Goal: Information Seeking & Learning: Find contact information

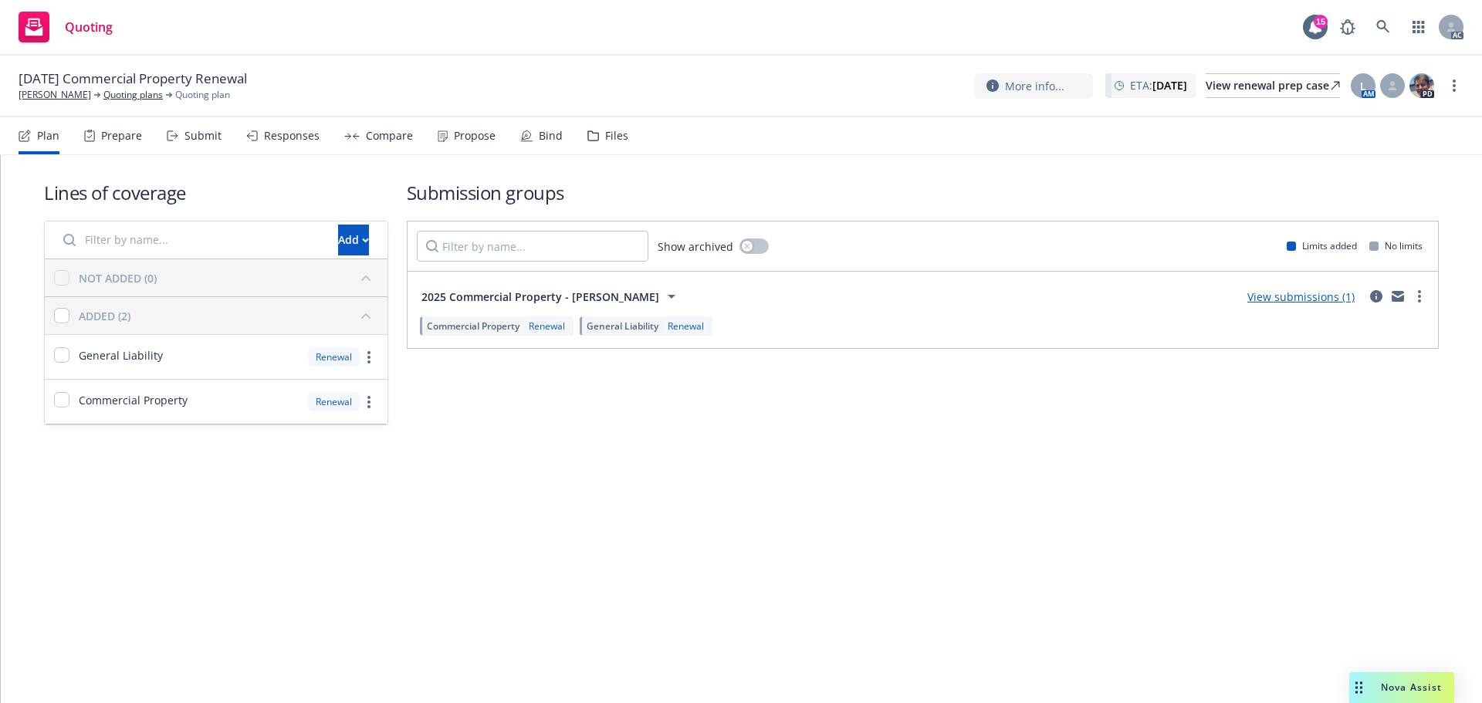
click at [138, 123] on div "Prepare" at bounding box center [113, 135] width 58 height 37
drag, startPoint x: 130, startPoint y: 135, endPoint x: 170, endPoint y: 134, distance: 40.2
click at [130, 135] on div "Prepare" at bounding box center [121, 136] width 41 height 12
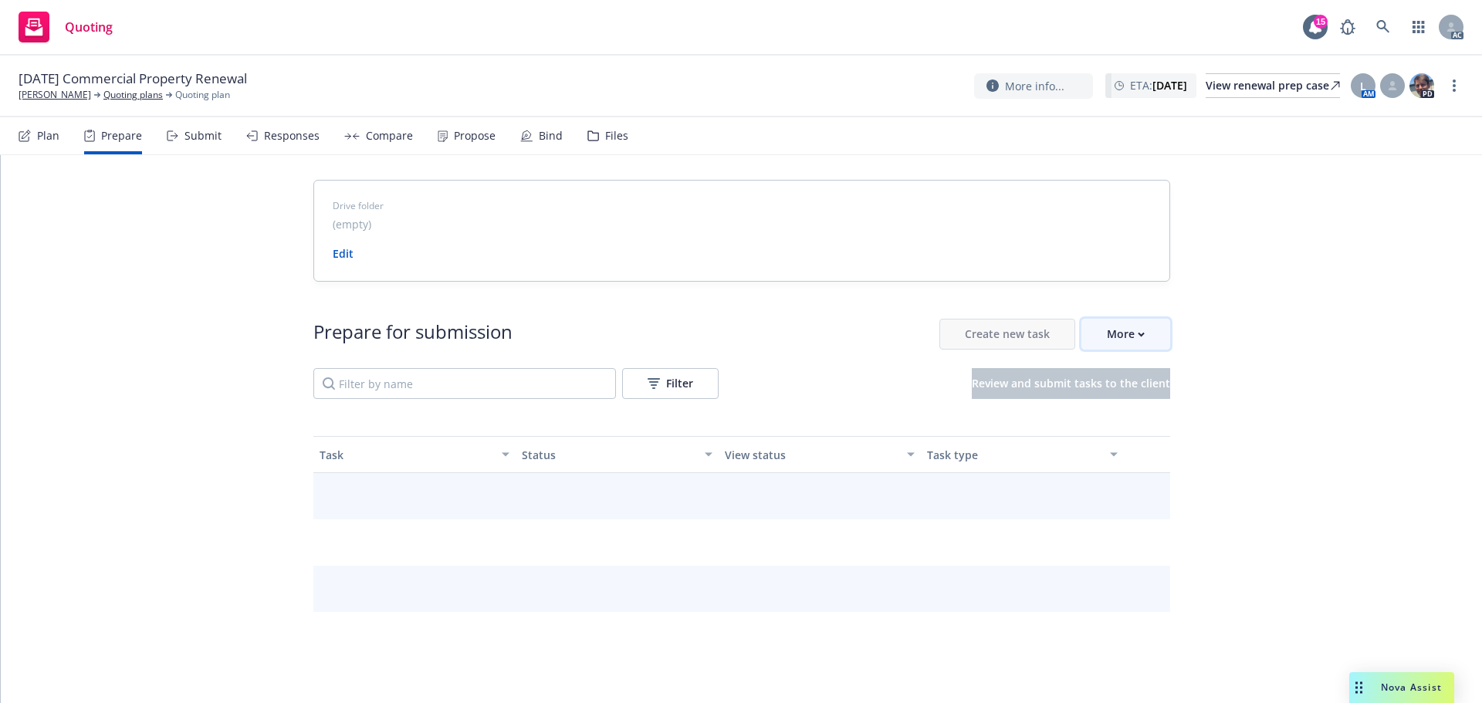
click at [1136, 342] on div "More" at bounding box center [1126, 334] width 38 height 29
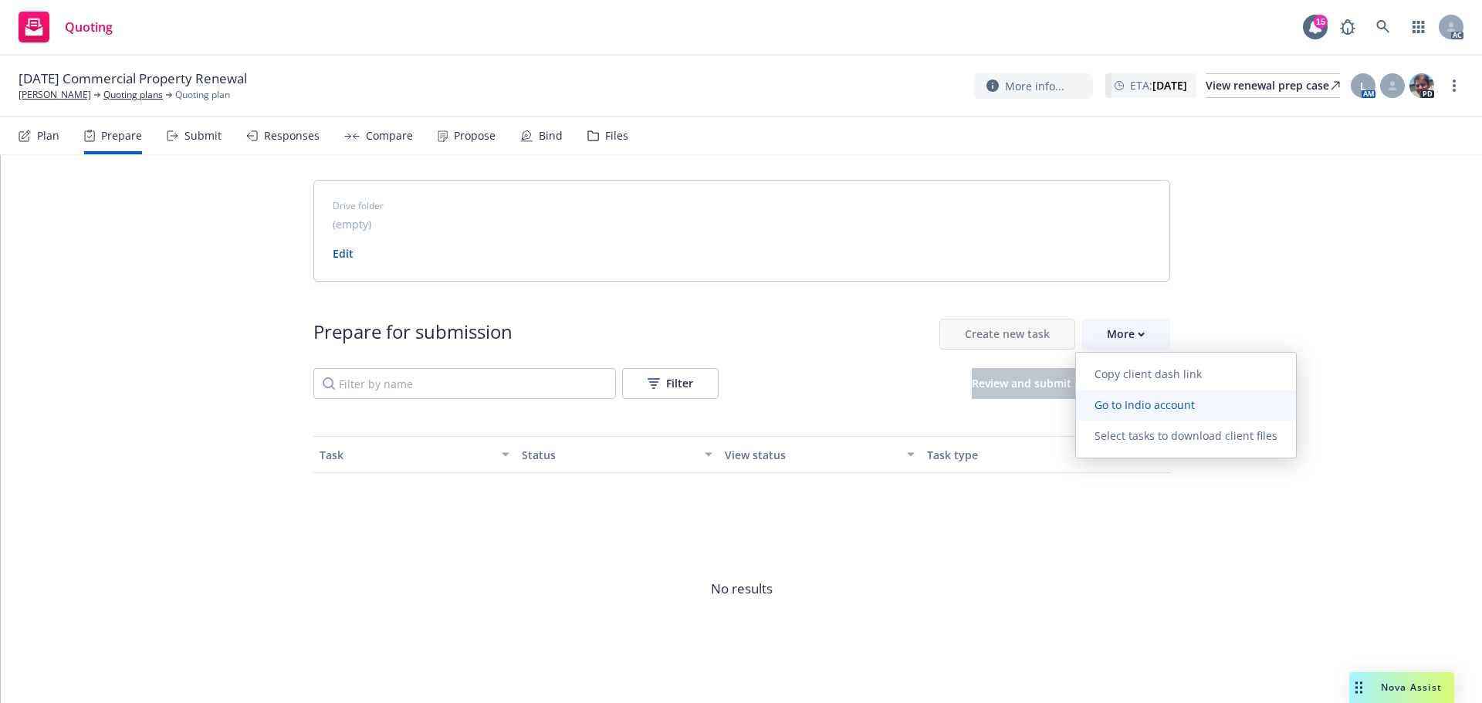
click at [1129, 401] on span "Go to Indio account" at bounding box center [1144, 405] width 137 height 15
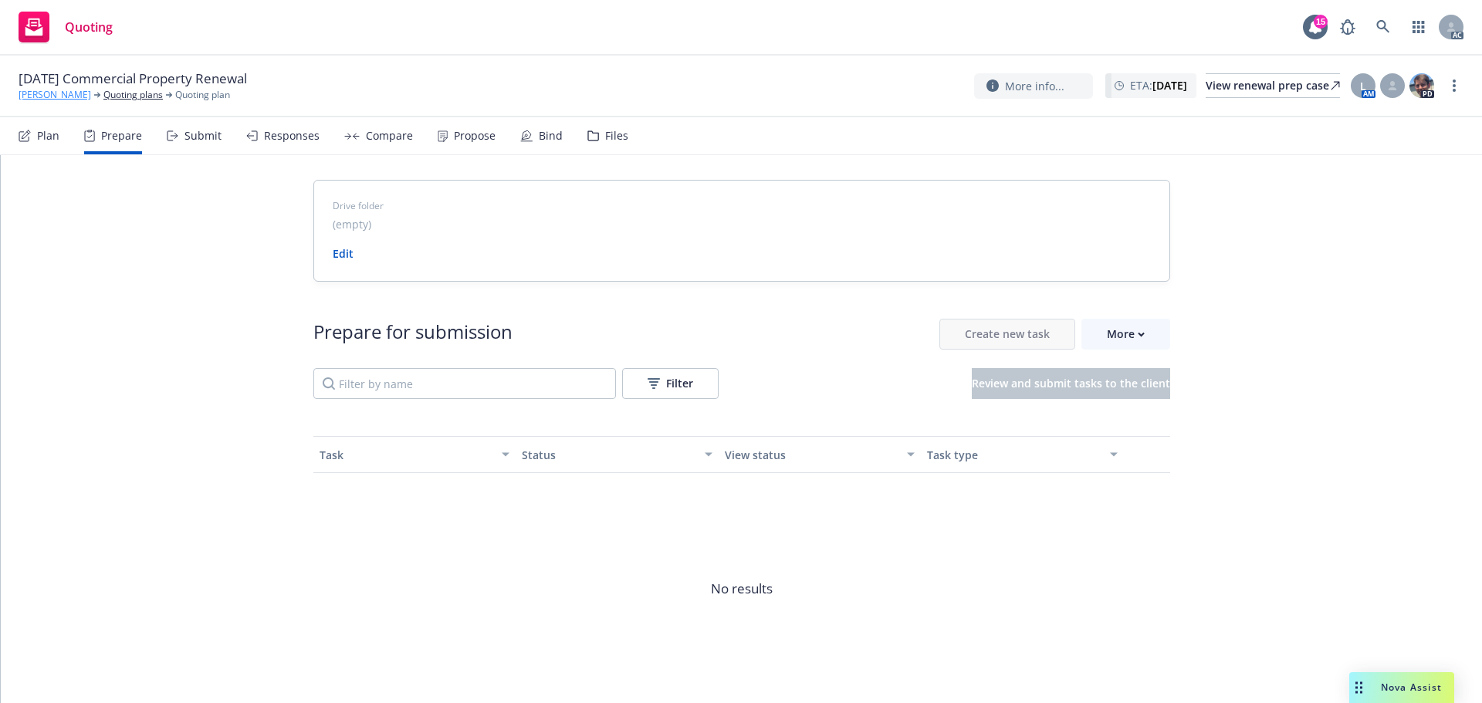
click at [56, 92] on link "[PERSON_NAME]" at bounding box center [55, 95] width 73 height 14
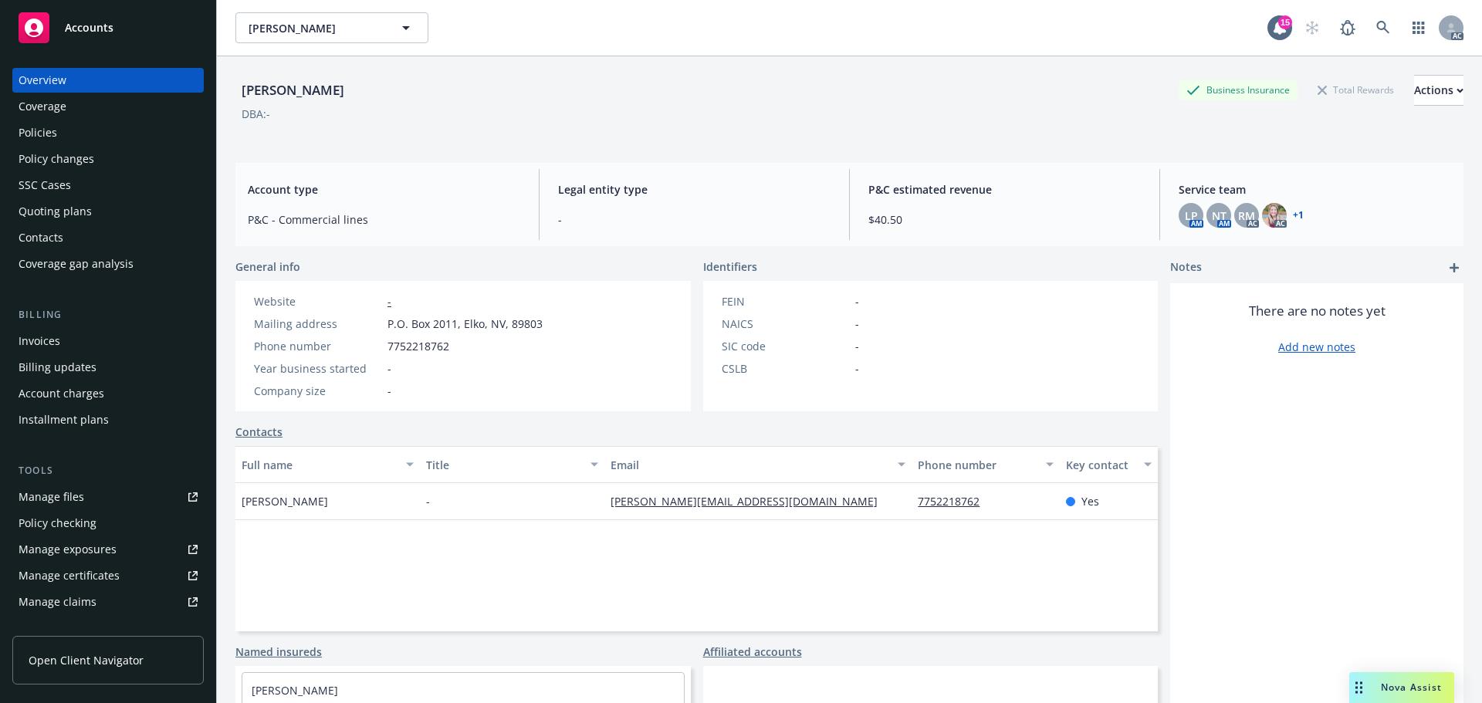
click at [593, 83] on div "Mark Hooper Business Insurance Total Rewards Actions" at bounding box center [849, 90] width 1228 height 31
click at [1011, 120] on div "DBA: -" at bounding box center [849, 114] width 1228 height 16
click at [391, 322] on span "P.O. Box 2011, Elko, NV, 89803" at bounding box center [465, 324] width 155 height 16
drag, startPoint x: 385, startPoint y: 321, endPoint x: 457, endPoint y: 327, distance: 72.0
click at [457, 327] on div "Mailing address P.O. Box 2011, Elko, NV, 89803" at bounding box center [398, 324] width 301 height 16
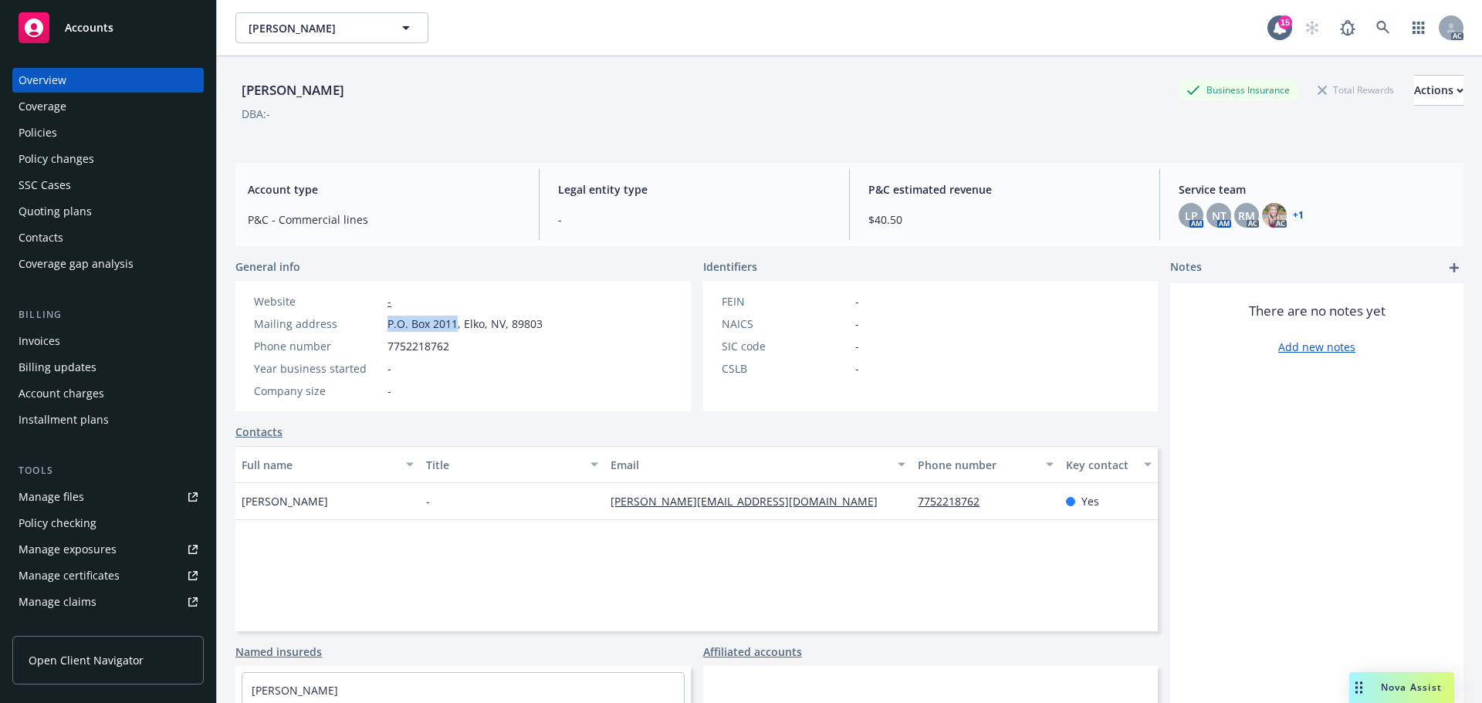
copy span "P.O. Box 2011"
drag, startPoint x: 484, startPoint y: 324, endPoint x: 462, endPoint y: 324, distance: 21.6
click at [462, 324] on span "P.O. Box 2011, Elko, NV, 89803" at bounding box center [465, 324] width 155 height 16
copy span "Elko"
drag, startPoint x: 571, startPoint y: 334, endPoint x: 512, endPoint y: 328, distance: 59.8
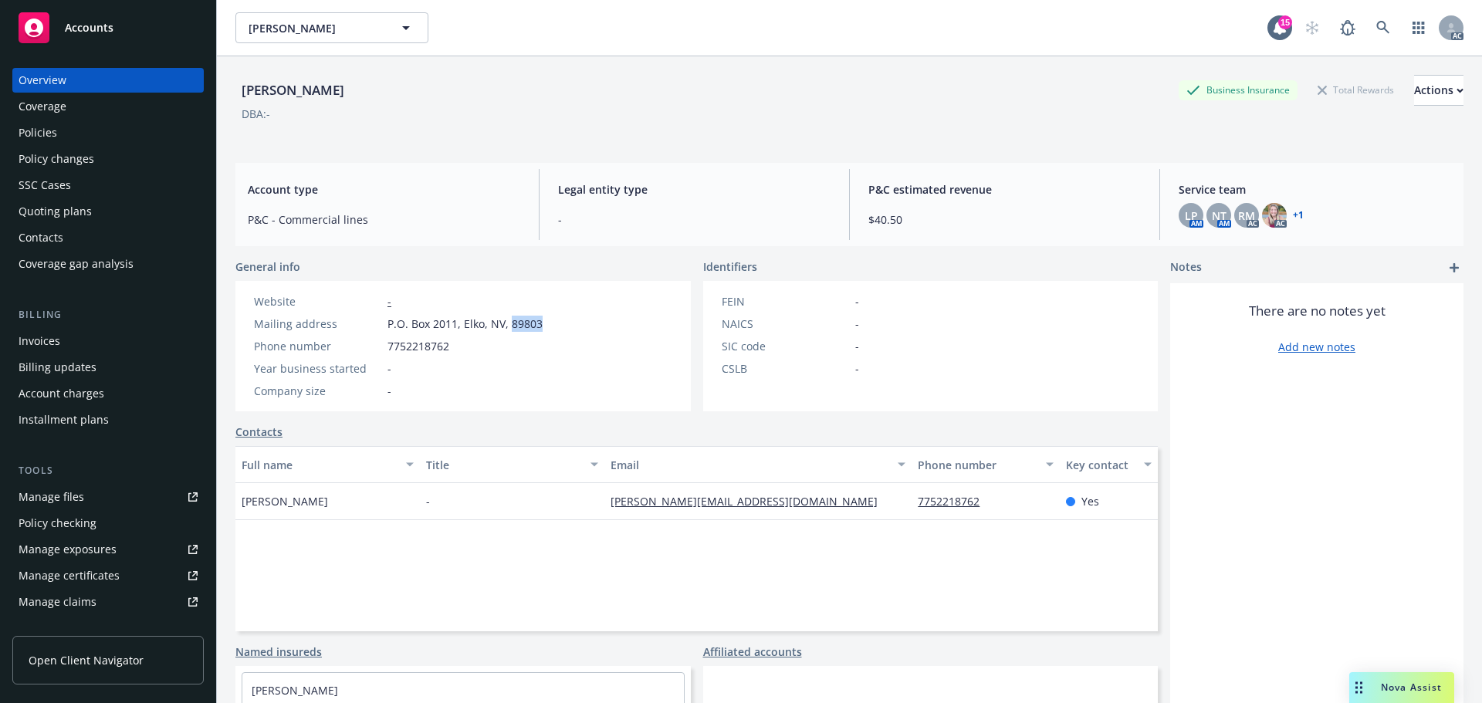
click at [512, 328] on div "Website - Mailing address P.O. Box 2011, Elko, NV, 89803 Phone number 775221876…" at bounding box center [462, 346] width 455 height 130
copy span "89803"
drag, startPoint x: 444, startPoint y: 350, endPoint x: 596, endPoint y: 359, distance: 152.3
click at [384, 353] on div "Phone number 7752218762" at bounding box center [398, 346] width 301 height 16
copy span "7752218762"
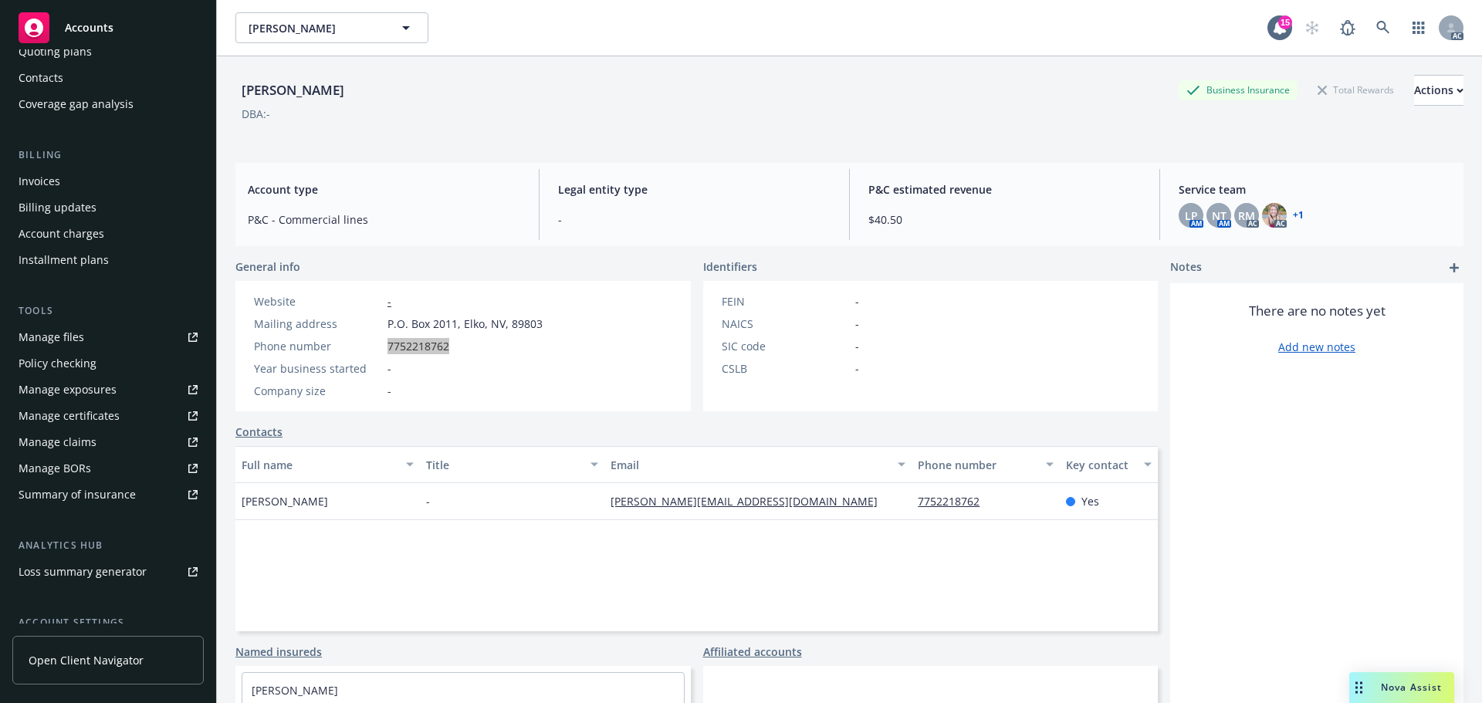
scroll to position [303, 0]
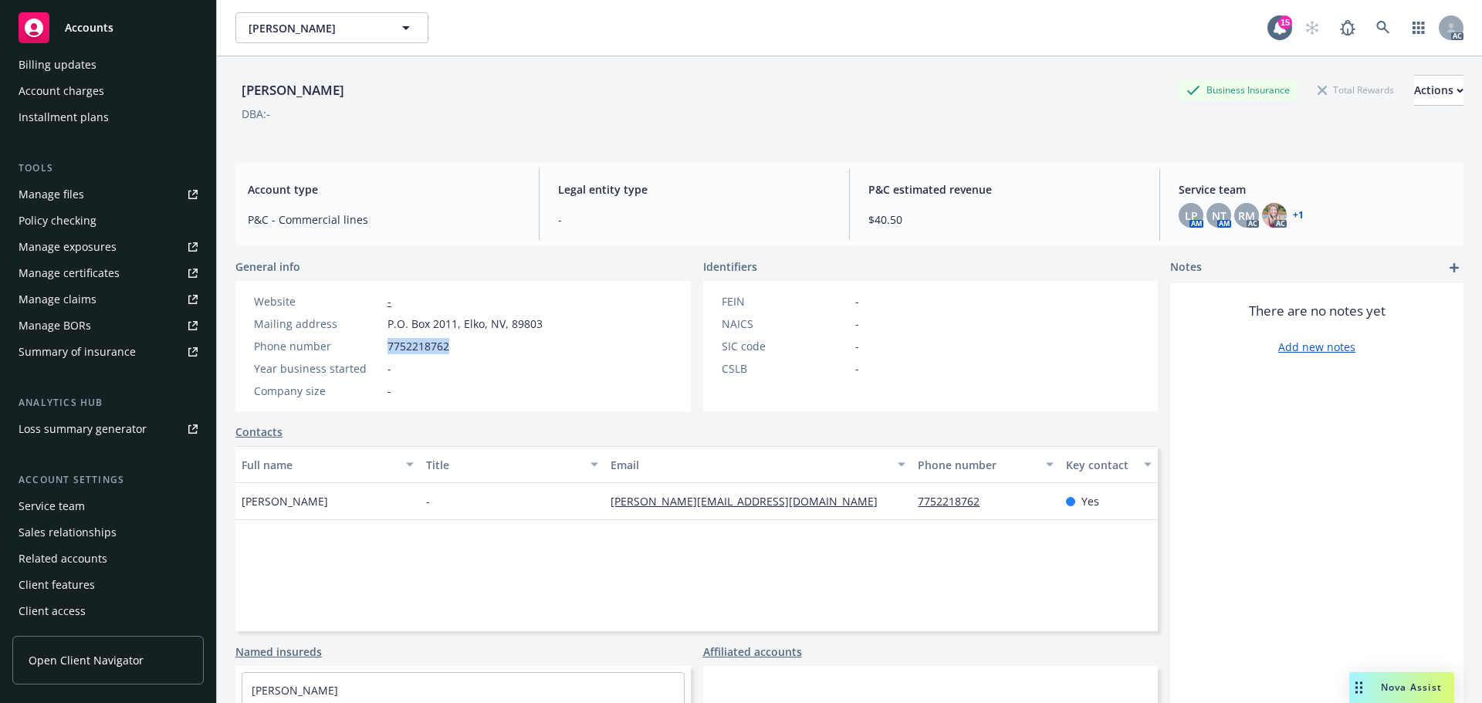
click at [83, 503] on div "Service team" at bounding box center [52, 506] width 66 height 25
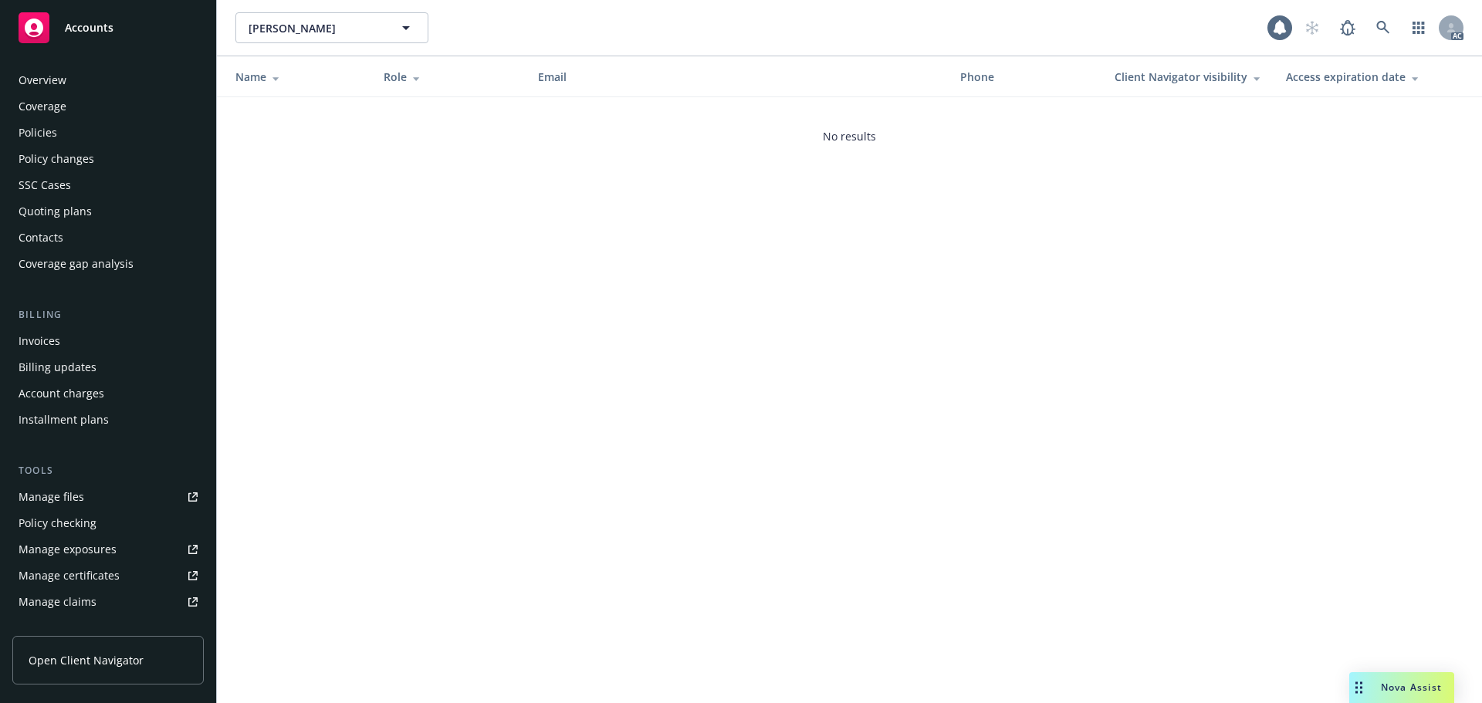
scroll to position [303, 0]
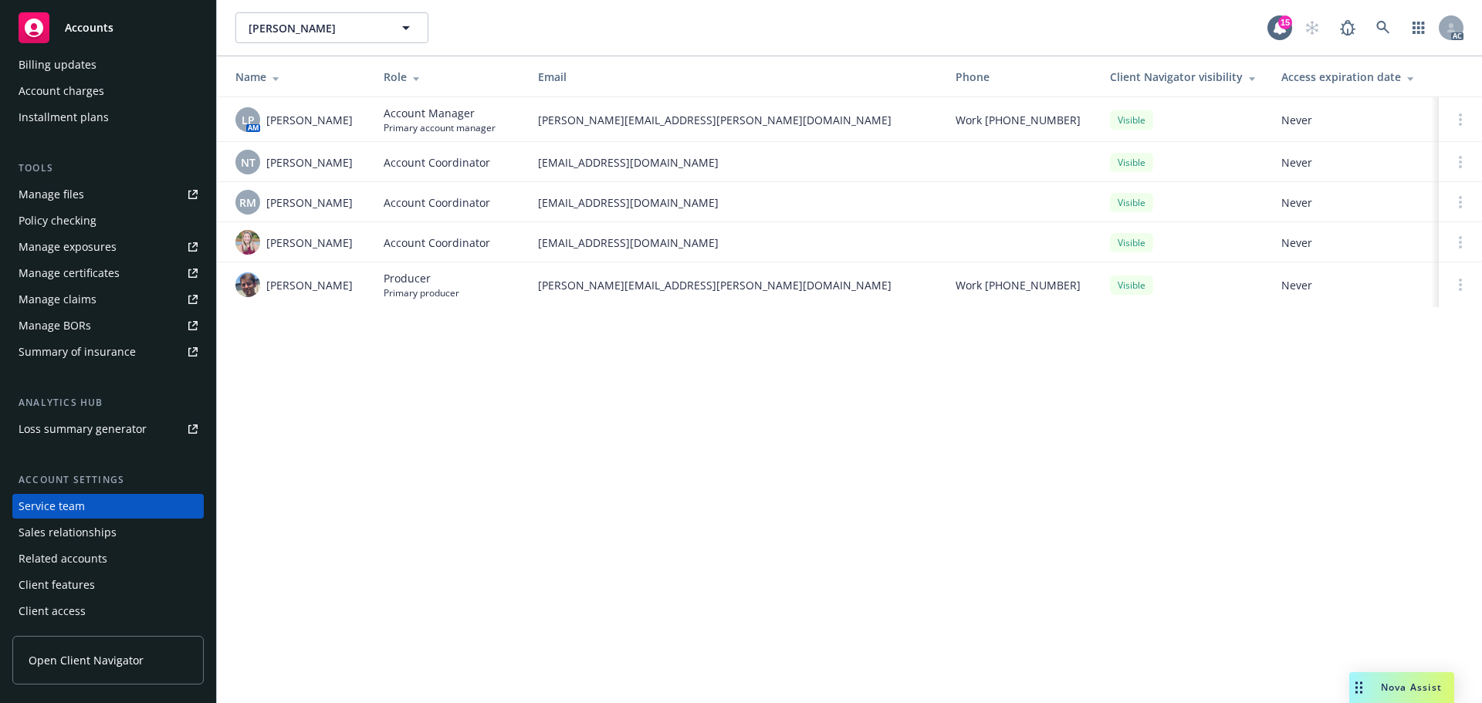
drag, startPoint x: 357, startPoint y: 116, endPoint x: 266, endPoint y: 114, distance: 90.3
click at [266, 114] on div "LP AM Linsey Piotrowski" at bounding box center [297, 119] width 124 height 25
copy span "Linsey Piotrowski"
drag, startPoint x: 358, startPoint y: 162, endPoint x: 266, endPoint y: 161, distance: 91.9
click at [266, 161] on div "NT [PERSON_NAME]" at bounding box center [297, 162] width 124 height 25
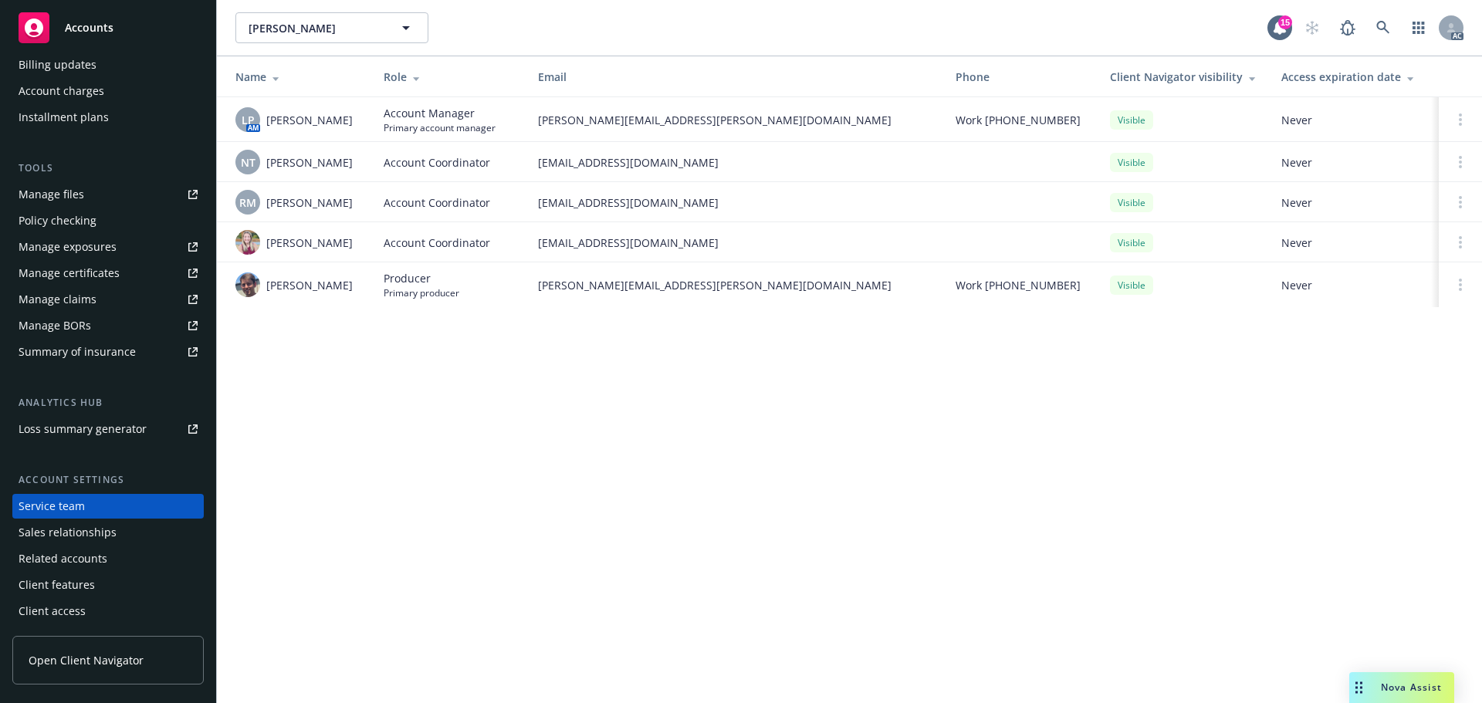
copy span "[PERSON_NAME]"
drag, startPoint x: 350, startPoint y: 201, endPoint x: 269, endPoint y: 207, distance: 81.3
click at [269, 207] on td "RM Rati Mukhuradze" at bounding box center [294, 202] width 154 height 40
copy span "[PERSON_NAME]"
drag, startPoint x: 320, startPoint y: 244, endPoint x: 267, endPoint y: 249, distance: 53.5
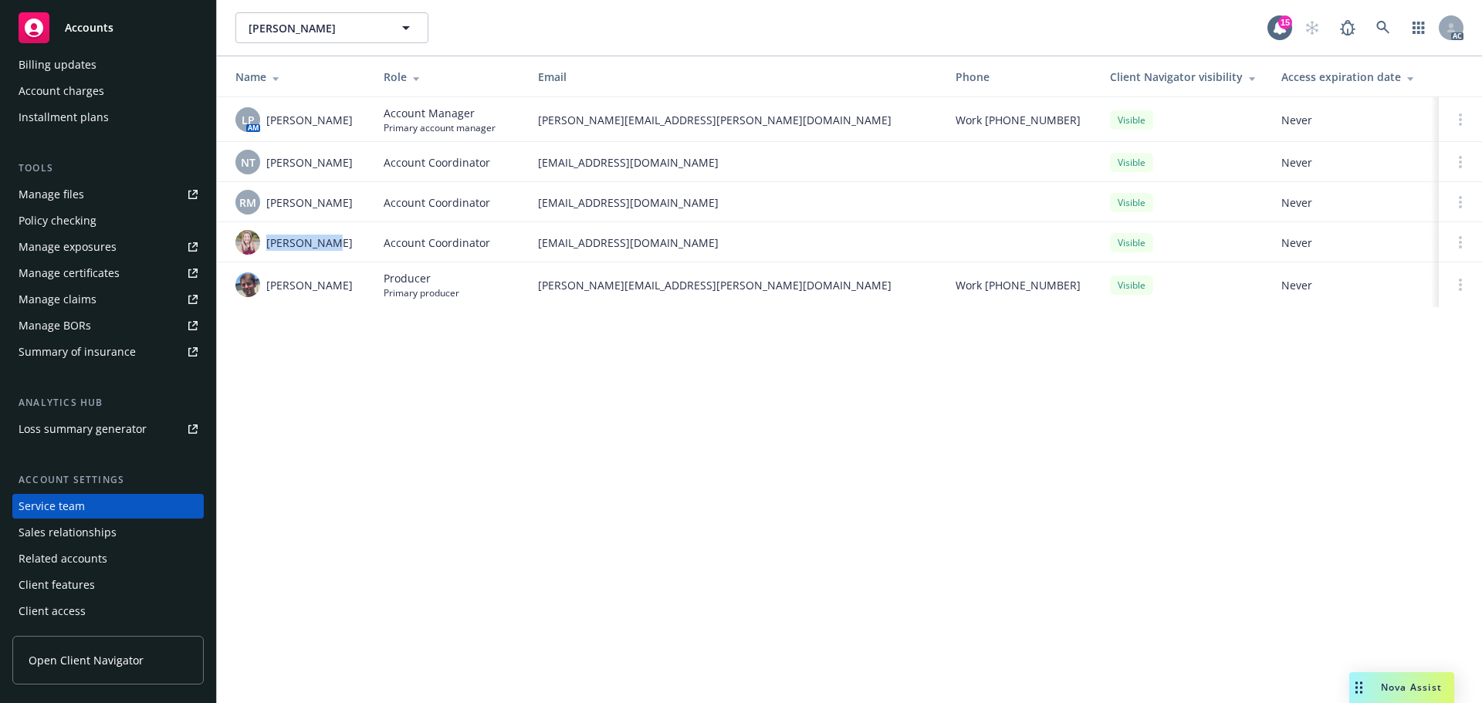
click at [267, 249] on div "[PERSON_NAME]" at bounding box center [297, 242] width 124 height 25
copy span "[PERSON_NAME]"
drag, startPoint x: 333, startPoint y: 285, endPoint x: 267, endPoint y: 287, distance: 65.7
click at [267, 287] on div "[PERSON_NAME]" at bounding box center [297, 285] width 124 height 25
copy span "[PERSON_NAME]"
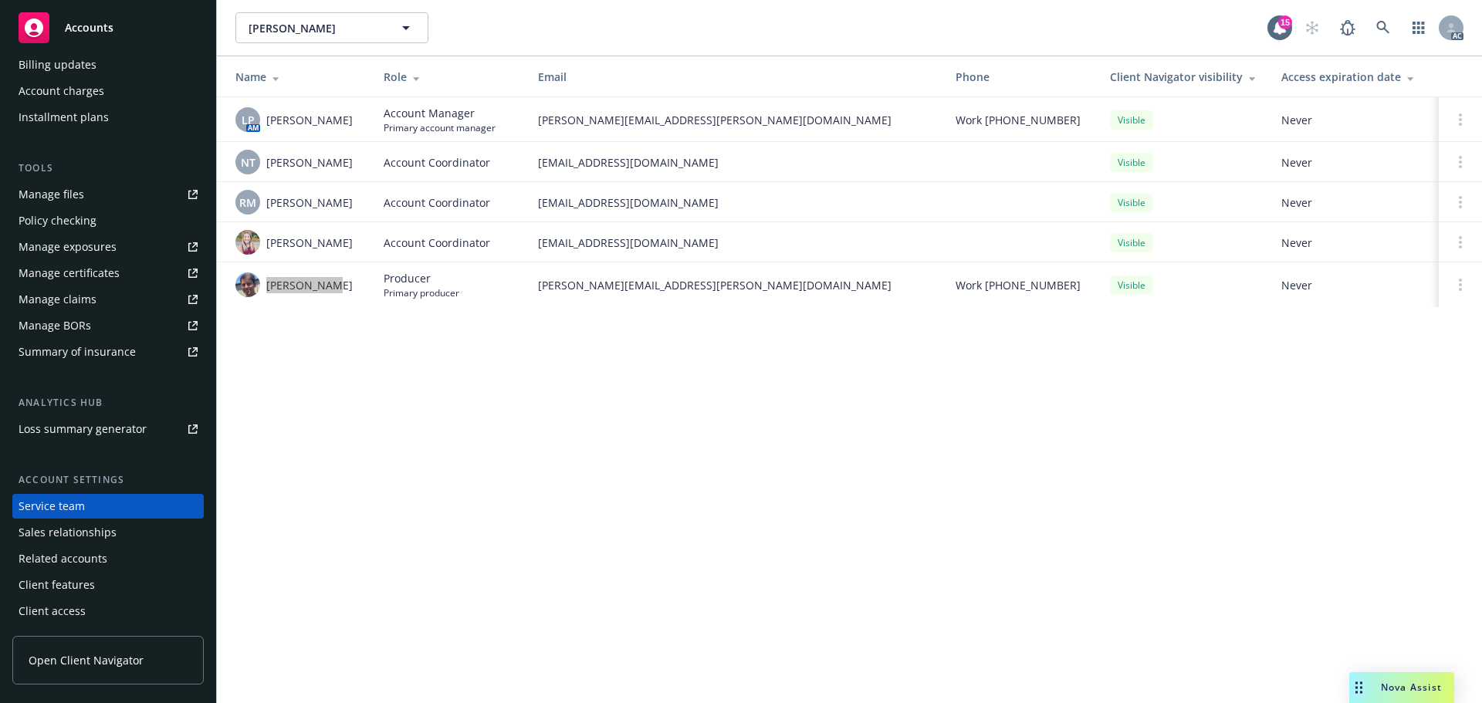
scroll to position [0, 0]
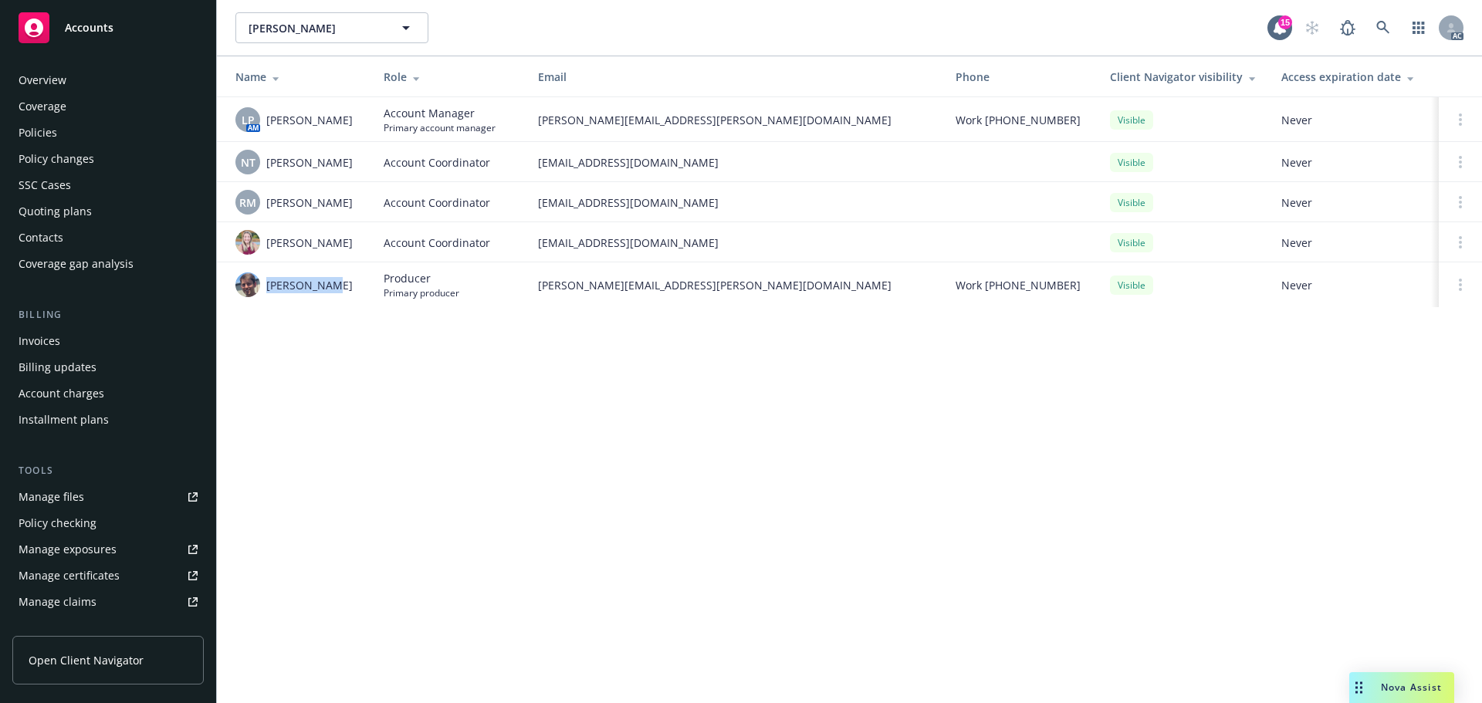
drag, startPoint x: 48, startPoint y: 146, endPoint x: 57, endPoint y: 128, distance: 20.0
click at [48, 146] on div "Overview Coverage Policies Policy changes SSC Cases Quoting plans Contacts Cove…" at bounding box center [107, 172] width 191 height 208
click at [65, 131] on div "Policies" at bounding box center [108, 132] width 179 height 25
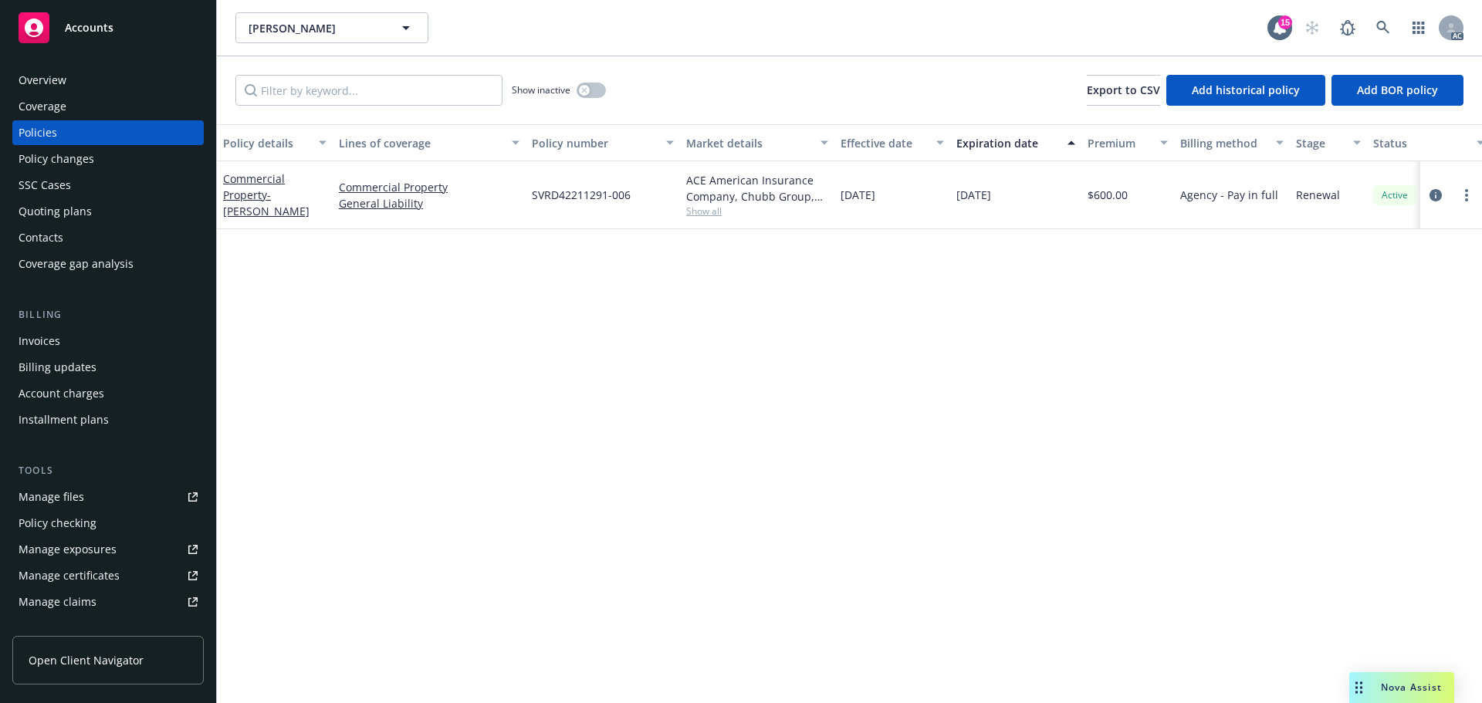
drag, startPoint x: 1041, startPoint y: 200, endPoint x: 954, endPoint y: 201, distance: 87.2
click at [954, 201] on div "11/14/2025" at bounding box center [1015, 195] width 131 height 68
drag, startPoint x: 222, startPoint y: 166, endPoint x: 269, endPoint y: 197, distance: 57.0
click at [269, 197] on div "Commercial Property - MARK HOOPER" at bounding box center [275, 195] width 116 height 68
copy link "Commercial Property"
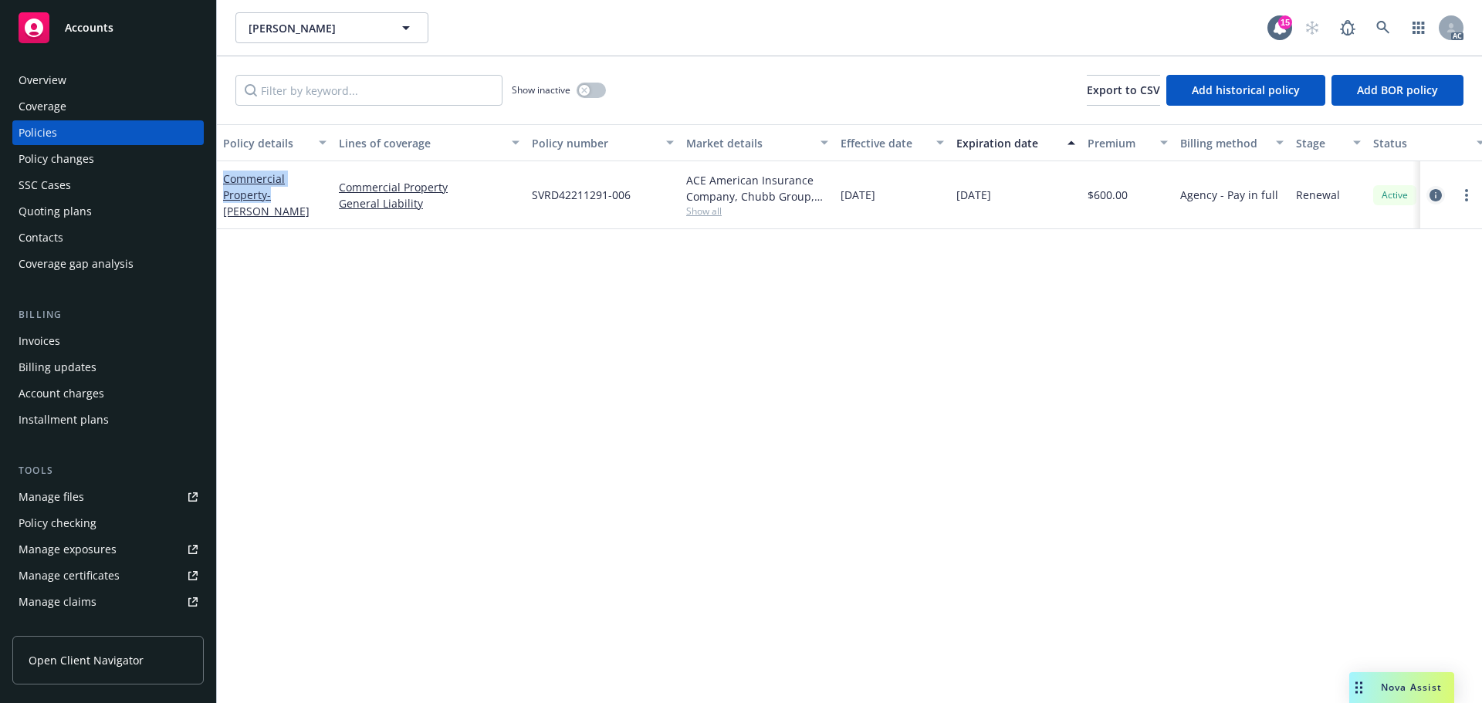
click at [1435, 192] on icon "circleInformation" at bounding box center [1436, 195] width 12 height 12
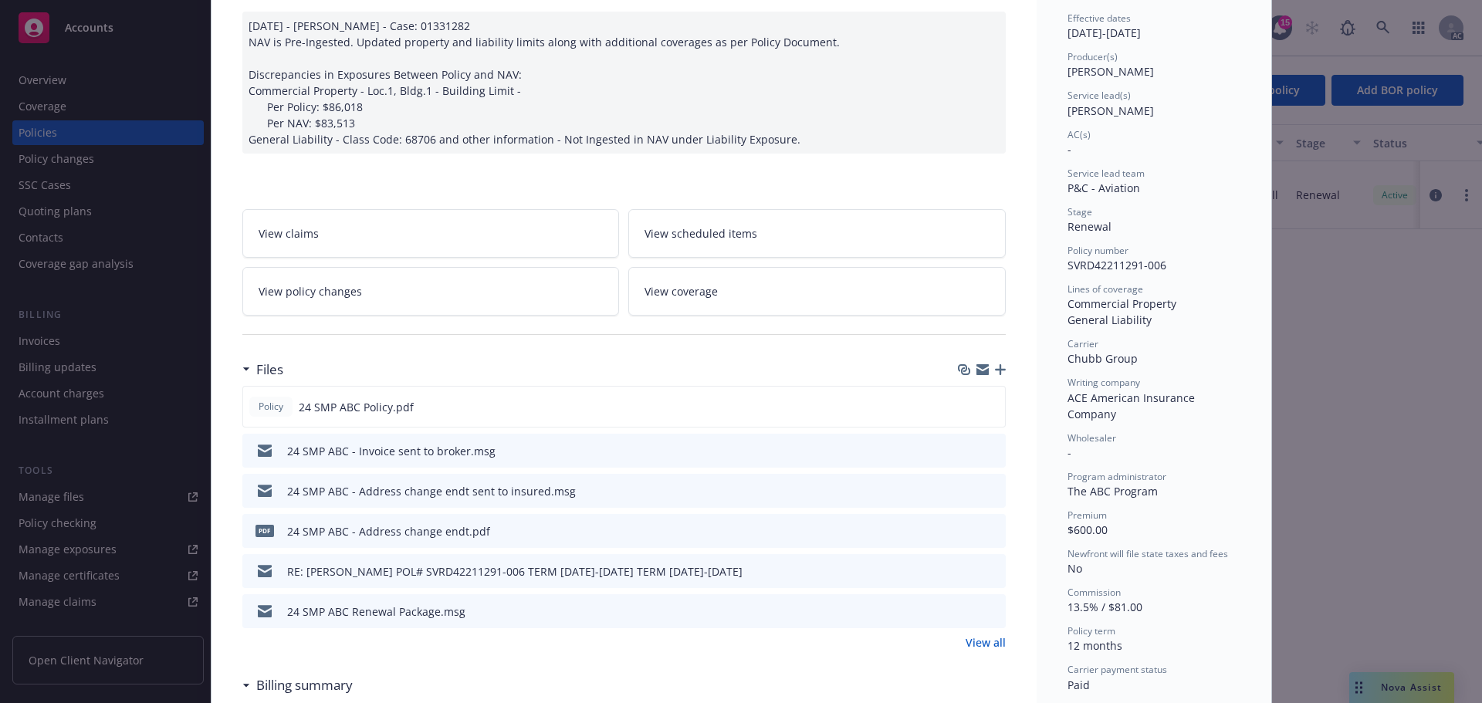
scroll to position [154, 0]
click at [984, 405] on icon "preview file" at bounding box center [991, 405] width 14 height 11
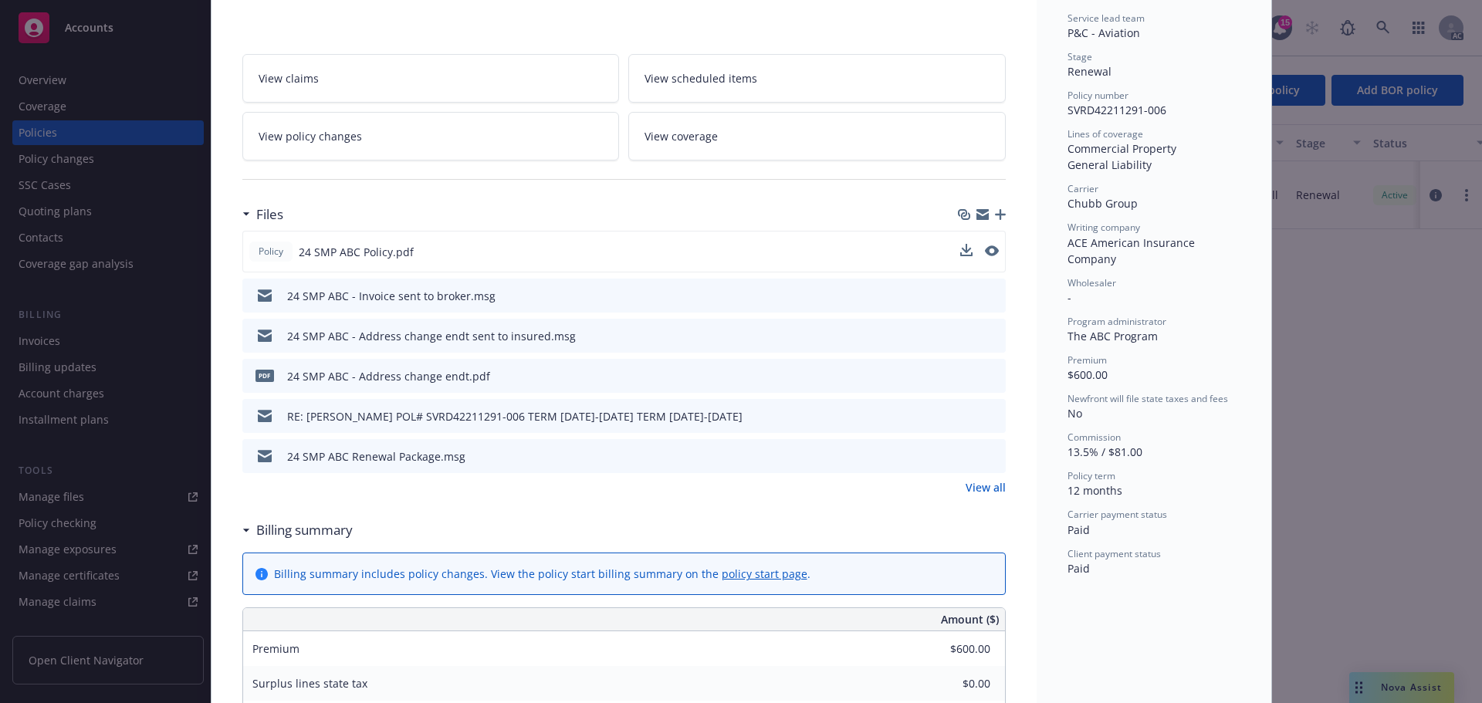
click at [985, 483] on link "View all" at bounding box center [986, 487] width 40 height 16
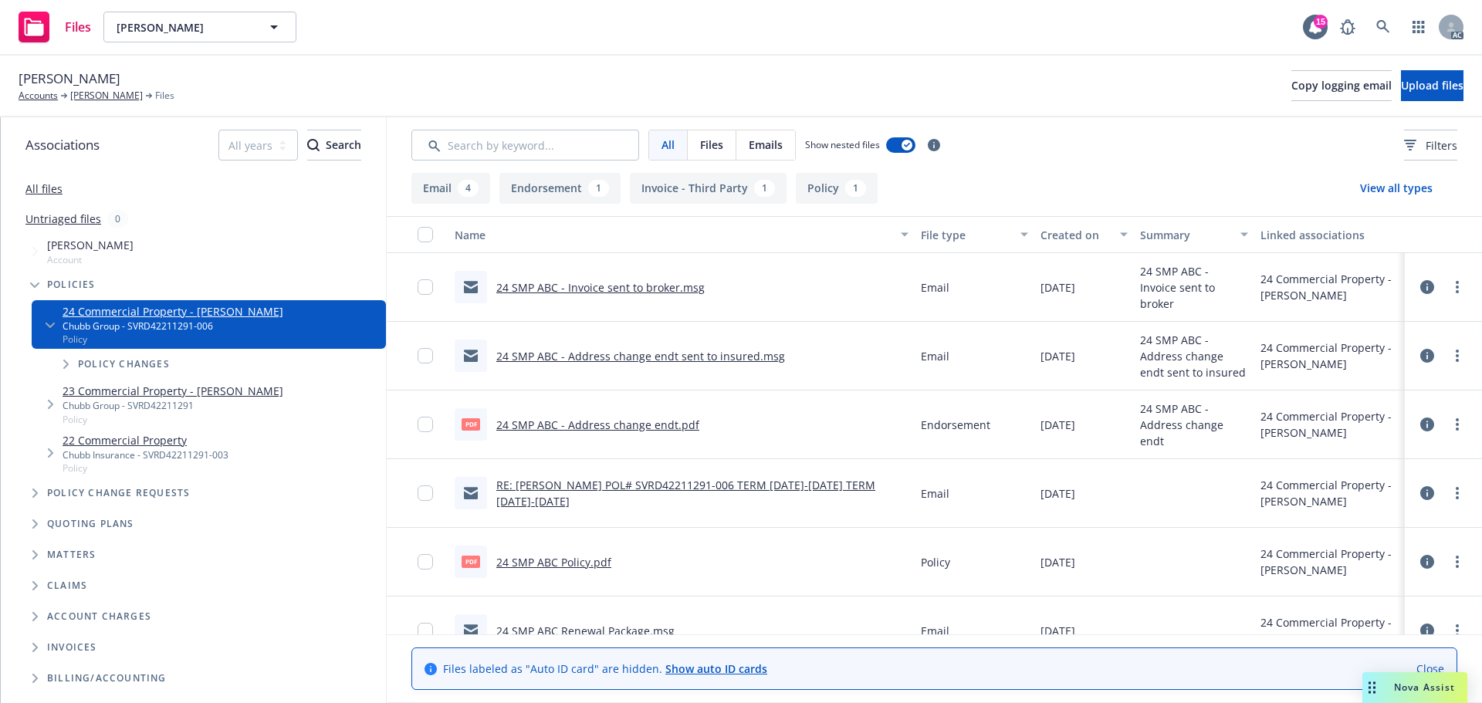
click at [639, 423] on link "24 SMP ABC - Address change endt.pdf" at bounding box center [597, 425] width 203 height 15
click at [1420, 418] on icon at bounding box center [1427, 425] width 14 height 14
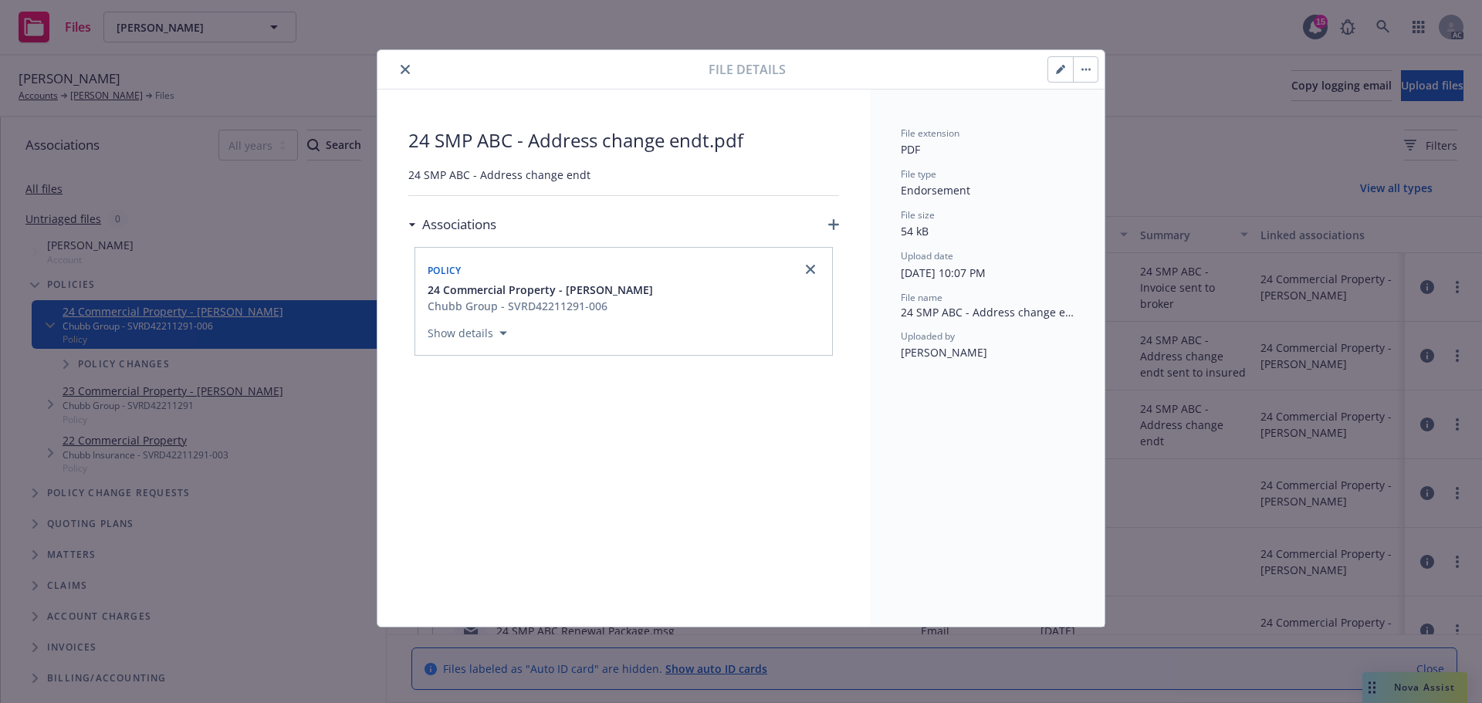
click at [407, 72] on icon "close" at bounding box center [405, 69] width 9 height 9
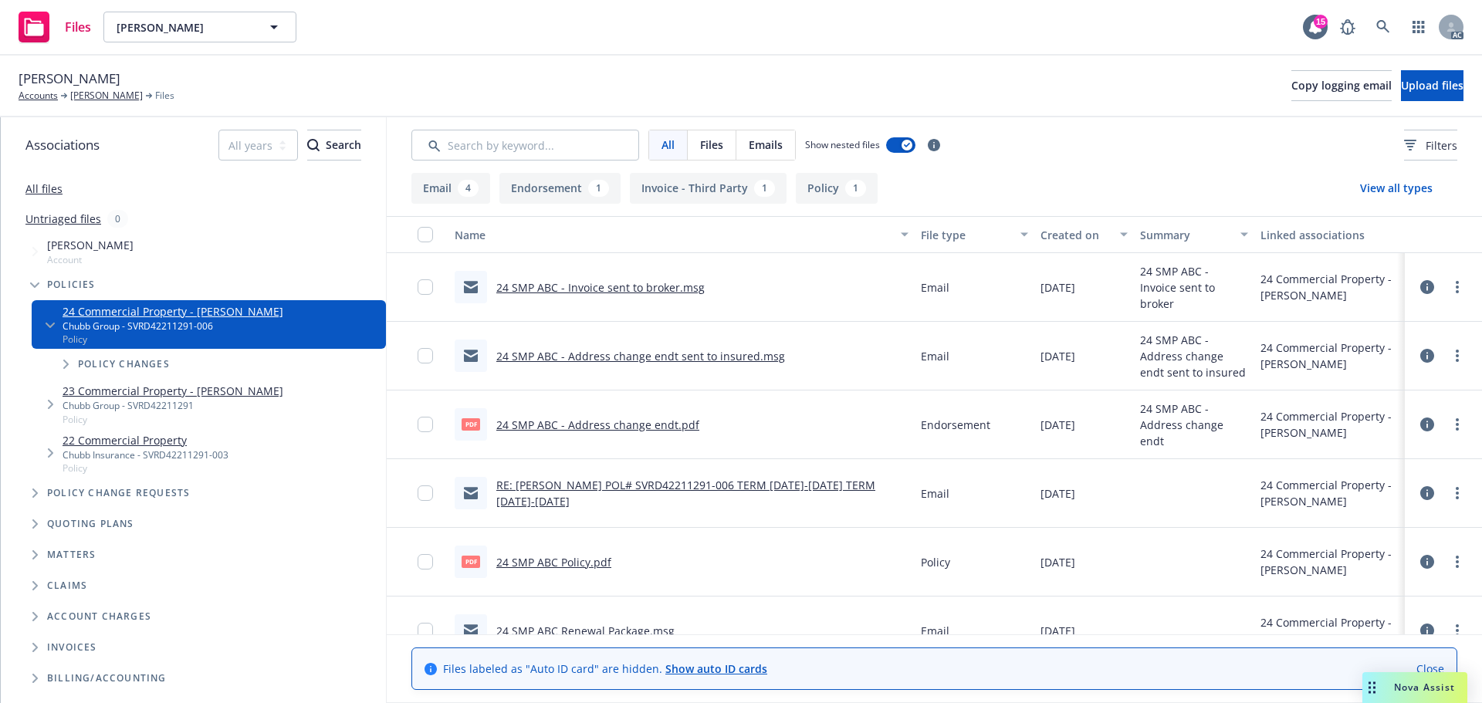
click at [31, 195] on link "All files" at bounding box center [43, 188] width 37 height 15
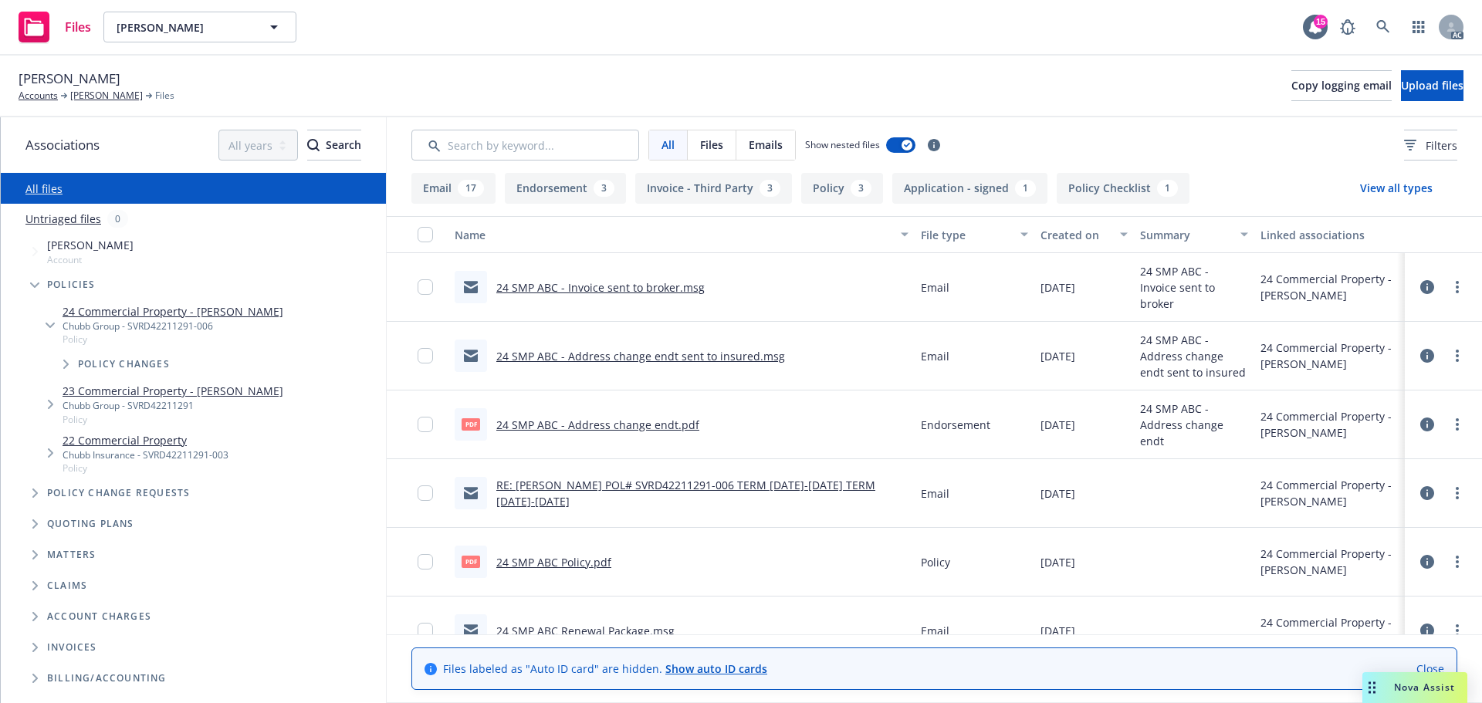
click at [623, 177] on button "Endorsement 3" at bounding box center [565, 188] width 121 height 31
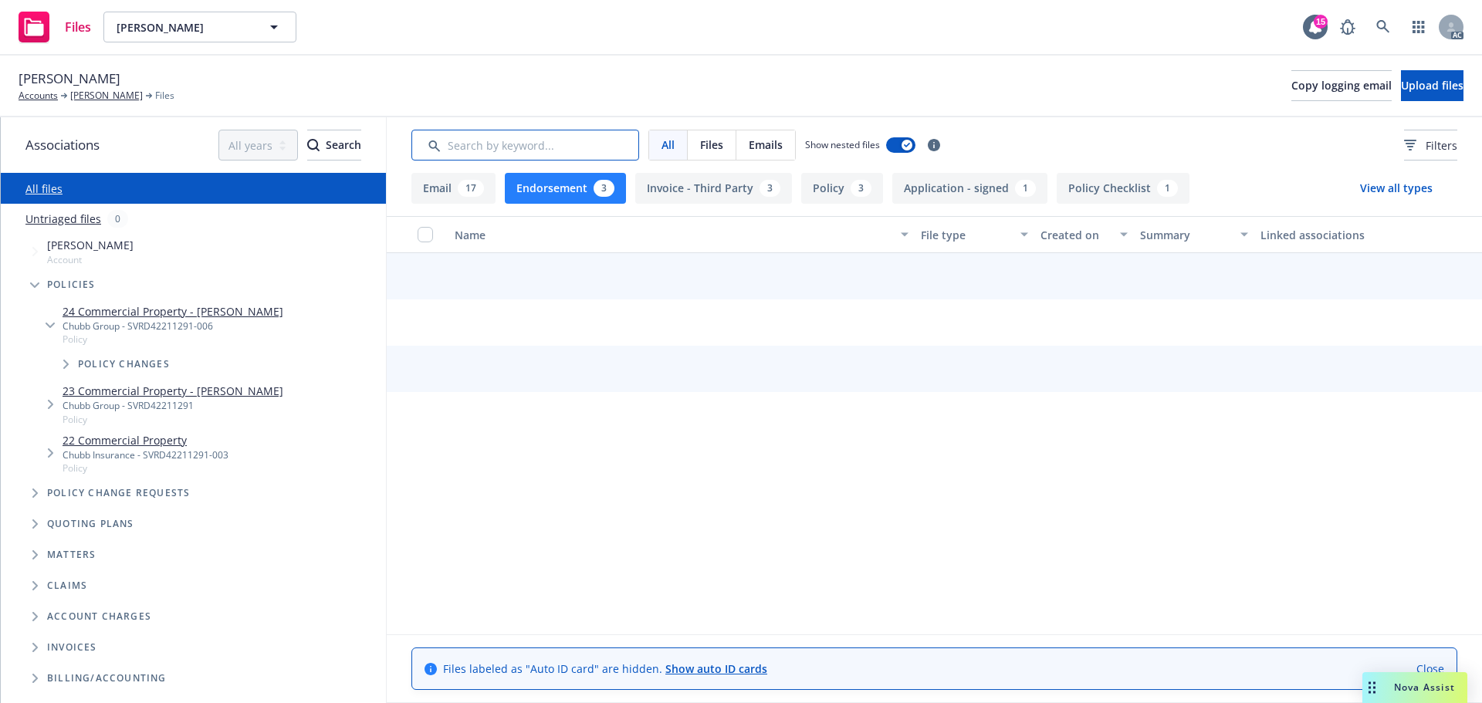
click at [594, 157] on input "Search by keyword..." at bounding box center [525, 145] width 228 height 31
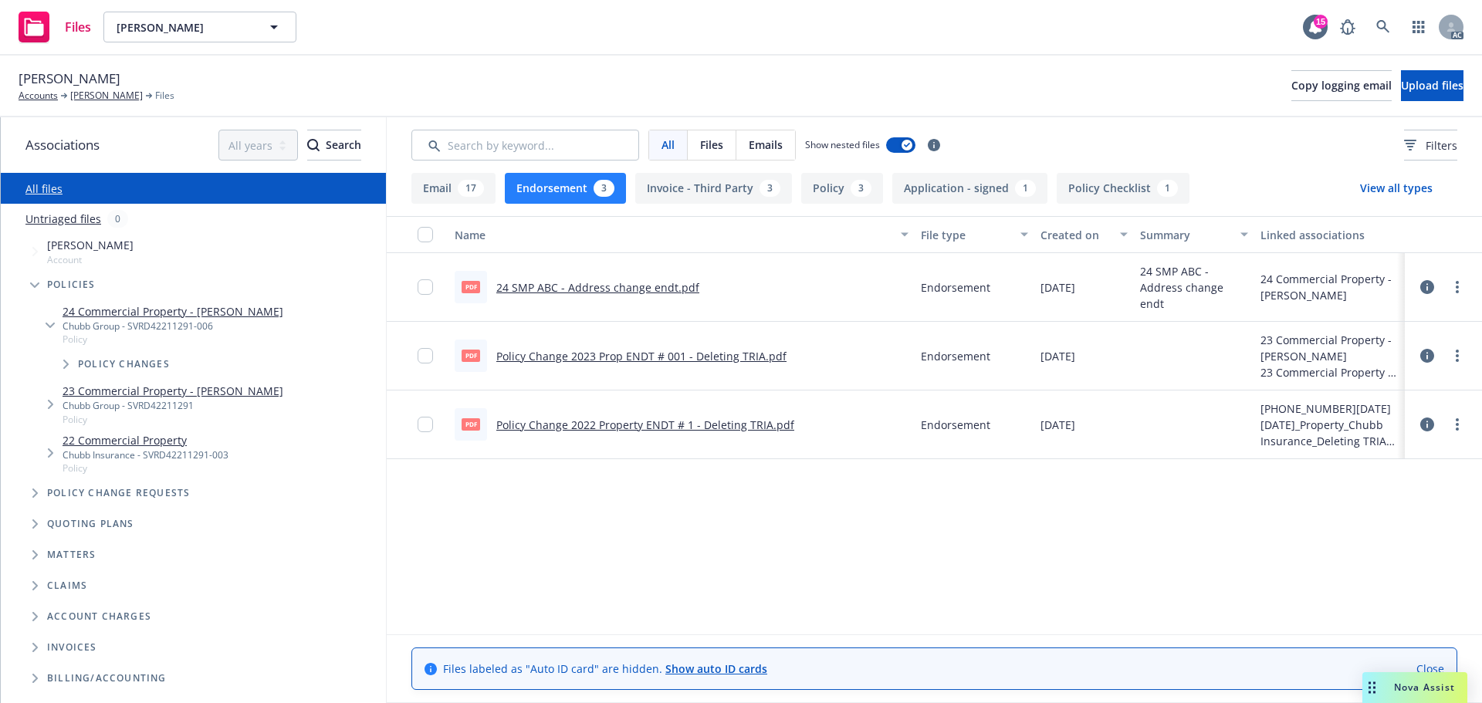
click at [569, 181] on button "Endorsement 3" at bounding box center [565, 188] width 121 height 31
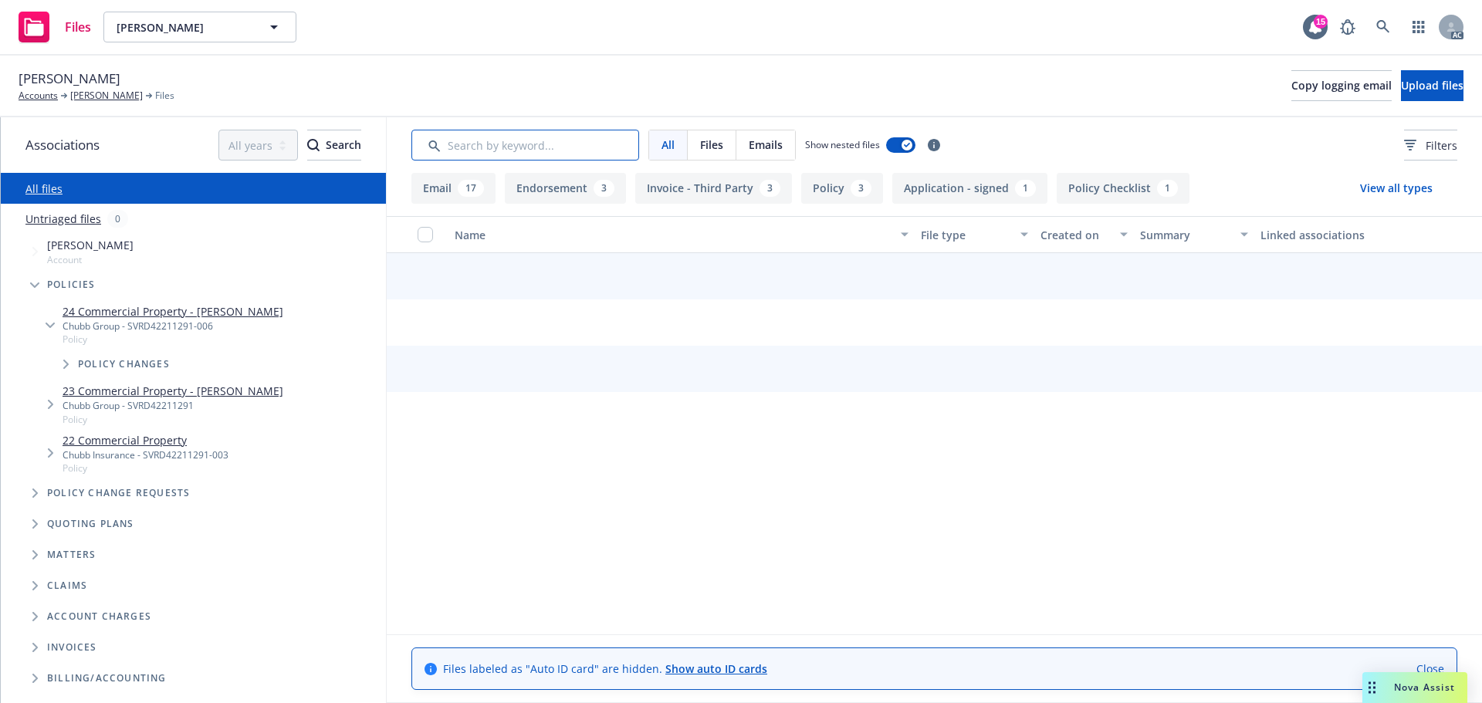
click at [565, 152] on input "Search by keyword..." at bounding box center [525, 145] width 228 height 31
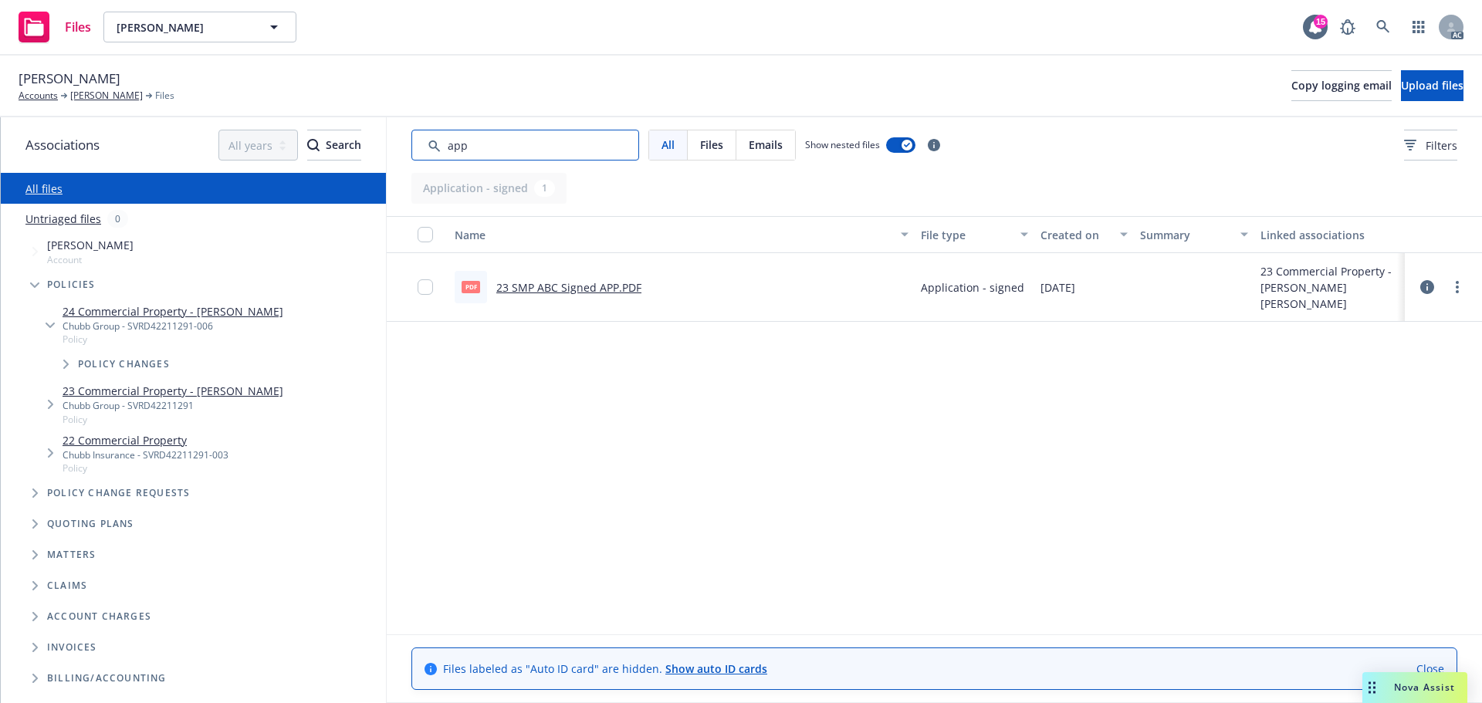
type input "app"
click at [547, 286] on link "23 SMP ABC Signed APP.PDF" at bounding box center [568, 287] width 145 height 15
drag, startPoint x: 505, startPoint y: 138, endPoint x: 388, endPoint y: 127, distance: 117.1
click at [388, 127] on div "All Files Emails Show nested files Filters" at bounding box center [934, 145] width 1095 height 56
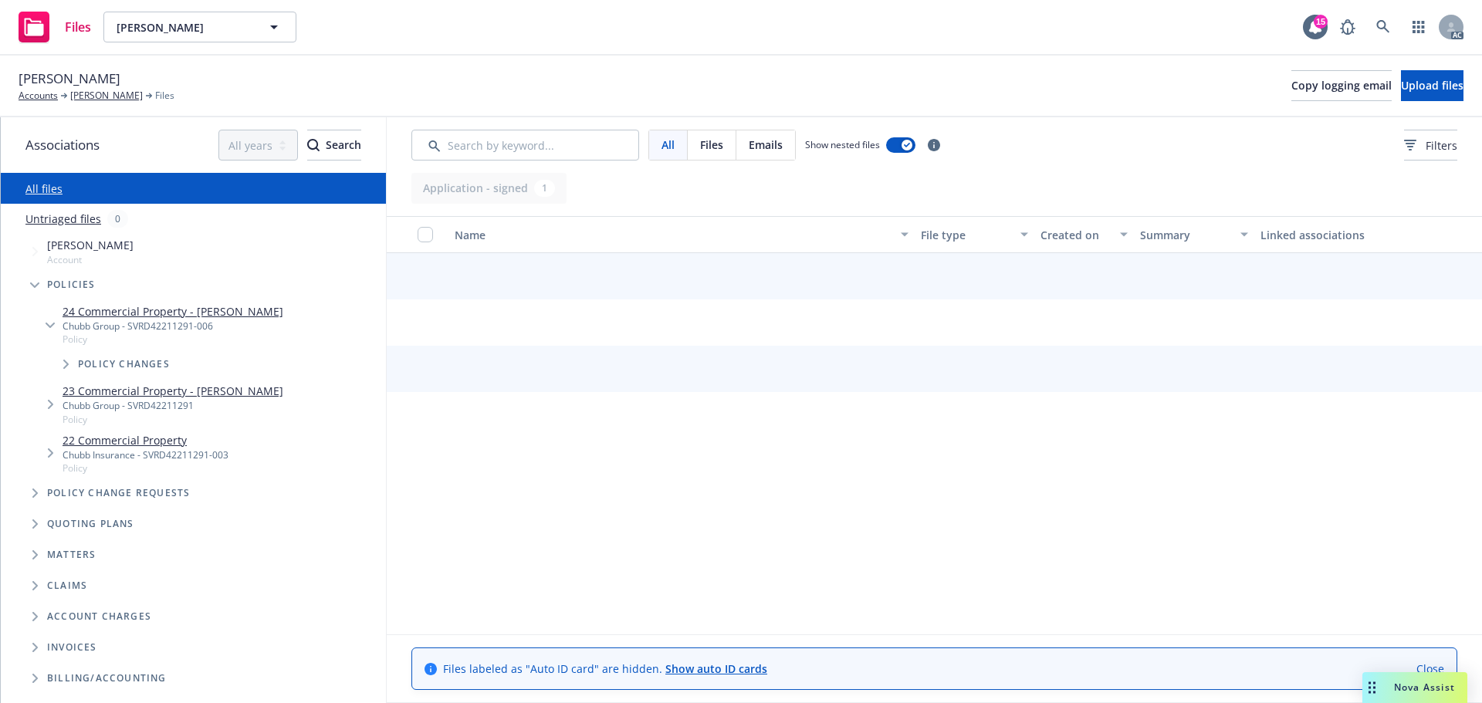
click at [1343, 142] on div "All Files Emails Show nested files Filters" at bounding box center [934, 145] width 1046 height 31
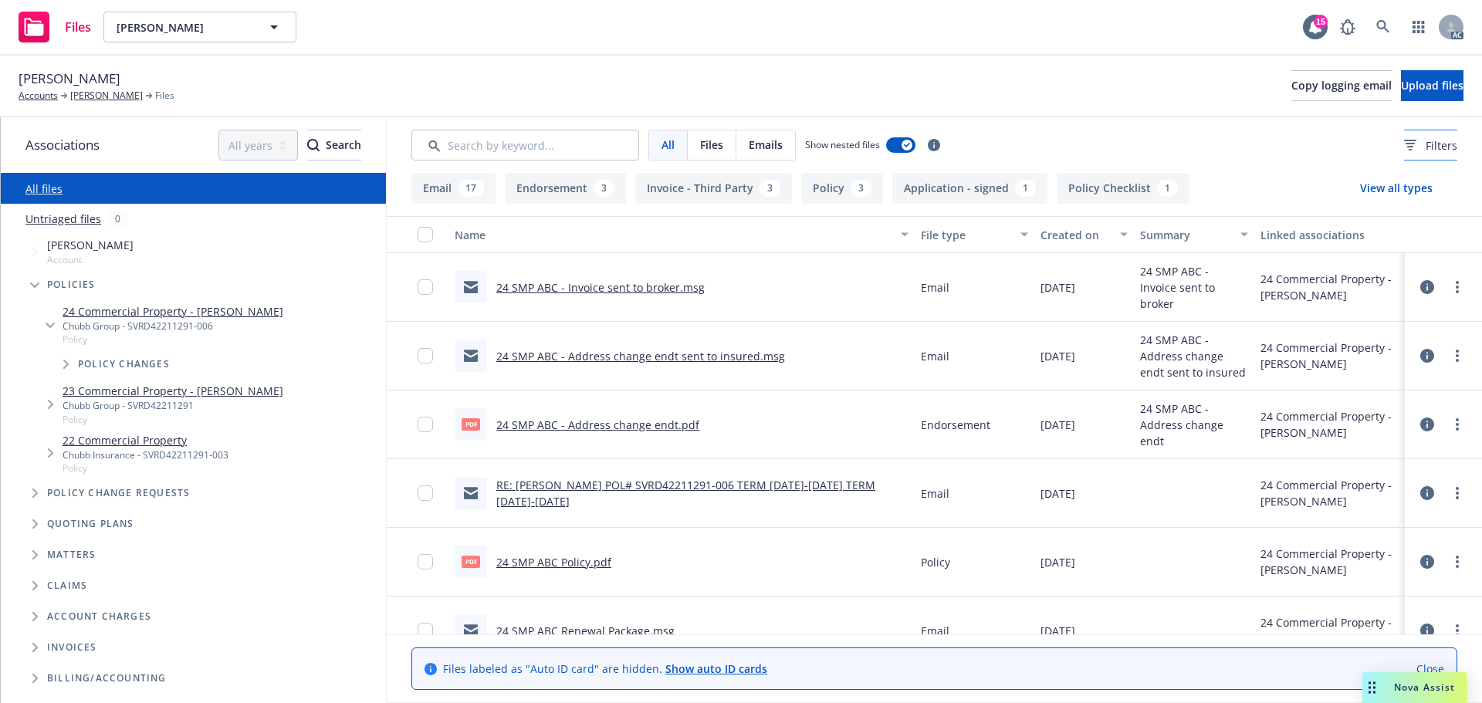
click at [1404, 144] on icon at bounding box center [1410, 145] width 12 height 11
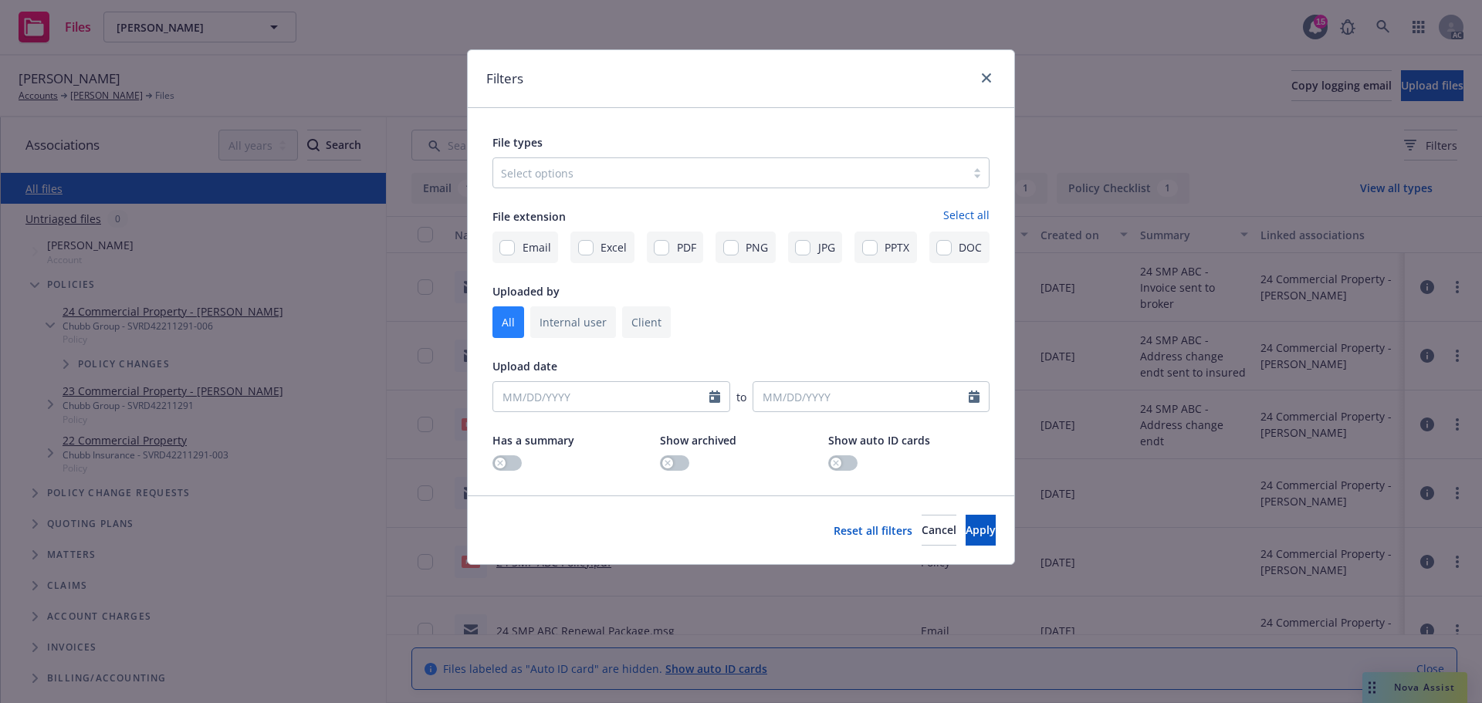
click at [675, 184] on div "Select options" at bounding box center [729, 173] width 472 height 25
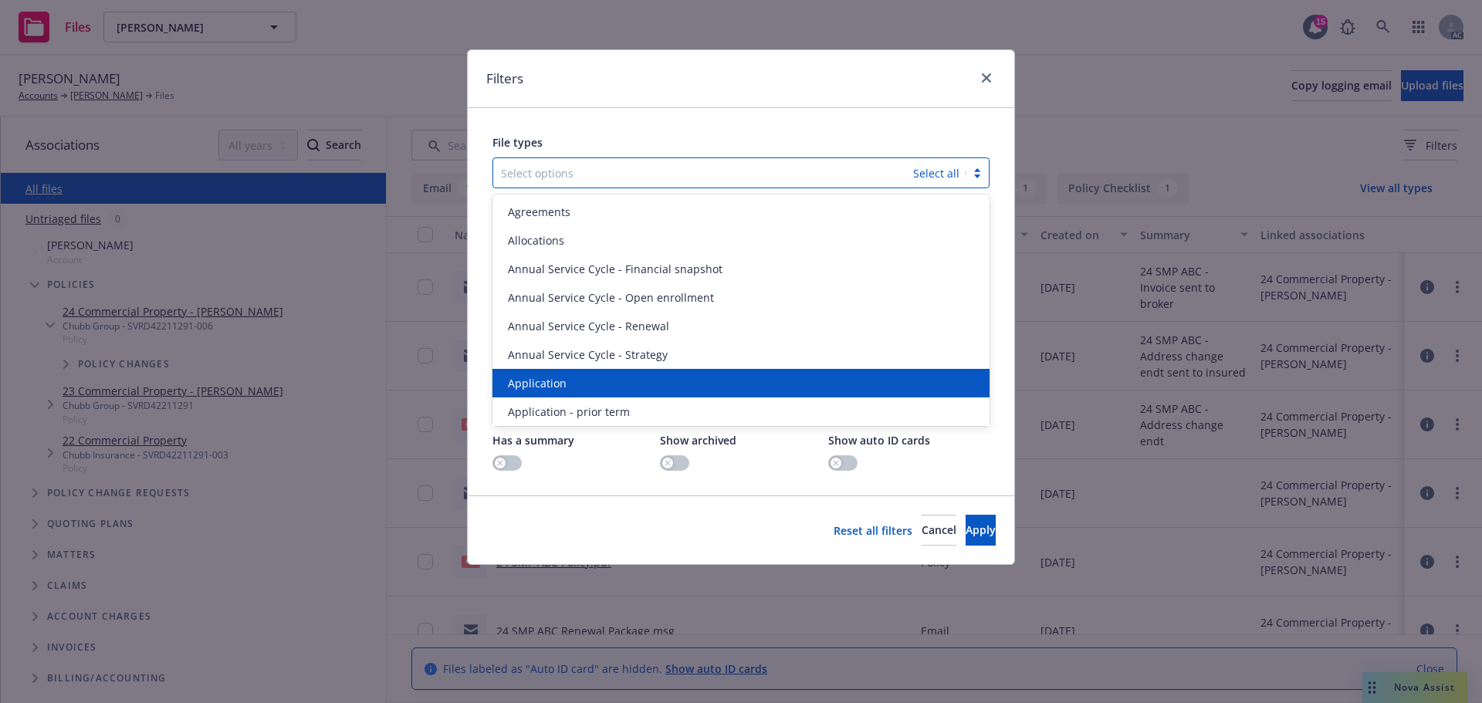
click at [579, 384] on div "Application" at bounding box center [741, 383] width 479 height 16
click at [579, 384] on span "Application - prior term" at bounding box center [569, 383] width 122 height 16
click at [579, 384] on span "Application - signed" at bounding box center [559, 383] width 103 height 16
click at [579, 384] on span "Application - unsigned" at bounding box center [566, 383] width 117 height 16
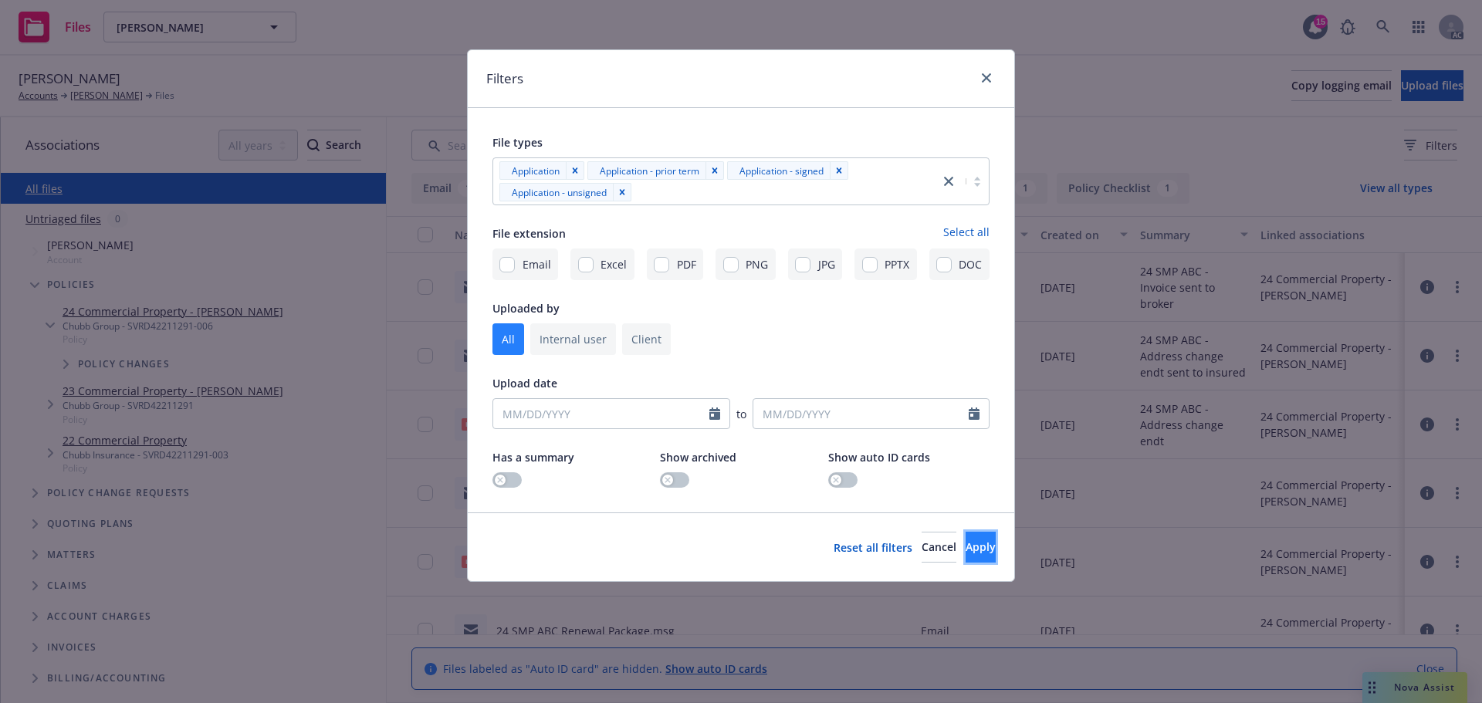
click at [966, 543] on span "Apply" at bounding box center [981, 547] width 30 height 15
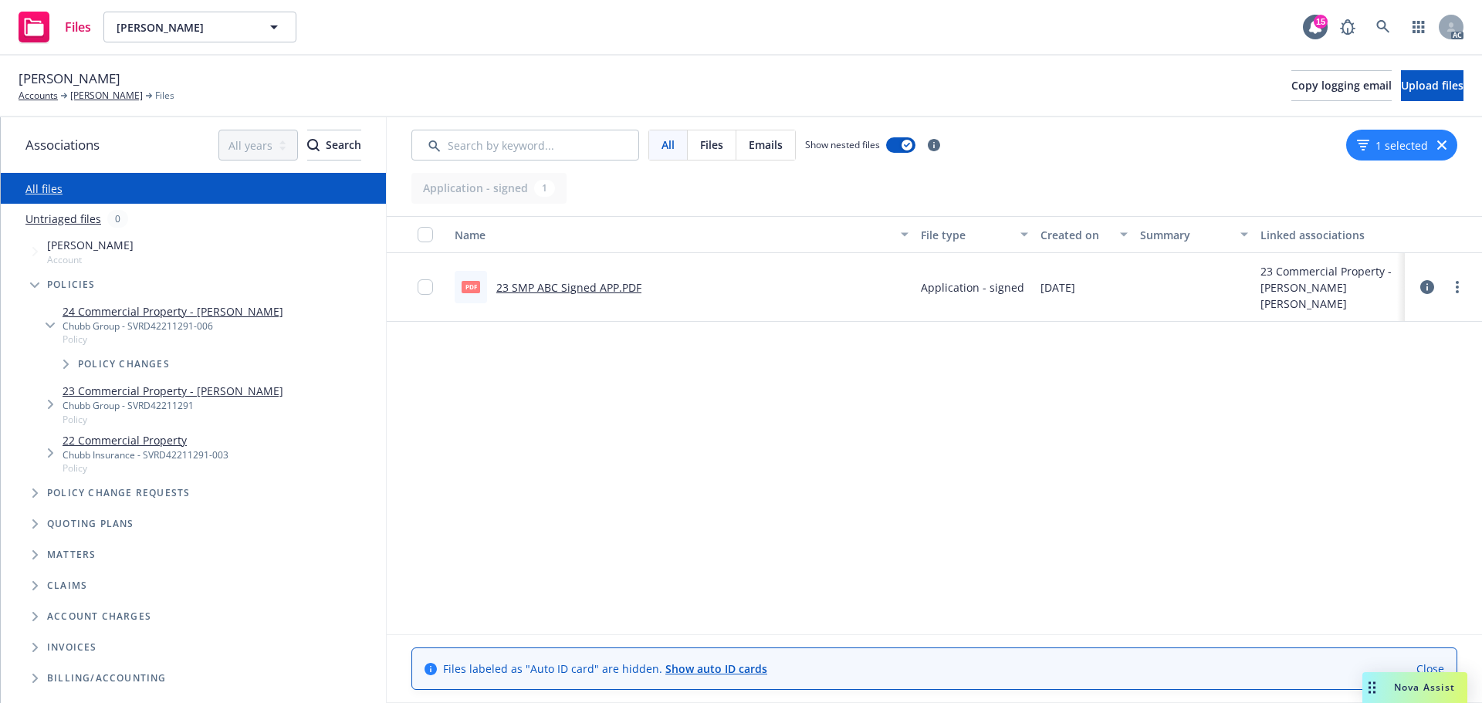
click at [1443, 145] on icon "button" at bounding box center [1441, 145] width 9 height 9
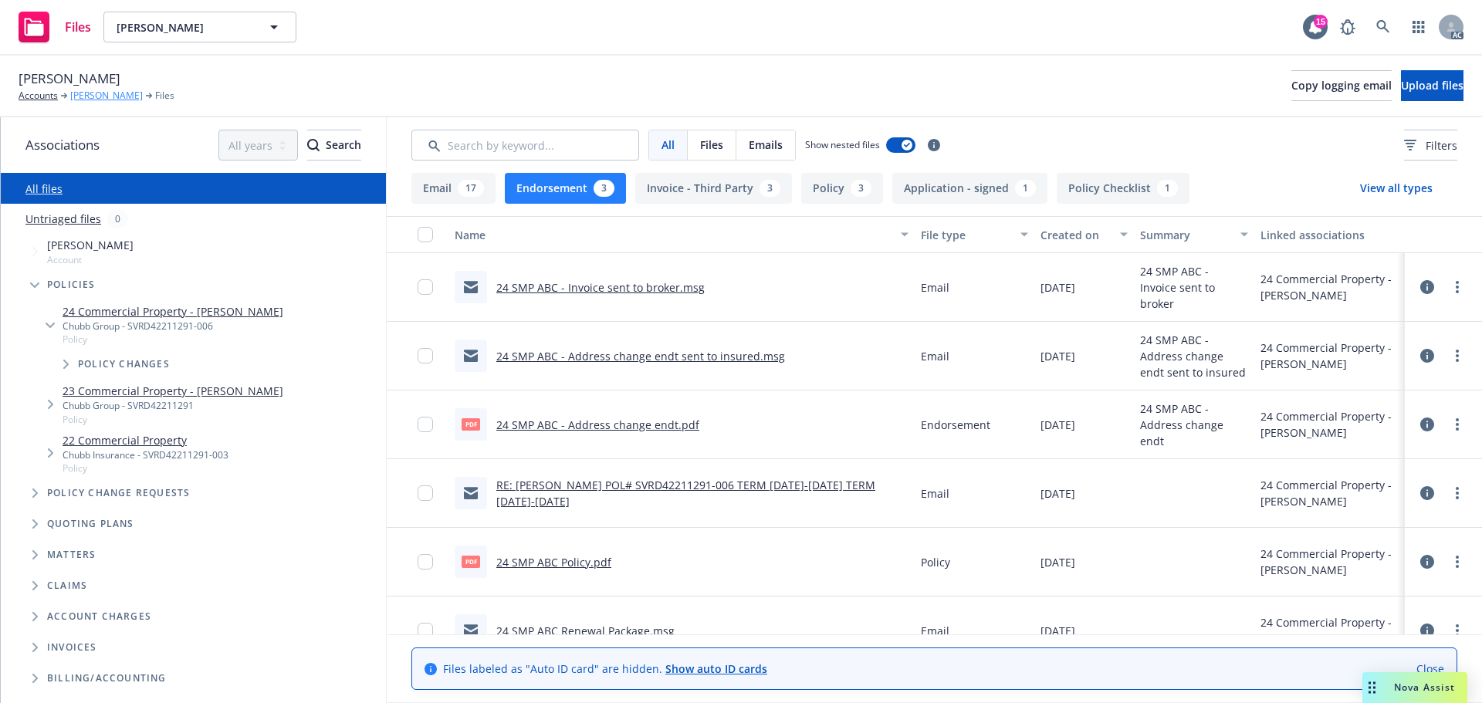
click at [93, 94] on link "Mark Hooper" at bounding box center [106, 96] width 73 height 14
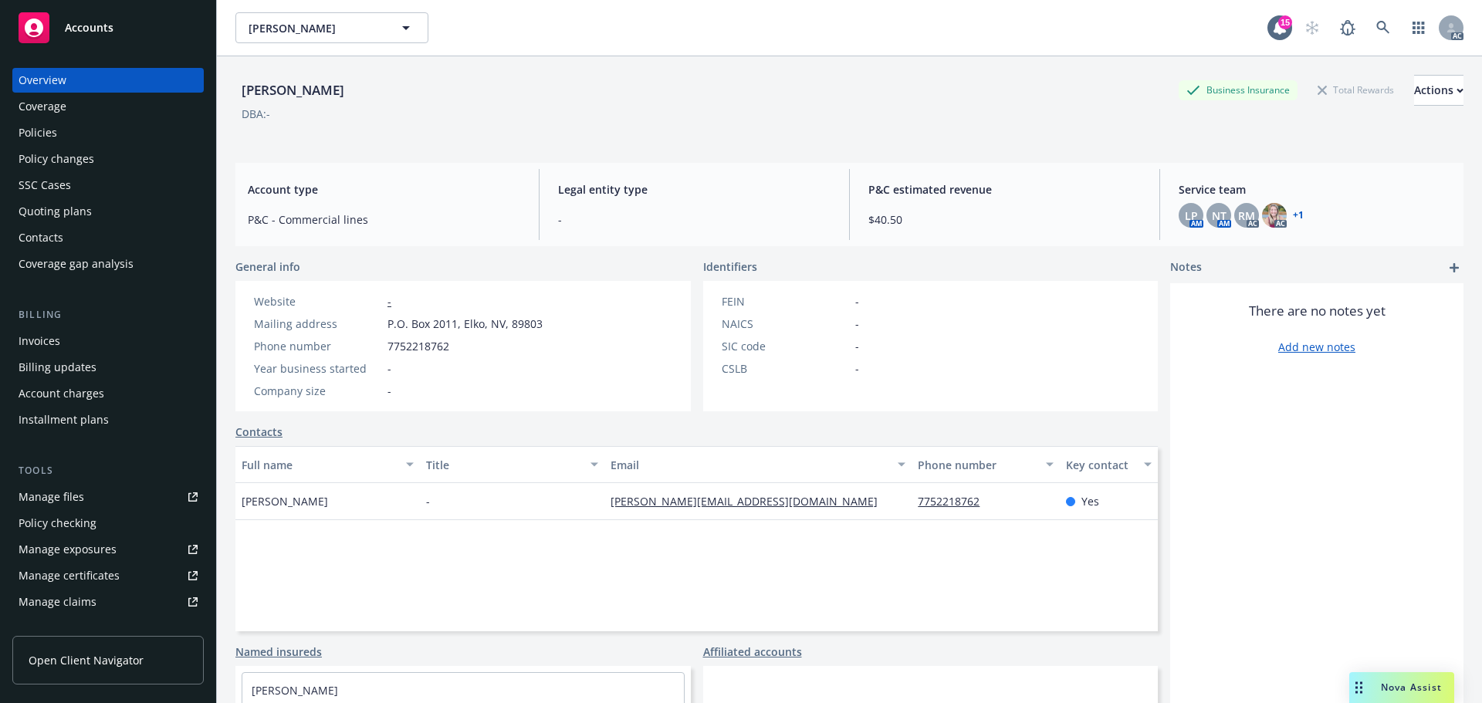
click at [32, 130] on div "Policies" at bounding box center [38, 132] width 39 height 25
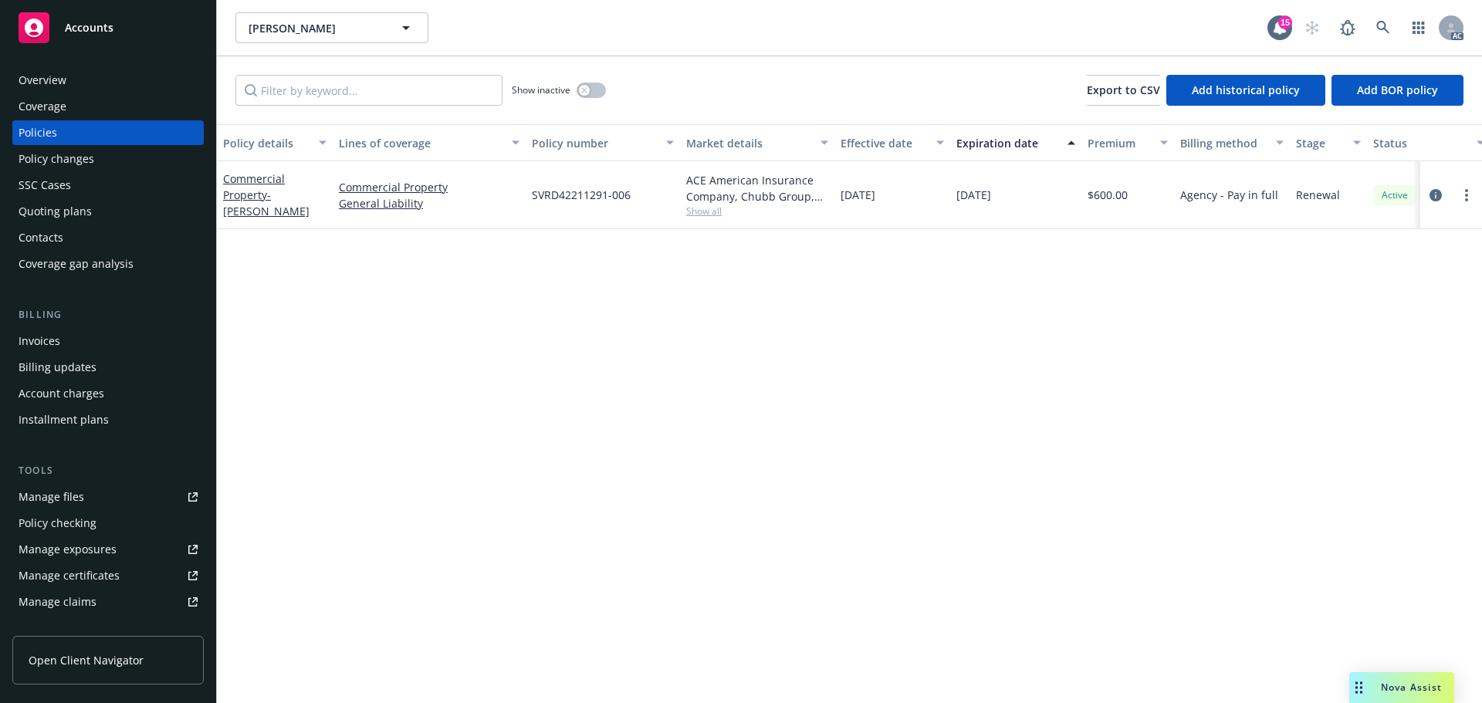
click at [956, 543] on div "Policy details Lines of coverage Policy number Market details Effective date Ex…" at bounding box center [849, 413] width 1265 height 579
drag, startPoint x: 72, startPoint y: 85, endPoint x: 94, endPoint y: 81, distance: 22.7
click at [72, 85] on div "Overview" at bounding box center [108, 80] width 179 height 25
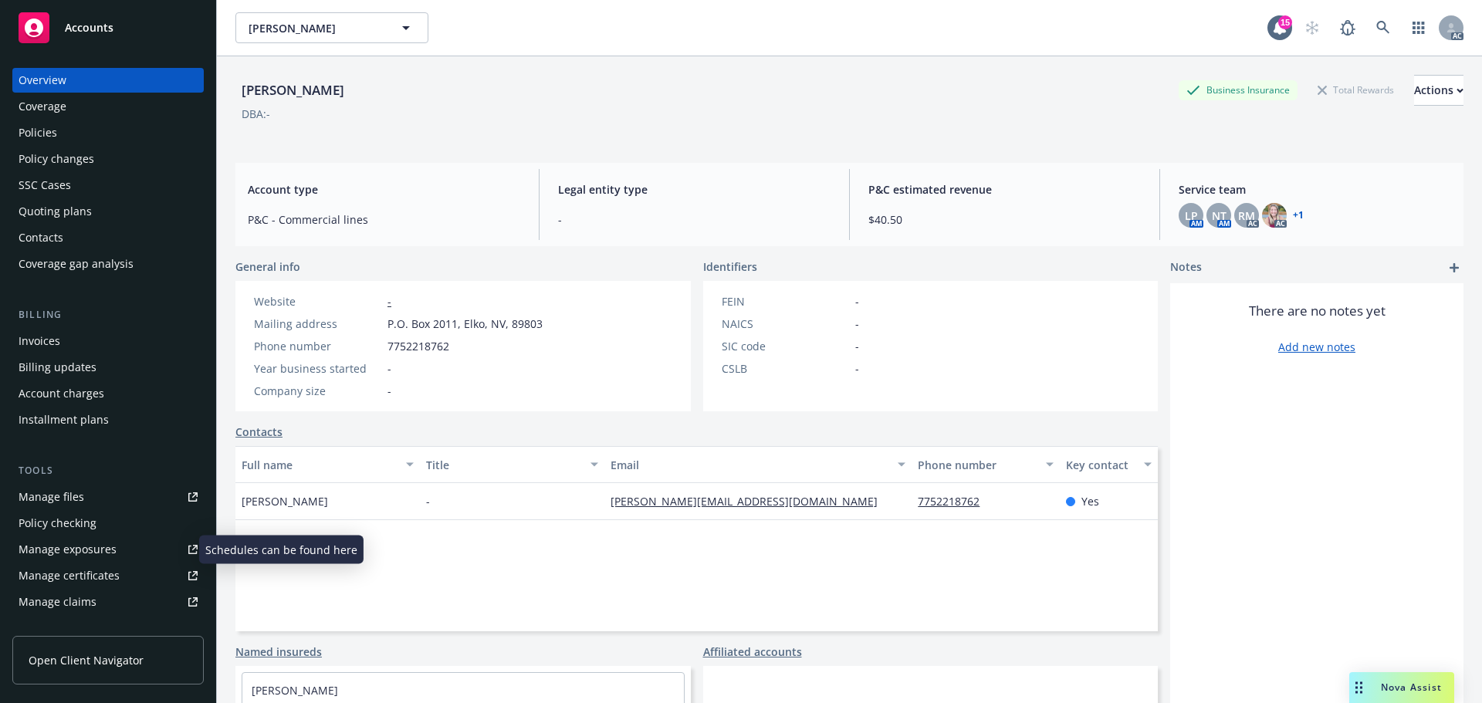
click at [70, 544] on div "Manage exposures" at bounding box center [68, 549] width 98 height 25
click at [80, 137] on div "Policies" at bounding box center [108, 132] width 179 height 25
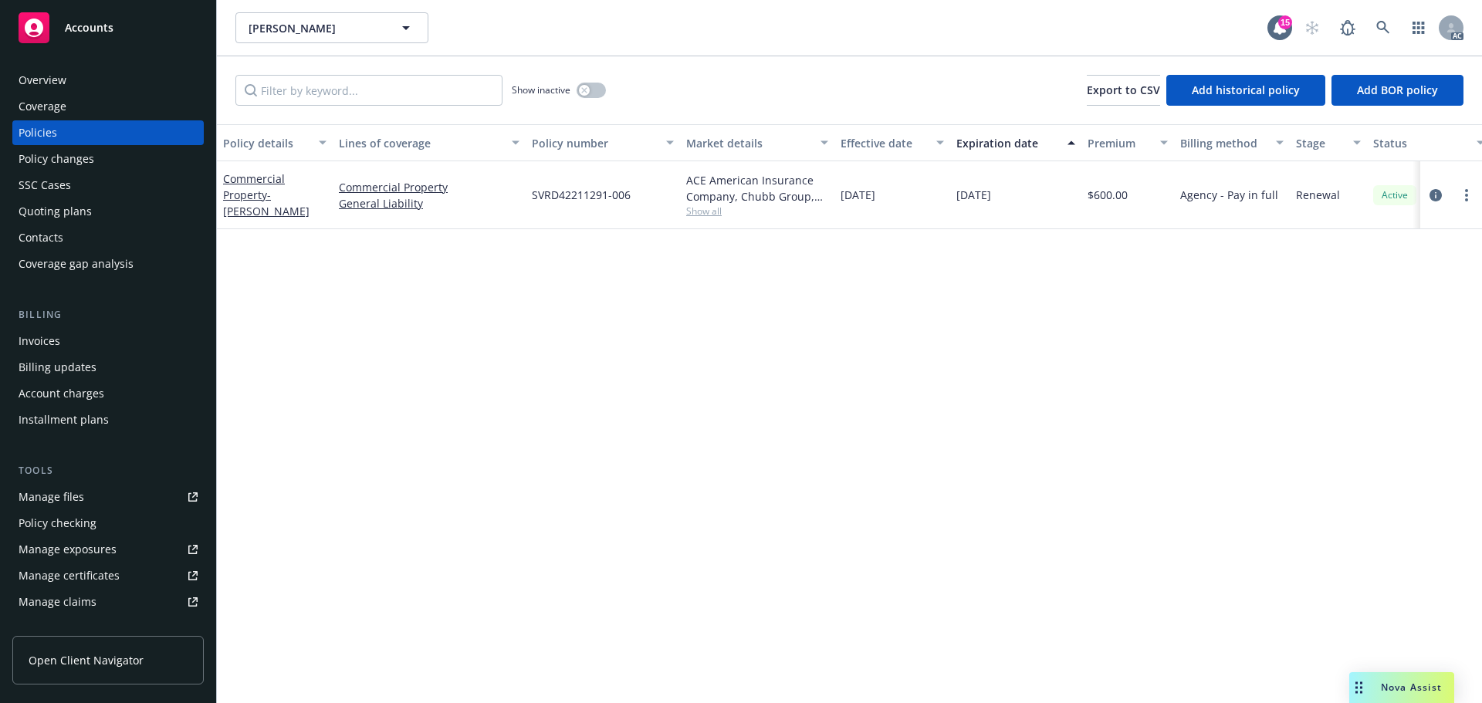
drag, startPoint x: 916, startPoint y: 191, endPoint x: 844, endPoint y: 206, distance: 73.3
click at [844, 206] on div "11/14/2024" at bounding box center [893, 195] width 116 height 68
copy span "11/14/2024"
drag, startPoint x: 953, startPoint y: 204, endPoint x: 1030, endPoint y: 202, distance: 77.2
click at [1030, 202] on div "11/14/2025" at bounding box center [1015, 195] width 131 height 68
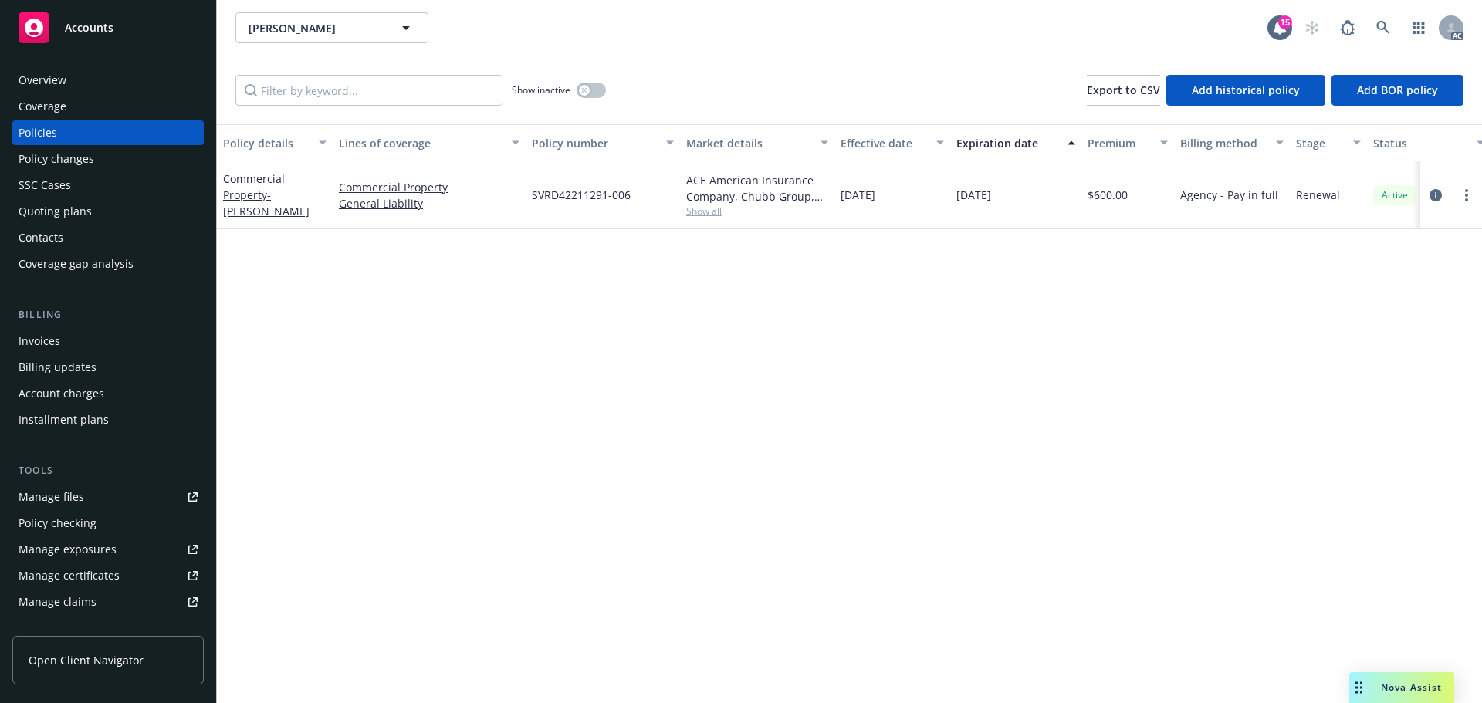
copy span "11/14/2025"
click at [701, 210] on span "Show all" at bounding box center [757, 211] width 142 height 13
drag, startPoint x: 530, startPoint y: 298, endPoint x: 604, endPoint y: 301, distance: 74.9
click at [604, 301] on div "Writing company ACE American Insurance Company Carrier Chubb Group Program admi…" at bounding box center [673, 311] width 309 height 173
copy span "Chubb Group"
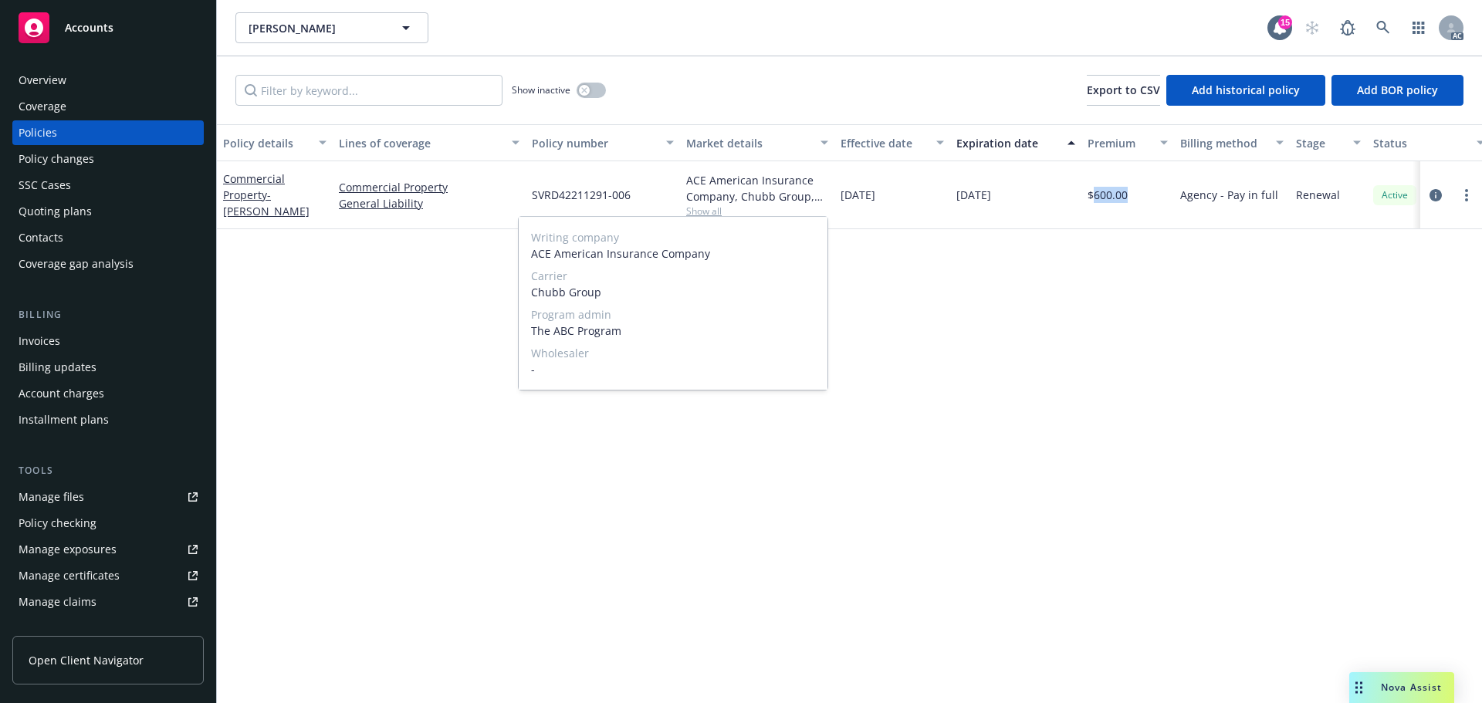
drag, startPoint x: 1125, startPoint y: 200, endPoint x: 1096, endPoint y: 203, distance: 28.7
click at [1096, 203] on div "$600.00" at bounding box center [1128, 195] width 93 height 68
copy span "600.00"
click at [595, 88] on button "button" at bounding box center [591, 90] width 29 height 15
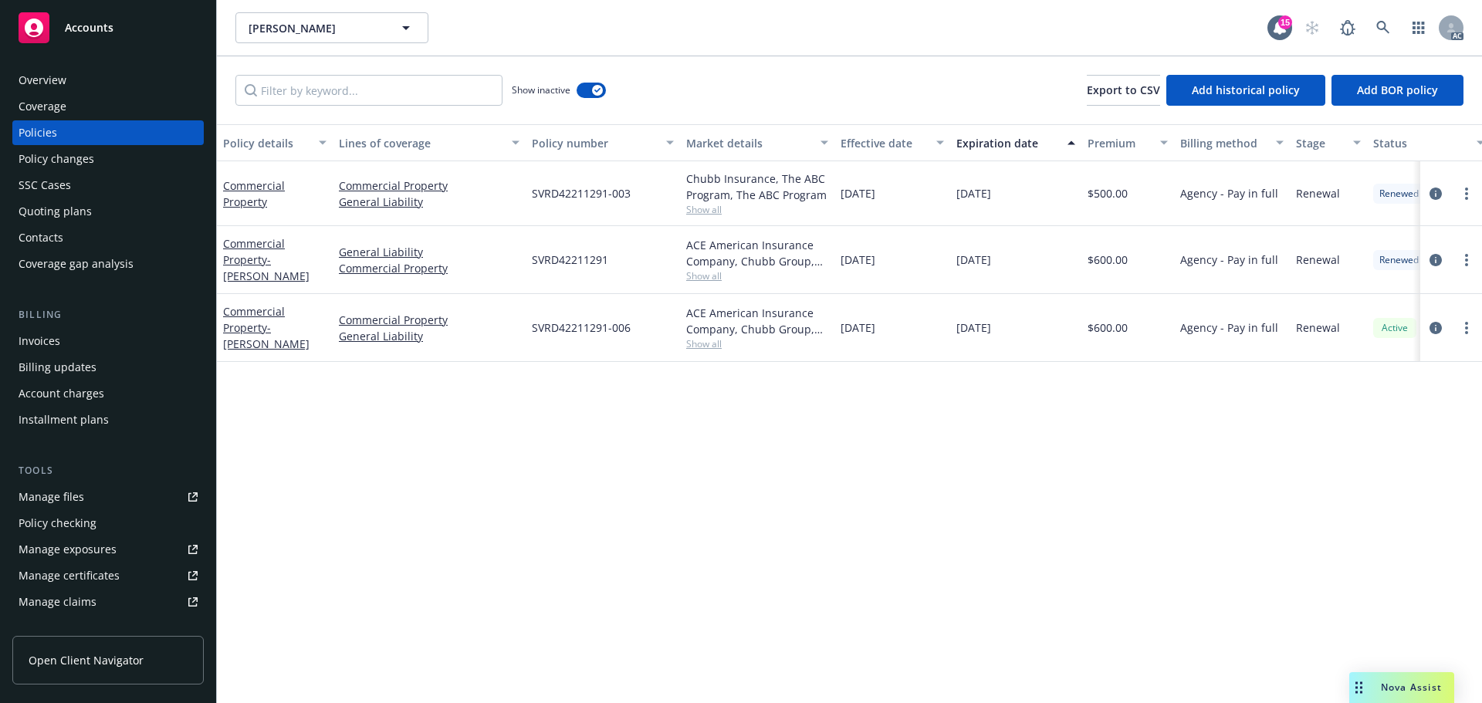
drag, startPoint x: 863, startPoint y: 266, endPoint x: 925, endPoint y: 262, distance: 61.9
click at [925, 262] on div "11/14/2023" at bounding box center [893, 260] width 116 height 68
drag, startPoint x: 954, startPoint y: 269, endPoint x: 1032, endPoint y: 266, distance: 78.0
click at [1032, 266] on div "11/14/2024" at bounding box center [1015, 260] width 131 height 68
copy span "11/14/2024"
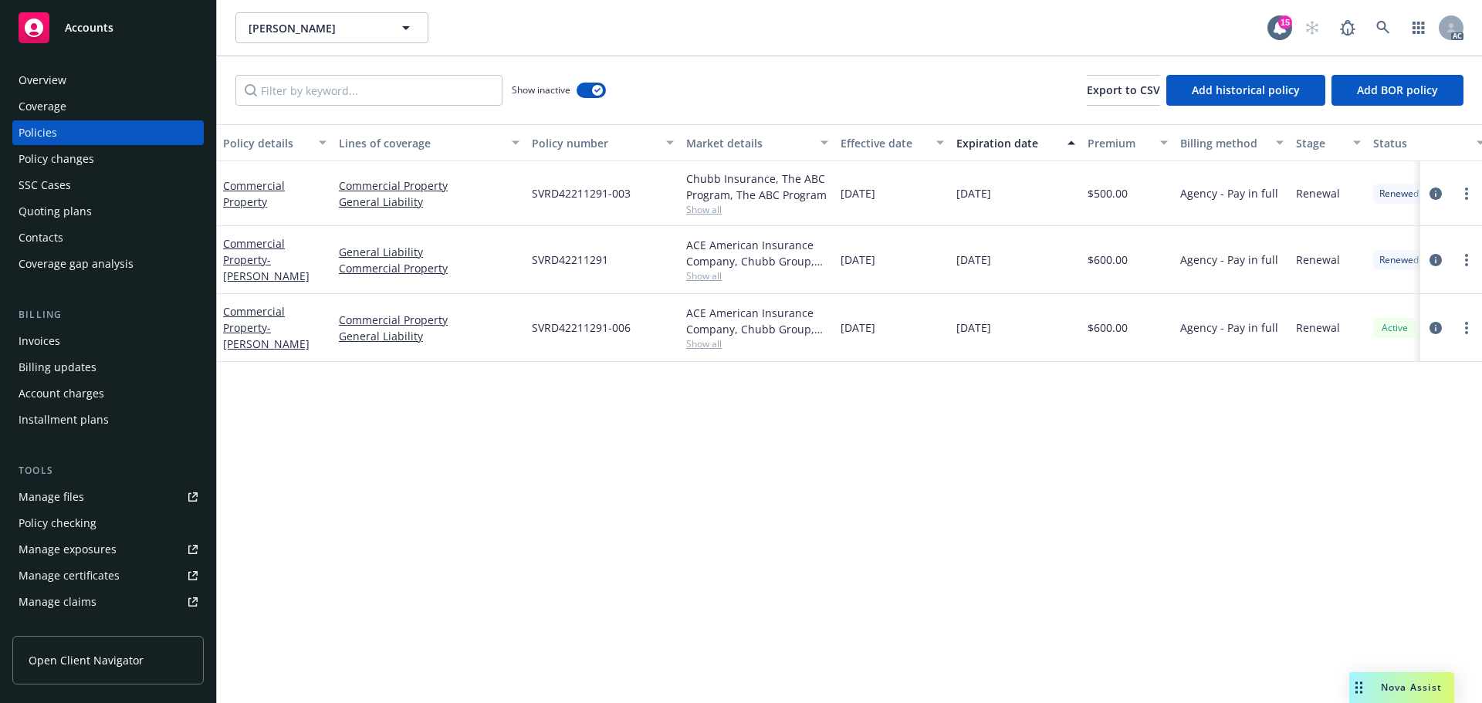
click at [712, 279] on span "Show all" at bounding box center [757, 275] width 142 height 13
drag, startPoint x: 527, startPoint y: 366, endPoint x: 631, endPoint y: 365, distance: 103.4
click at [631, 365] on div "Writing company ACE American Insurance Company Carrier Chubb Group Program admi…" at bounding box center [673, 375] width 309 height 173
copy span "Chubb Group"
click at [584, 359] on span "Chubb Group" at bounding box center [673, 365] width 284 height 16
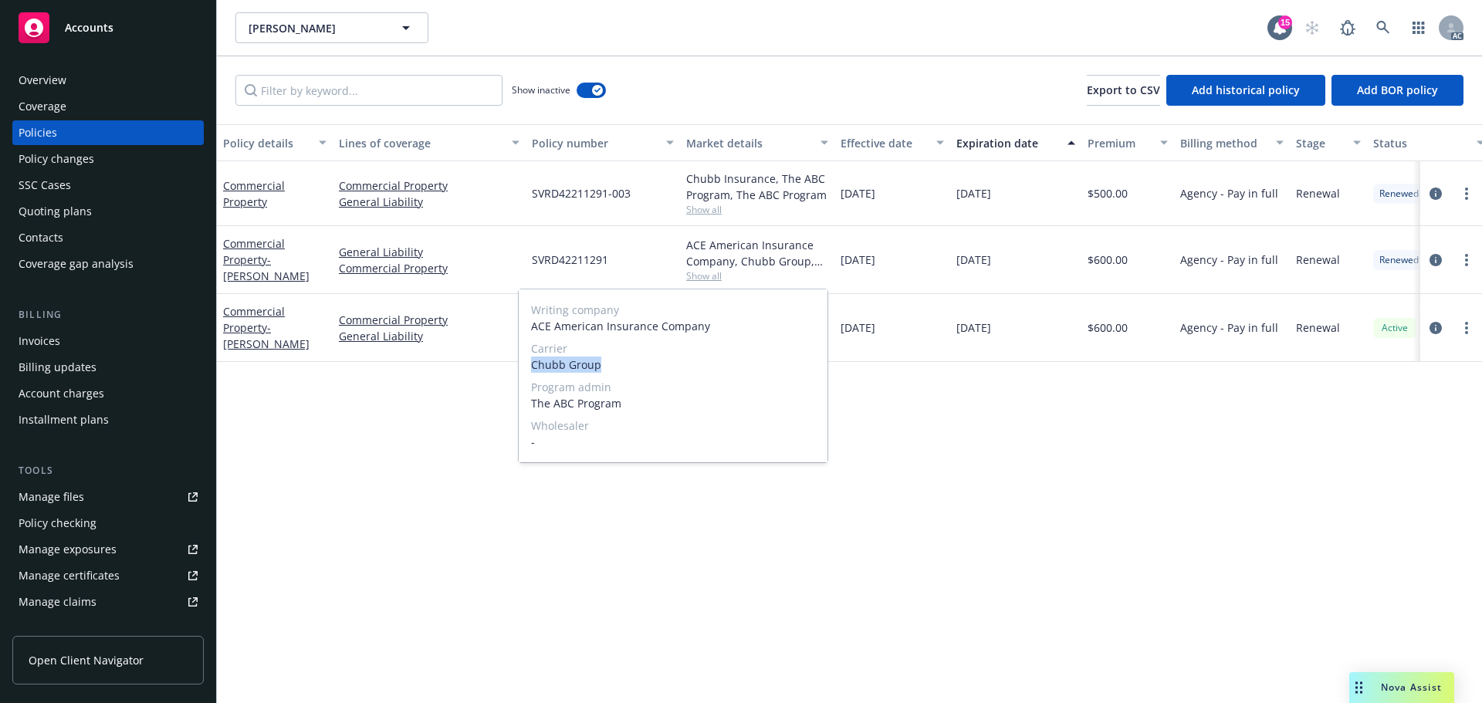
drag, startPoint x: 621, startPoint y: 363, endPoint x: 533, endPoint y: 363, distance: 87.2
click at [533, 363] on span "Chubb Group" at bounding box center [673, 365] width 284 height 16
copy span "Chubb Group"
drag, startPoint x: 1137, startPoint y: 270, endPoint x: 1094, endPoint y: 268, distance: 43.3
click at [1094, 268] on div "$600.00" at bounding box center [1128, 260] width 93 height 68
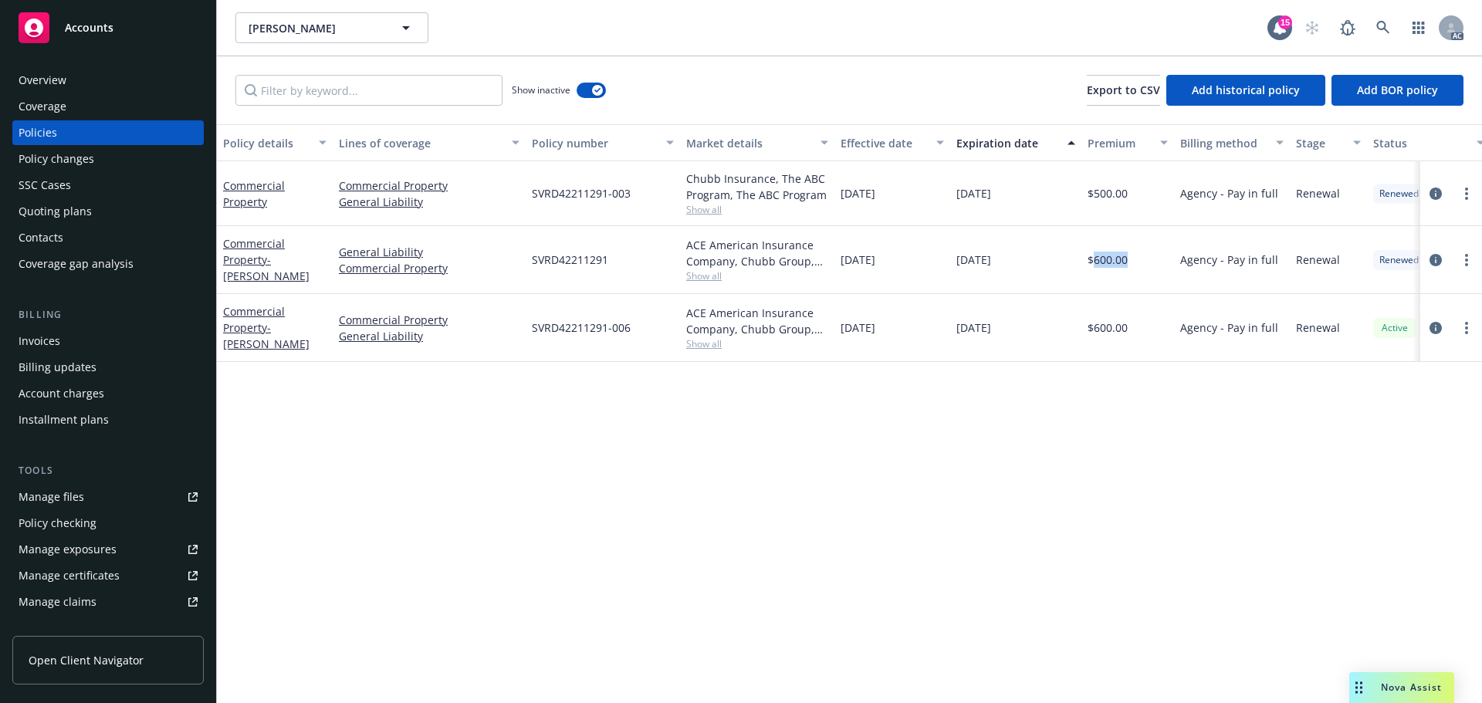
copy span "600.00"
drag, startPoint x: 894, startPoint y: 191, endPoint x: 882, endPoint y: 193, distance: 11.8
click at [872, 192] on span "11/14/2022" at bounding box center [858, 193] width 35 height 16
click at [902, 195] on div "11/14/2022" at bounding box center [893, 193] width 116 height 65
drag, startPoint x: 913, startPoint y: 195, endPoint x: 845, endPoint y: 198, distance: 68.0
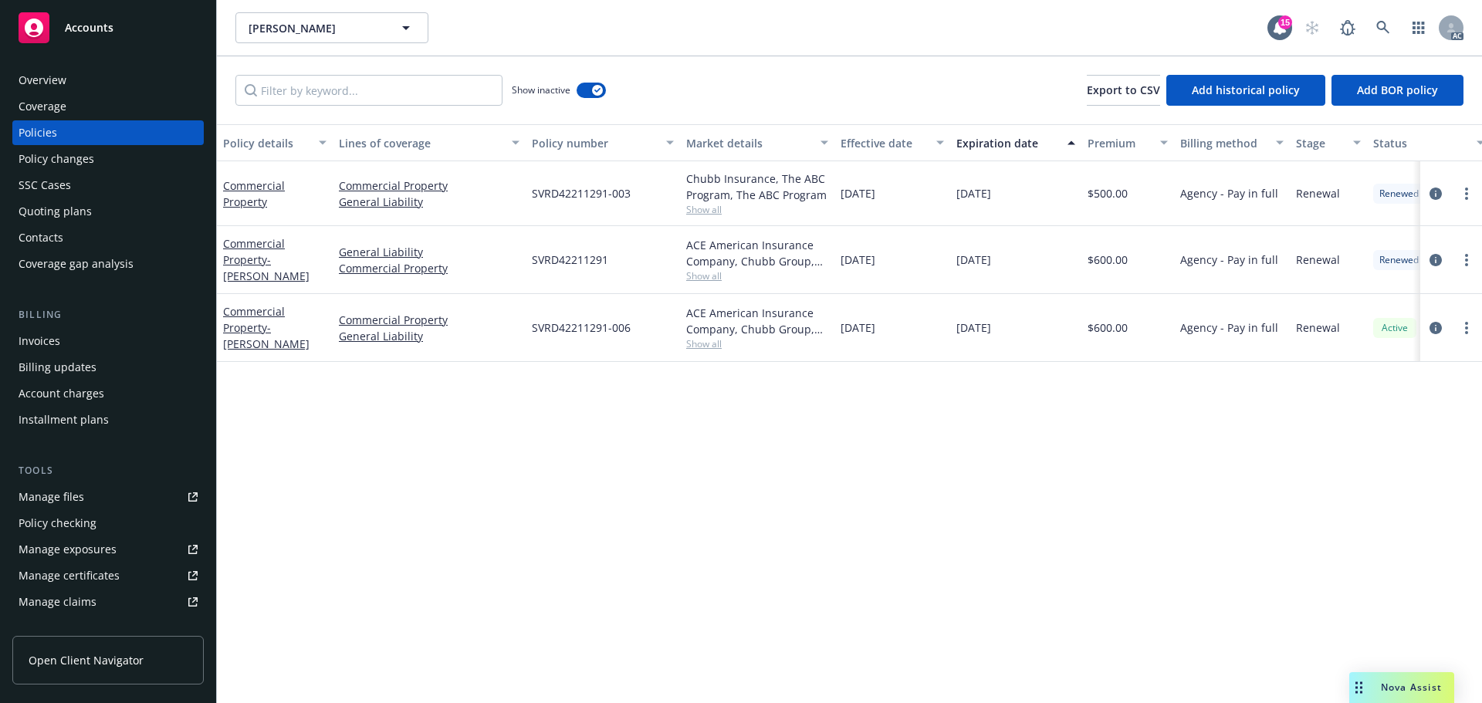
click at [845, 198] on div "11/14/2022" at bounding box center [893, 193] width 116 height 65
drag, startPoint x: 841, startPoint y: 199, endPoint x: 906, endPoint y: 201, distance: 65.6
click at [906, 201] on div "11/14/2022" at bounding box center [893, 193] width 116 height 65
copy span "11/14/2022"
drag, startPoint x: 956, startPoint y: 202, endPoint x: 1026, endPoint y: 198, distance: 70.4
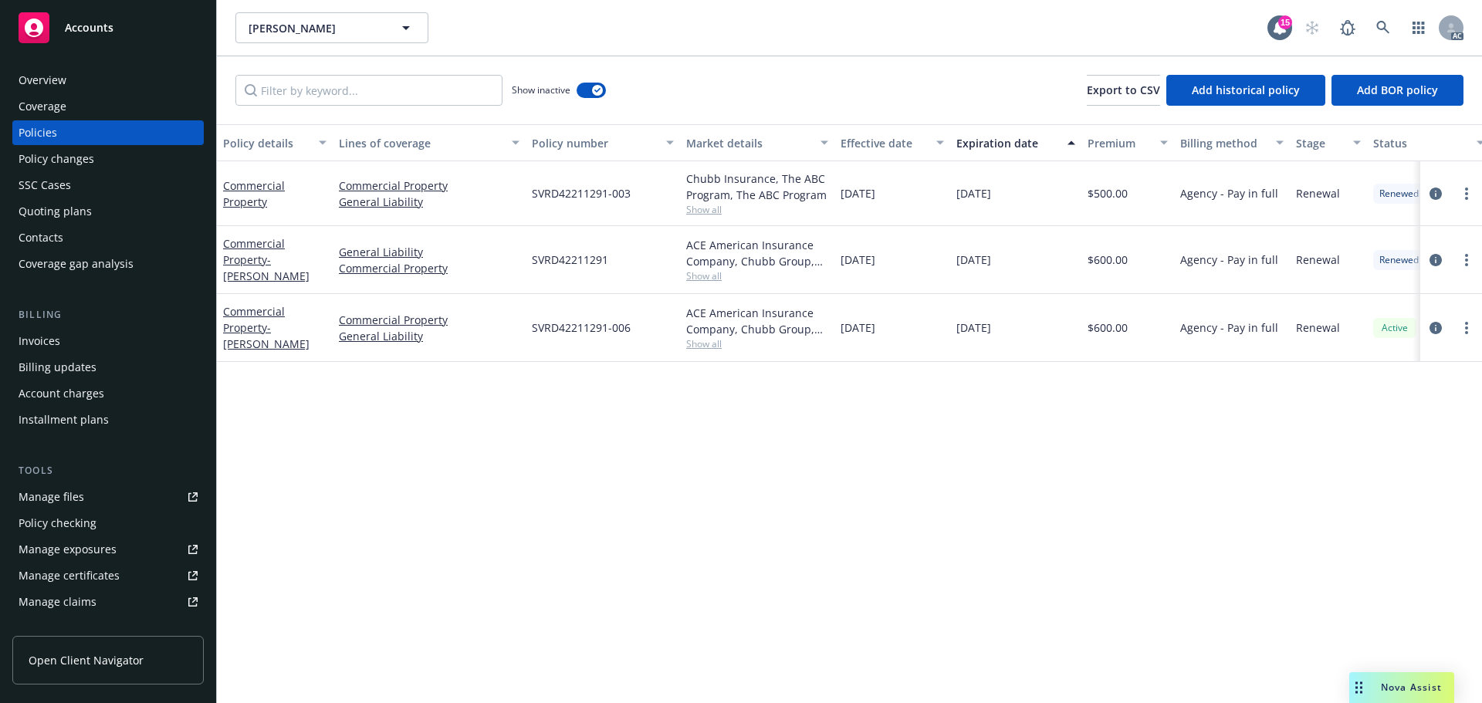
click at [1026, 198] on div "11/14/2023" at bounding box center [1015, 193] width 131 height 65
copy span "11/14/2023"
click at [693, 207] on span "Show all" at bounding box center [757, 209] width 142 height 13
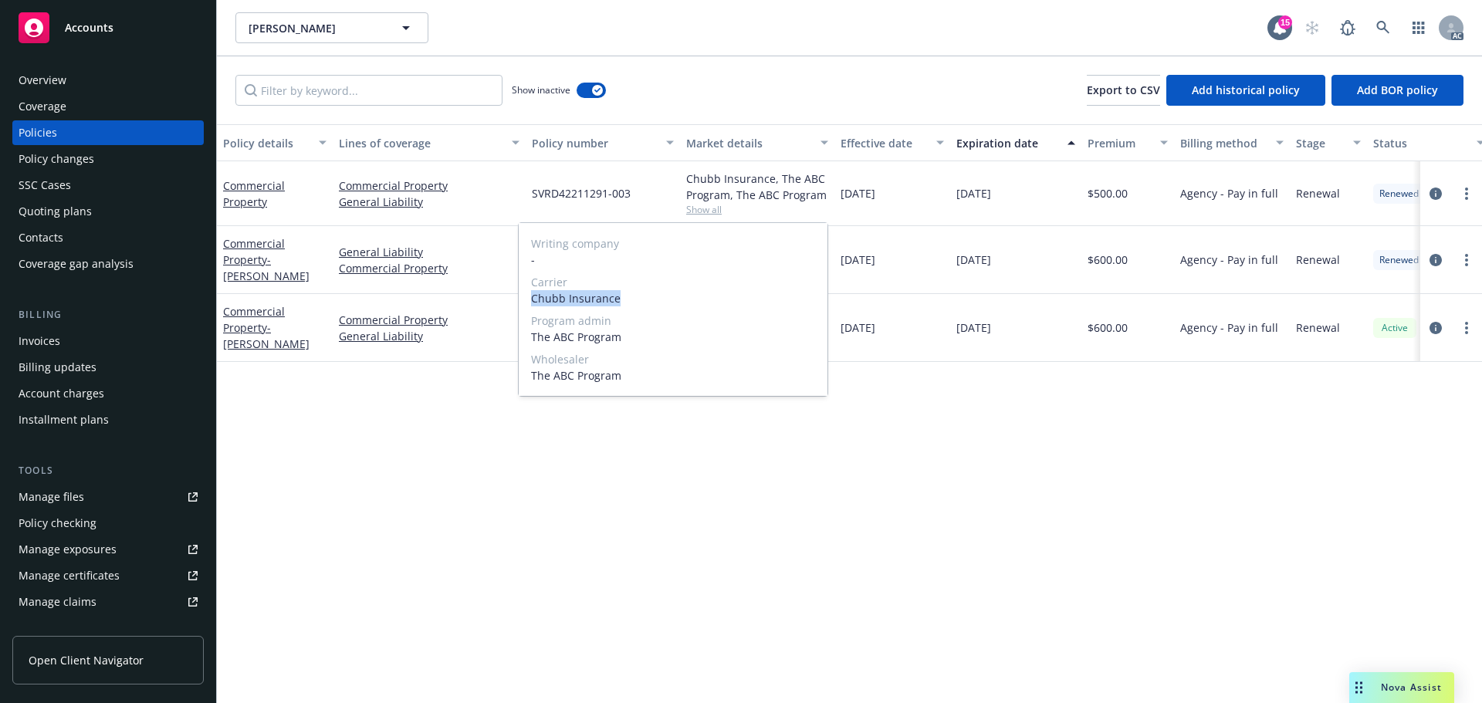
drag, startPoint x: 622, startPoint y: 301, endPoint x: 531, endPoint y: 304, distance: 91.1
click at [531, 304] on span "Chubb Insurance" at bounding box center [673, 298] width 284 height 16
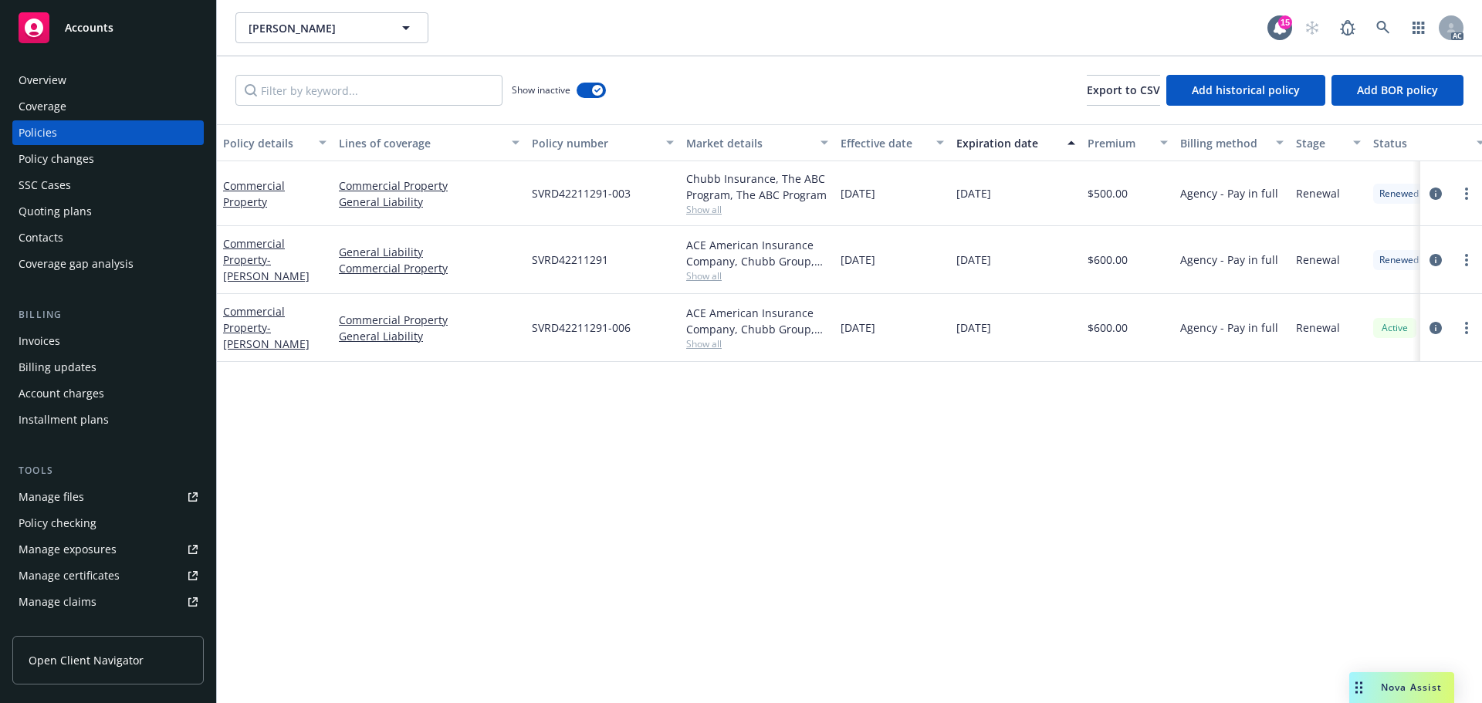
click at [958, 298] on div "11/14/2025" at bounding box center [1015, 328] width 131 height 68
drag, startPoint x: 1129, startPoint y: 208, endPoint x: 1095, endPoint y: 207, distance: 34.0
click at [1095, 207] on div "$500.00" at bounding box center [1128, 193] width 93 height 65
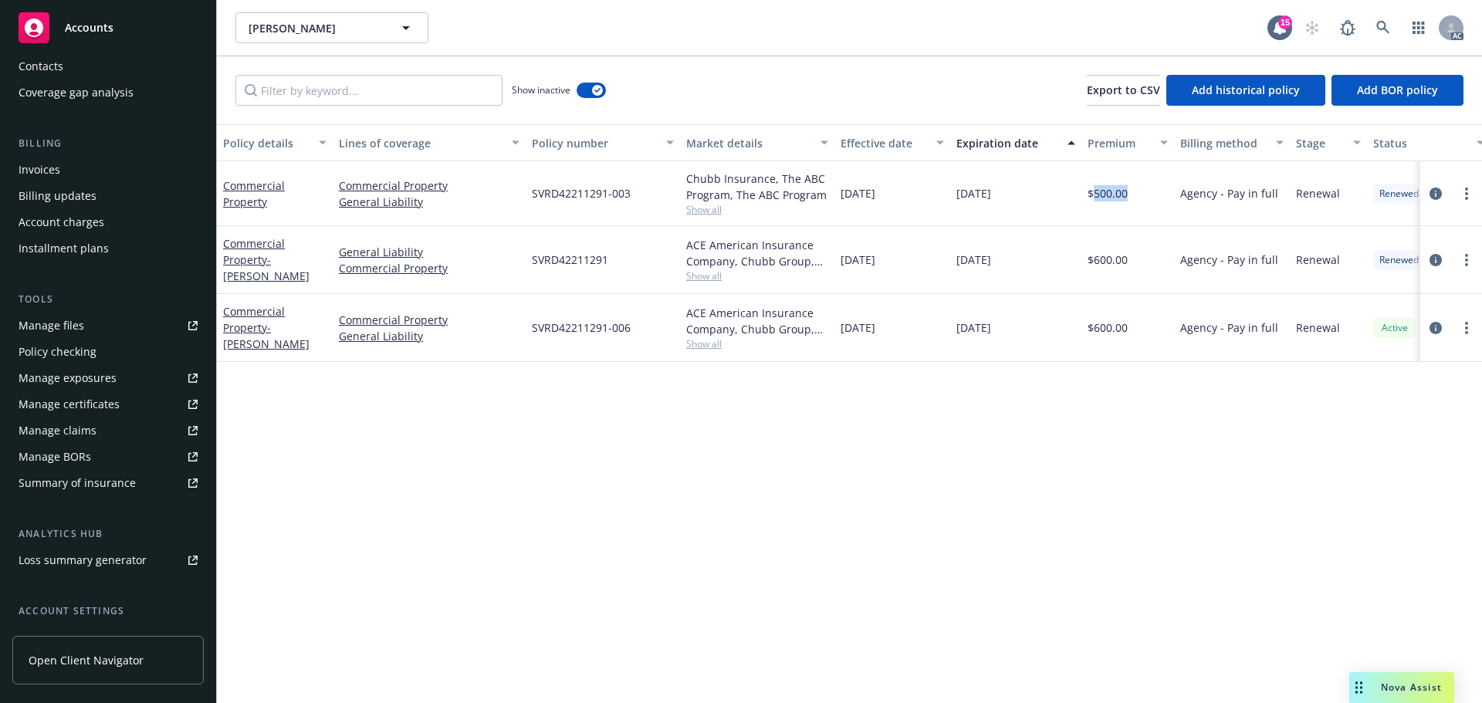
scroll to position [303, 0]
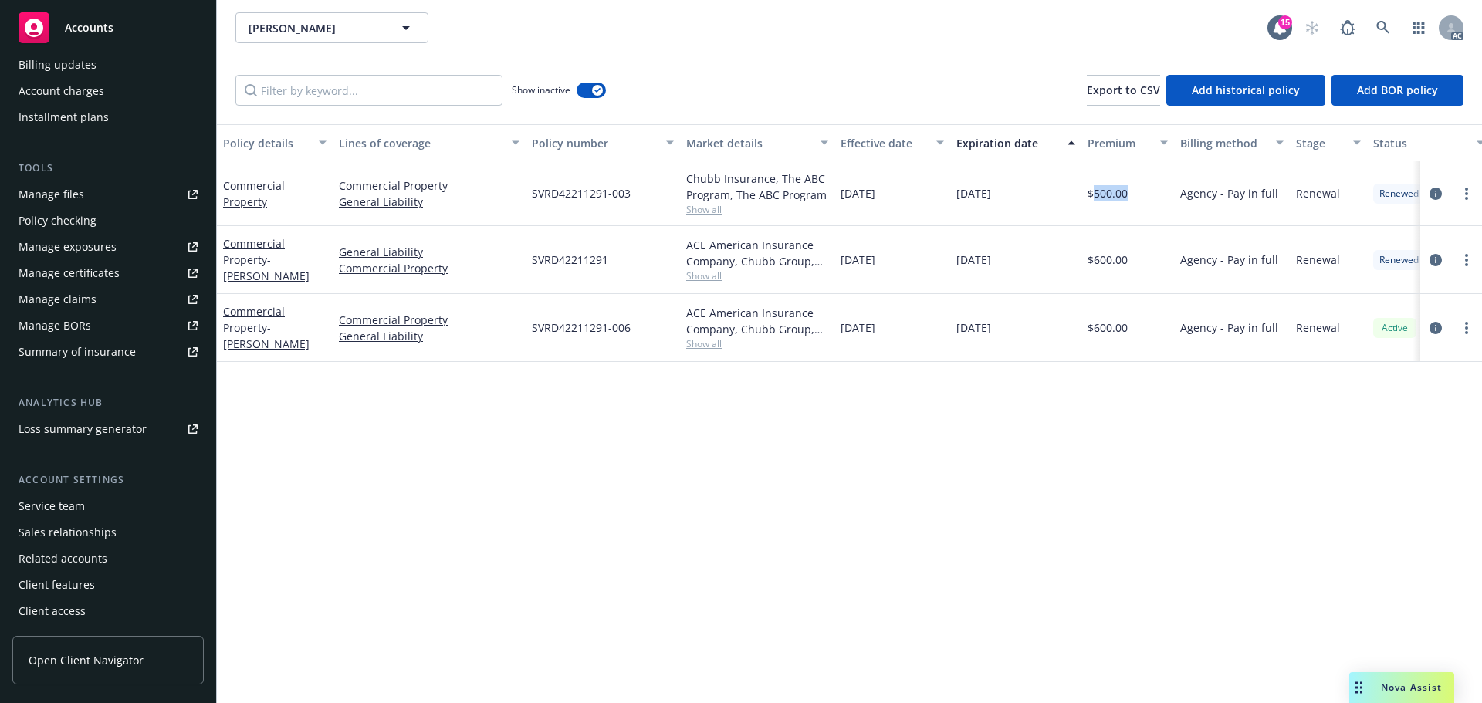
click at [49, 502] on div "Service team" at bounding box center [52, 506] width 66 height 25
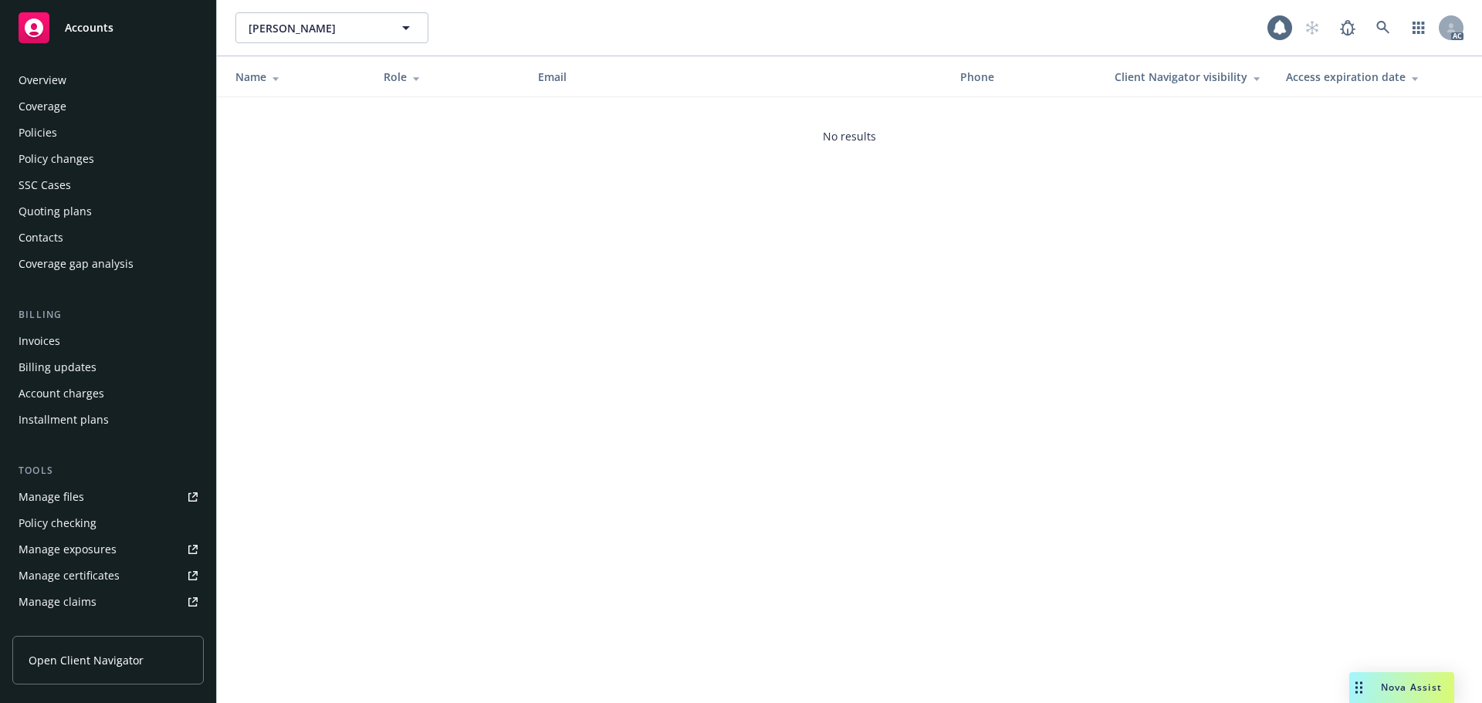
scroll to position [303, 0]
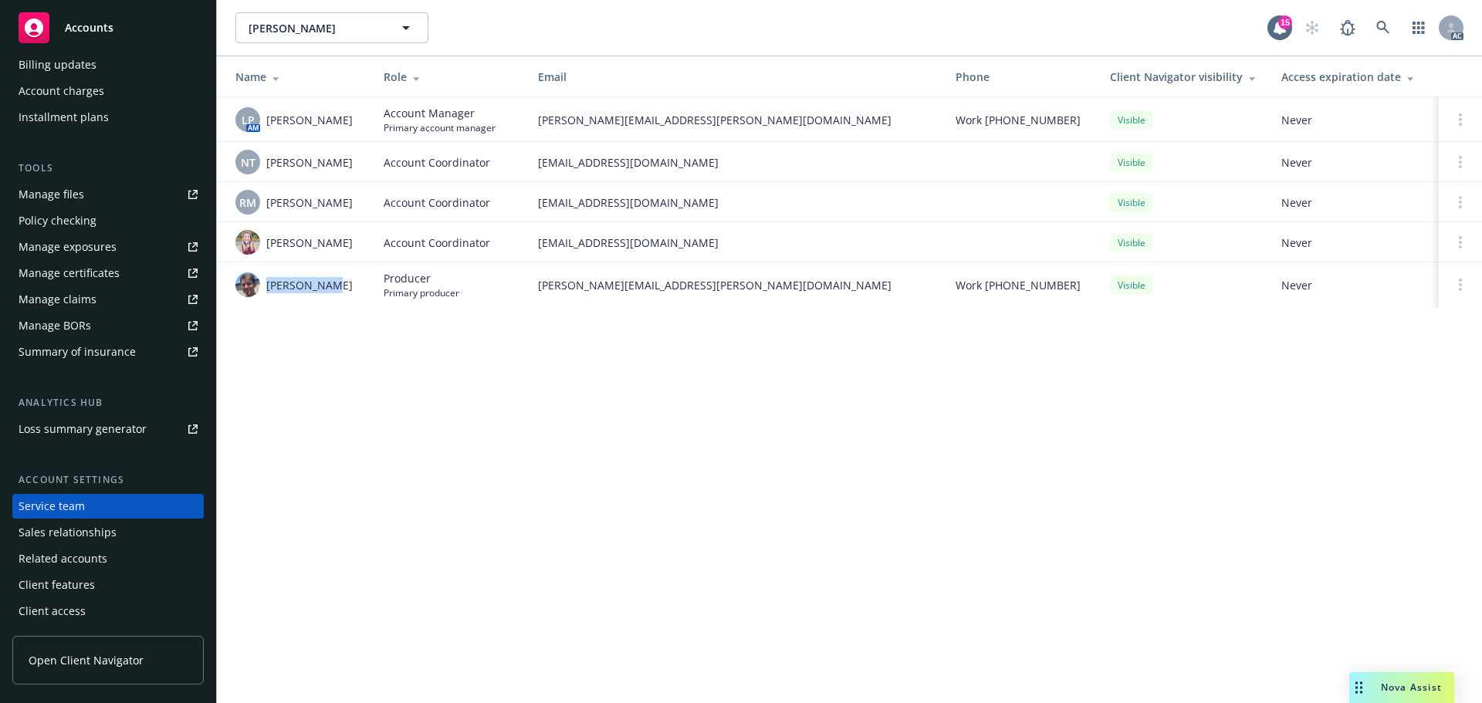
drag, startPoint x: 341, startPoint y: 284, endPoint x: 268, endPoint y: 292, distance: 73.7
click at [268, 292] on div "Scott Gault" at bounding box center [297, 285] width 124 height 25
drag, startPoint x: 364, startPoint y: 163, endPoint x: 269, endPoint y: 164, distance: 95.7
click at [269, 164] on td "NT Ninuca Tatishvili" at bounding box center [294, 162] width 154 height 40
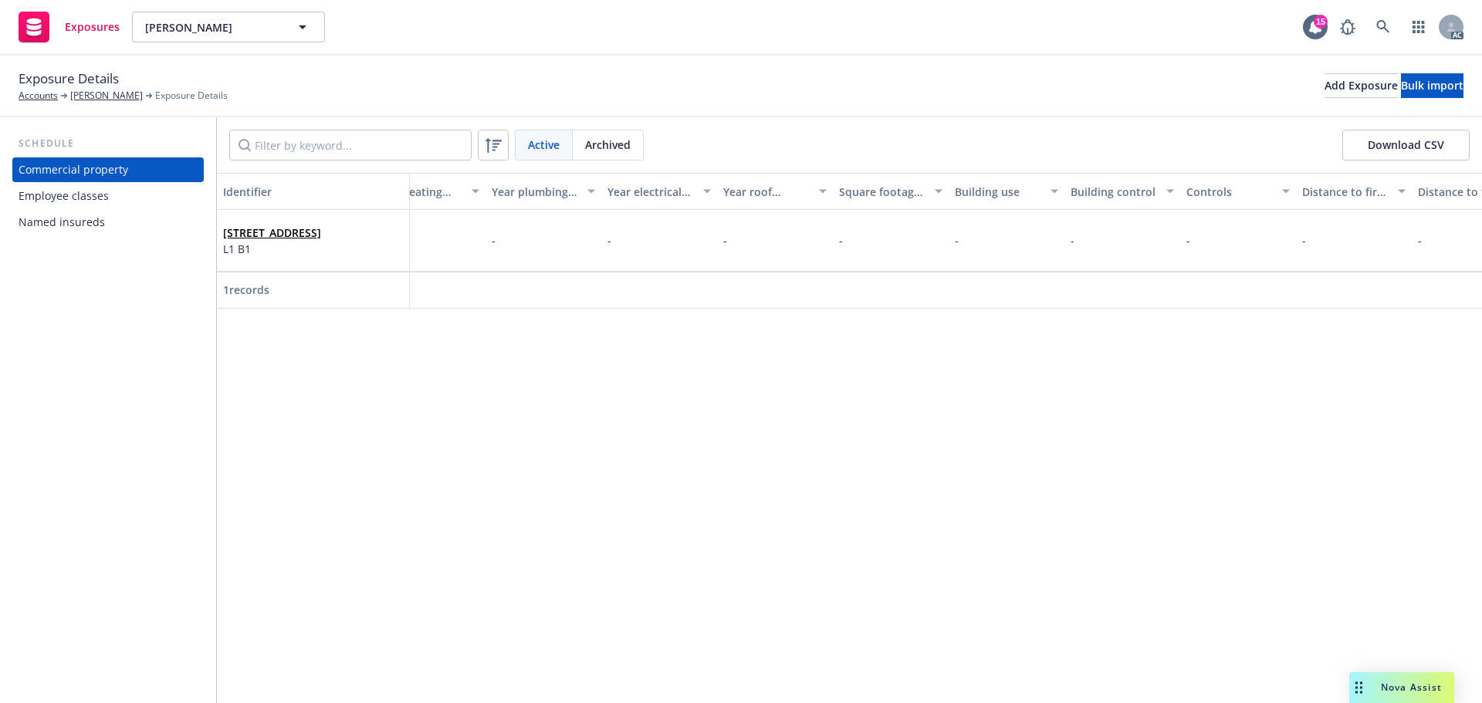
scroll to position [0, 3316]
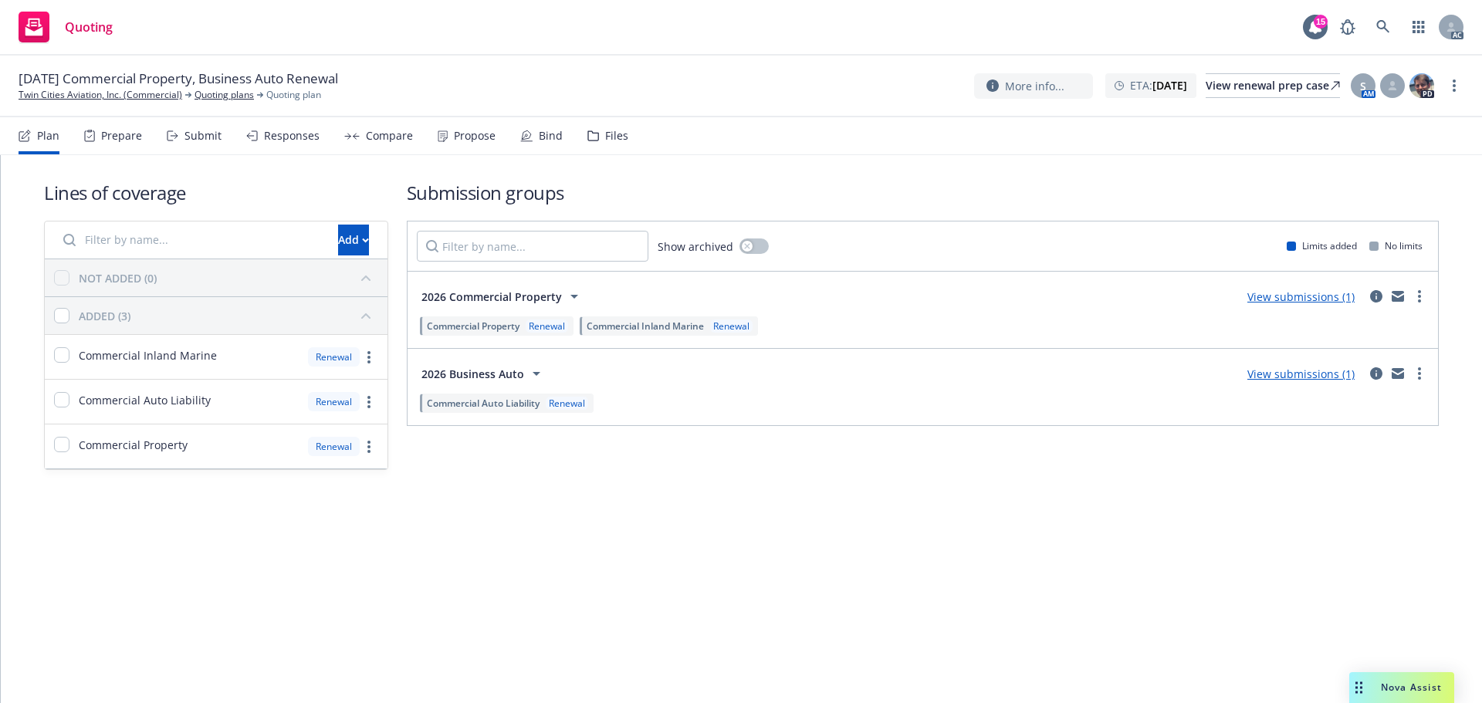
click at [115, 142] on div "Prepare" at bounding box center [121, 136] width 41 height 12
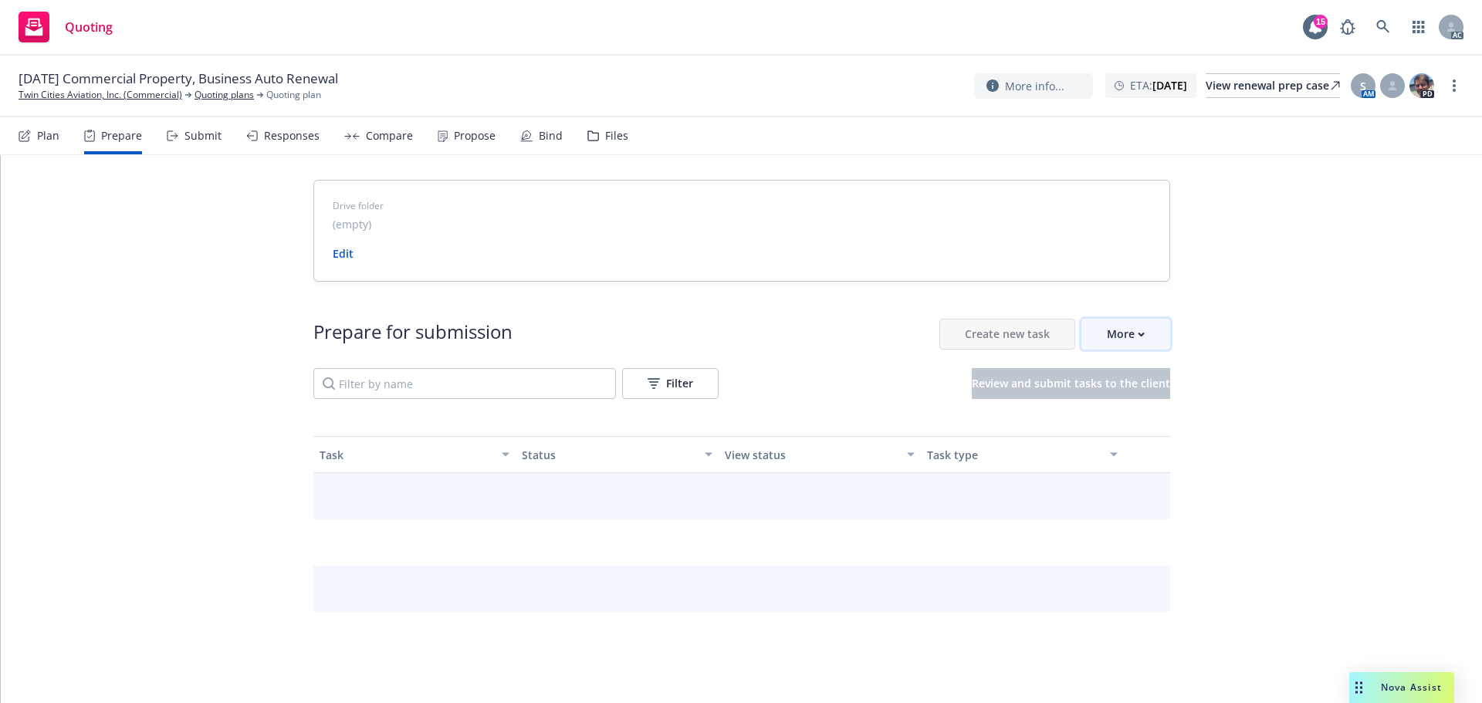
click at [1146, 337] on button "More" at bounding box center [1126, 334] width 89 height 31
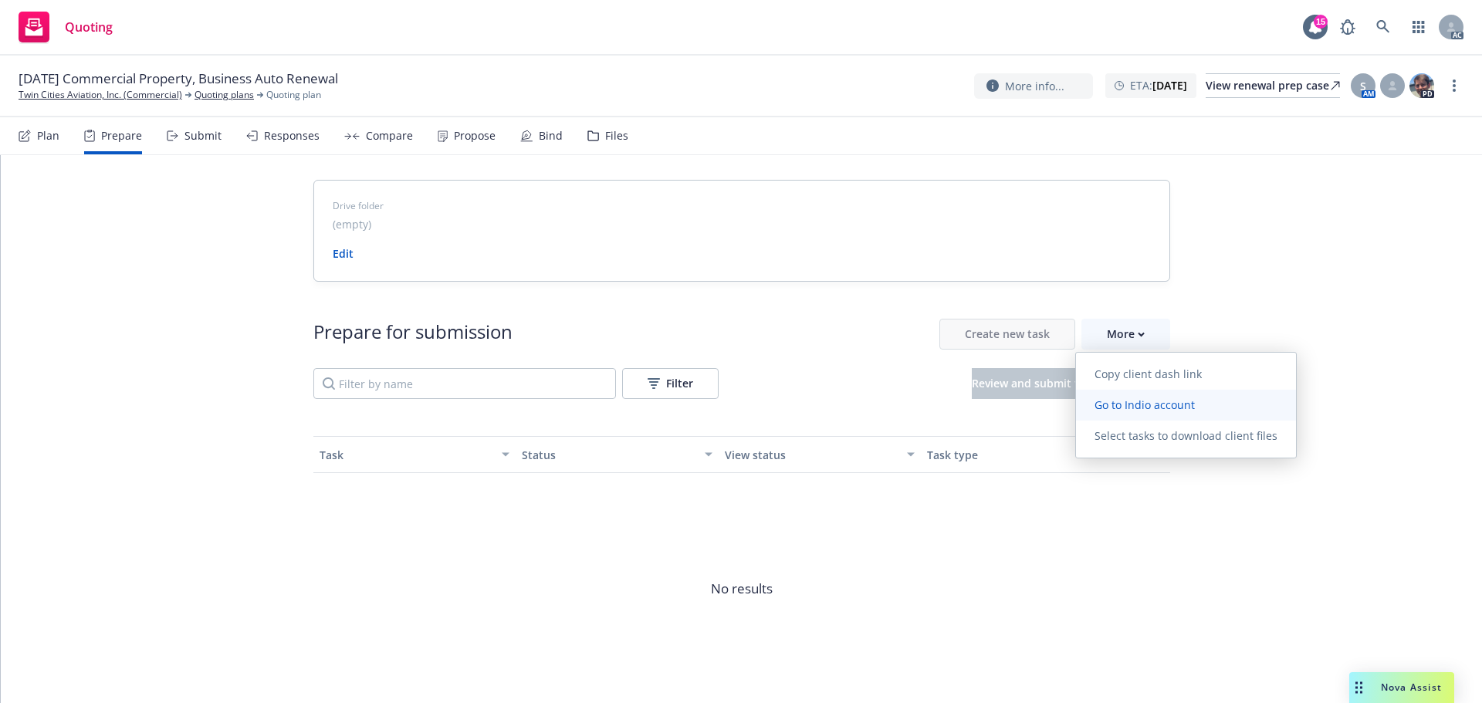
click at [1150, 417] on link "Go to Indio account" at bounding box center [1186, 405] width 220 height 31
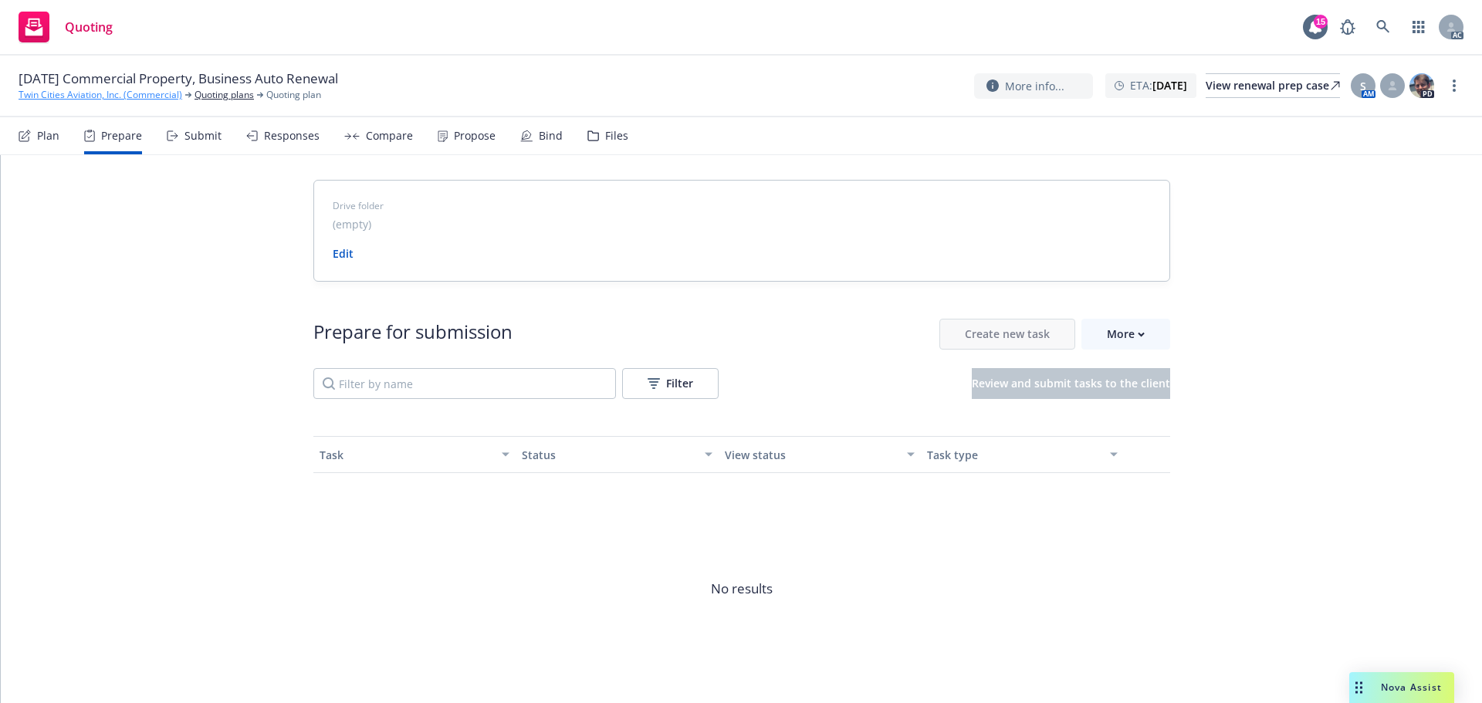
click at [96, 96] on link "Twin Cities Aviation, Inc. (Commercial)" at bounding box center [101, 95] width 164 height 14
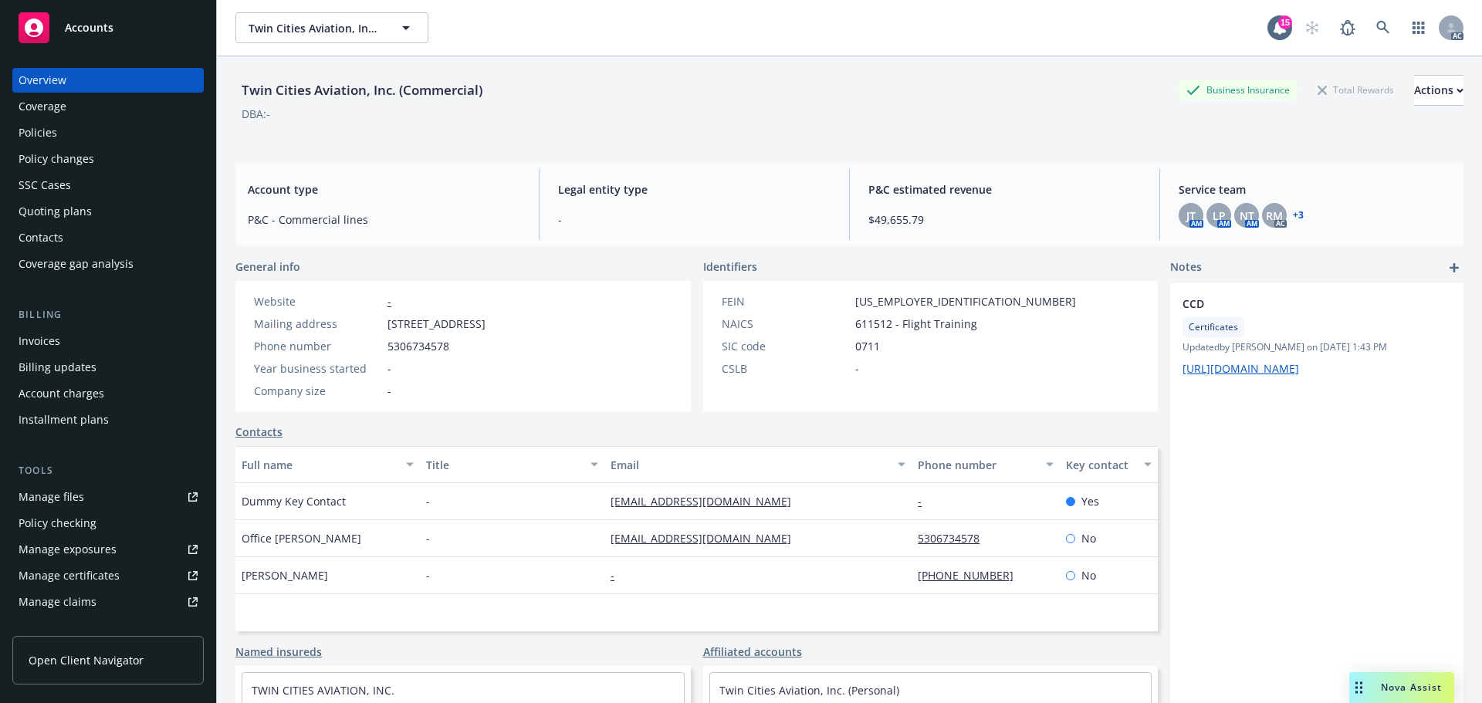
click at [86, 133] on div "Policies" at bounding box center [108, 132] width 179 height 25
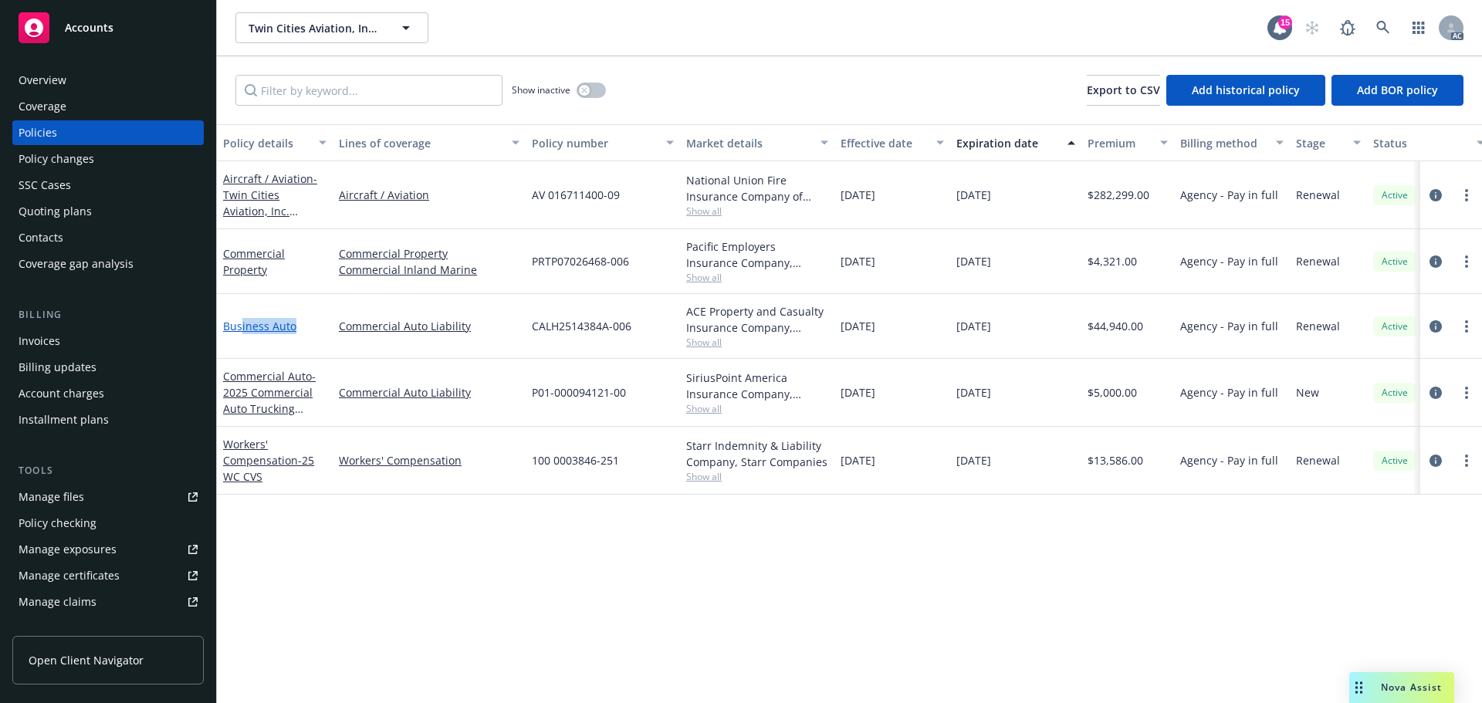
drag, startPoint x: 305, startPoint y: 330, endPoint x: 240, endPoint y: 330, distance: 64.8
click at [240, 330] on div "Business Auto" at bounding box center [274, 326] width 103 height 16
click at [317, 335] on div "Business Auto" at bounding box center [275, 326] width 116 height 65
drag, startPoint x: 310, startPoint y: 334, endPoint x: 366, endPoint y: 336, distance: 55.6
click at [366, 336] on div "Business Auto Commercial Auto Liability CALH2514384A-006 ACE Property and Casua…" at bounding box center [962, 326] width 1490 height 65
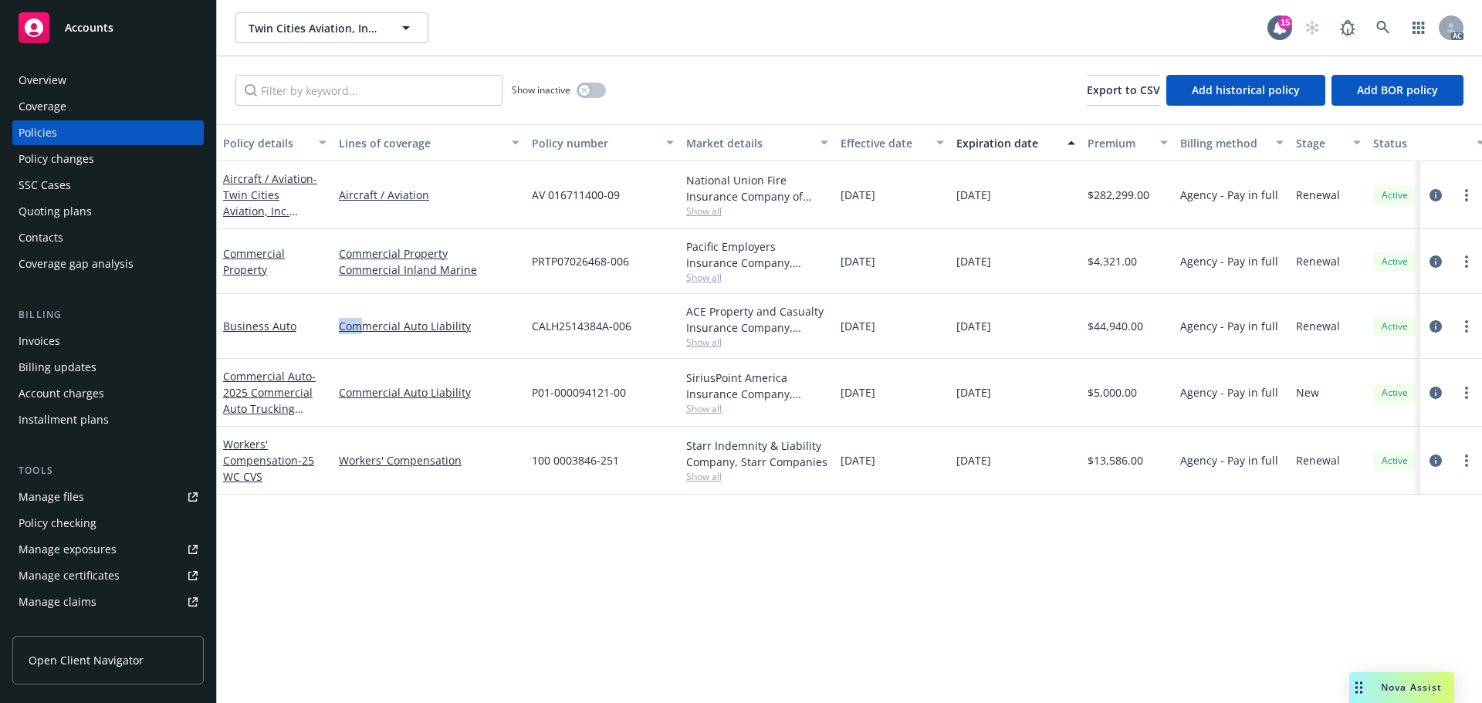
click at [369, 337] on div "Commercial Auto Liability" at bounding box center [429, 326] width 193 height 65
click at [262, 306] on div "Business Auto" at bounding box center [275, 326] width 116 height 65
drag, startPoint x: 227, startPoint y: 317, endPoint x: 302, endPoint y: 322, distance: 75.1
click at [302, 322] on div "Business Auto" at bounding box center [275, 326] width 116 height 65
click at [303, 334] on div "Business Auto" at bounding box center [274, 326] width 103 height 16
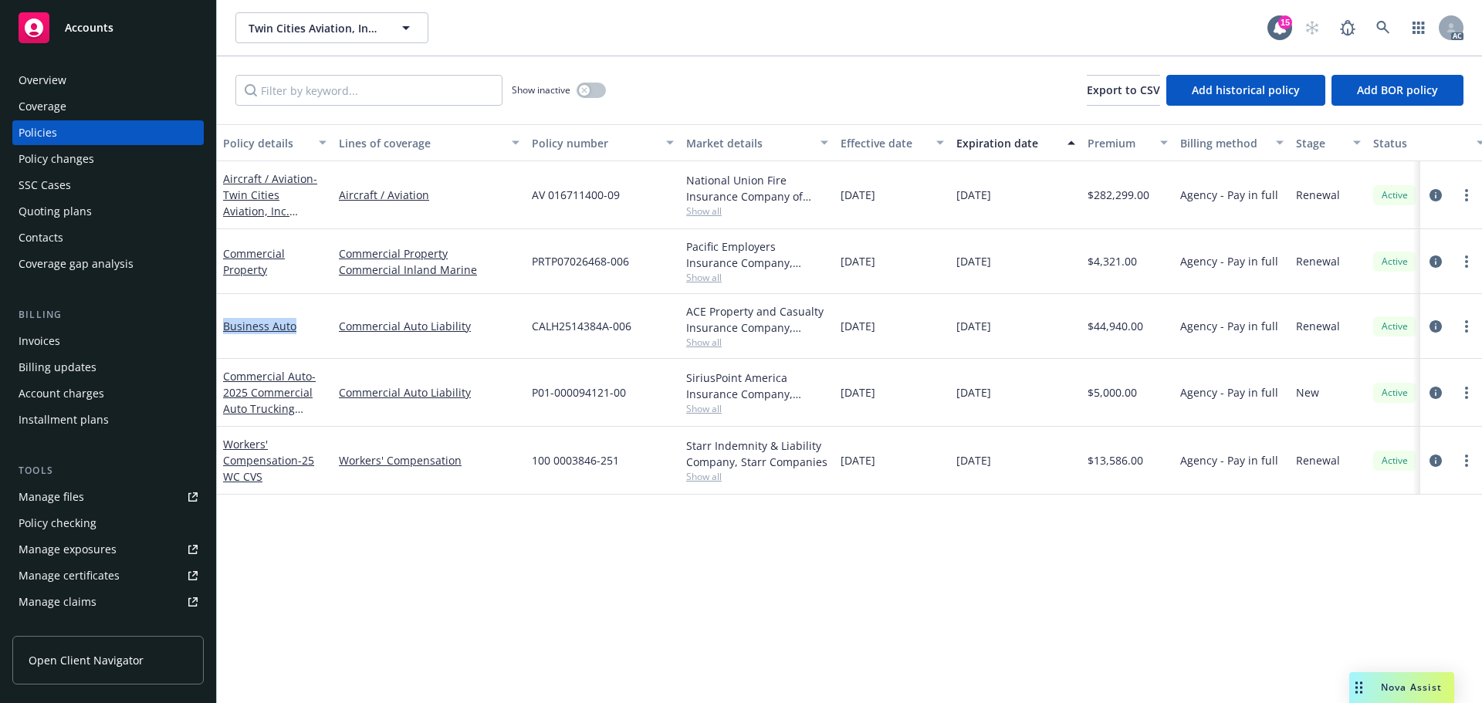
drag, startPoint x: 310, startPoint y: 329, endPoint x: 222, endPoint y: 336, distance: 87.5
click at [222, 336] on div "Business Auto" at bounding box center [275, 326] width 116 height 65
click at [381, 350] on div "Commercial Auto Liability" at bounding box center [429, 326] width 193 height 65
drag, startPoint x: 339, startPoint y: 339, endPoint x: 426, endPoint y: 342, distance: 87.3
click at [426, 342] on div "Commercial Auto Liability" at bounding box center [429, 326] width 193 height 65
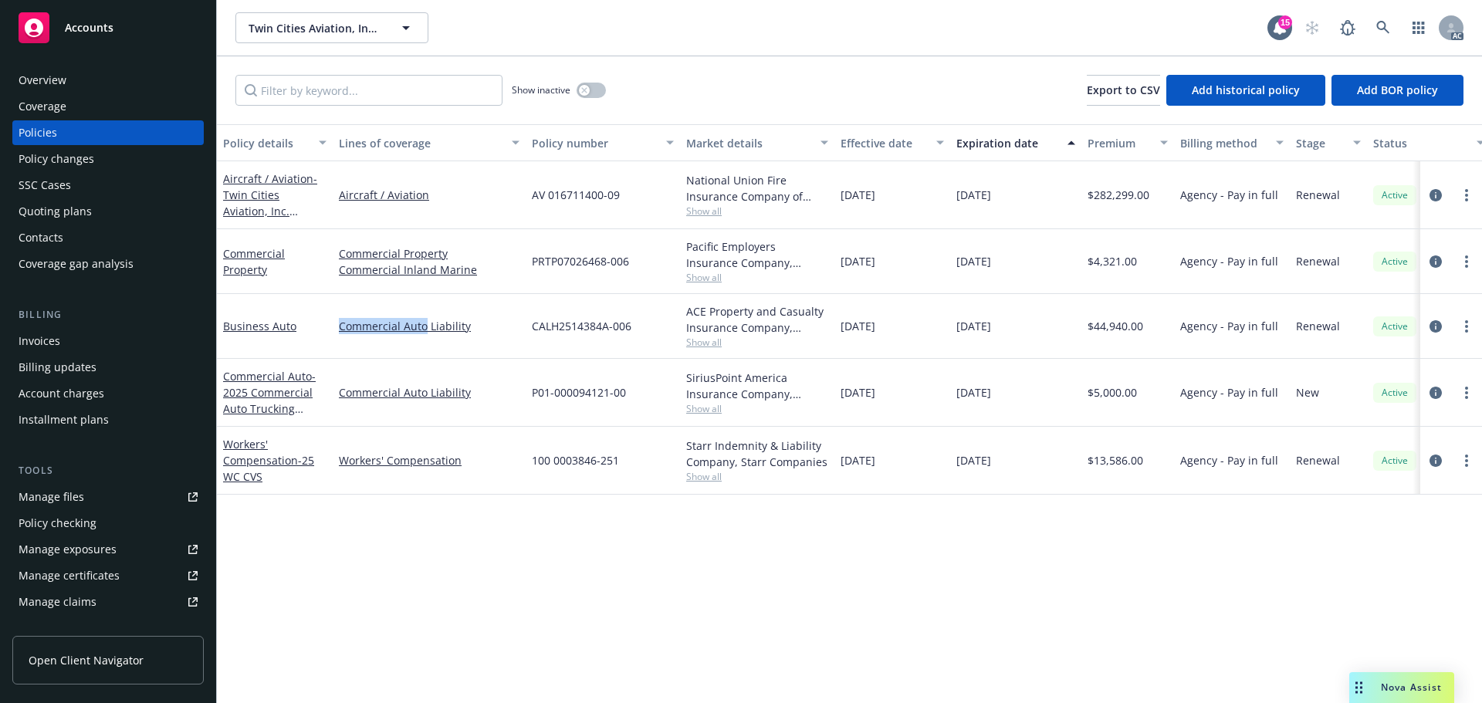
copy link "Commercial Auto"
drag, startPoint x: 276, startPoint y: 280, endPoint x: 218, endPoint y: 252, distance: 64.6
click at [218, 252] on div "Commercial Property" at bounding box center [275, 261] width 116 height 65
copy link "Commercial Property"
click at [1440, 262] on icon "circleInformation" at bounding box center [1436, 262] width 12 height 12
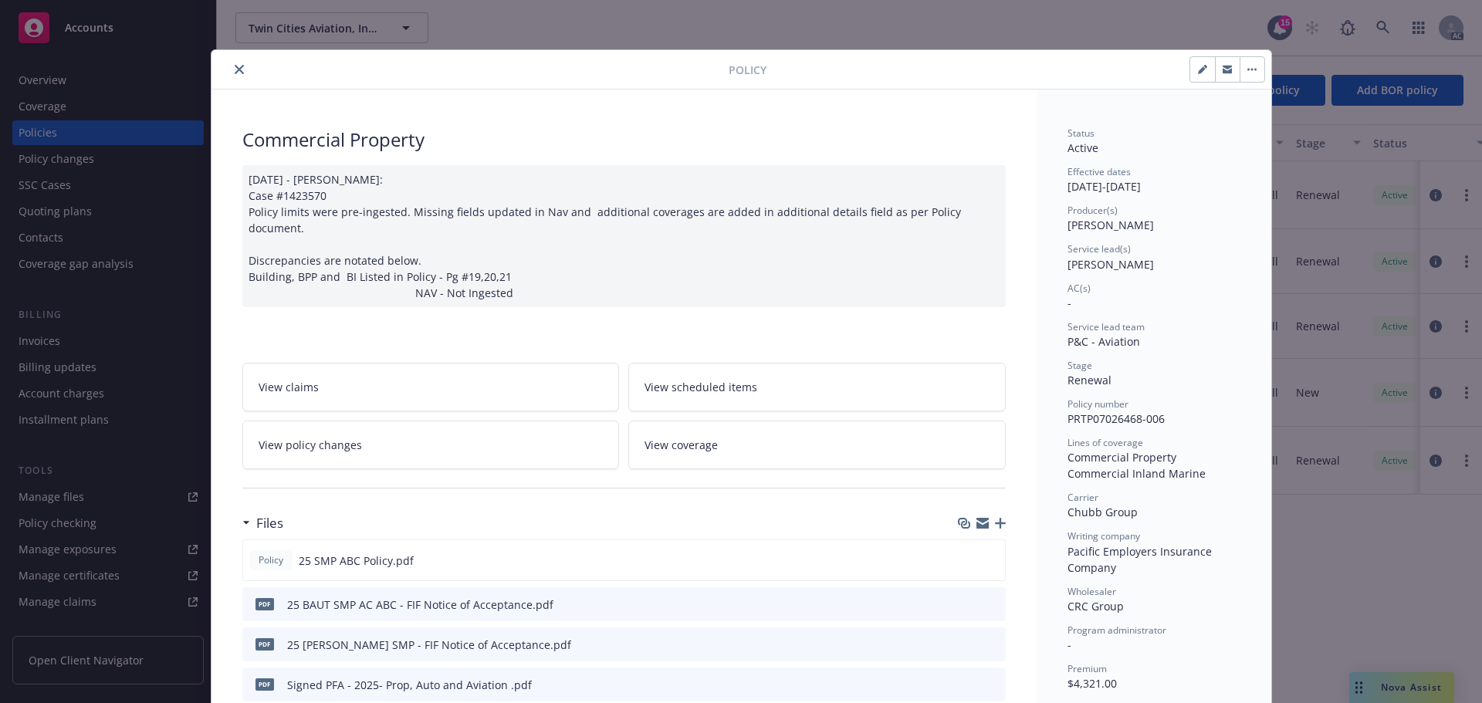
scroll to position [232, 0]
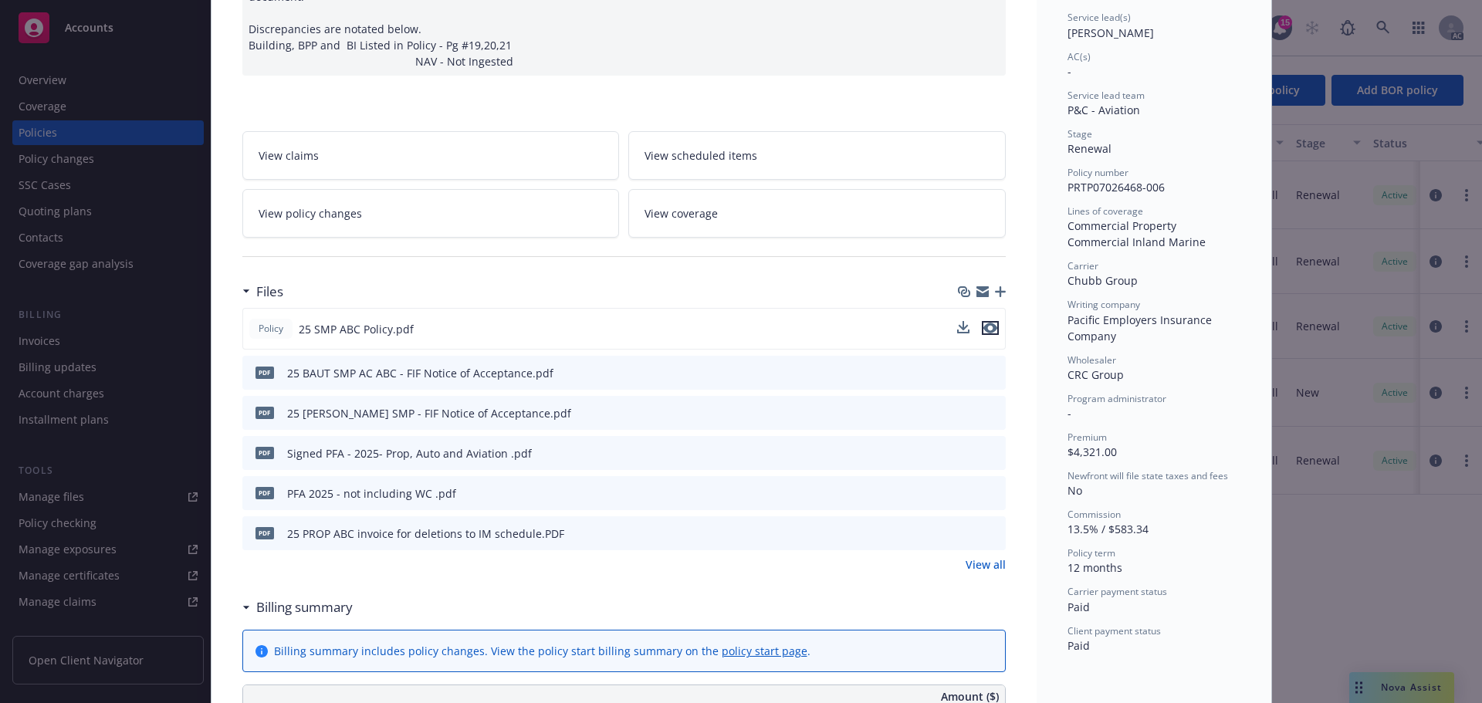
click at [987, 323] on icon "preview file" at bounding box center [991, 328] width 14 height 11
drag, startPoint x: 990, startPoint y: 553, endPoint x: 990, endPoint y: 544, distance: 8.5
click at [990, 557] on link "View all" at bounding box center [986, 565] width 40 height 16
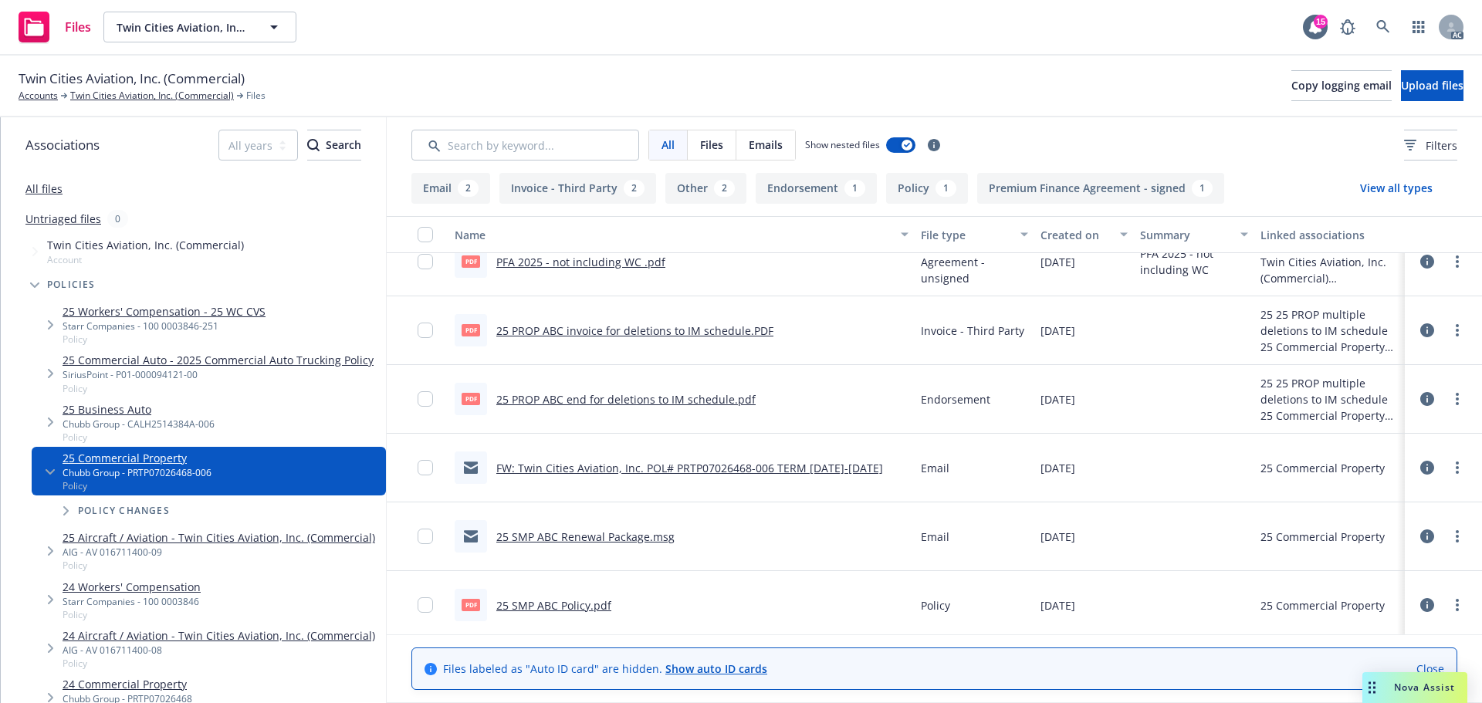
scroll to position [226, 0]
click at [712, 404] on link "25 PROP ABC end for deletions to IM schedule.pdf" at bounding box center [625, 403] width 259 height 15
click at [1420, 403] on icon at bounding box center [1427, 403] width 14 height 14
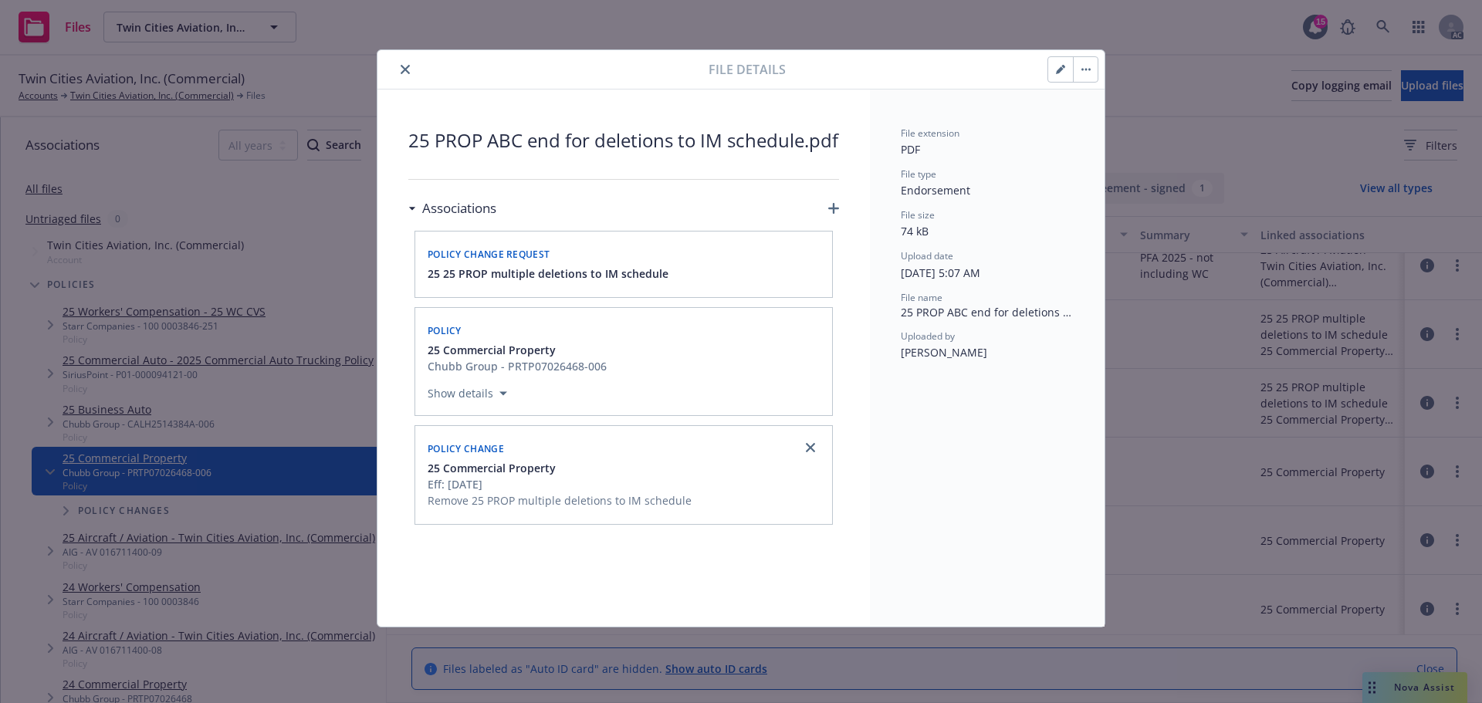
click at [402, 67] on icon "close" at bounding box center [405, 69] width 9 height 9
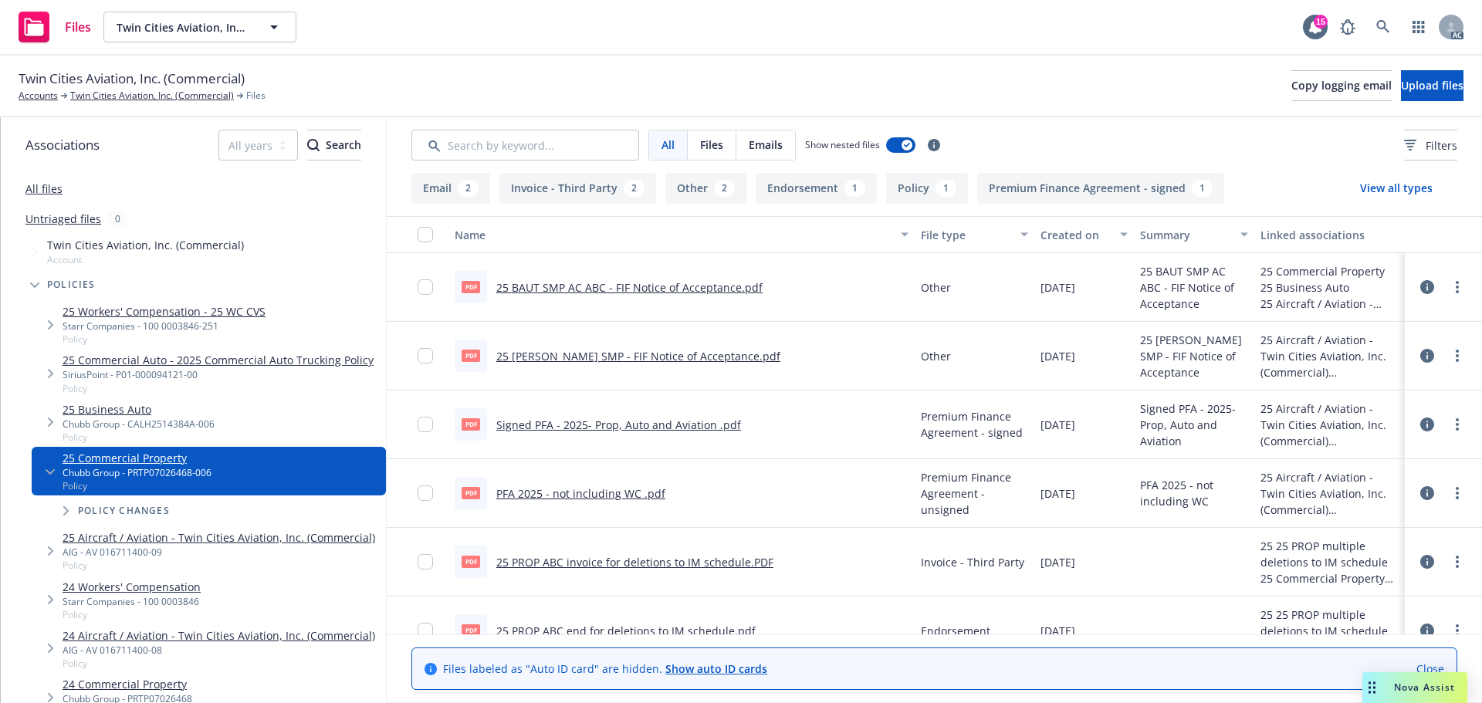
drag, startPoint x: 124, startPoint y: 98, endPoint x: 131, endPoint y: 86, distance: 14.2
click at [124, 98] on link "Twin Cities Aviation, Inc. (Commercial)" at bounding box center [152, 96] width 164 height 14
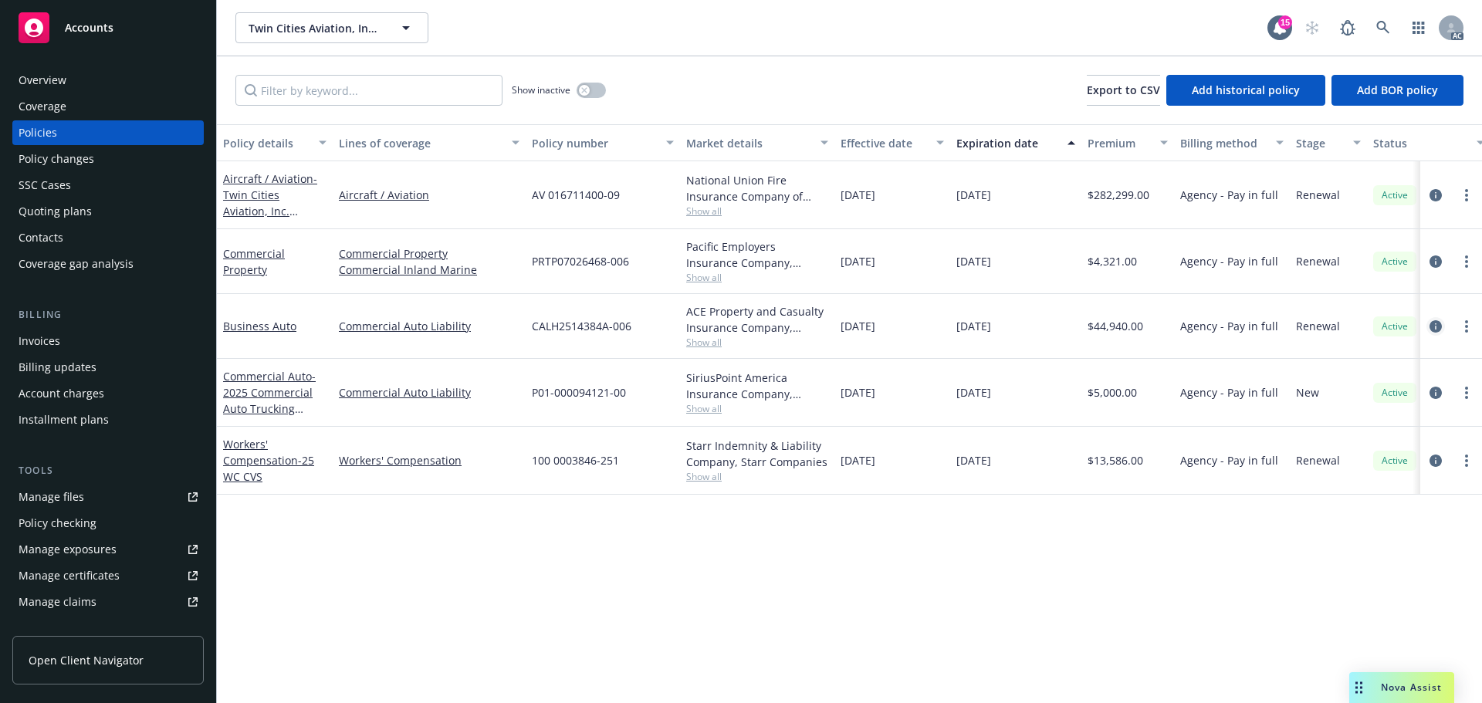
click at [1434, 325] on icon "circleInformation" at bounding box center [1436, 326] width 12 height 12
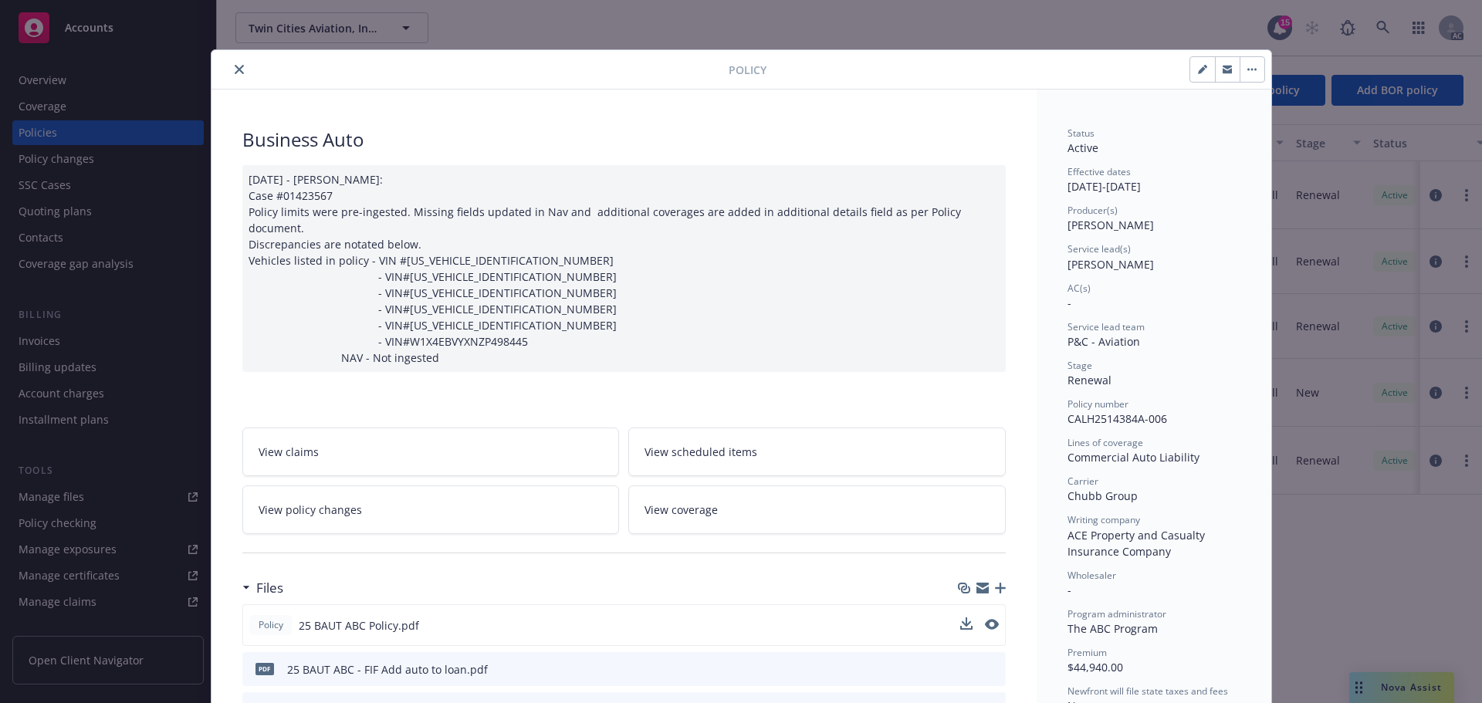
click at [993, 610] on div "Policy 25 BAUT ABC Policy.pdf" at bounding box center [624, 625] width 764 height 42
click at [991, 618] on button "preview file" at bounding box center [990, 625] width 17 height 14
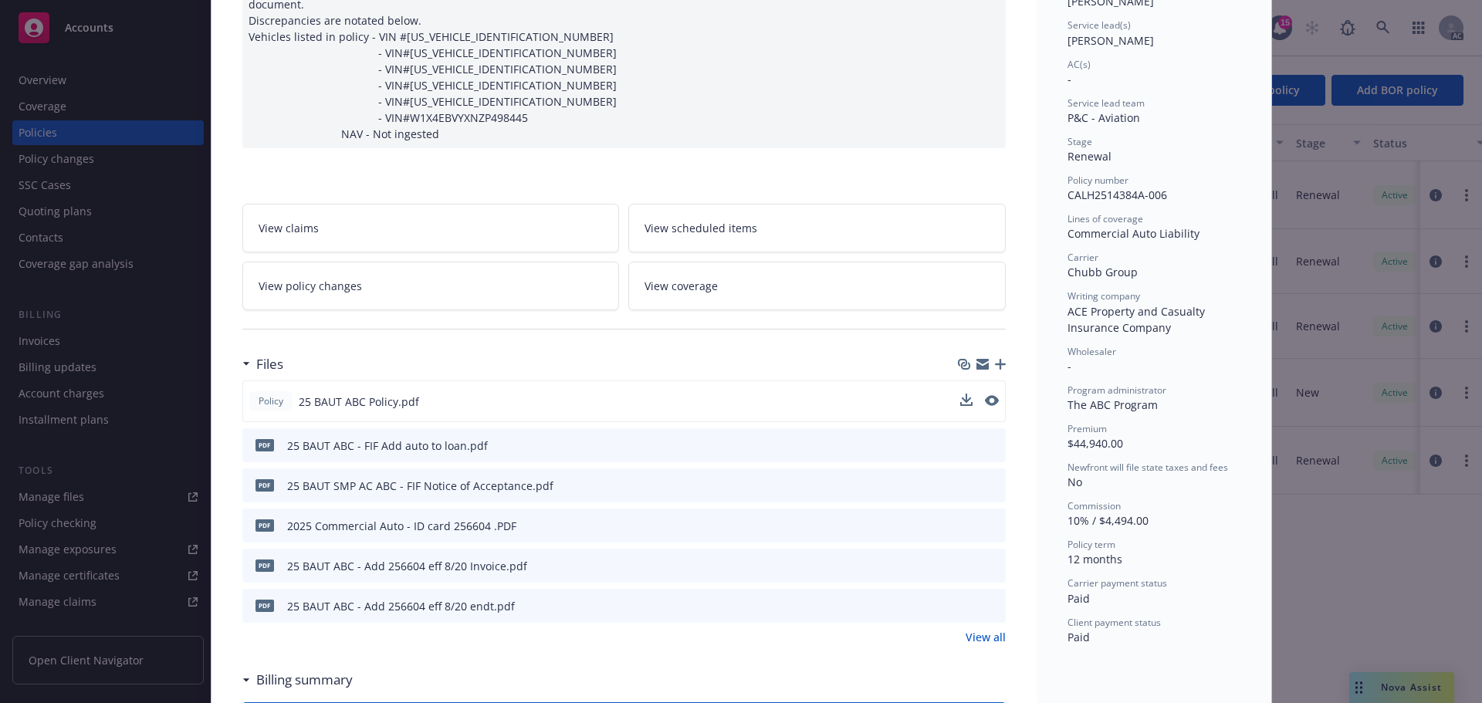
scroll to position [232, 0]
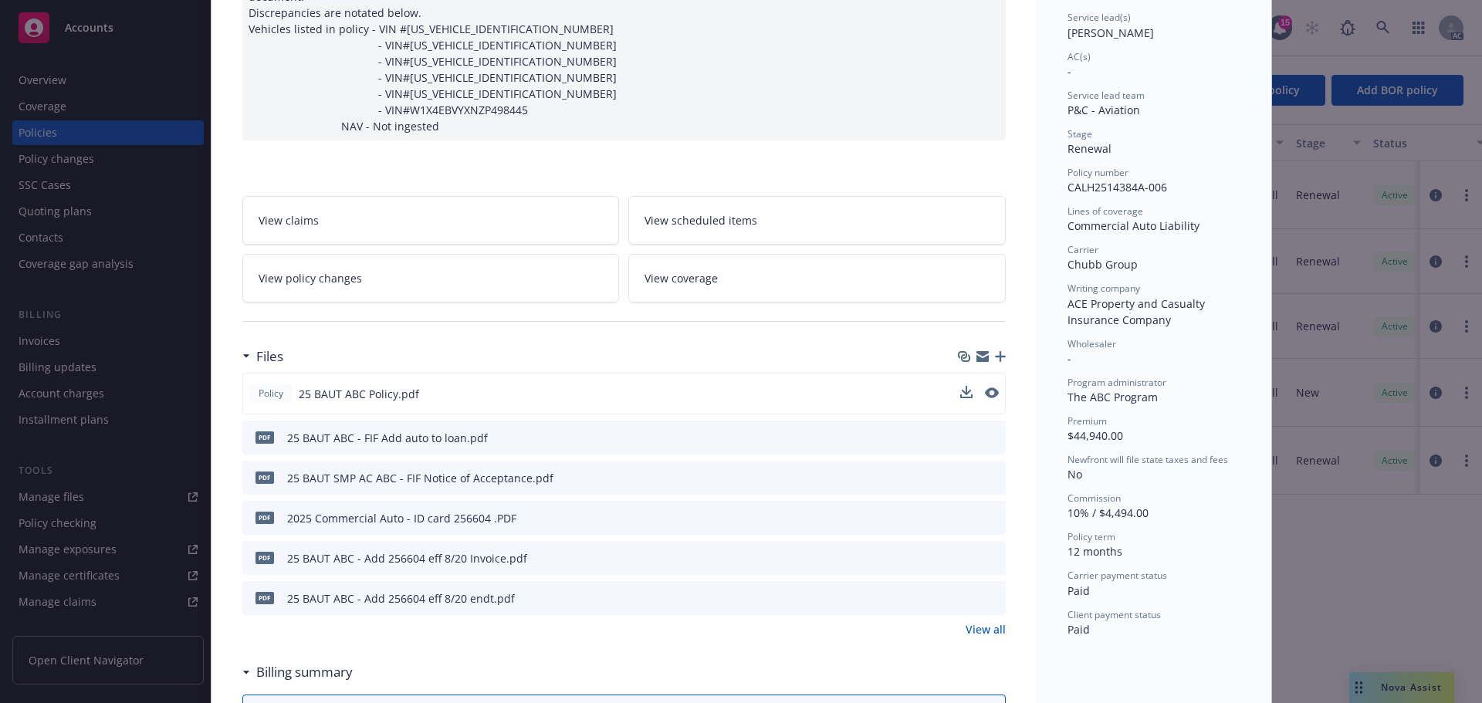
click at [966, 621] on link "View all" at bounding box center [986, 629] width 40 height 16
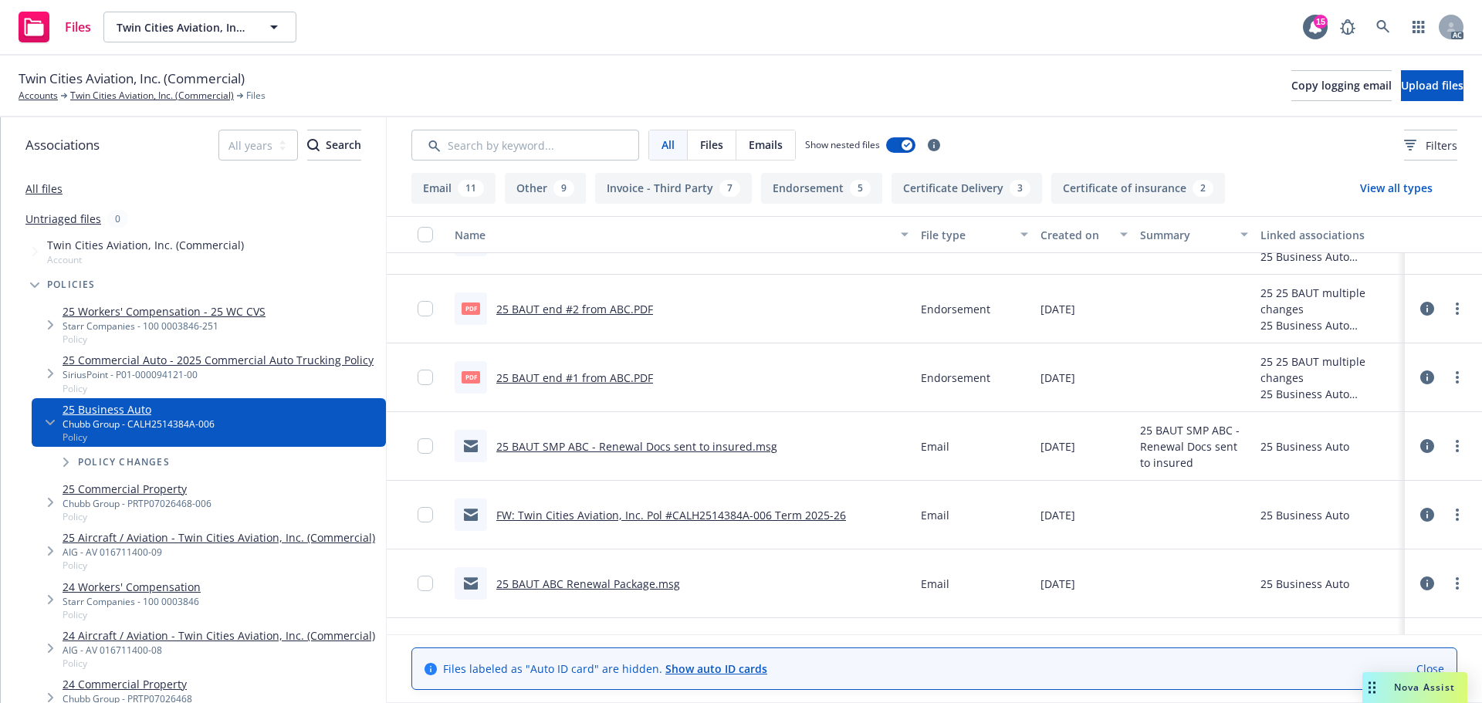
scroll to position [2178, 0]
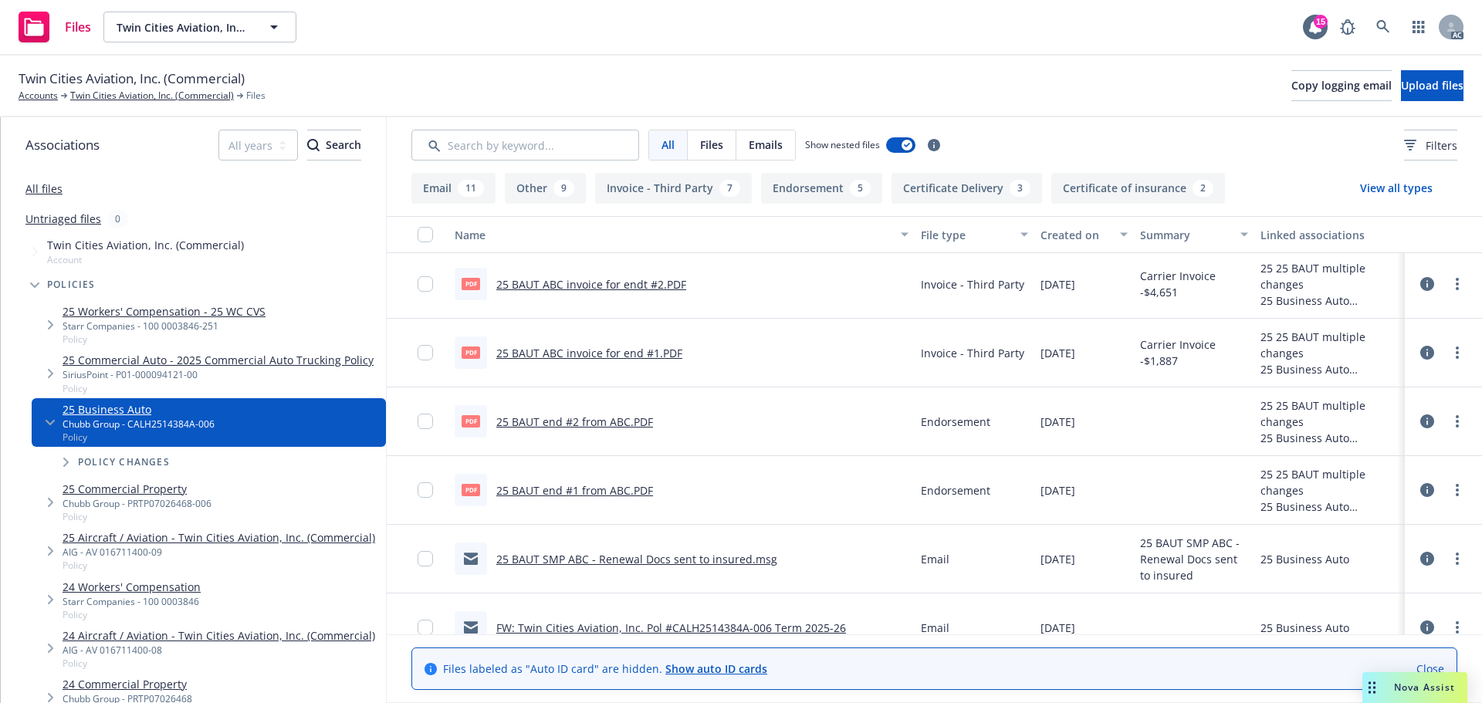
click at [822, 190] on button "Endorsement 5" at bounding box center [821, 188] width 121 height 31
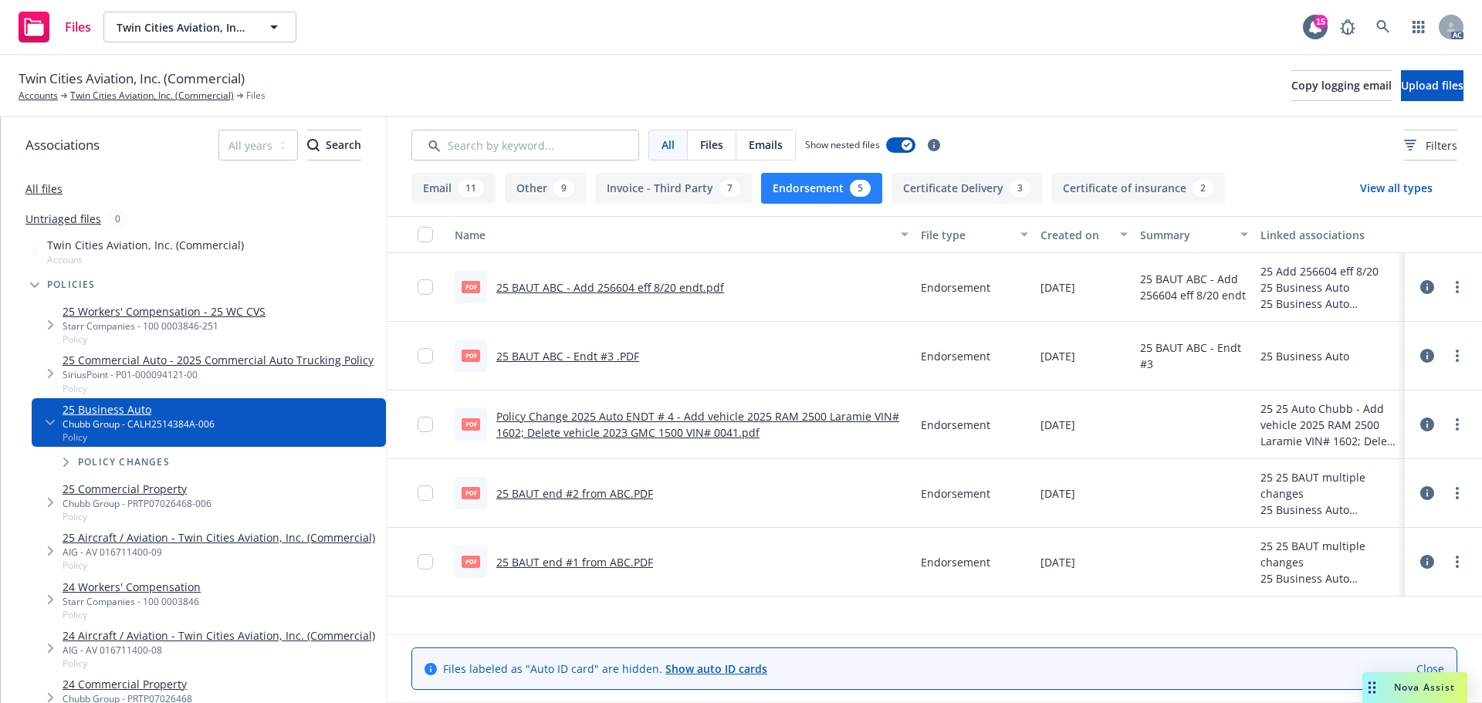
scroll to position [0, 0]
click at [628, 556] on link "25 BAUT end #1 from ABC.PDF" at bounding box center [574, 562] width 157 height 15
click at [597, 496] on link "25 BAUT end #2 from ABC.PDF" at bounding box center [574, 493] width 157 height 15
click at [585, 353] on link "25 BAUT ABC - Endt #3 .PDF" at bounding box center [567, 356] width 143 height 15
click at [630, 431] on link "Policy Change 2025 Auto ENDT # 4 - Add vehicle 2025 RAM 2500 Laramie VIN# 1602;…" at bounding box center [697, 424] width 403 height 31
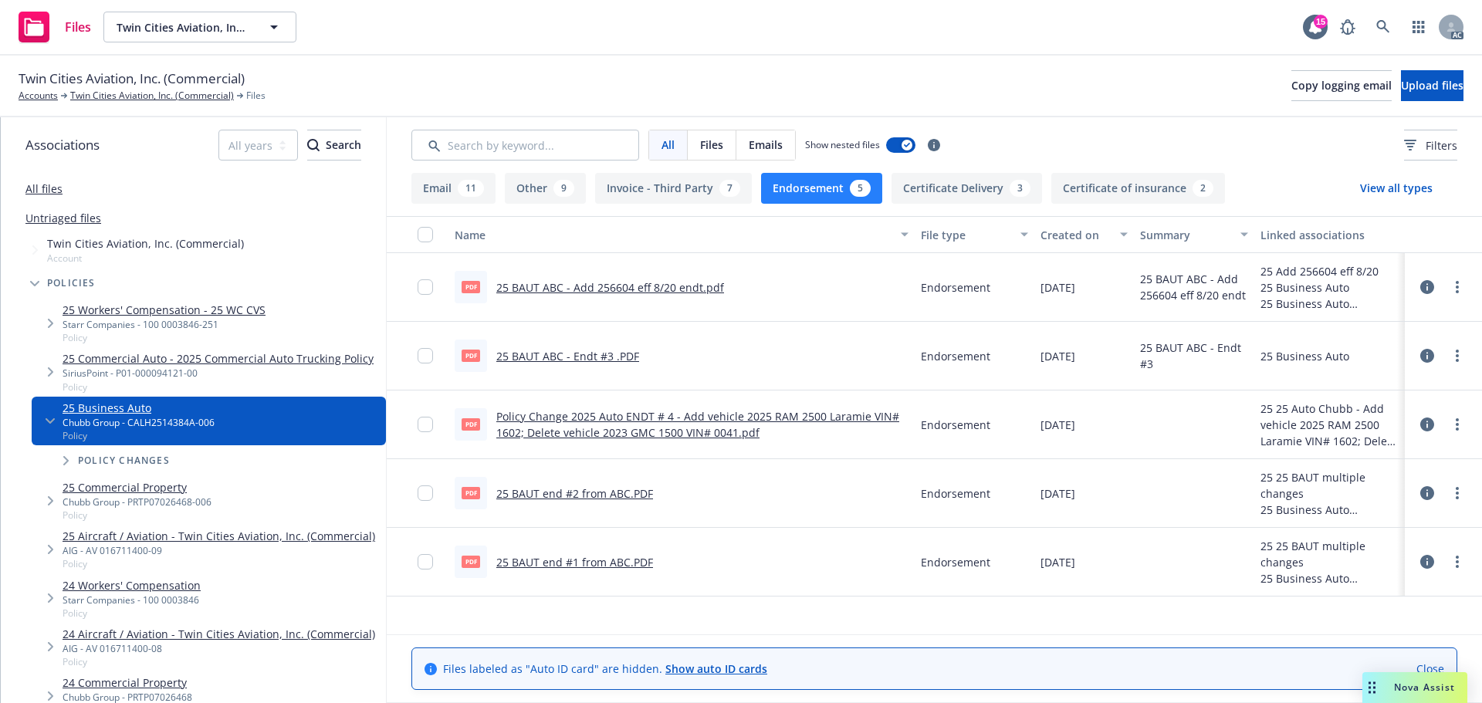
click at [562, 293] on link "25 BAUT ABC - Add 256604 eff 8/20 endt.pdf" at bounding box center [610, 287] width 228 height 15
click at [64, 194] on div "All files" at bounding box center [193, 188] width 385 height 31
click at [53, 186] on link "All files" at bounding box center [43, 188] width 37 height 15
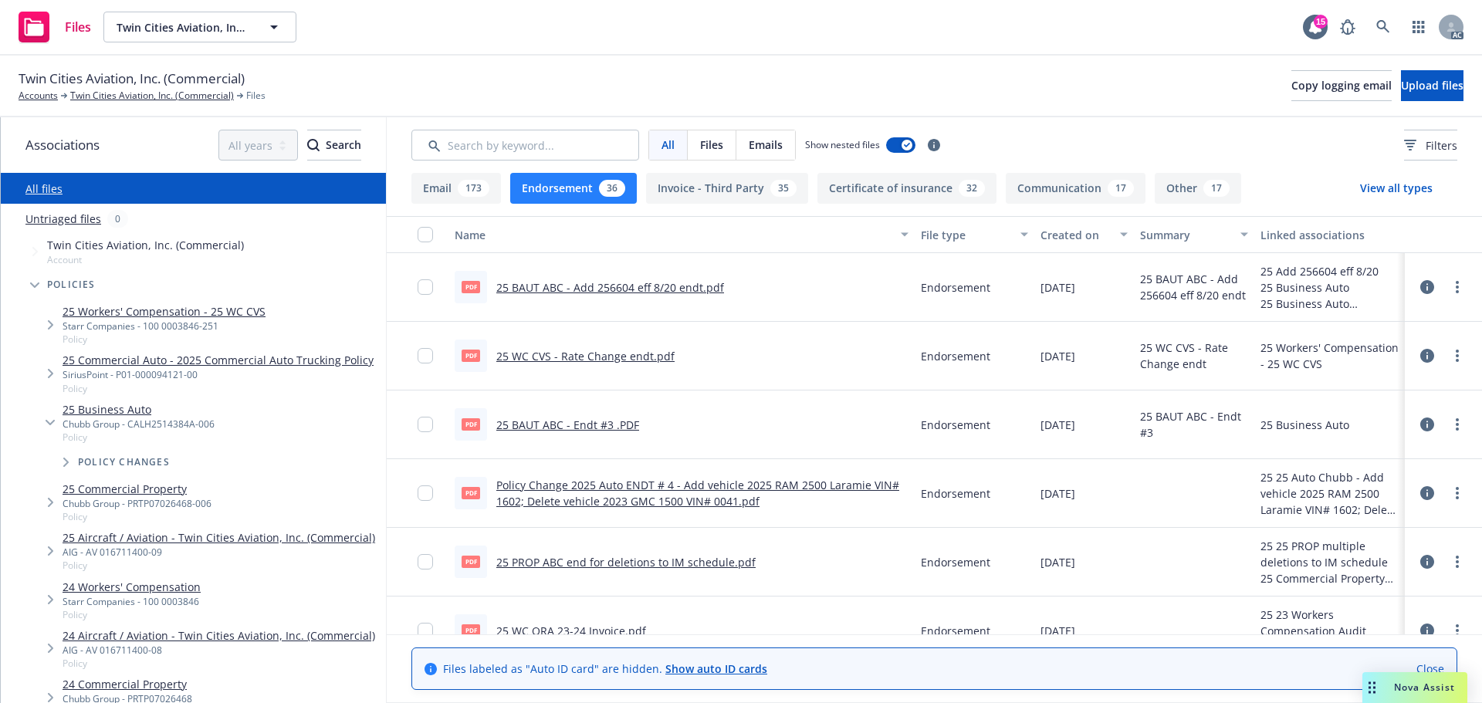
click at [565, 190] on button "Endorsement 36" at bounding box center [573, 188] width 127 height 31
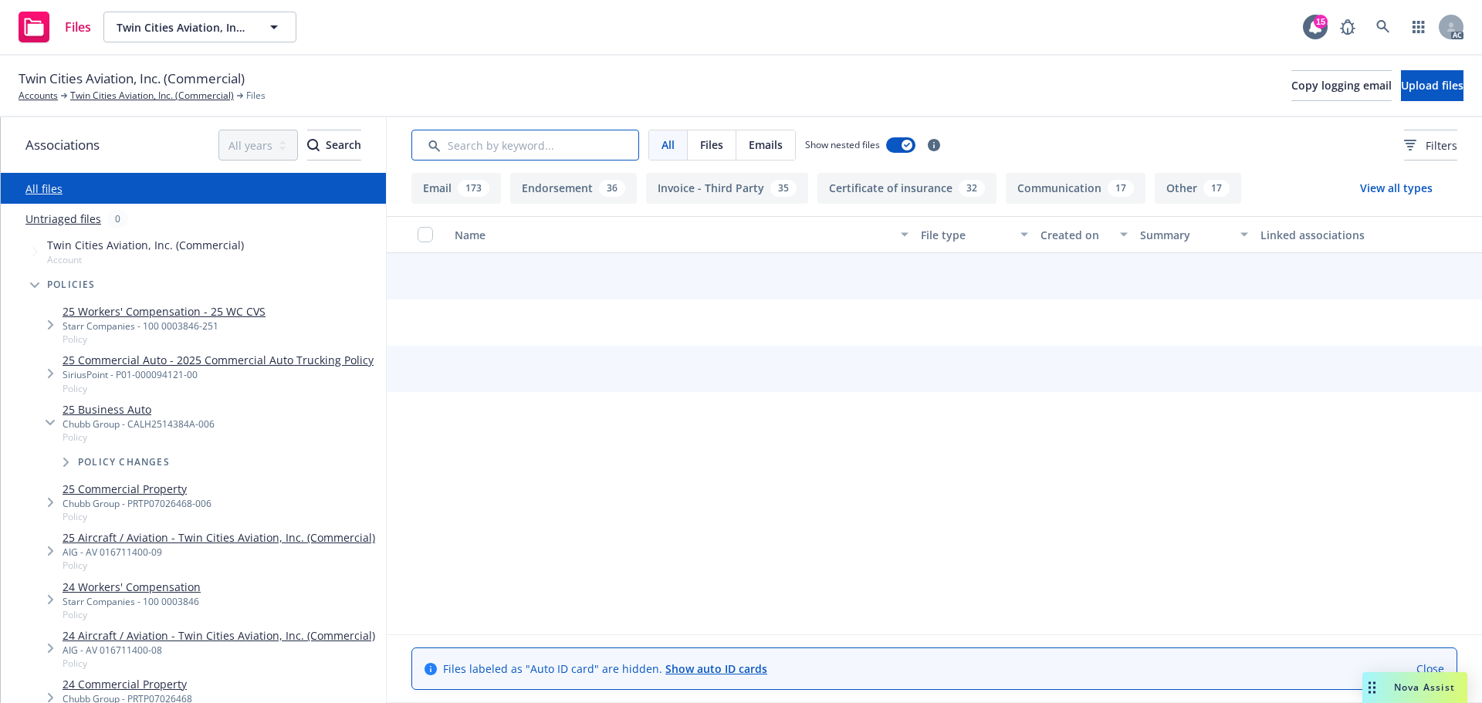
click at [529, 152] on input "Search by keyword..." at bounding box center [525, 145] width 228 height 31
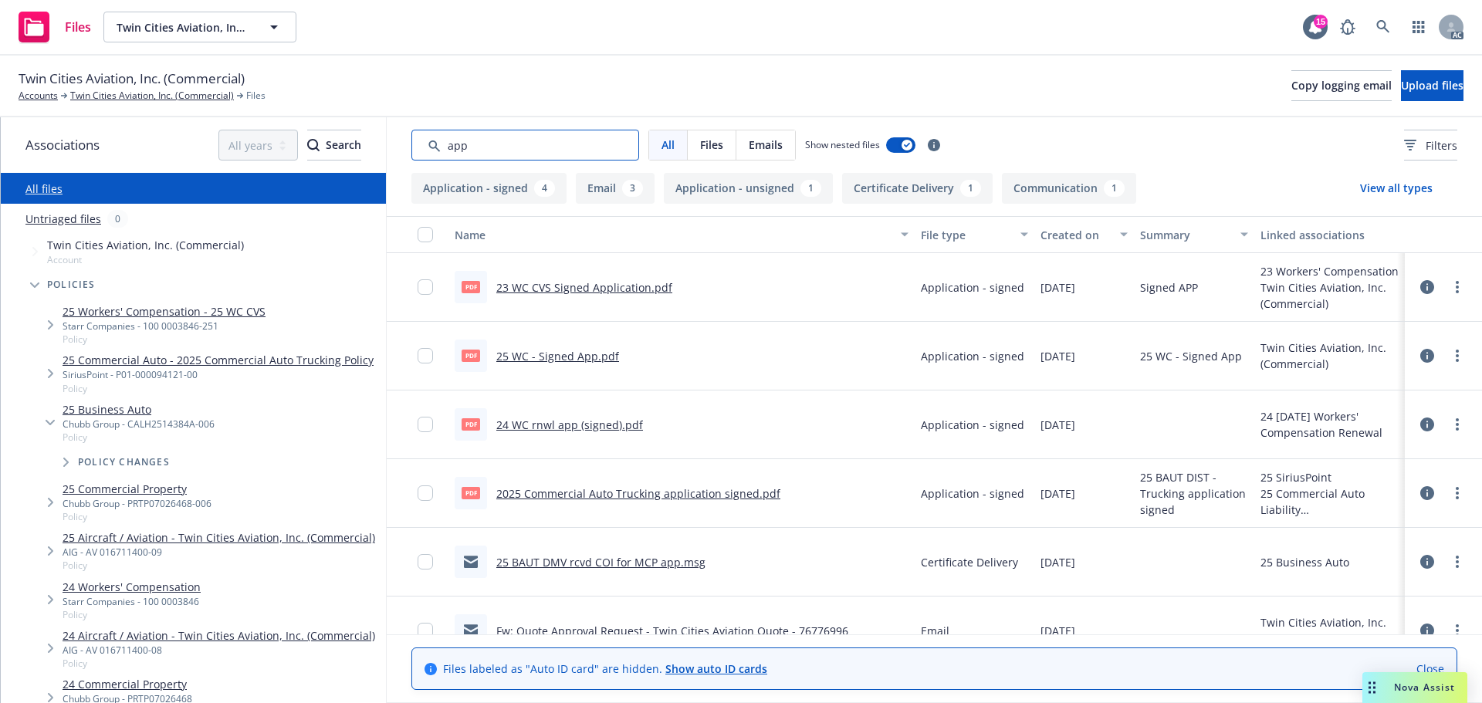
type input "app"
drag, startPoint x: 1071, startPoint y: 224, endPoint x: 1069, endPoint y: 237, distance: 13.2
click at [1070, 224] on button "Created on" at bounding box center [1084, 234] width 100 height 37
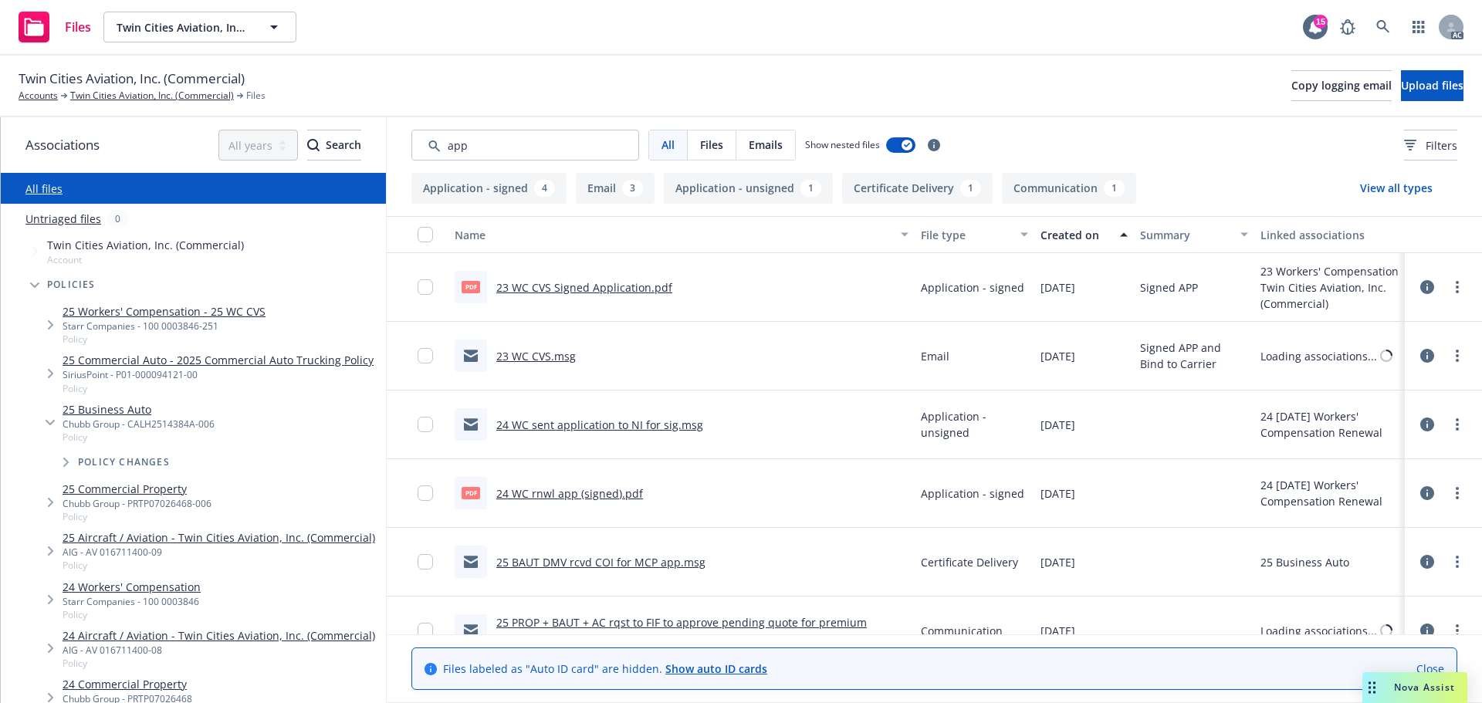
click at [1069, 237] on div "Created on" at bounding box center [1076, 235] width 70 height 16
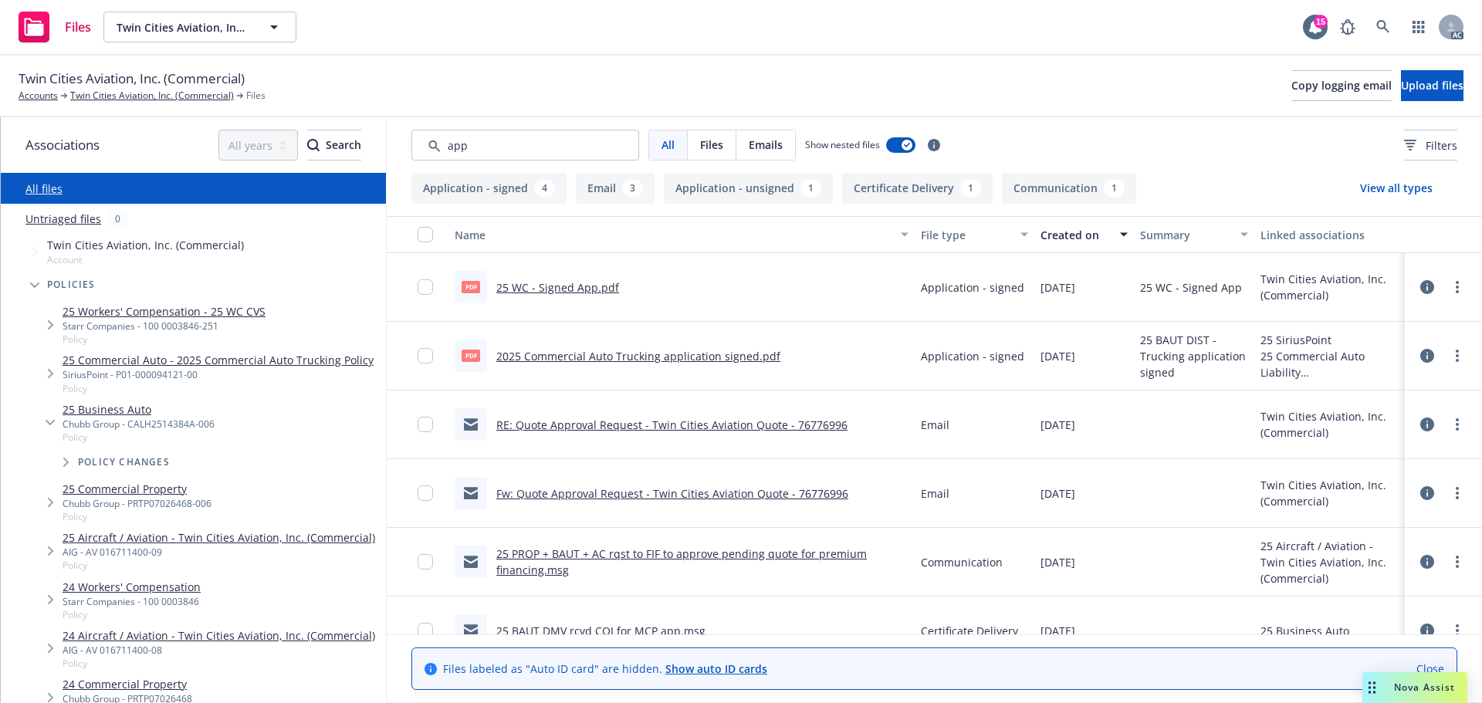
click at [723, 357] on link "2025 Commercial Auto Trucking application signed.pdf" at bounding box center [638, 356] width 284 height 15
drag, startPoint x: 544, startPoint y: 154, endPoint x: 390, endPoint y: 138, distance: 155.2
click at [384, 138] on div "Associations All years 2027 2026 2025 2024 2023 2022 2021 2020 2019 2018 2017 2…" at bounding box center [741, 410] width 1481 height 586
click at [1426, 148] on span "Filters" at bounding box center [1442, 145] width 32 height 16
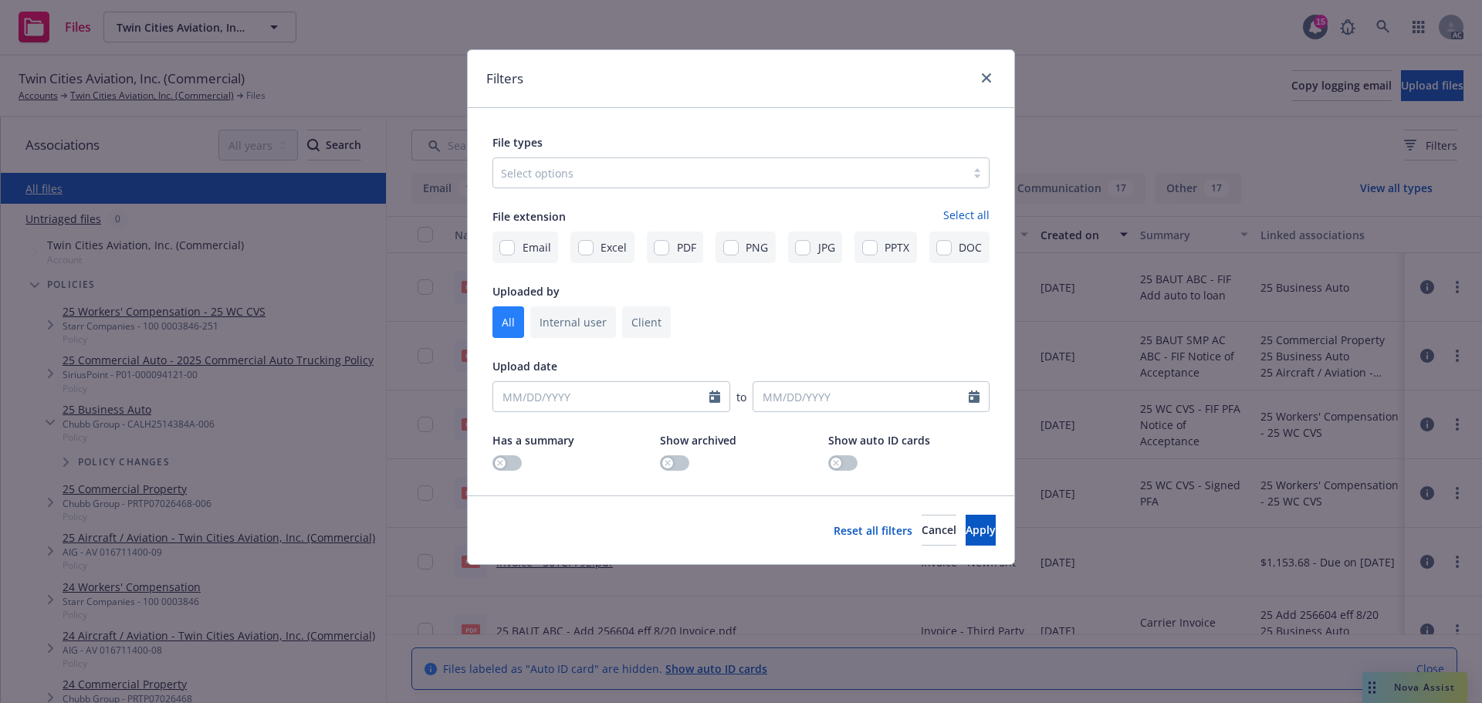
click at [730, 188] on div "Select options" at bounding box center [741, 172] width 497 height 31
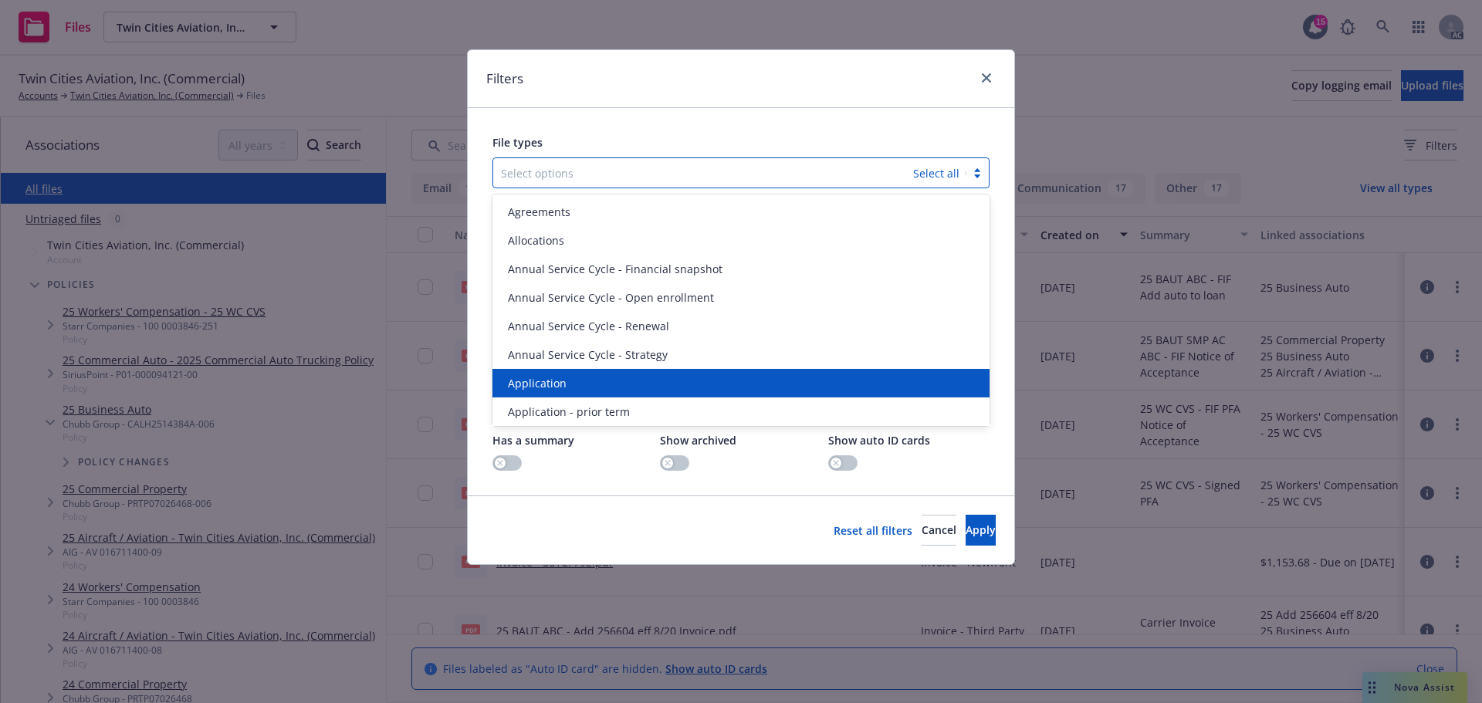
click at [560, 377] on span "Application" at bounding box center [537, 383] width 59 height 16
click at [560, 377] on span "Application - prior term" at bounding box center [569, 383] width 122 height 16
click at [560, 377] on span "Application - signed" at bounding box center [559, 383] width 103 height 16
click at [560, 377] on span "Application - unsigned" at bounding box center [566, 383] width 117 height 16
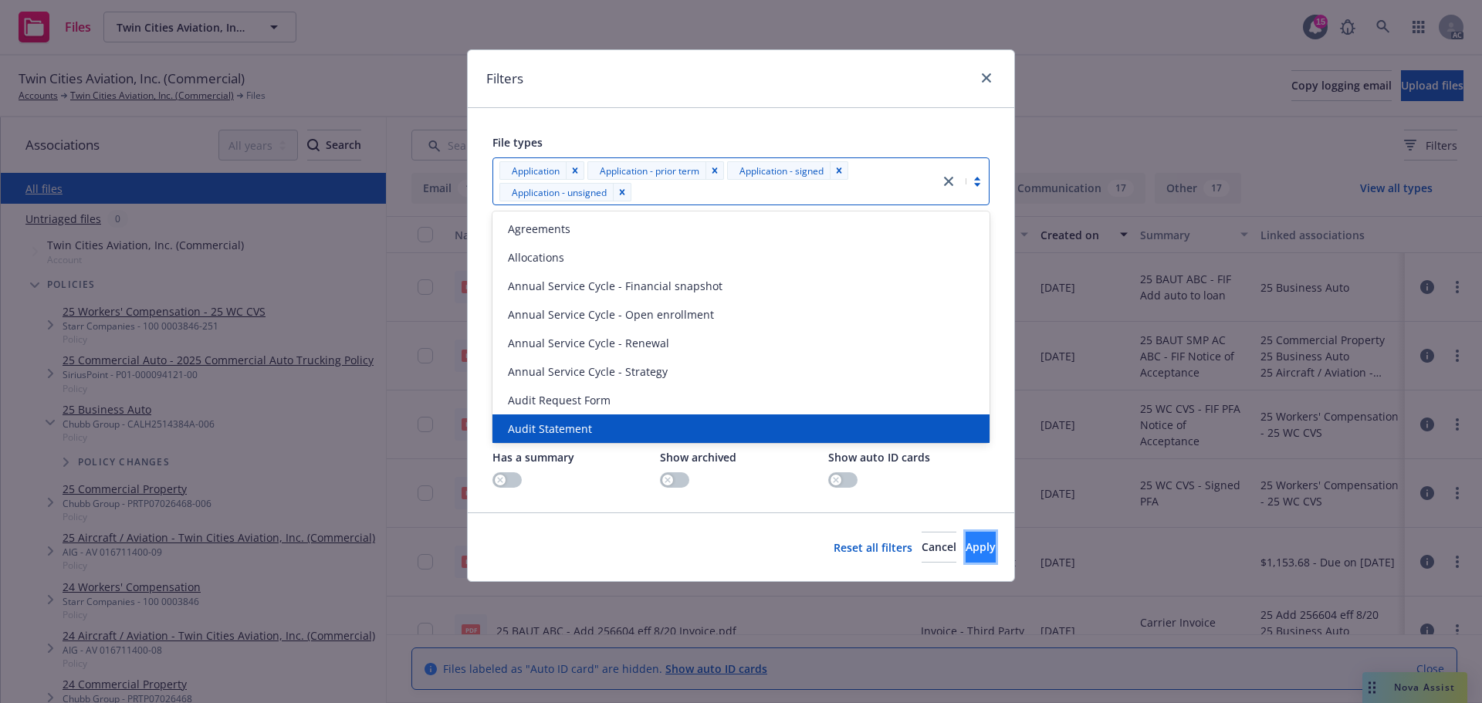
click at [966, 532] on button "Apply" at bounding box center [981, 547] width 30 height 31
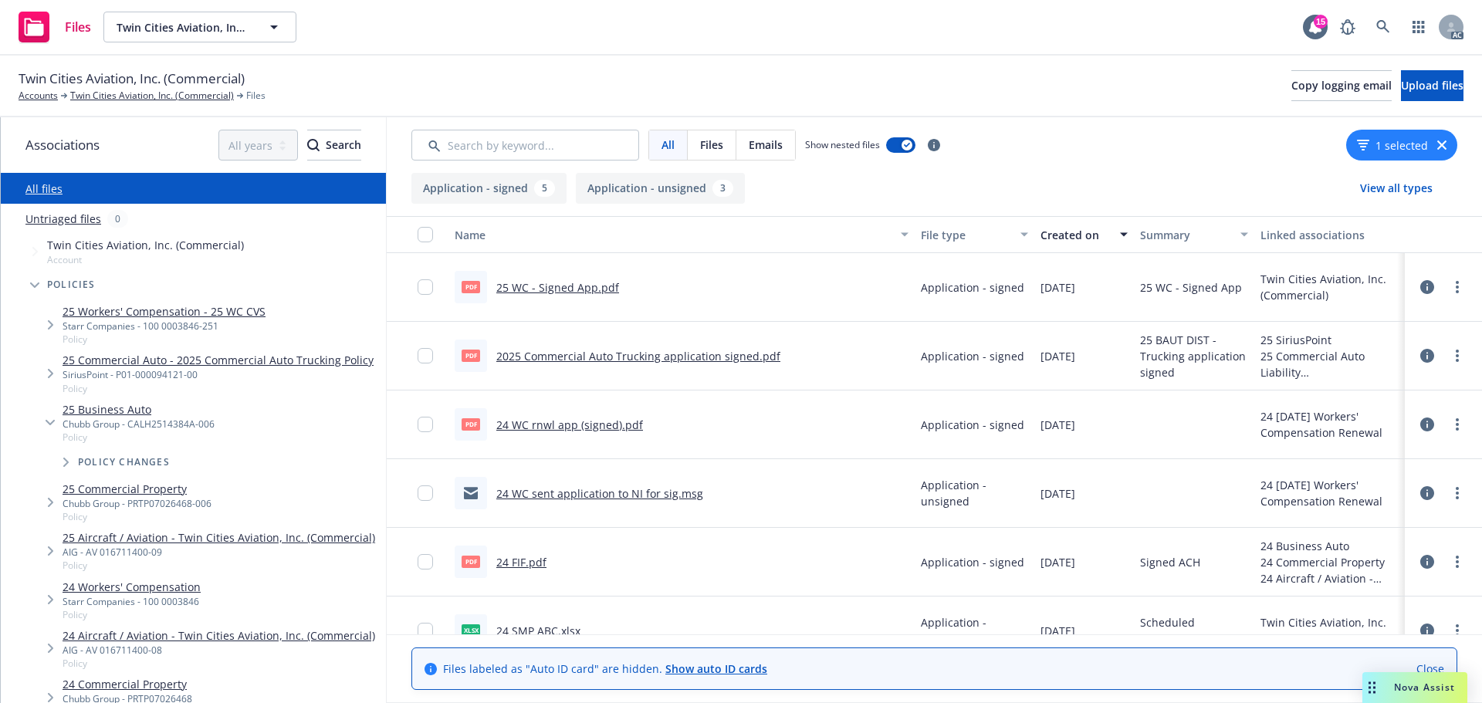
scroll to position [77, 0]
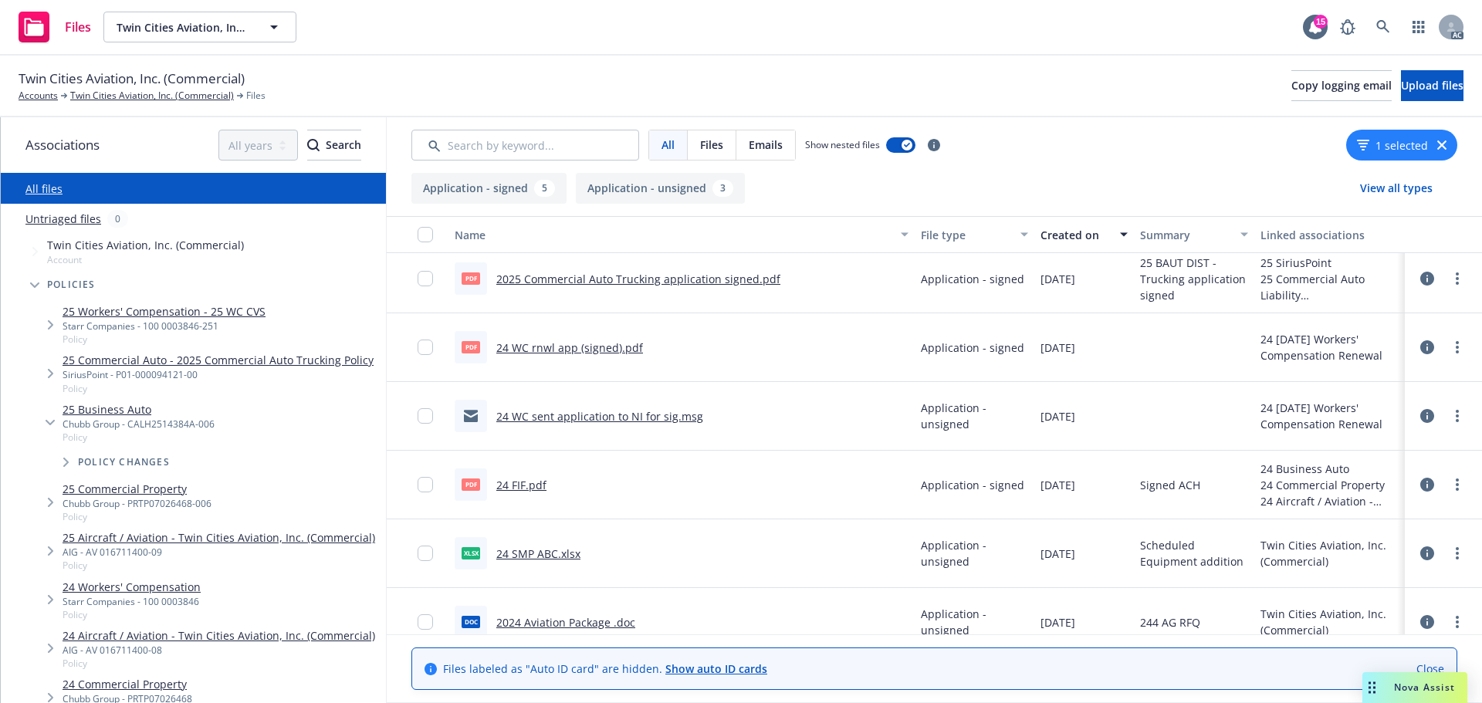
click at [520, 480] on link "24 FIF.pdf" at bounding box center [521, 485] width 50 height 15
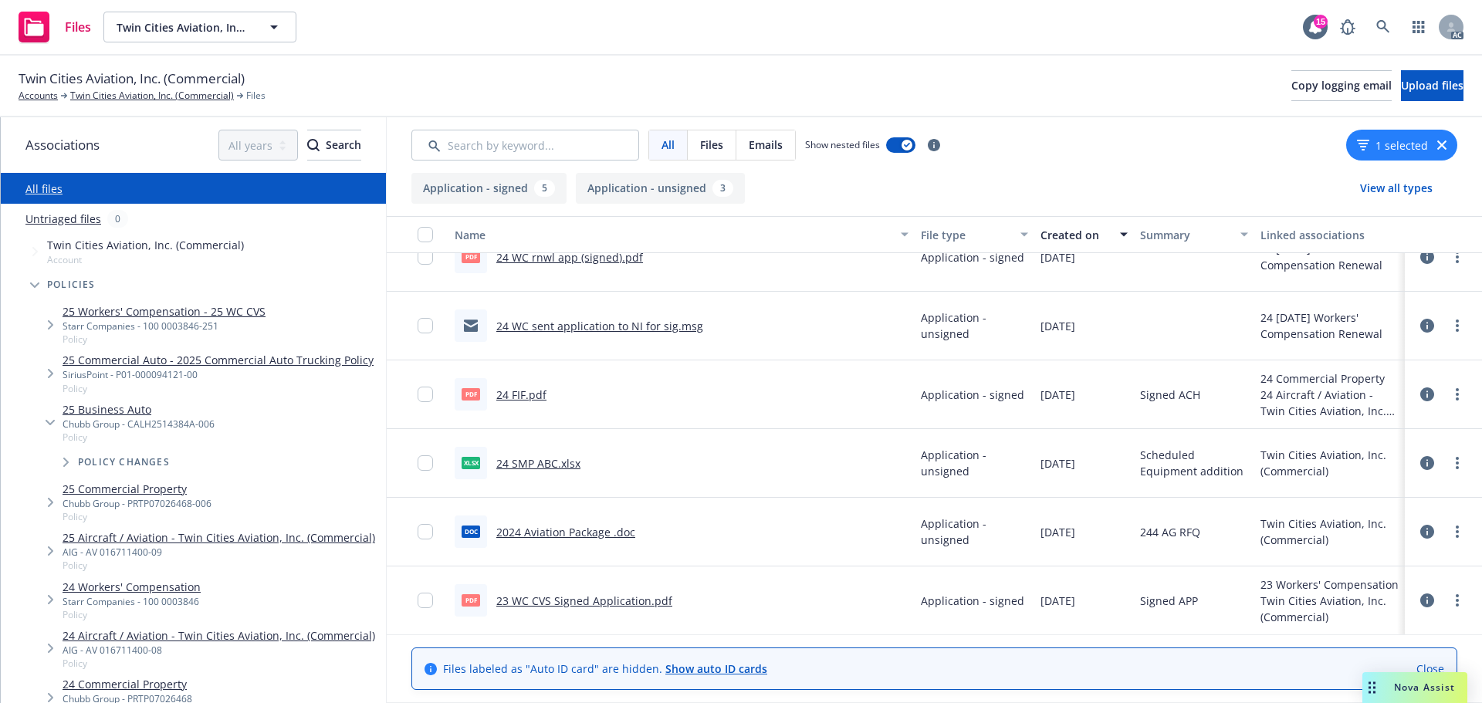
scroll to position [168, 0]
click at [557, 530] on link "2024 Aviation Package .doc" at bounding box center [565, 531] width 139 height 15
click at [98, 97] on link "Twin Cities Aviation, Inc. (Commercial)" at bounding box center [152, 96] width 164 height 14
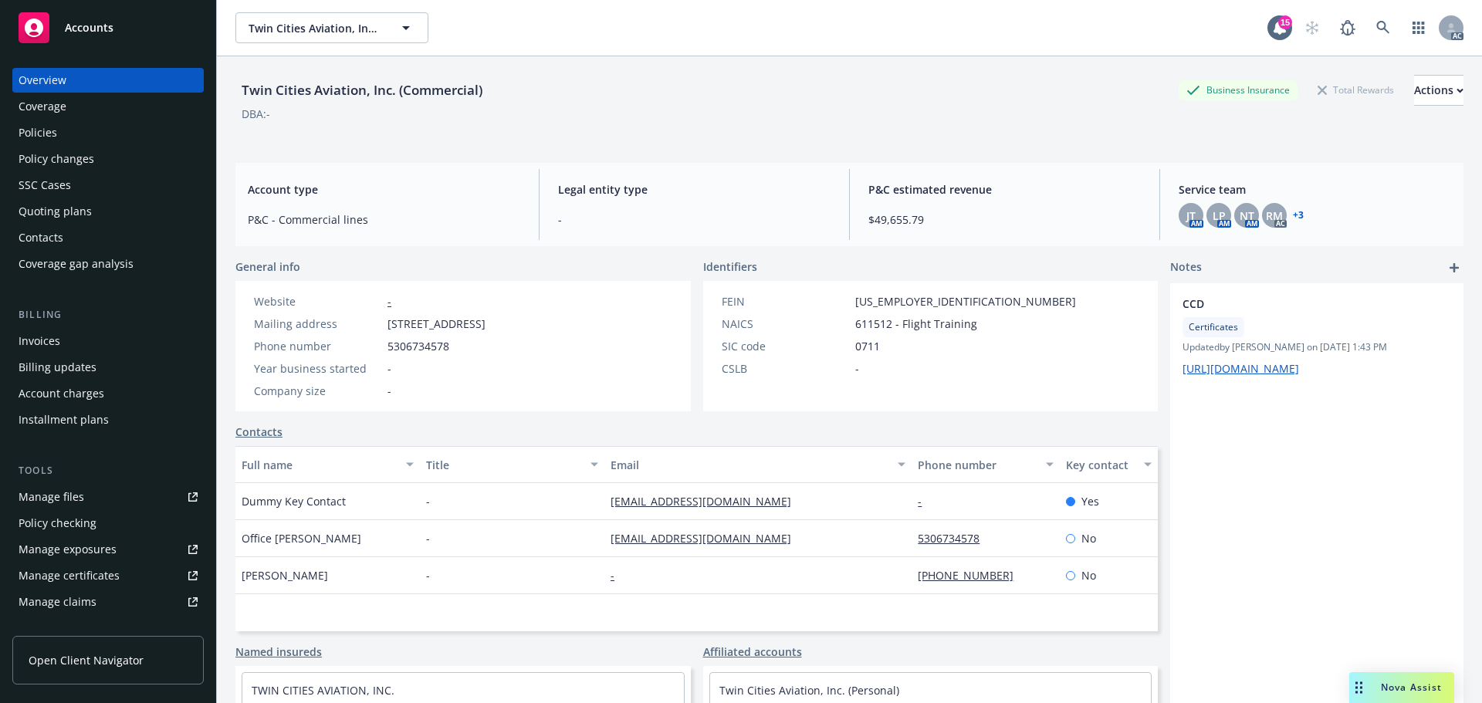
click at [831, 144] on div "Twin Cities Aviation, Inc. (Commercial) Business Insurance Total Rewards Action…" at bounding box center [849, 103] width 1228 height 94
drag, startPoint x: 268, startPoint y: 591, endPoint x: 230, endPoint y: 590, distance: 37.8
click at [230, 590] on div "Twin Cities Aviation, Inc. (Commercial) Business Insurance Total Rewards Action…" at bounding box center [849, 407] width 1265 height 703
drag, startPoint x: 320, startPoint y: 587, endPoint x: 274, endPoint y: 592, distance: 45.9
click at [274, 592] on div "[PERSON_NAME]" at bounding box center [327, 575] width 185 height 37
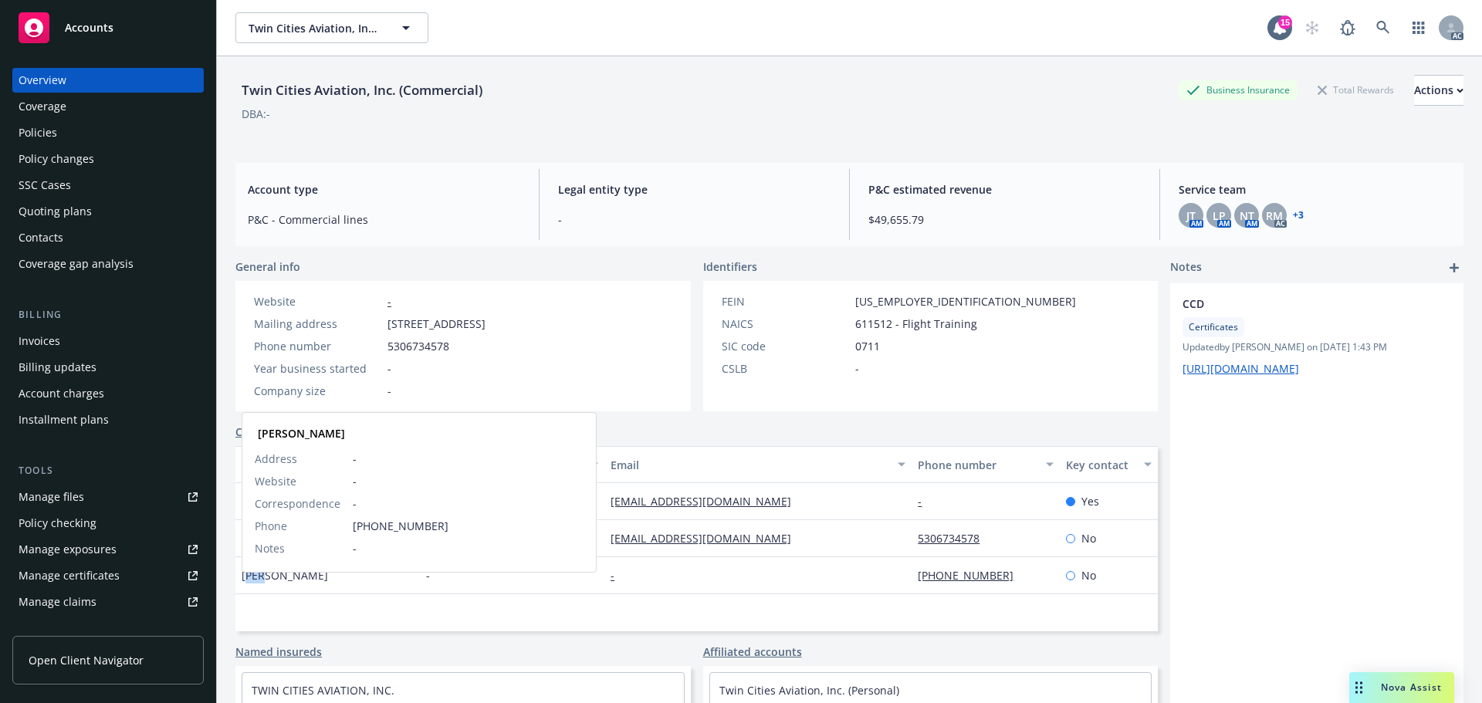
drag, startPoint x: 269, startPoint y: 594, endPoint x: 251, endPoint y: 591, distance: 18.2
click at [251, 584] on span "[PERSON_NAME]" at bounding box center [285, 575] width 86 height 16
click at [271, 584] on span "[PERSON_NAME]" at bounding box center [285, 575] width 86 height 16
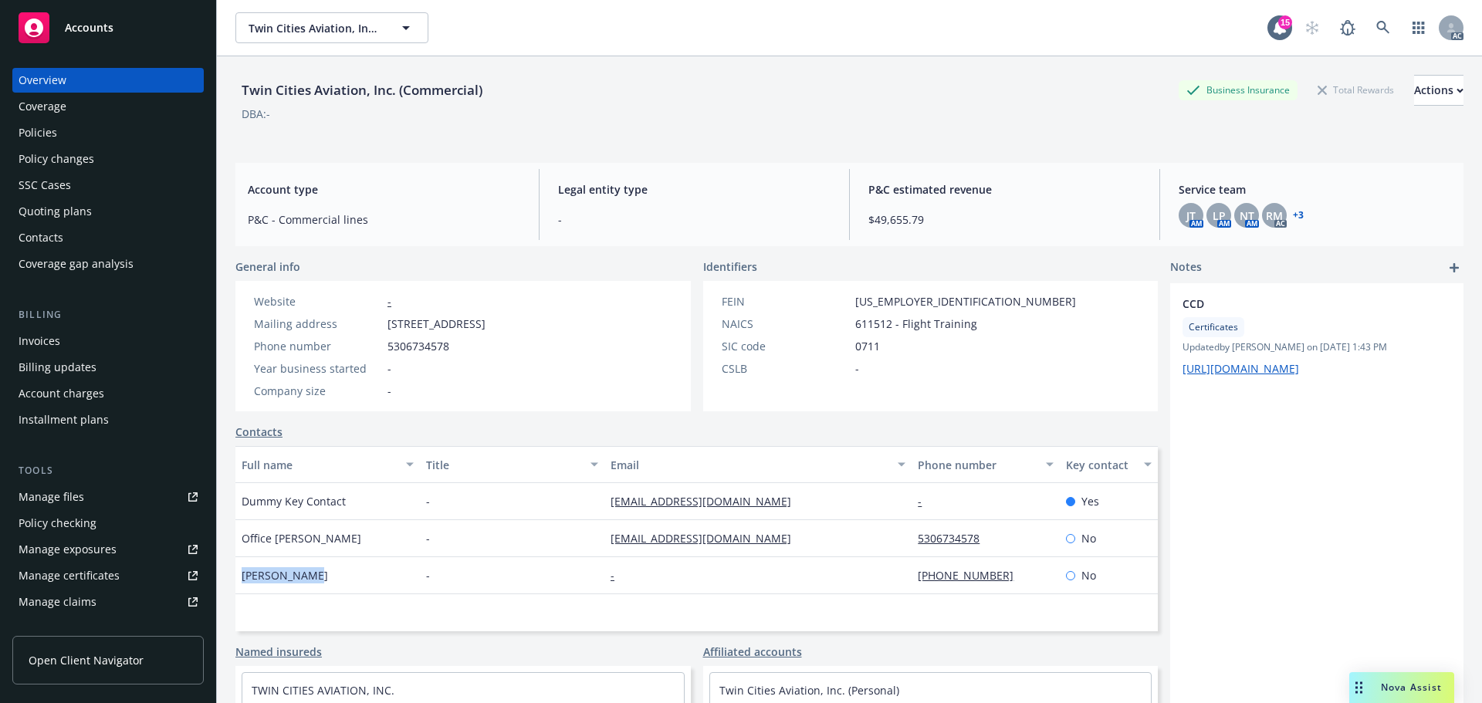
drag, startPoint x: 269, startPoint y: 593, endPoint x: 225, endPoint y: 588, distance: 45.0
click at [225, 588] on div "Twin Cities Aviation, Inc. (Commercial) Business Insurance Total Rewards Action…" at bounding box center [849, 407] width 1265 height 703
click at [269, 584] on span "[PERSON_NAME]" at bounding box center [285, 575] width 86 height 16
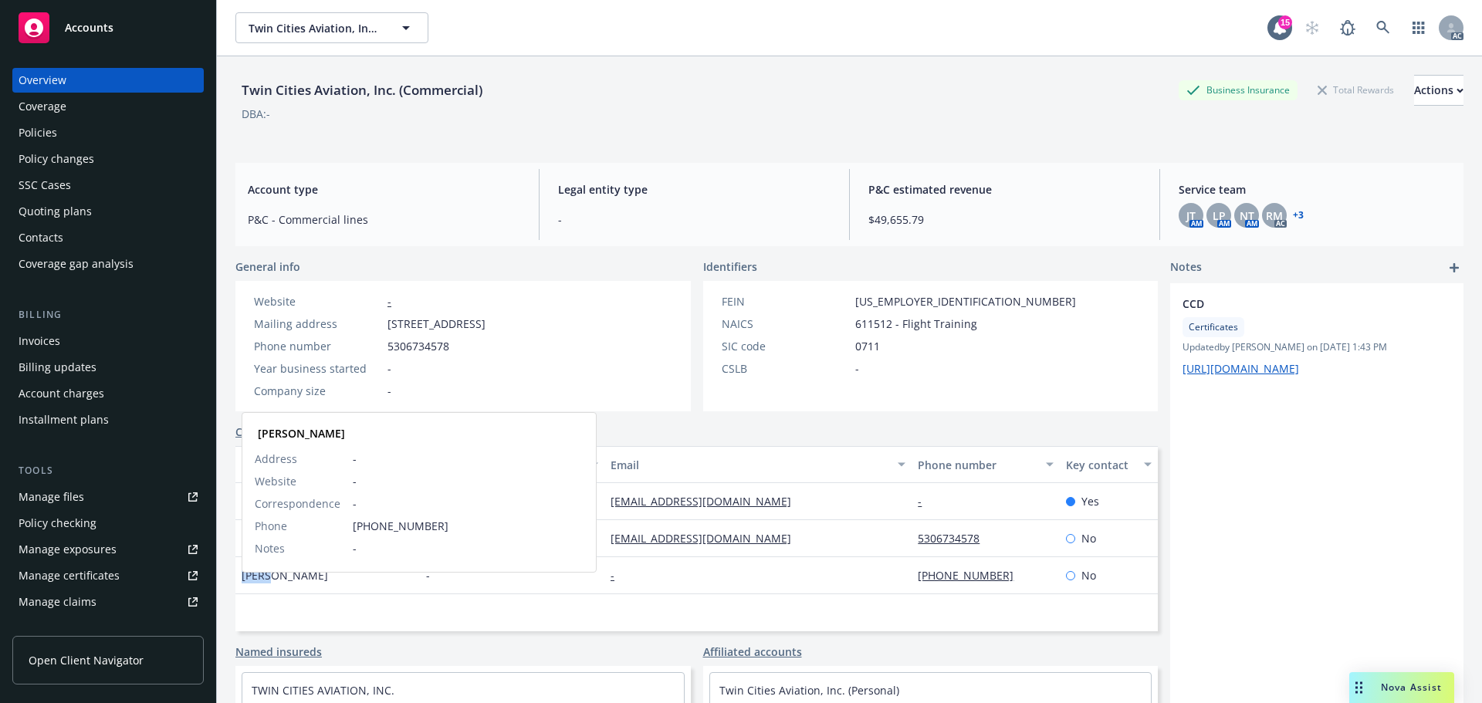
drag, startPoint x: 269, startPoint y: 593, endPoint x: 234, endPoint y: 586, distance: 35.4
click at [234, 586] on div "Twin Cities Aviation, Inc. (Commercial) Business Insurance Total Rewards Action…" at bounding box center [849, 407] width 1265 height 703
drag, startPoint x: 322, startPoint y: 586, endPoint x: 273, endPoint y: 593, distance: 49.1
click at [273, 593] on div "[PERSON_NAME] [PERSON_NAME] Address - Website - Correspondence - Phone [PHONE_N…" at bounding box center [327, 575] width 185 height 37
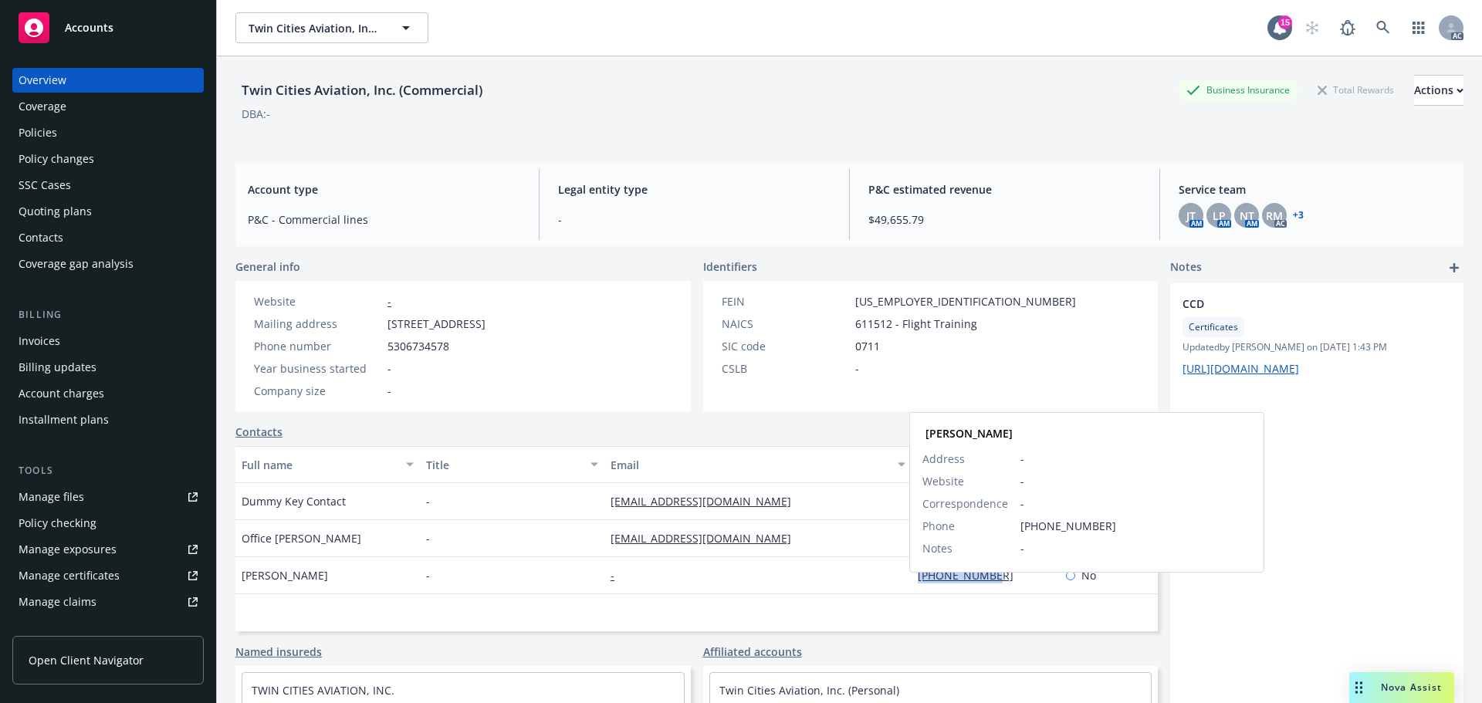
drag, startPoint x: 902, startPoint y: 583, endPoint x: 977, endPoint y: 588, distance: 75.8
click at [977, 588] on div "[PERSON_NAME] - - [PHONE_NUMBER] [PERSON_NAME] Address - Website - Corresponden…" at bounding box center [696, 575] width 923 height 37
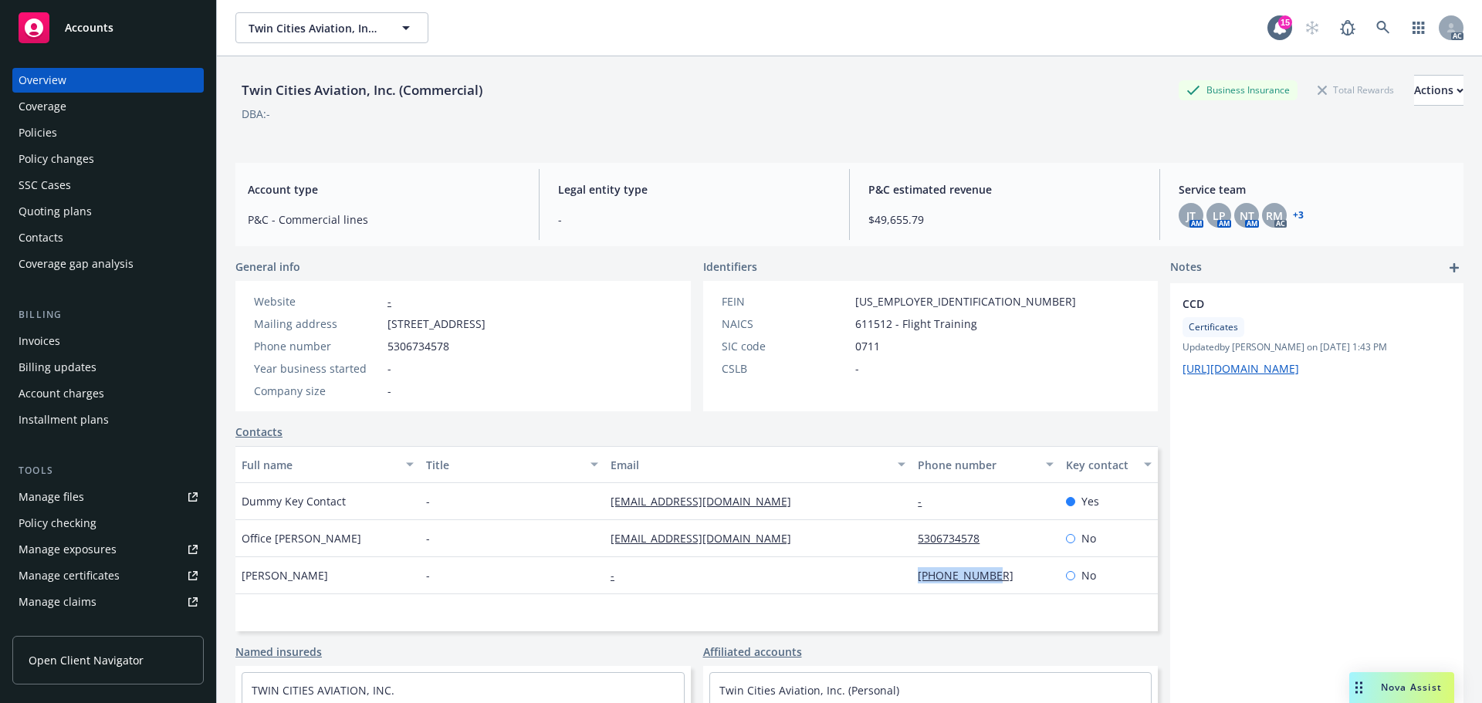
copy div "[PHONE_NUMBER]"
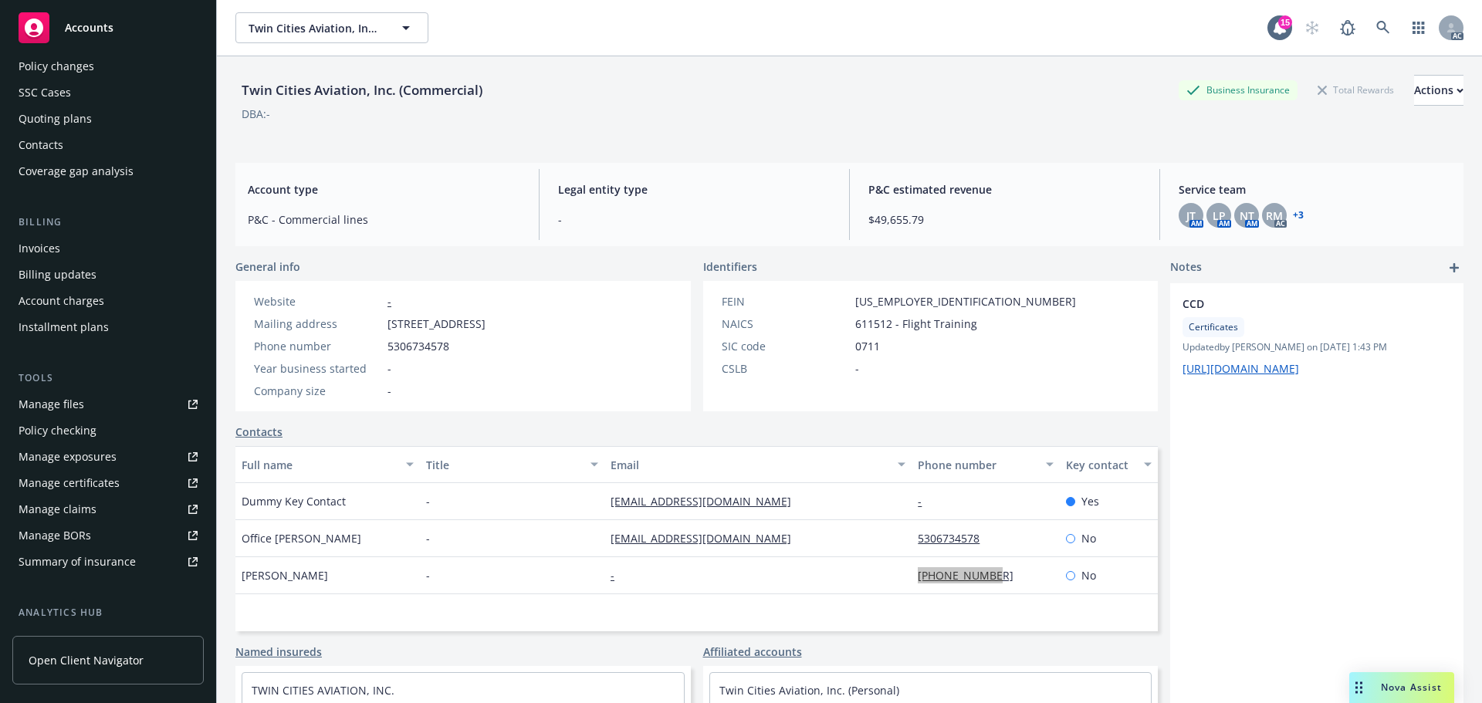
scroll to position [303, 0]
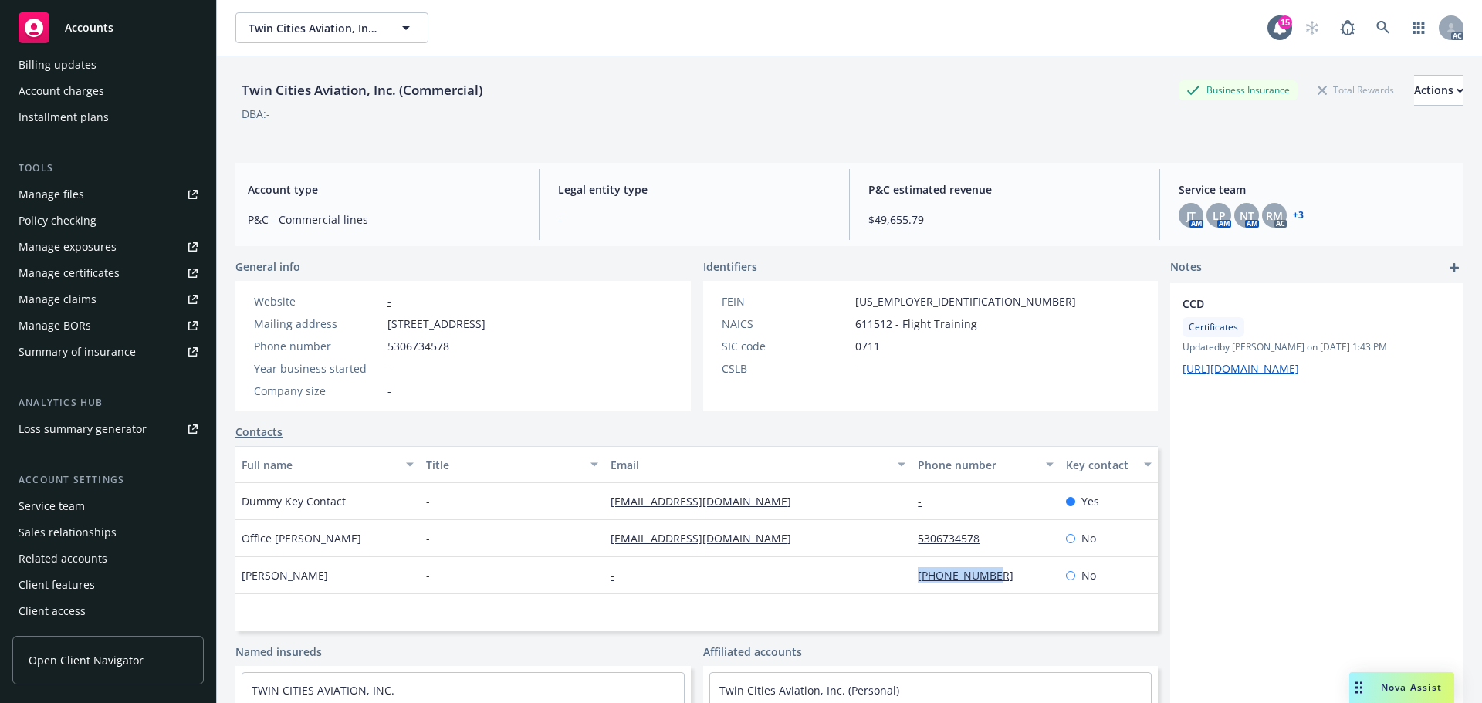
click at [94, 497] on div "Service team" at bounding box center [108, 506] width 179 height 25
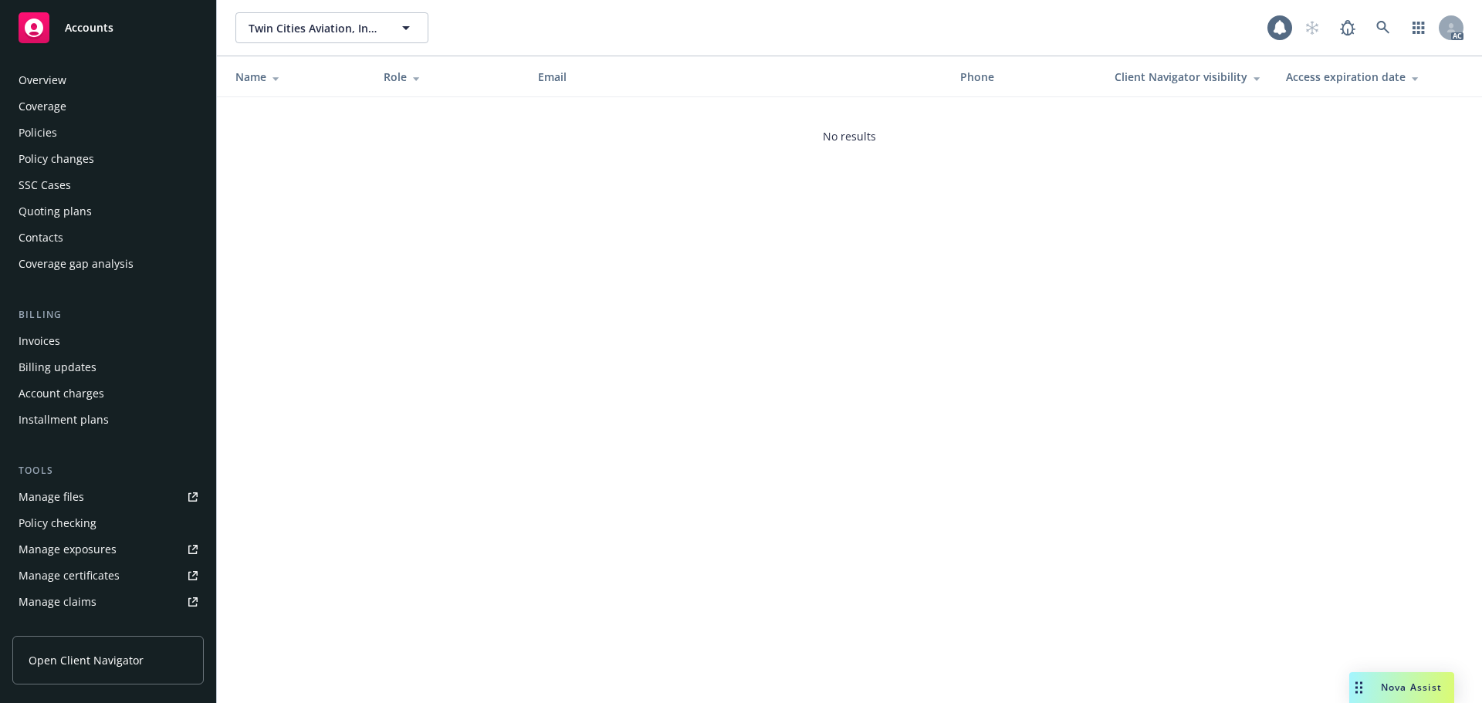
scroll to position [303, 0]
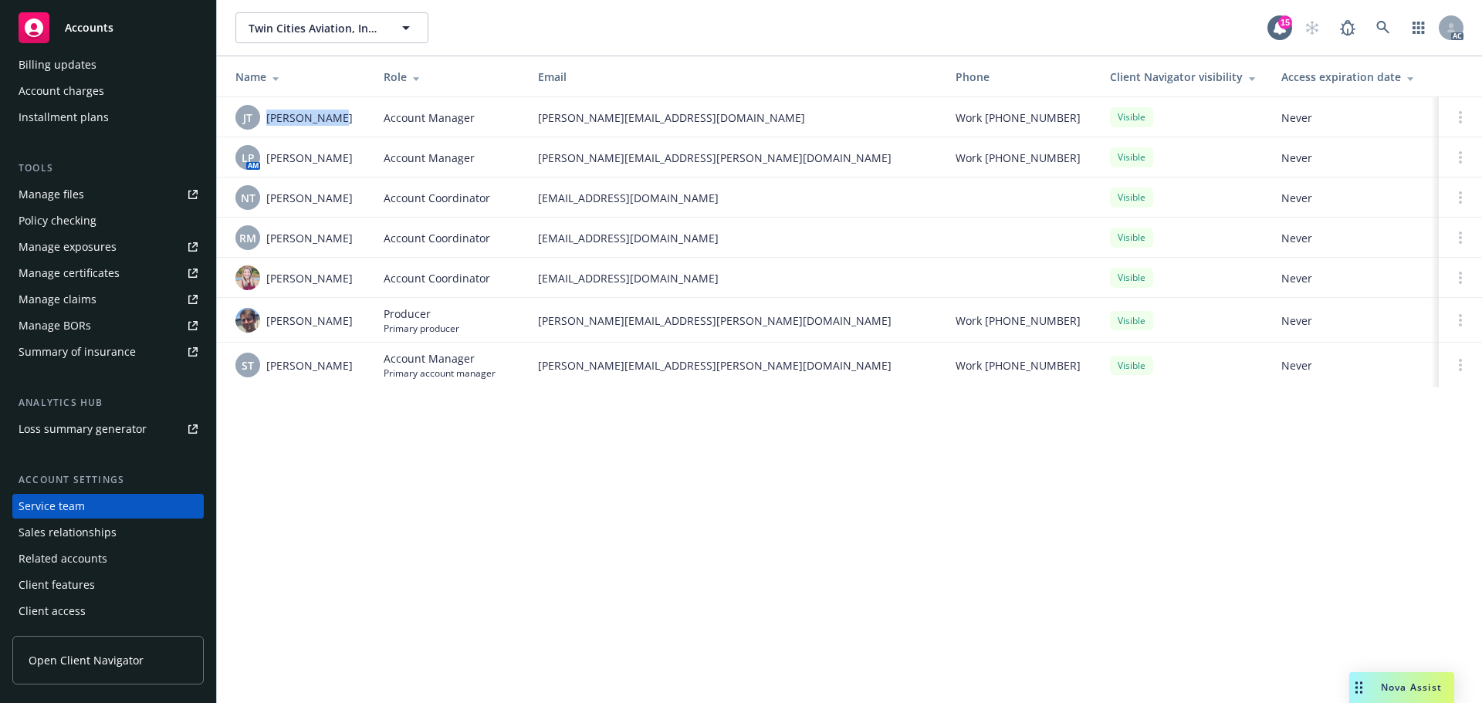
drag, startPoint x: 336, startPoint y: 127, endPoint x: 264, endPoint y: 127, distance: 71.8
click at [264, 127] on div "[PERSON_NAME] [PERSON_NAME] Thai" at bounding box center [297, 117] width 124 height 25
copy span "[PERSON_NAME]"
drag, startPoint x: 347, startPoint y: 154, endPoint x: 261, endPoint y: 161, distance: 86.7
click at [261, 161] on div "LP AM [PERSON_NAME]" at bounding box center [297, 157] width 124 height 25
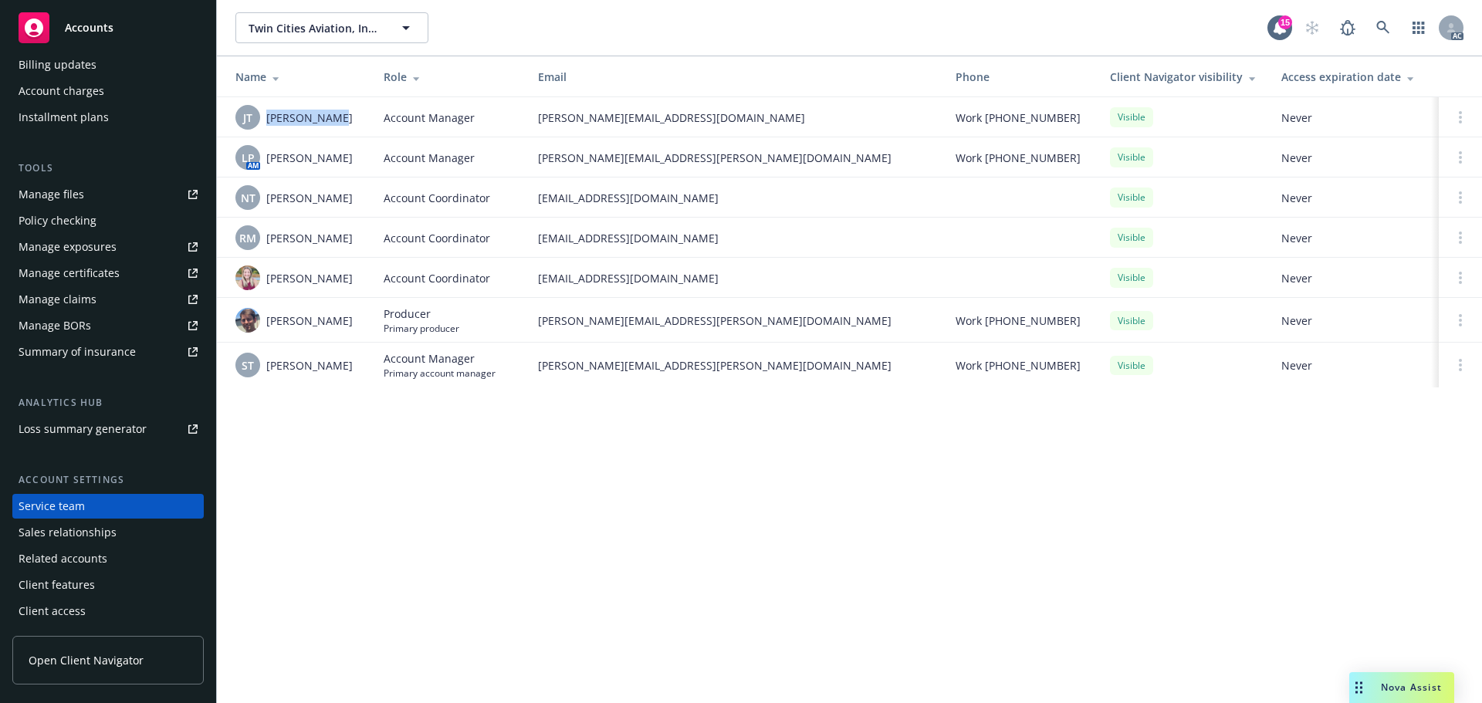
copy div "AM [PERSON_NAME]"
drag, startPoint x: 361, startPoint y: 201, endPoint x: 273, endPoint y: 199, distance: 87.2
click at [266, 199] on td "NT [PERSON_NAME]" at bounding box center [294, 198] width 154 height 40
copy span "[PERSON_NAME]"
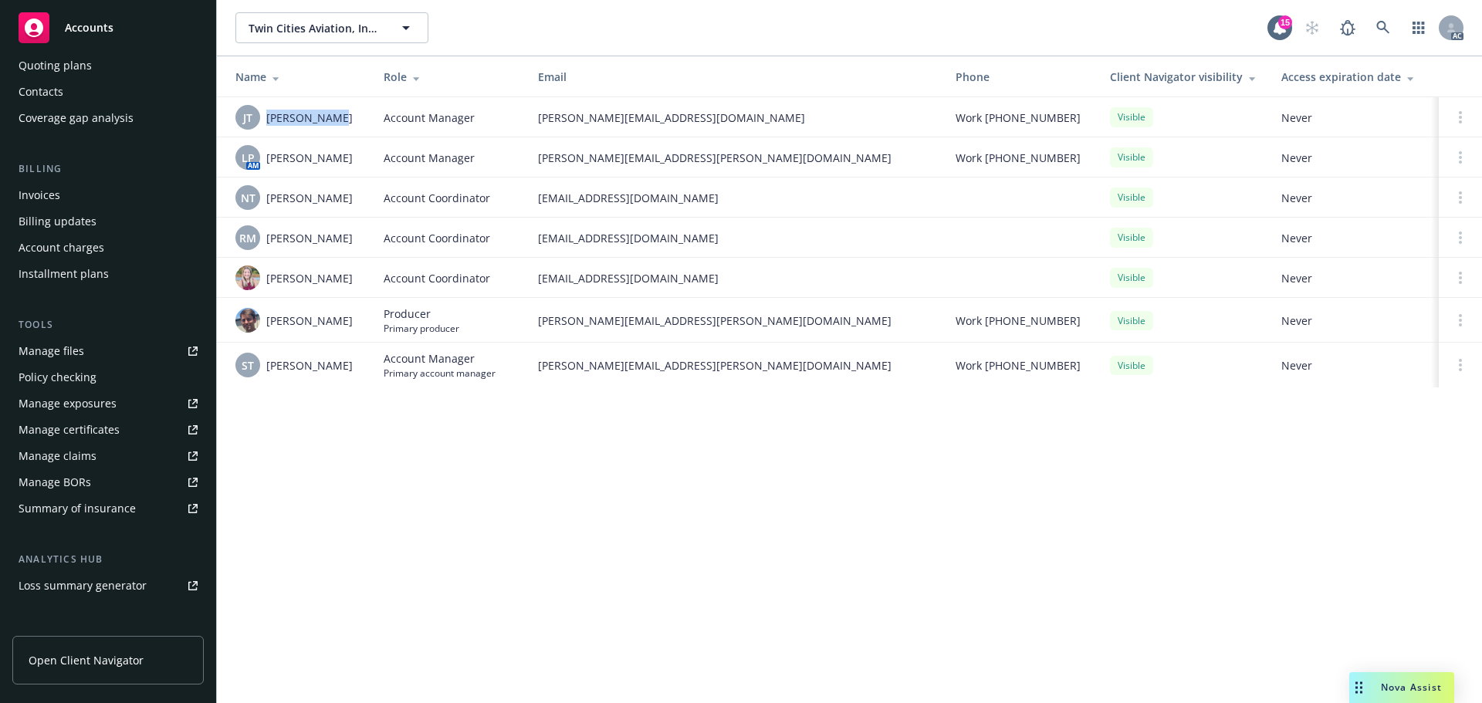
scroll to position [0, 0]
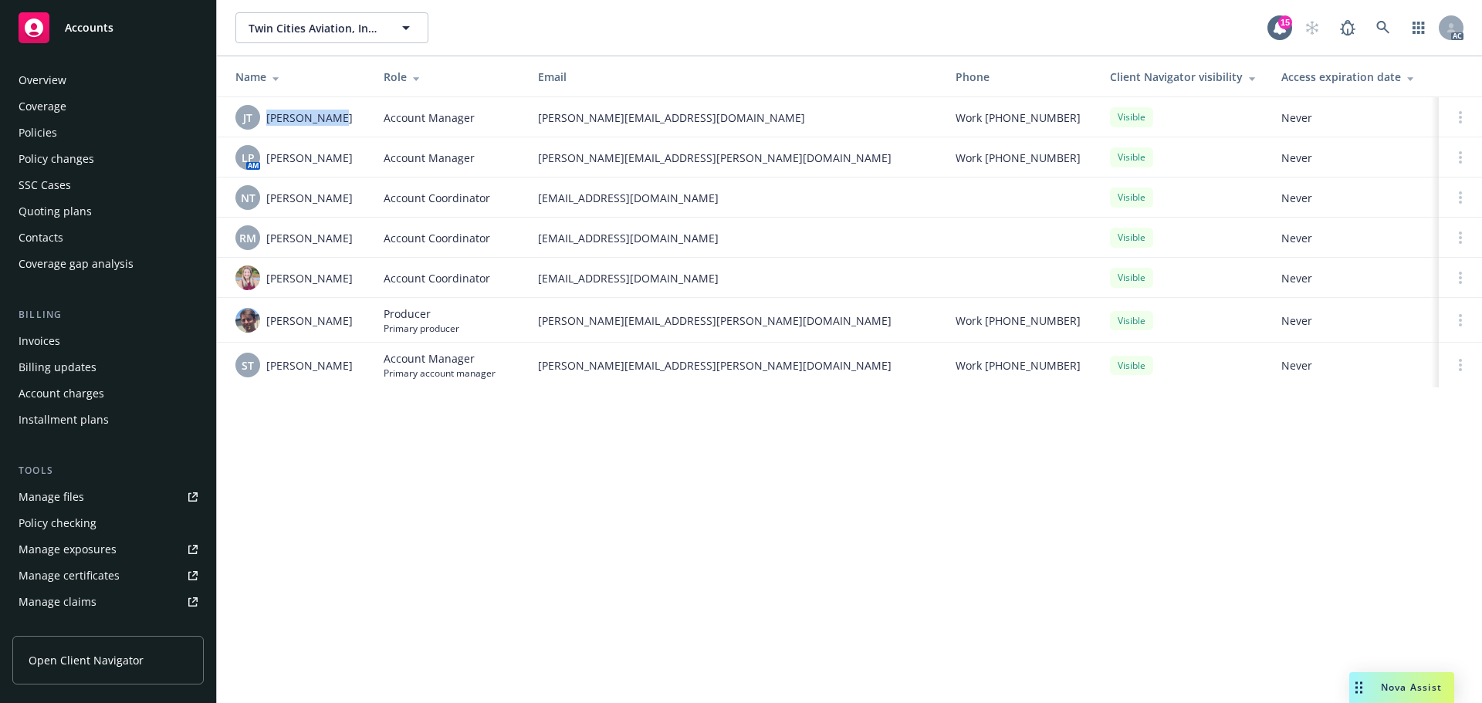
click at [18, 92] on link "Overview" at bounding box center [107, 80] width 191 height 25
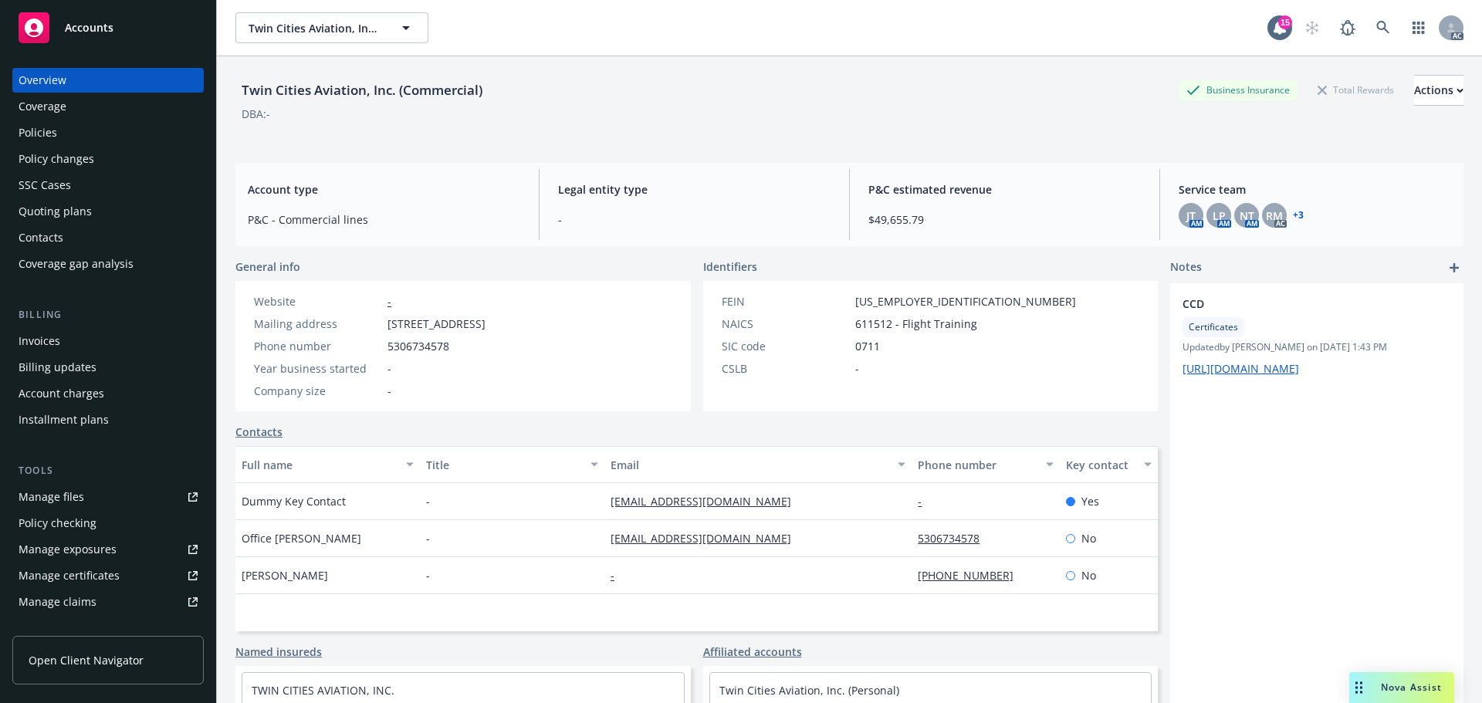
click at [75, 124] on div "Policies" at bounding box center [108, 132] width 179 height 25
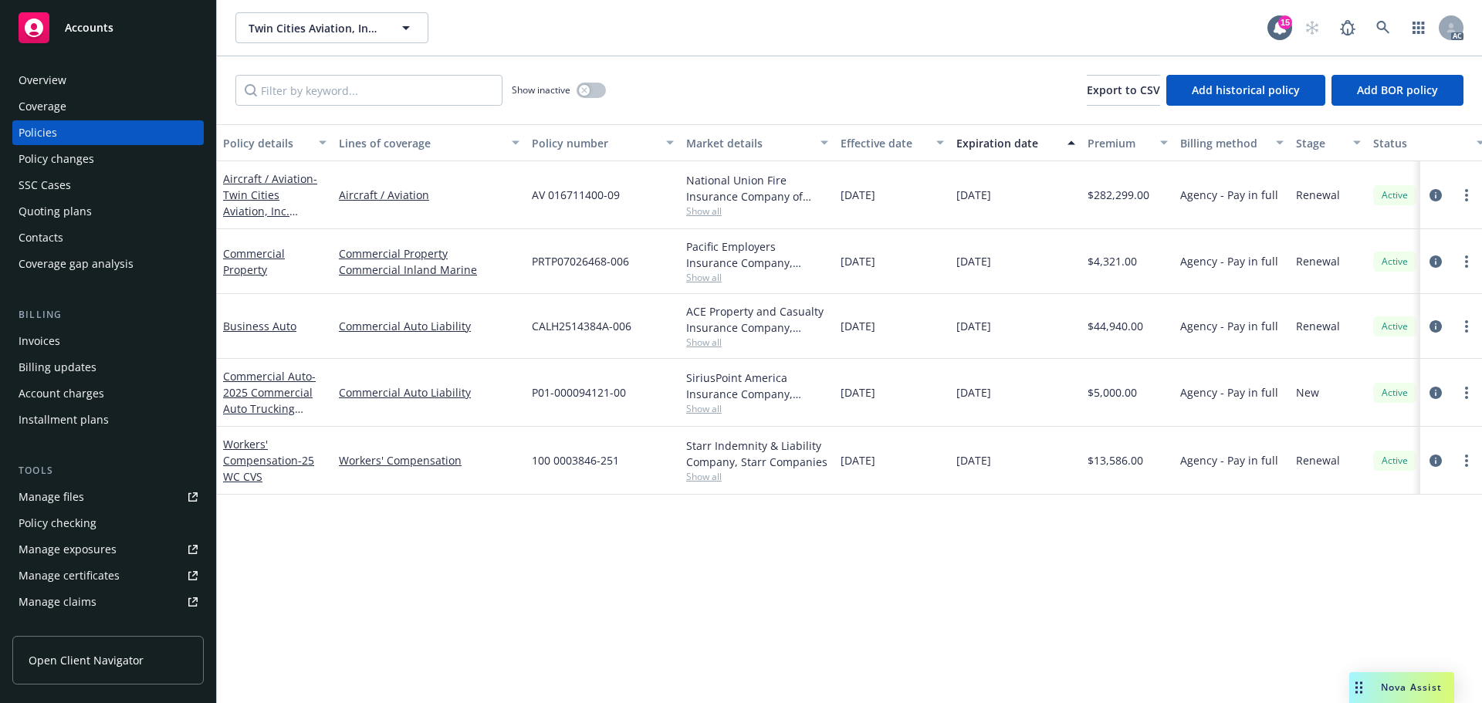
click at [103, 83] on div "Overview" at bounding box center [108, 80] width 179 height 25
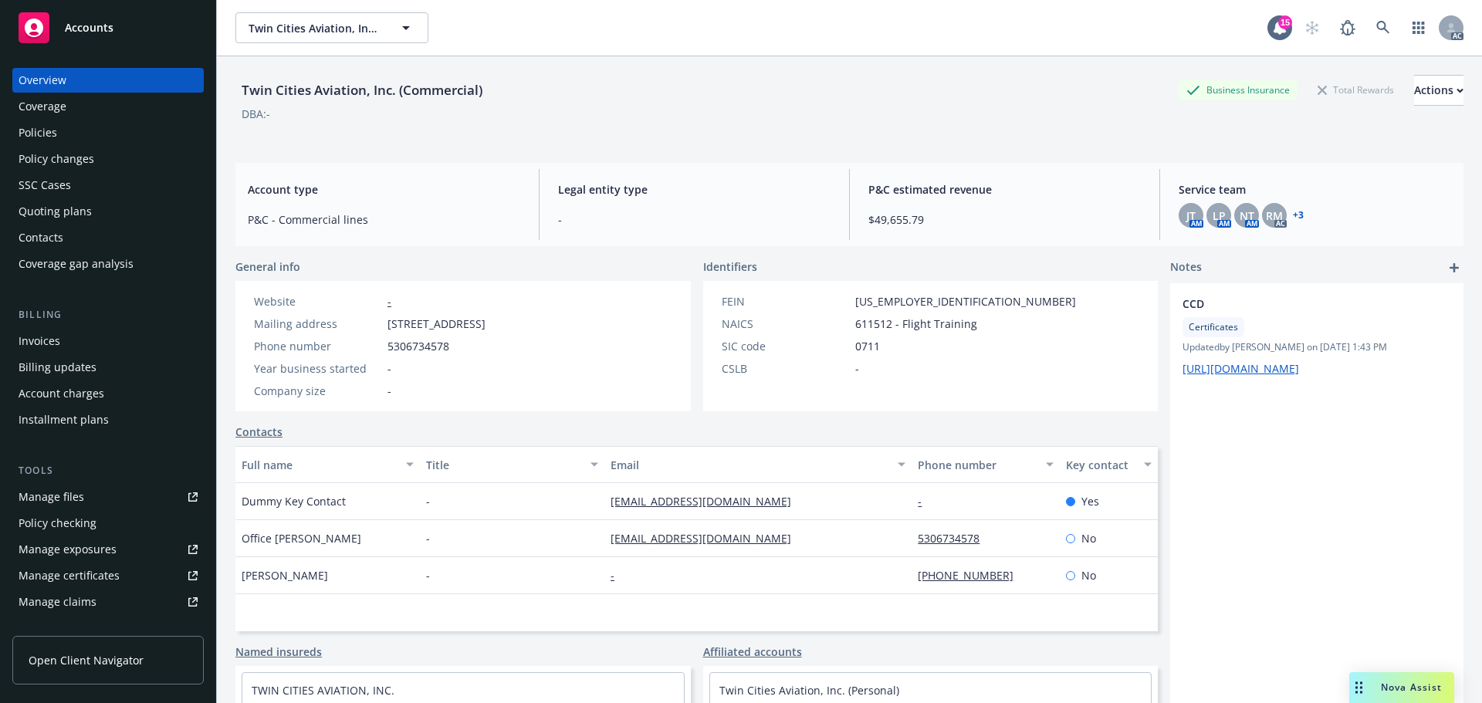
drag, startPoint x: 1014, startPoint y: 110, endPoint x: 1032, endPoint y: 120, distance: 21.4
click at [1014, 110] on div "DBA: -" at bounding box center [849, 114] width 1228 height 16
click at [1230, 595] on div "CCD Certificates Updated by Samara Chao on 07/22/2024, 1:43 PM https://docs.goo…" at bounding box center [1316, 545] width 293 height 524
click at [62, 552] on div "Manage exposures" at bounding box center [68, 549] width 98 height 25
click at [64, 127] on div "Policies" at bounding box center [108, 132] width 179 height 25
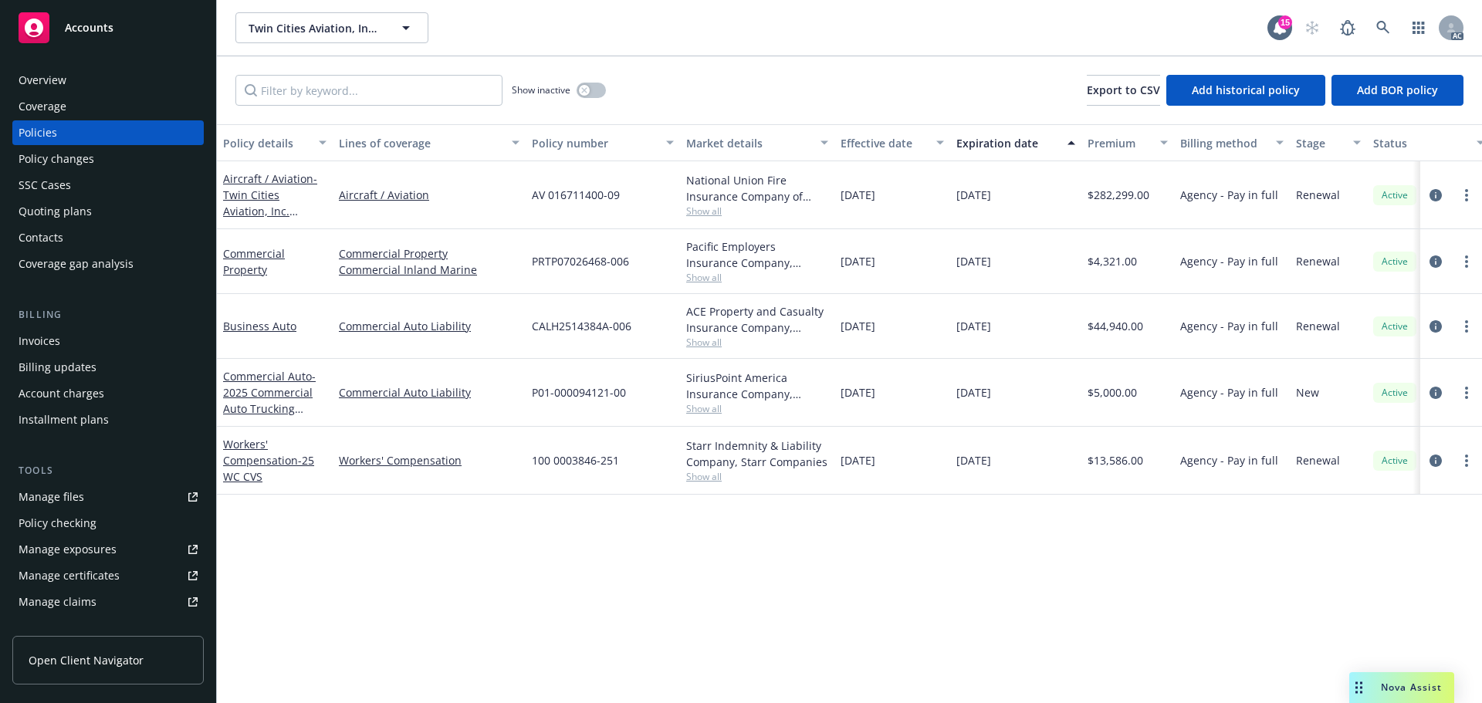
drag, startPoint x: 877, startPoint y: 270, endPoint x: 834, endPoint y: 268, distance: 43.3
click at [834, 268] on div "Commercial Property Commercial Property Commercial Inland Marine PRTP07026468-0…" at bounding box center [962, 261] width 1490 height 65
click at [901, 270] on div "[DATE]" at bounding box center [893, 261] width 116 height 65
drag, startPoint x: 906, startPoint y: 264, endPoint x: 839, endPoint y: 263, distance: 67.2
click at [839, 263] on div "[DATE]" at bounding box center [893, 261] width 116 height 65
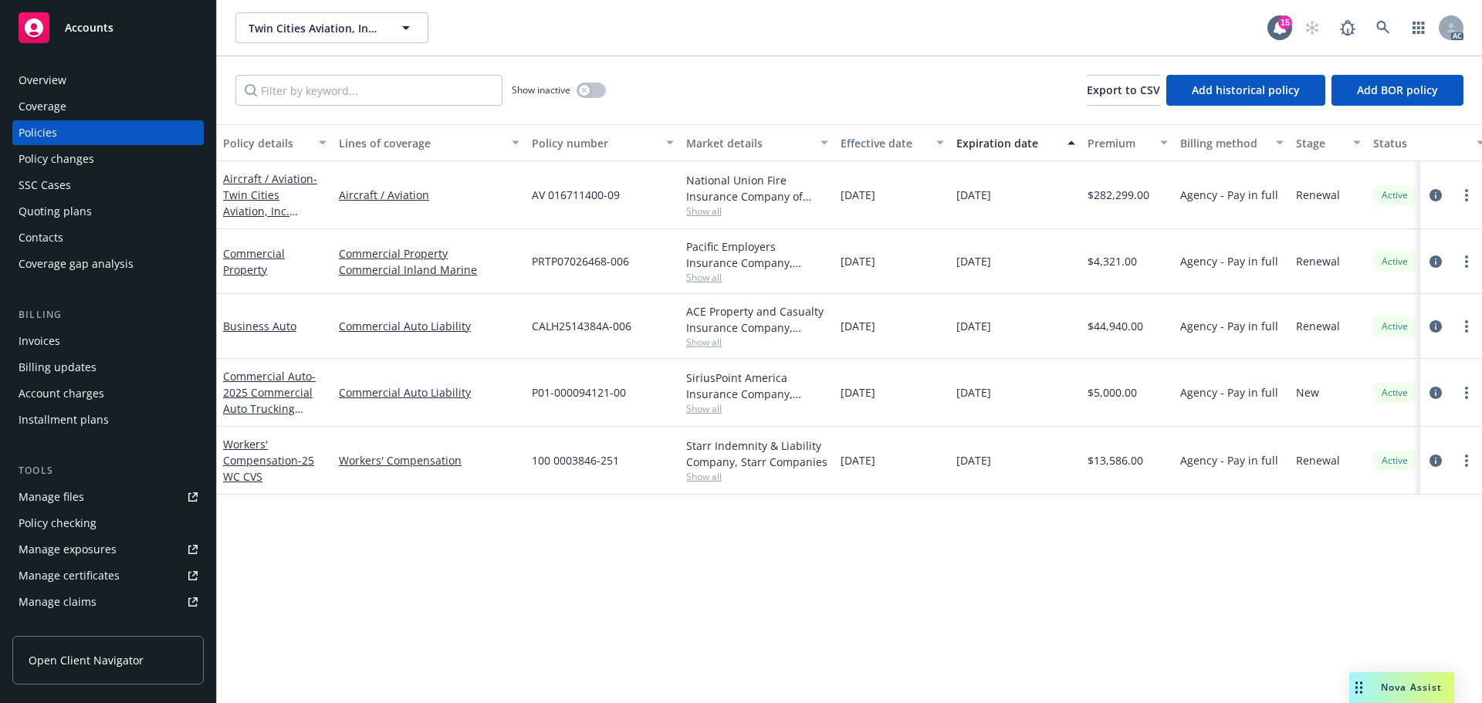
copy span "[DATE]"
drag, startPoint x: 951, startPoint y: 260, endPoint x: 1016, endPoint y: 267, distance: 65.2
click at [1016, 267] on div "[DATE]" at bounding box center [1015, 261] width 131 height 65
copy span "[DATE]"
click at [675, 283] on div "PRTP07026468-006" at bounding box center [603, 261] width 154 height 65
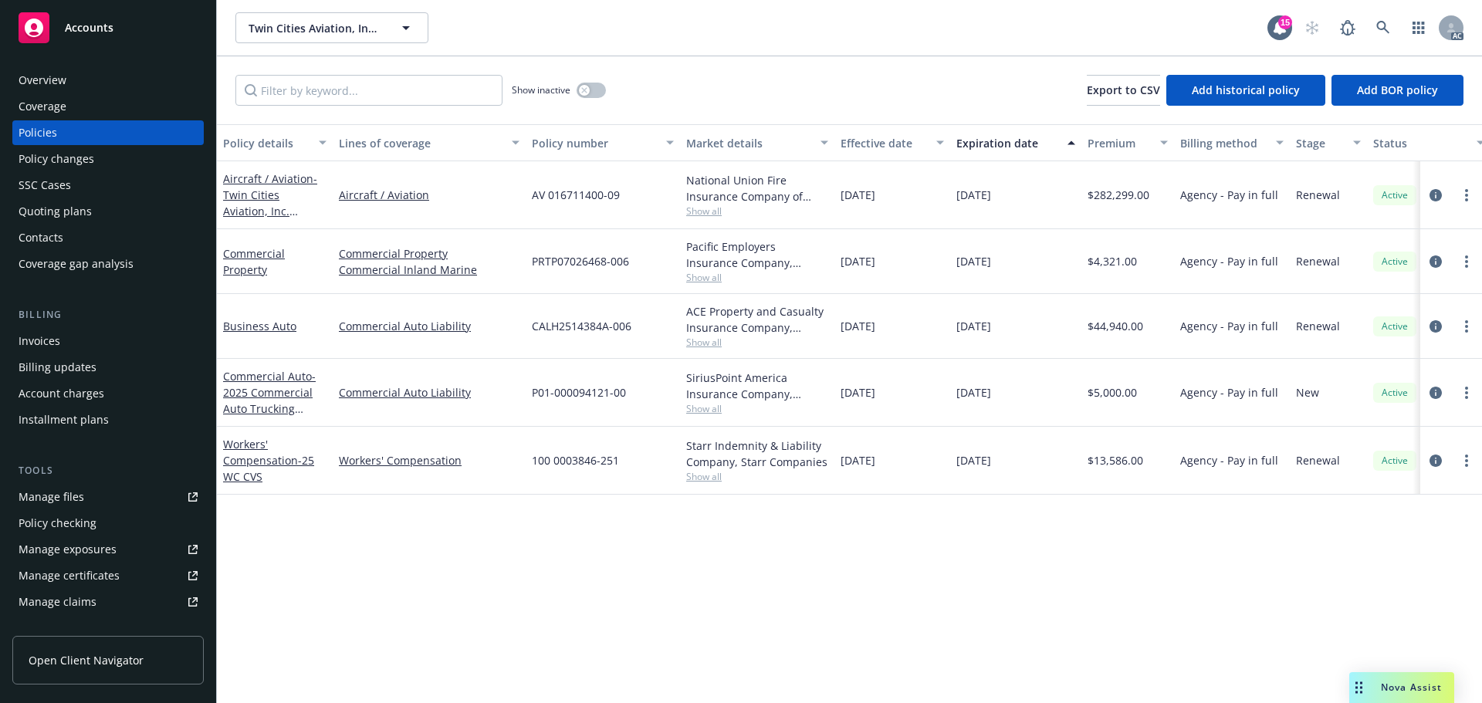
click at [695, 278] on span "Show all" at bounding box center [757, 277] width 142 height 13
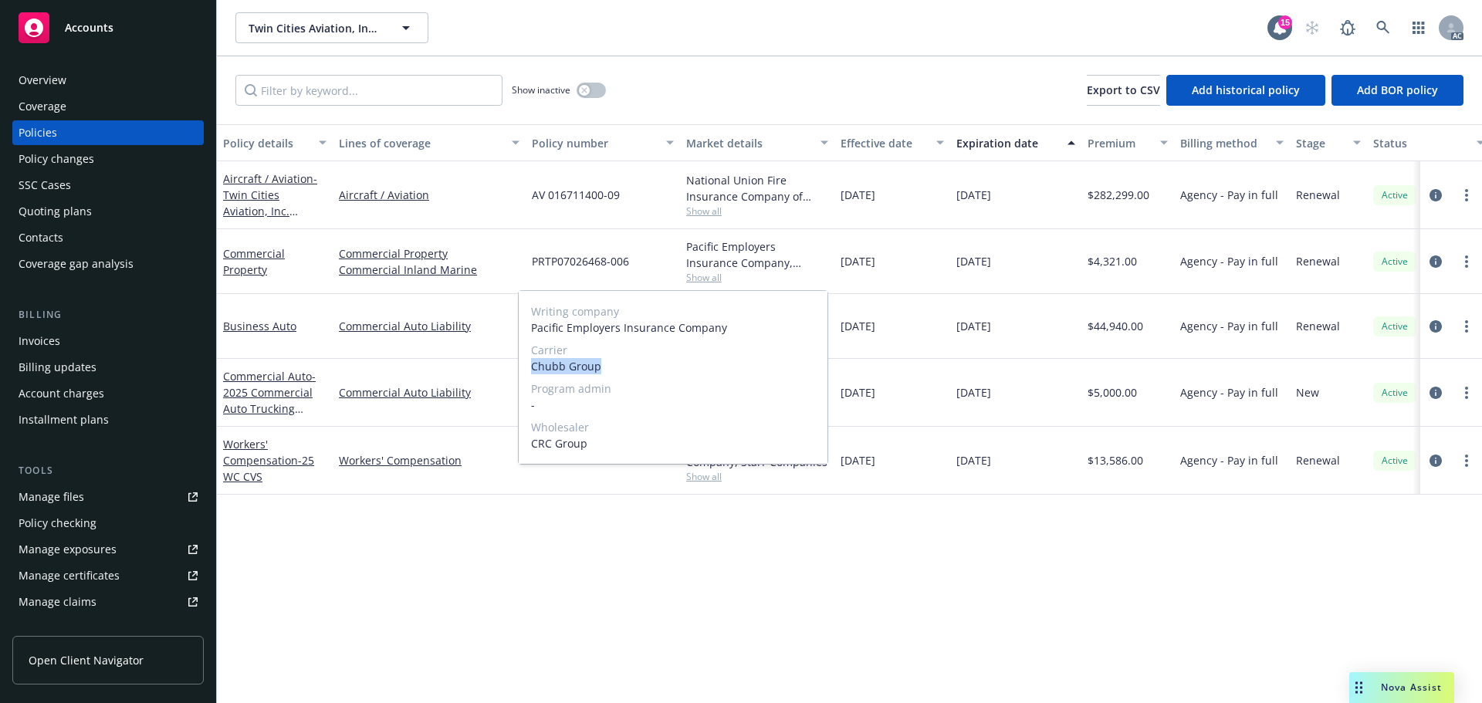
drag, startPoint x: 529, startPoint y: 366, endPoint x: 628, endPoint y: 365, distance: 98.8
click at [628, 365] on div "Writing company Pacific Employers Insurance Company Carrier Chubb Group Program…" at bounding box center [673, 377] width 309 height 173
copy span "Chubb Group"
click at [758, 341] on div "Writing company Pacific Employers Insurance Company Carrier Chubb Group Program…" at bounding box center [673, 377] width 309 height 173
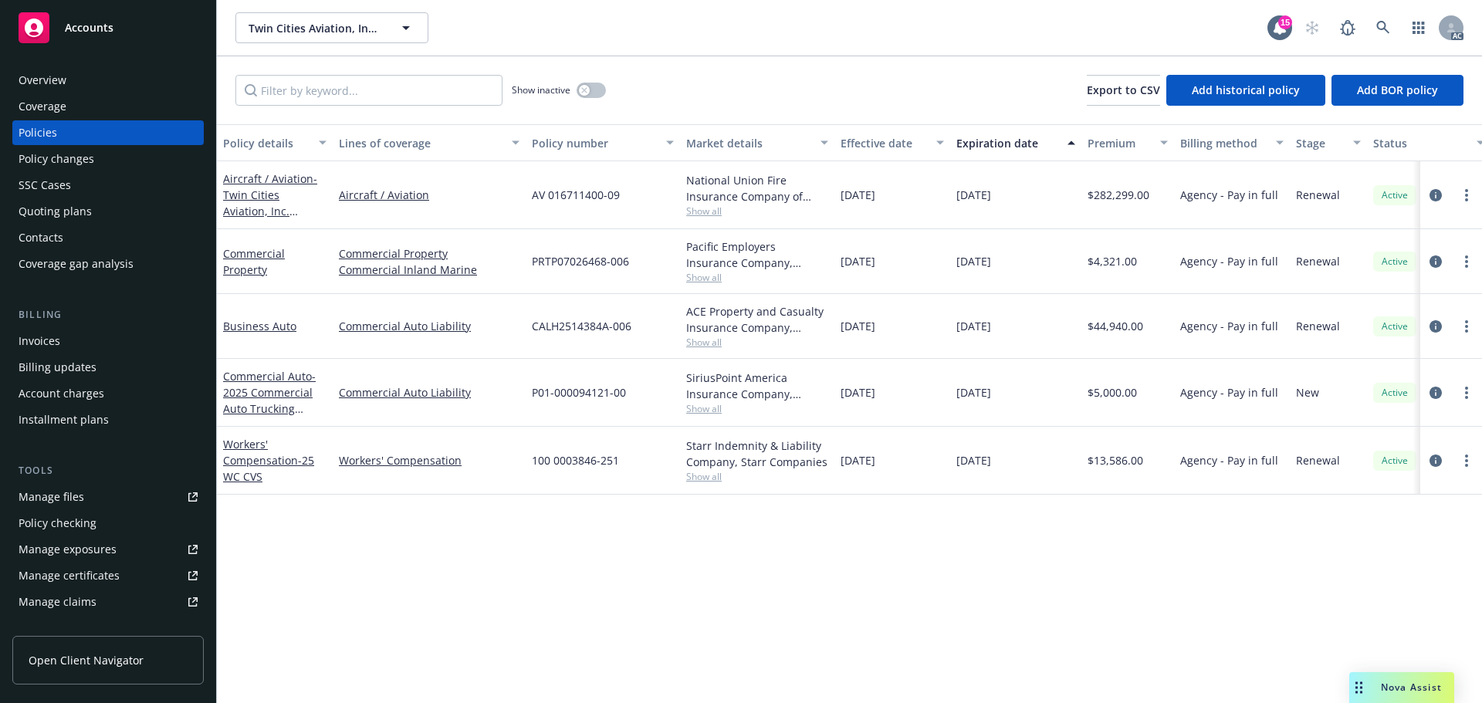
click at [846, 312] on div "[DATE]" at bounding box center [893, 326] width 116 height 65
drag, startPoint x: 1148, startPoint y: 260, endPoint x: 1092, endPoint y: 266, distance: 56.7
click at [1092, 266] on div "$4,321.00" at bounding box center [1128, 261] width 93 height 65
copy span "4,321.00"
drag, startPoint x: 261, startPoint y: 272, endPoint x: 226, endPoint y: 251, distance: 40.5
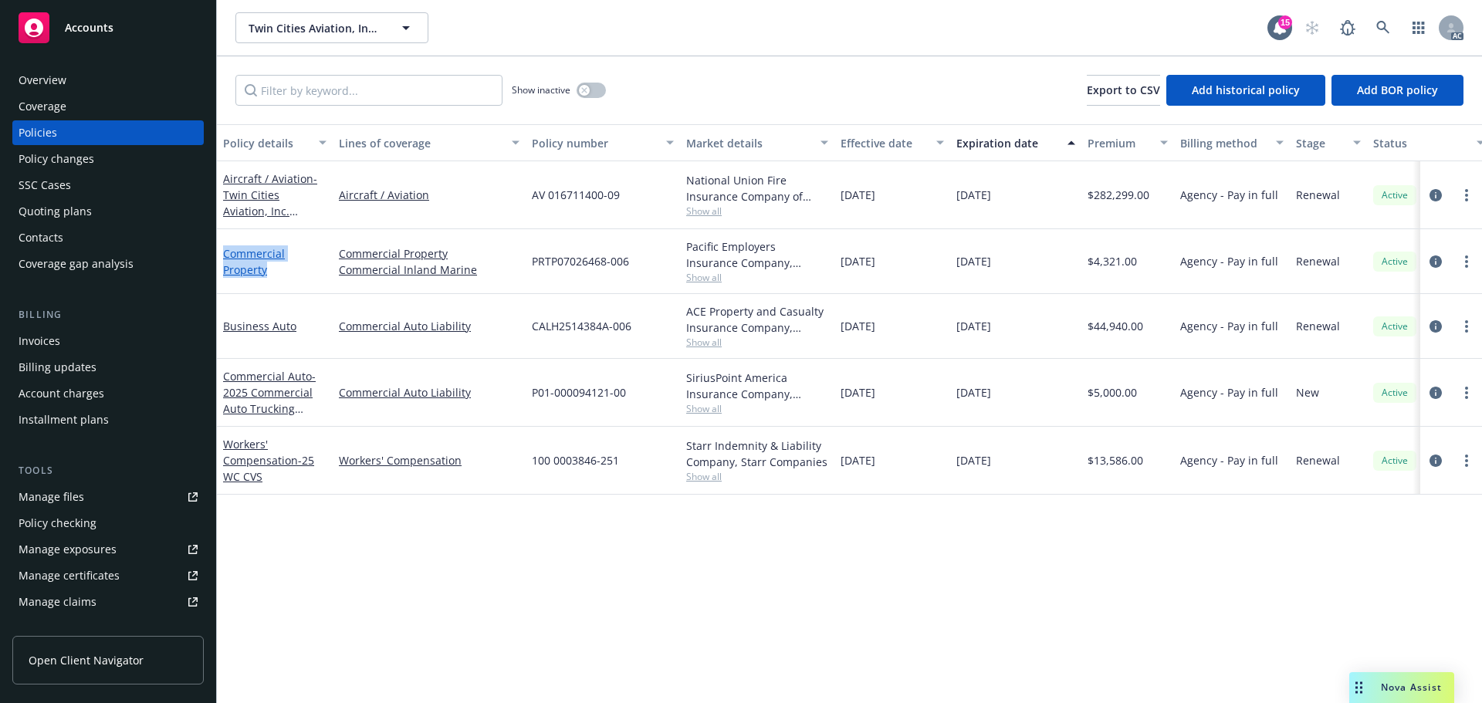
click at [226, 251] on div "Commercial Property" at bounding box center [274, 261] width 103 height 32
copy link "Commercial Property"
click at [584, 95] on div "button" at bounding box center [584, 90] width 11 height 11
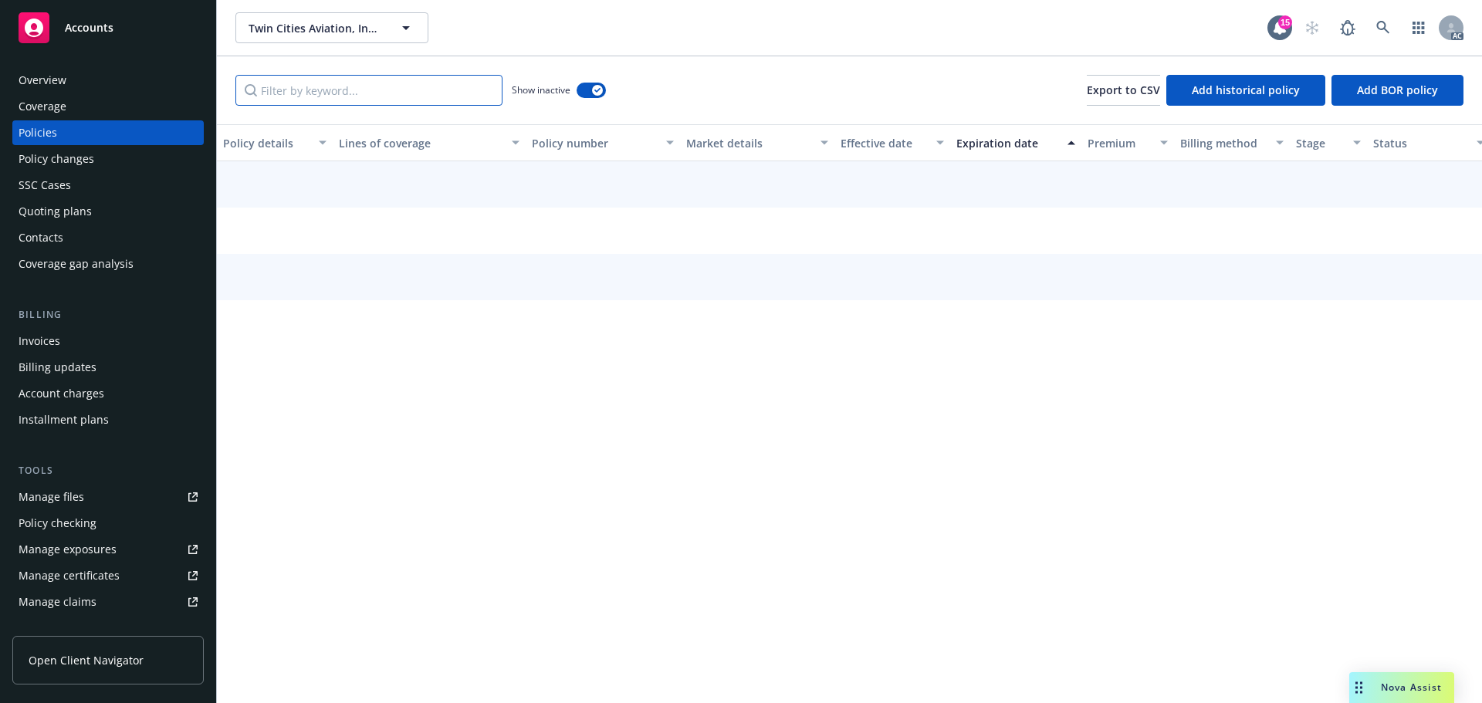
click at [420, 98] on input "Filter by keyword..." at bounding box center [368, 90] width 267 height 31
paste input "Commercial Property"
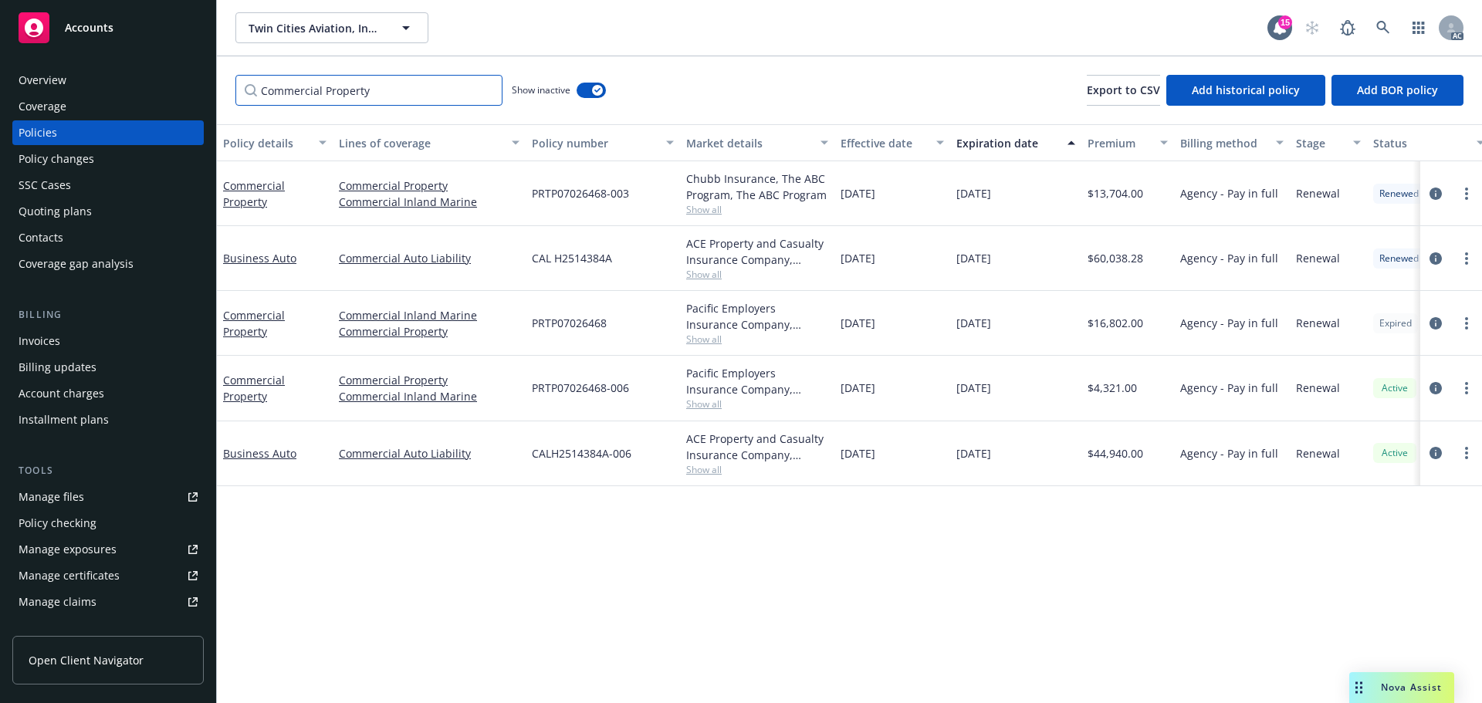
type input "Commercial Property"
drag, startPoint x: 906, startPoint y: 322, endPoint x: 840, endPoint y: 326, distance: 65.7
click at [840, 326] on div "01/11/2024" at bounding box center [893, 323] width 116 height 65
copy span "01/11/2024"
drag, startPoint x: 952, startPoint y: 328, endPoint x: 1141, endPoint y: 323, distance: 189.2
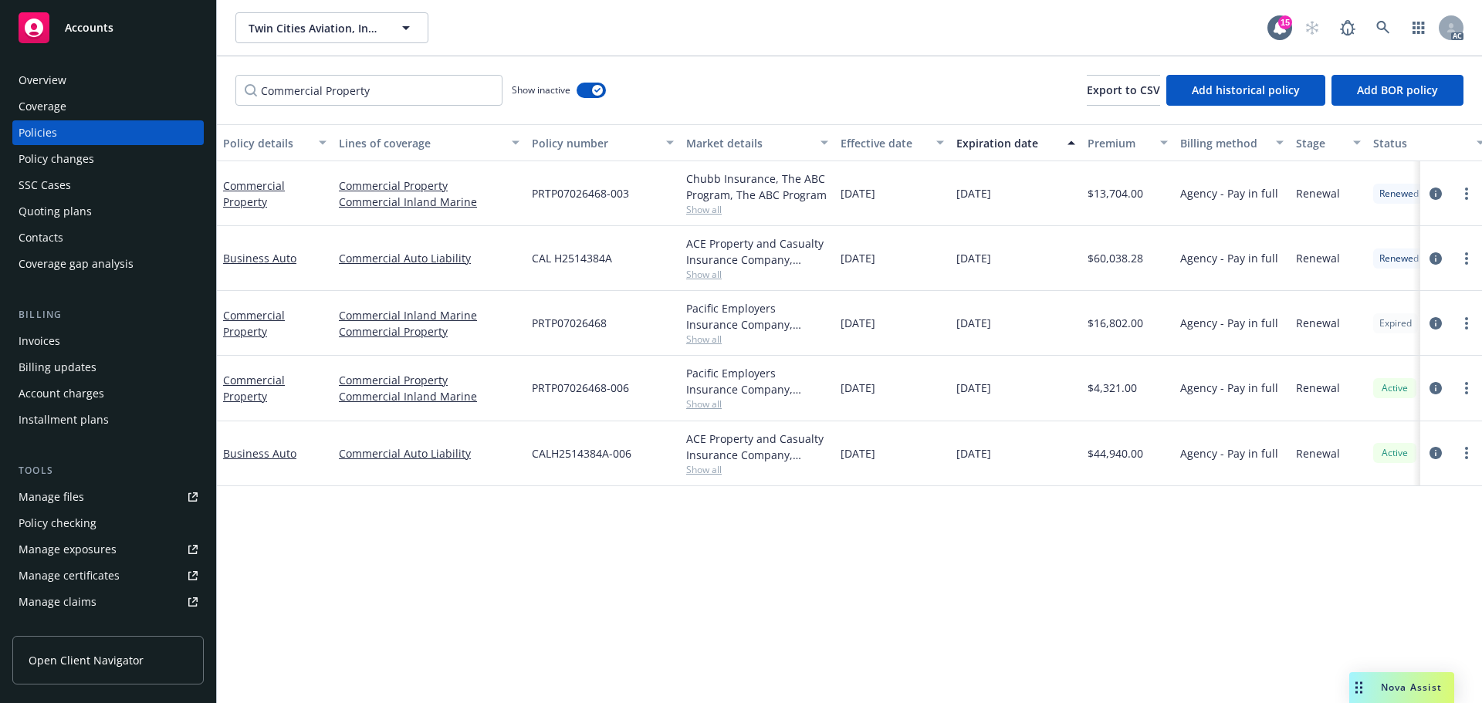
click at [1046, 332] on div "01/11/2025" at bounding box center [1015, 323] width 131 height 65
click at [694, 335] on span "Show all" at bounding box center [757, 339] width 142 height 13
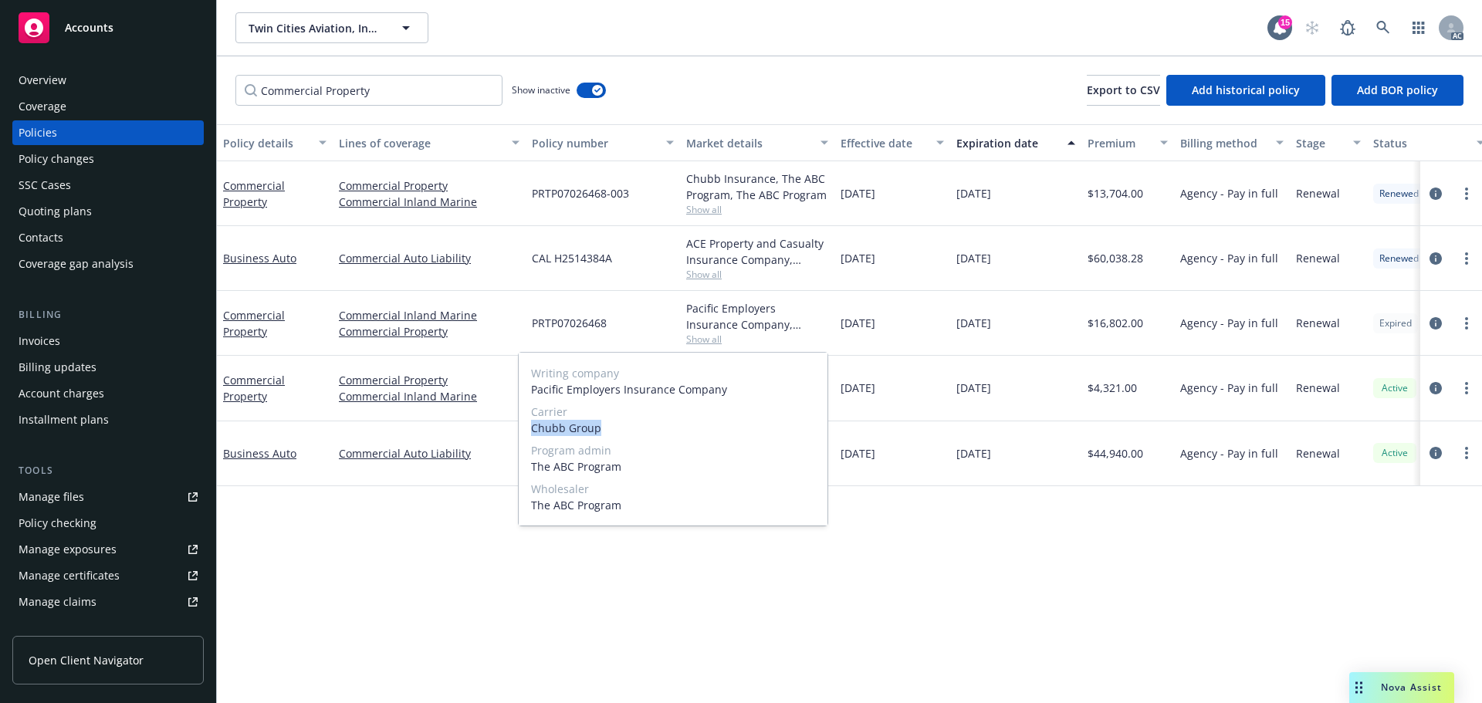
drag, startPoint x: 530, startPoint y: 428, endPoint x: 639, endPoint y: 432, distance: 109.7
click at [639, 432] on div "Writing company Pacific Employers Insurance Company Carrier Chubb Group Program…" at bounding box center [673, 439] width 309 height 173
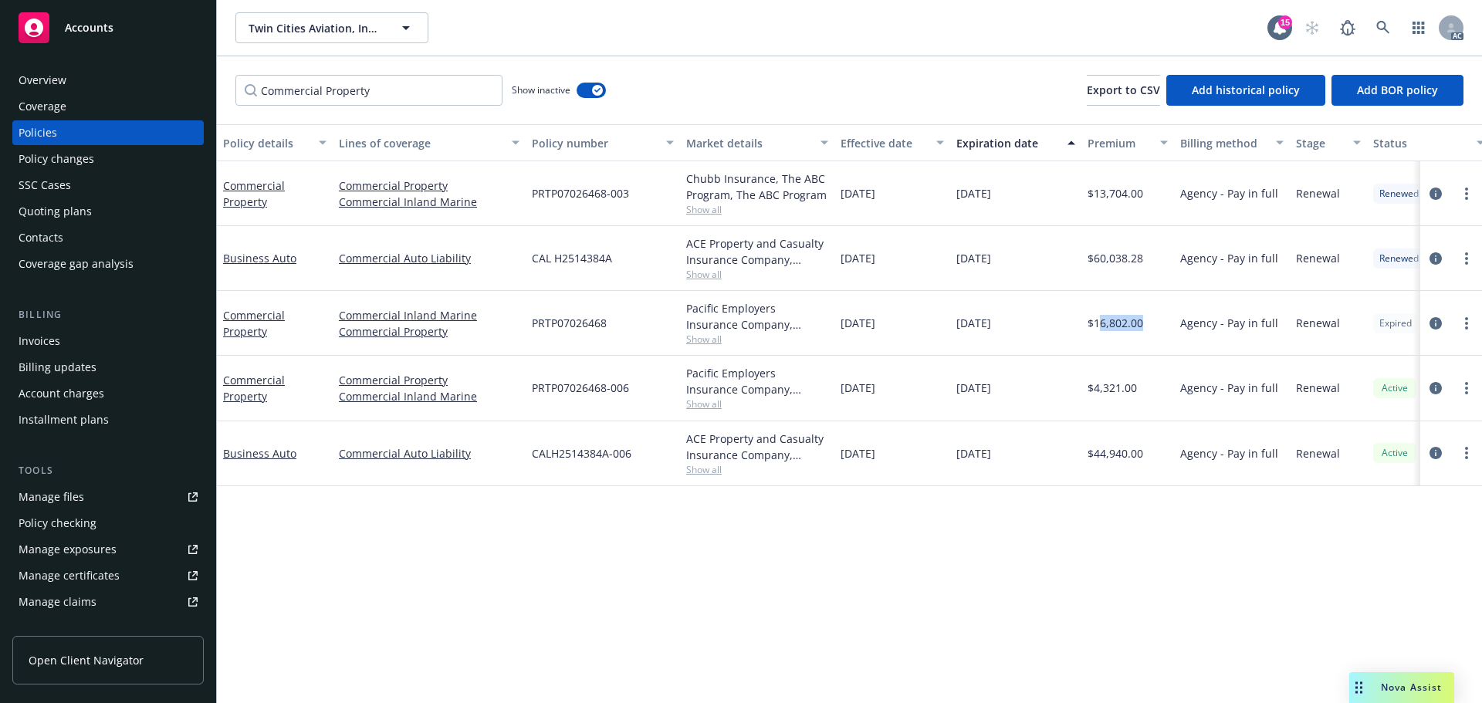
drag, startPoint x: 1098, startPoint y: 331, endPoint x: 1140, endPoint y: 331, distance: 42.5
click at [1140, 331] on span "$16,802.00" at bounding box center [1116, 323] width 56 height 16
click at [1115, 333] on div "$16,802.00" at bounding box center [1128, 323] width 93 height 65
drag, startPoint x: 1146, startPoint y: 326, endPoint x: 1095, endPoint y: 332, distance: 51.3
click at [1095, 332] on div "$16,802.00" at bounding box center [1128, 323] width 93 height 65
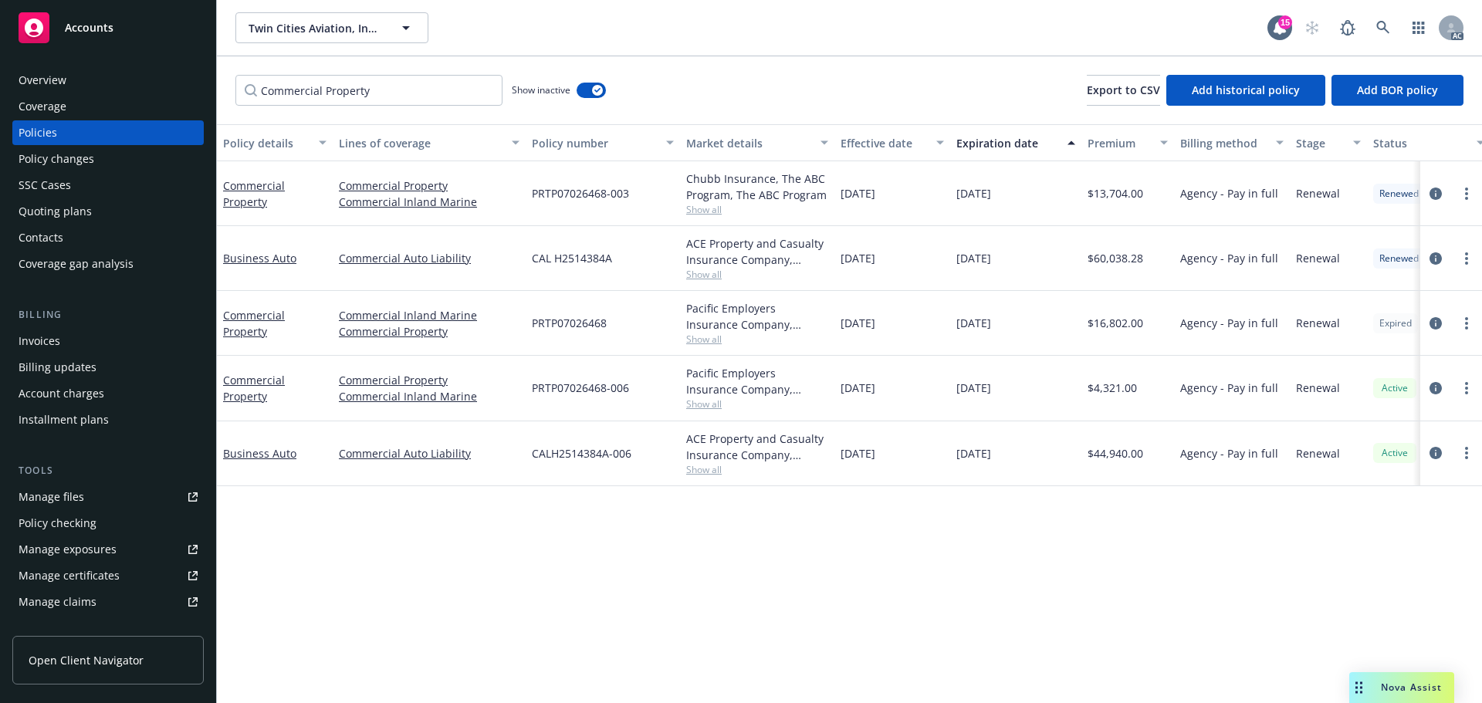
click at [923, 310] on div "01/11/2024" at bounding box center [893, 323] width 116 height 65
drag, startPoint x: 907, startPoint y: 197, endPoint x: 1347, endPoint y: 240, distance: 442.2
click at [841, 195] on div "01/11/2023" at bounding box center [893, 193] width 116 height 65
drag, startPoint x: 953, startPoint y: 203, endPoint x: 1060, endPoint y: 208, distance: 107.4
click at [1060, 208] on div "01/11/2024" at bounding box center [1015, 193] width 131 height 65
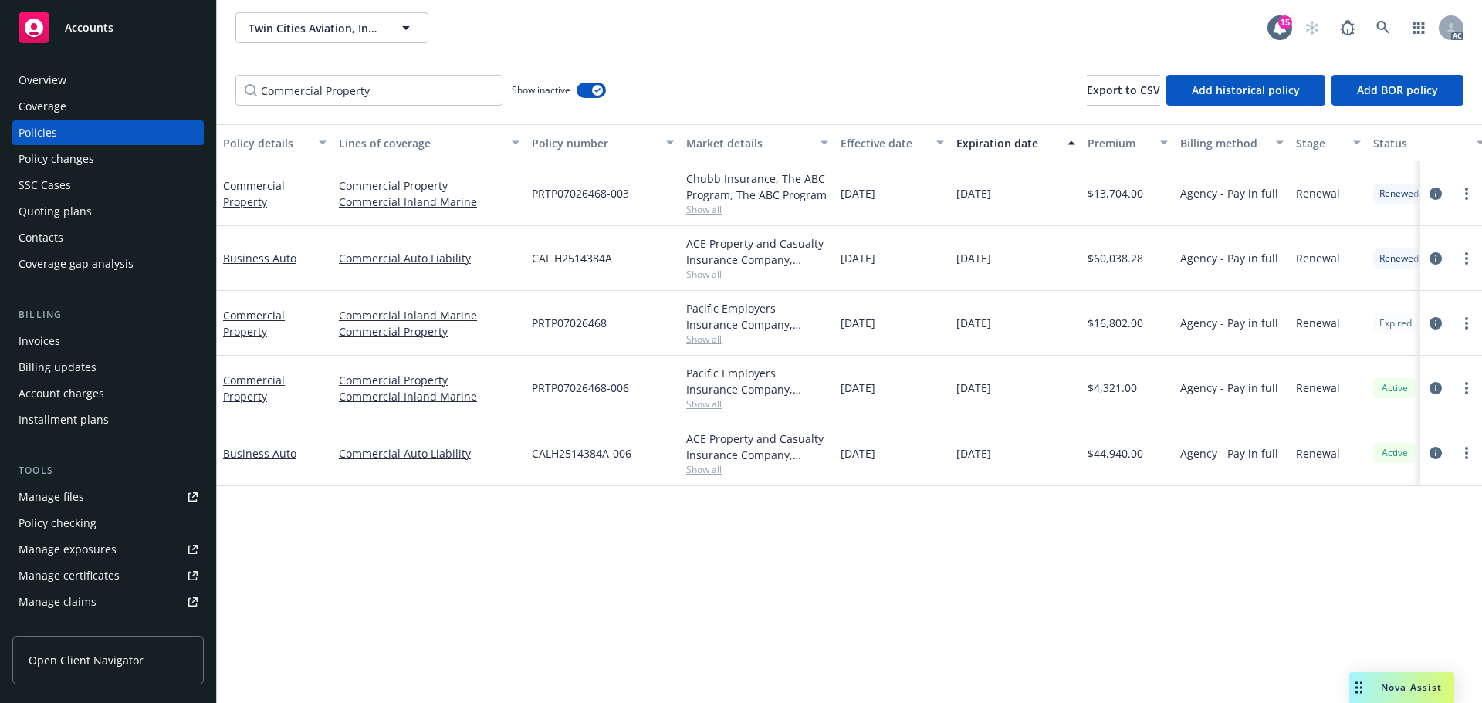
click at [703, 213] on span "Show all" at bounding box center [757, 209] width 142 height 13
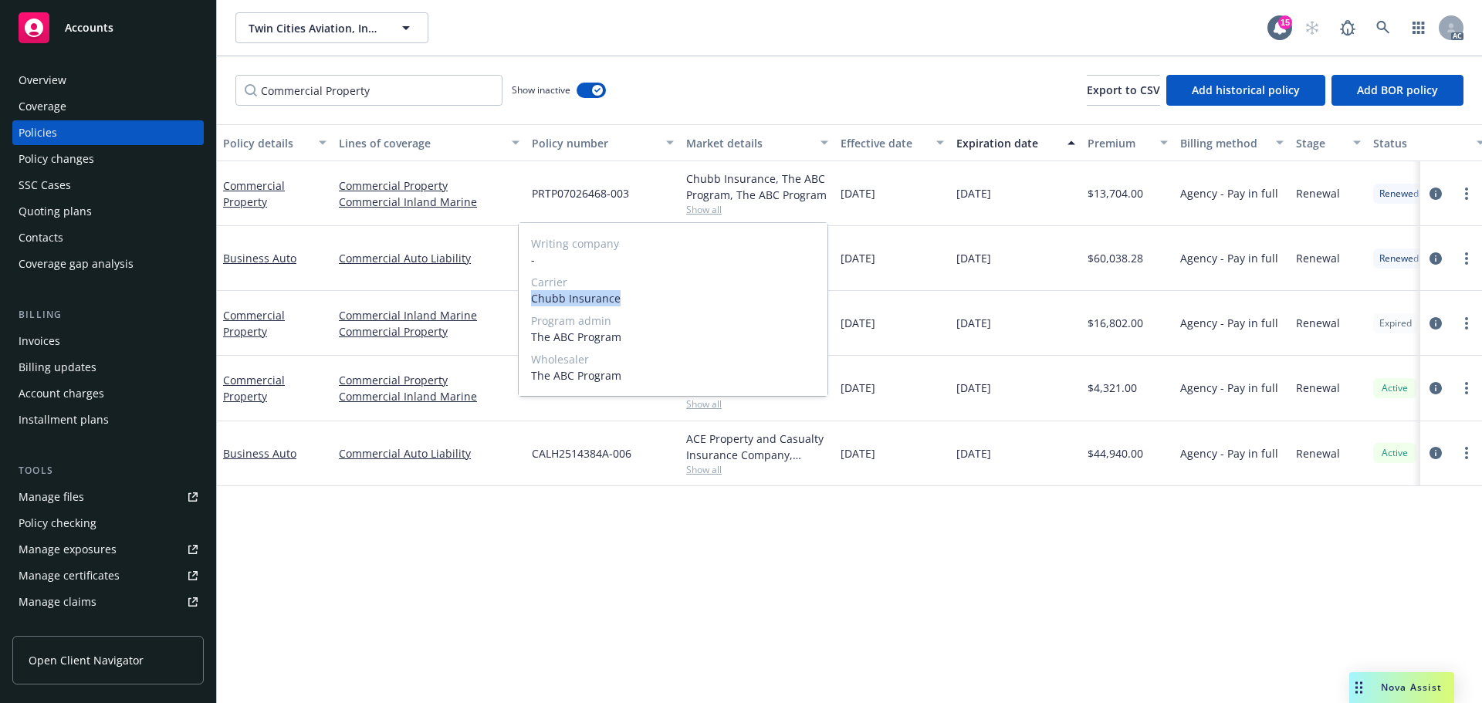
drag, startPoint x: 560, startPoint y: 296, endPoint x: 523, endPoint y: 294, distance: 37.1
click at [523, 294] on div "Writing company - Carrier Chubb Insurance Program admin The ABC Program Wholesa…" at bounding box center [673, 309] width 309 height 173
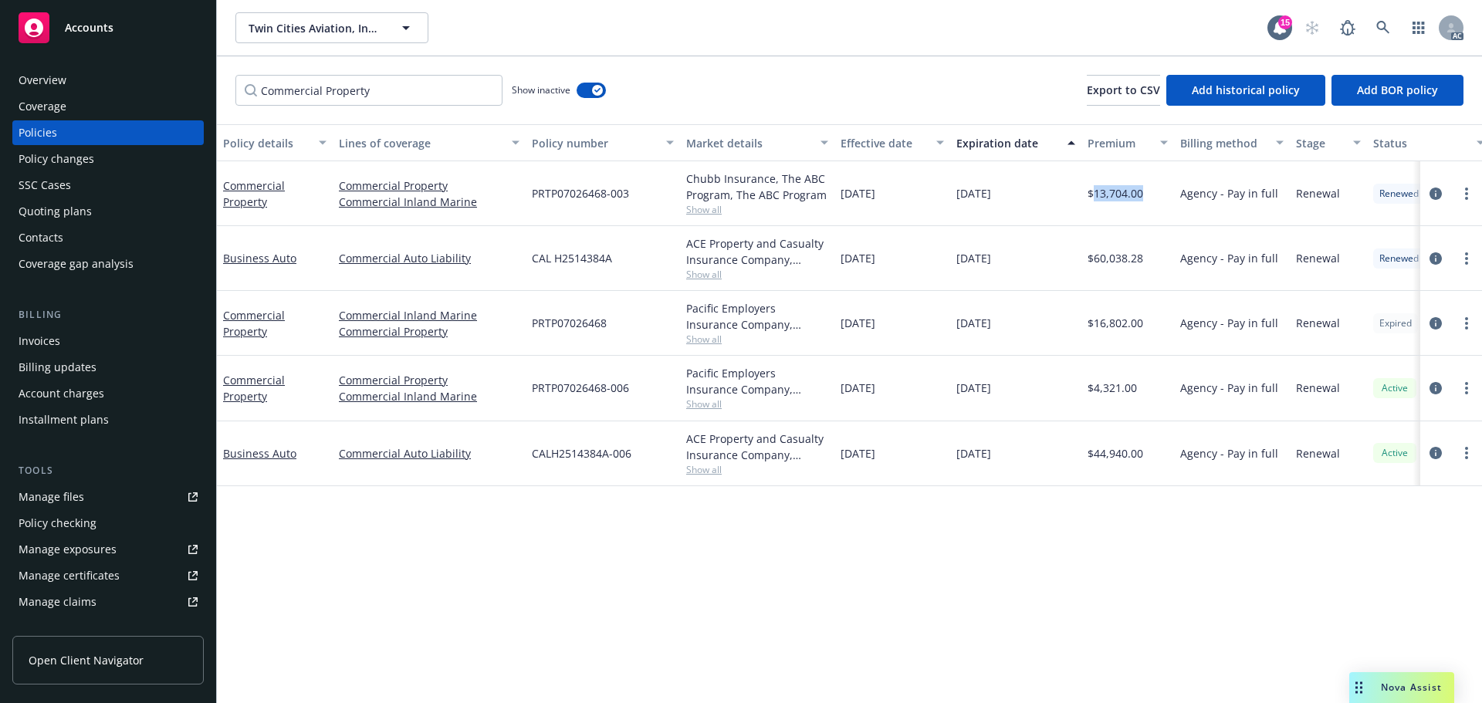
drag, startPoint x: 1146, startPoint y: 195, endPoint x: 1094, endPoint y: 194, distance: 51.7
click at [1094, 194] on div "$13,704.00" at bounding box center [1128, 193] width 93 height 65
click at [1479, 19] on div "Twin Cities Aviation, Inc. (Commercial) Twin Cities Aviation, Inc. (Commercial)…" at bounding box center [849, 28] width 1265 height 56
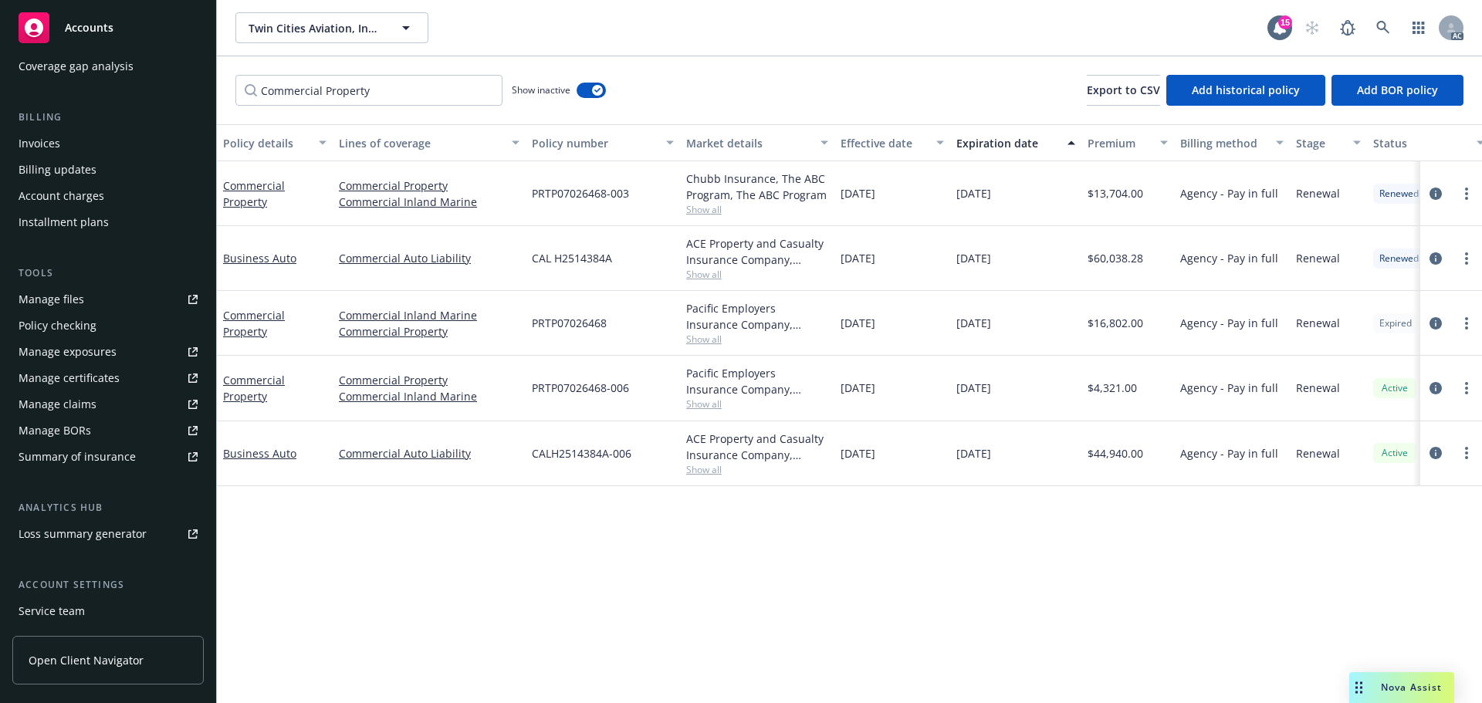
scroll to position [303, 0]
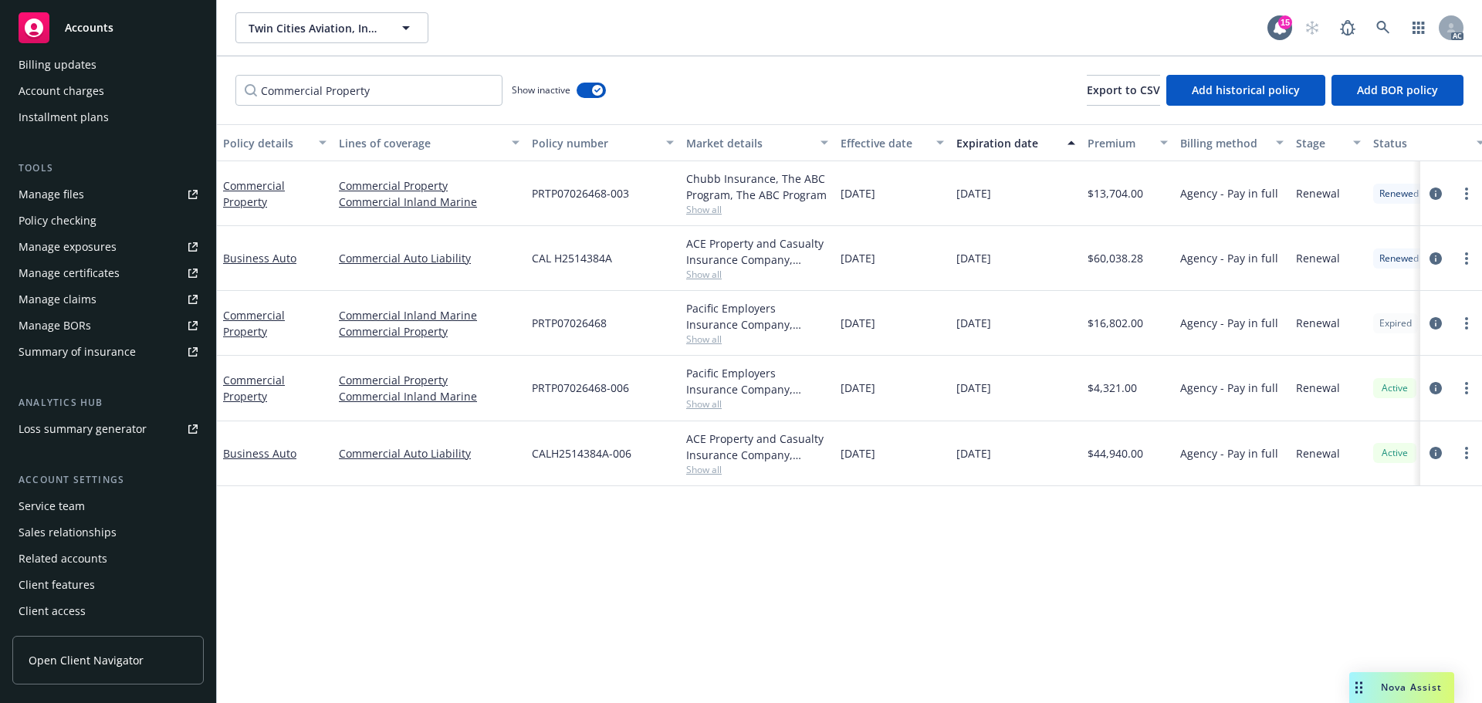
drag, startPoint x: 83, startPoint y: 505, endPoint x: 116, endPoint y: 479, distance: 41.8
click at [83, 505] on div "Service team" at bounding box center [52, 506] width 66 height 25
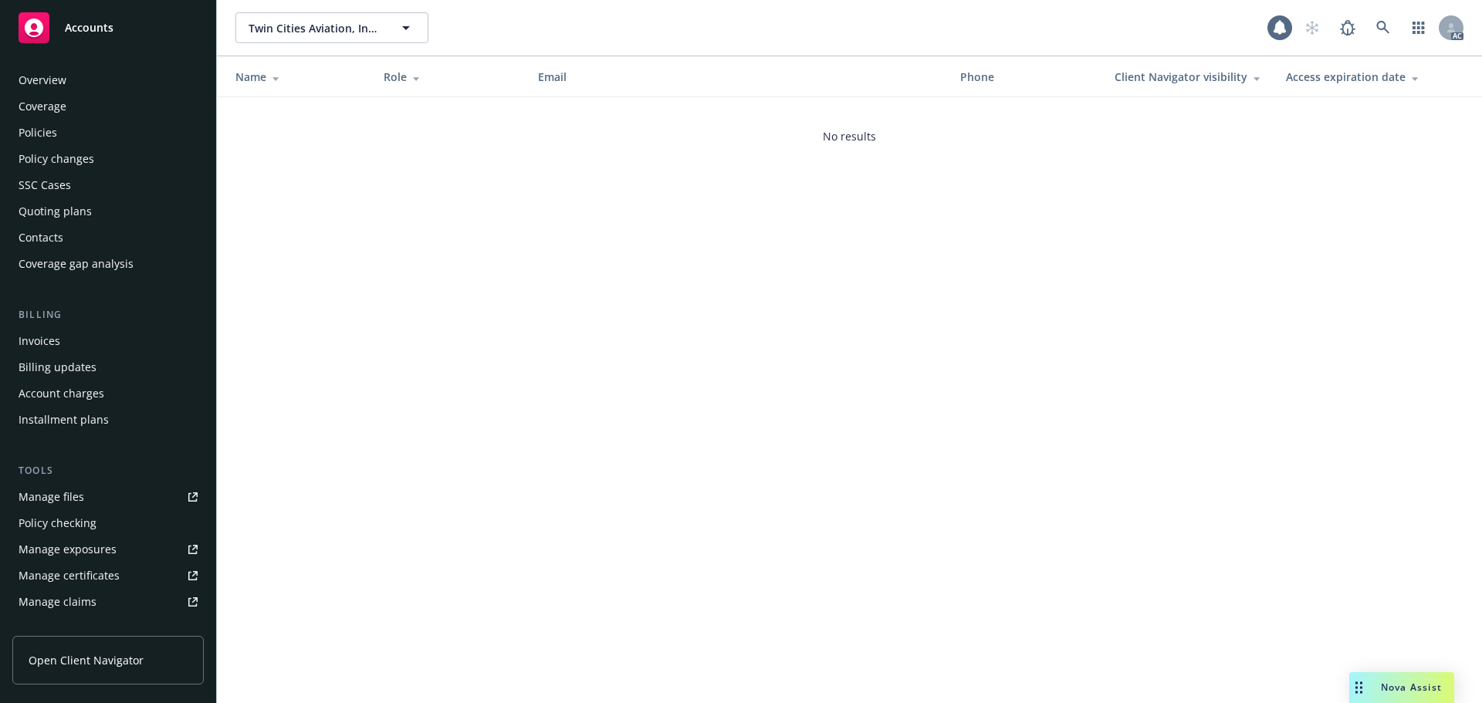
scroll to position [303, 0]
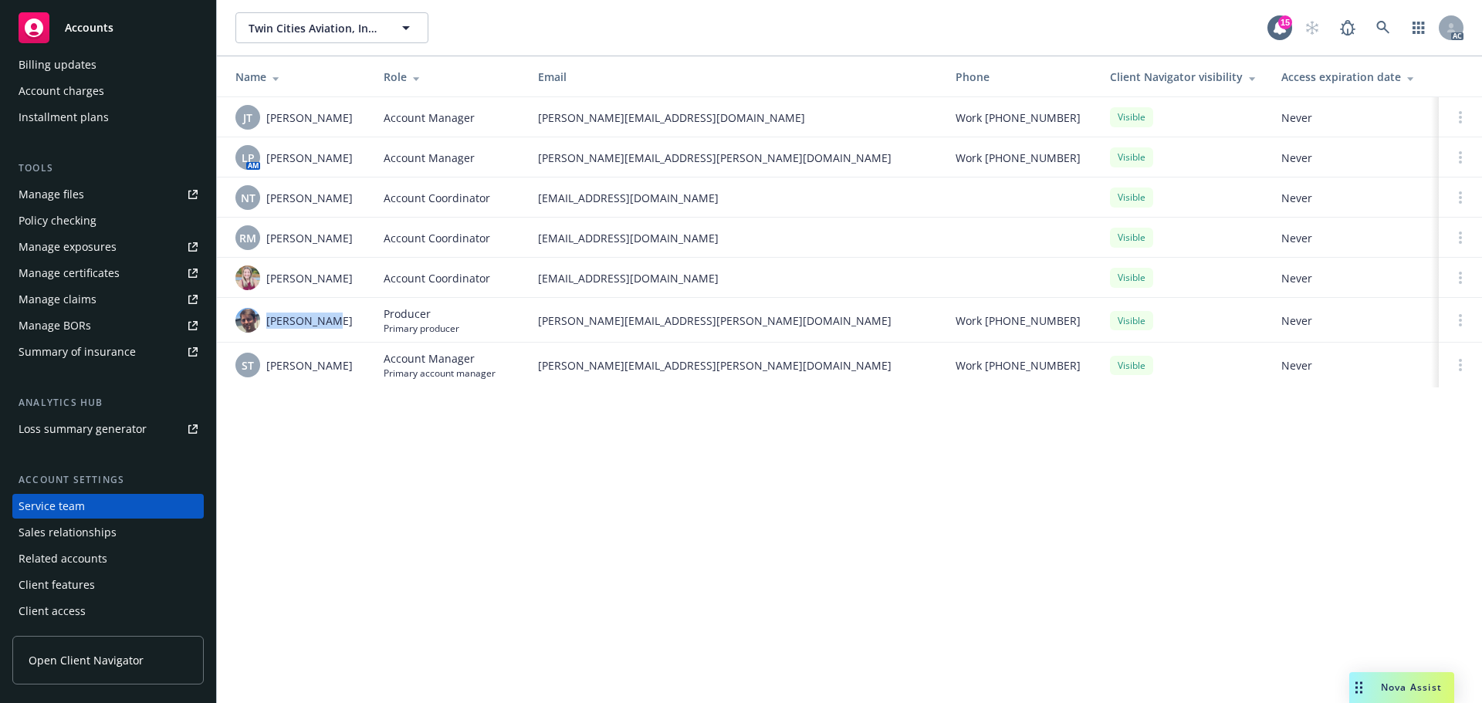
drag, startPoint x: 339, startPoint y: 314, endPoint x: 269, endPoint y: 321, distance: 70.6
click at [269, 321] on div "Scott Gault" at bounding box center [297, 320] width 124 height 25
click at [899, 247] on td "rati.mukhuradze@newfront.com" at bounding box center [735, 238] width 418 height 40
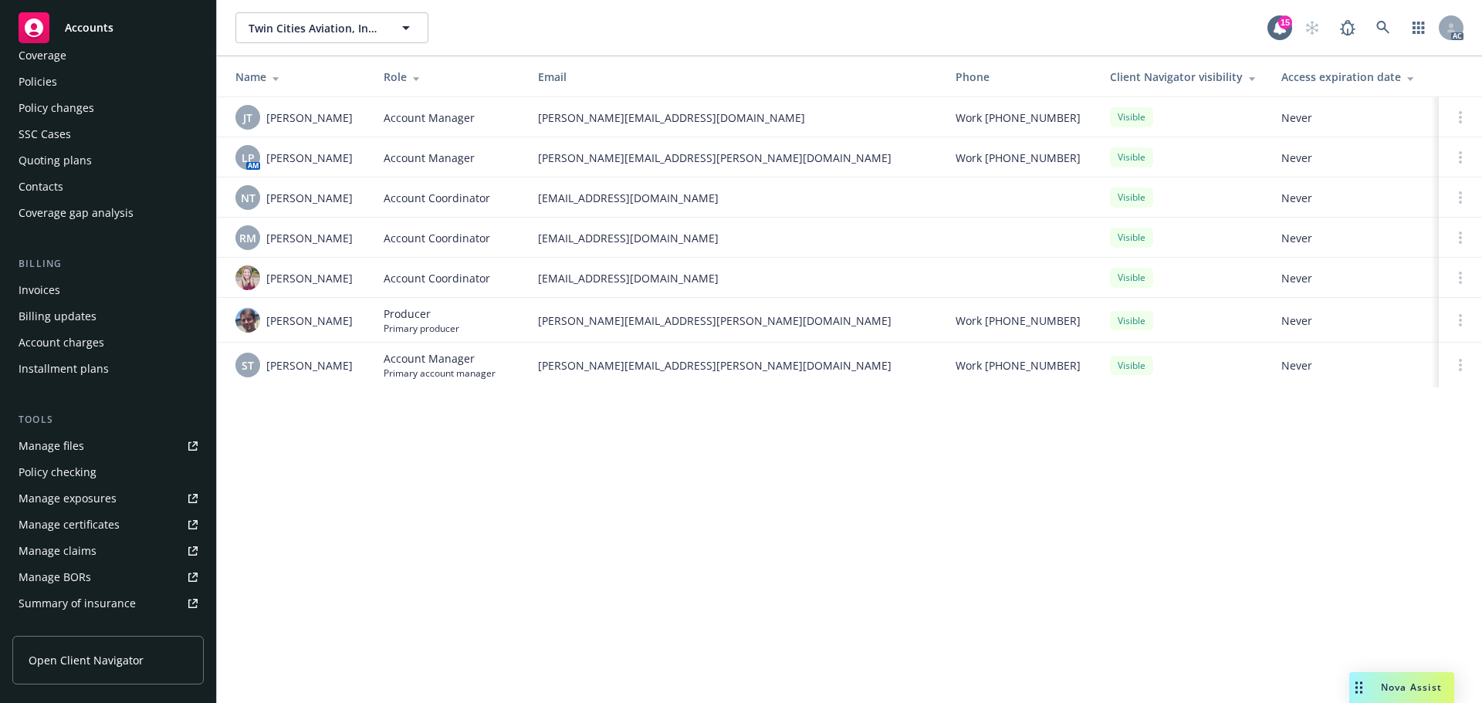
scroll to position [0, 0]
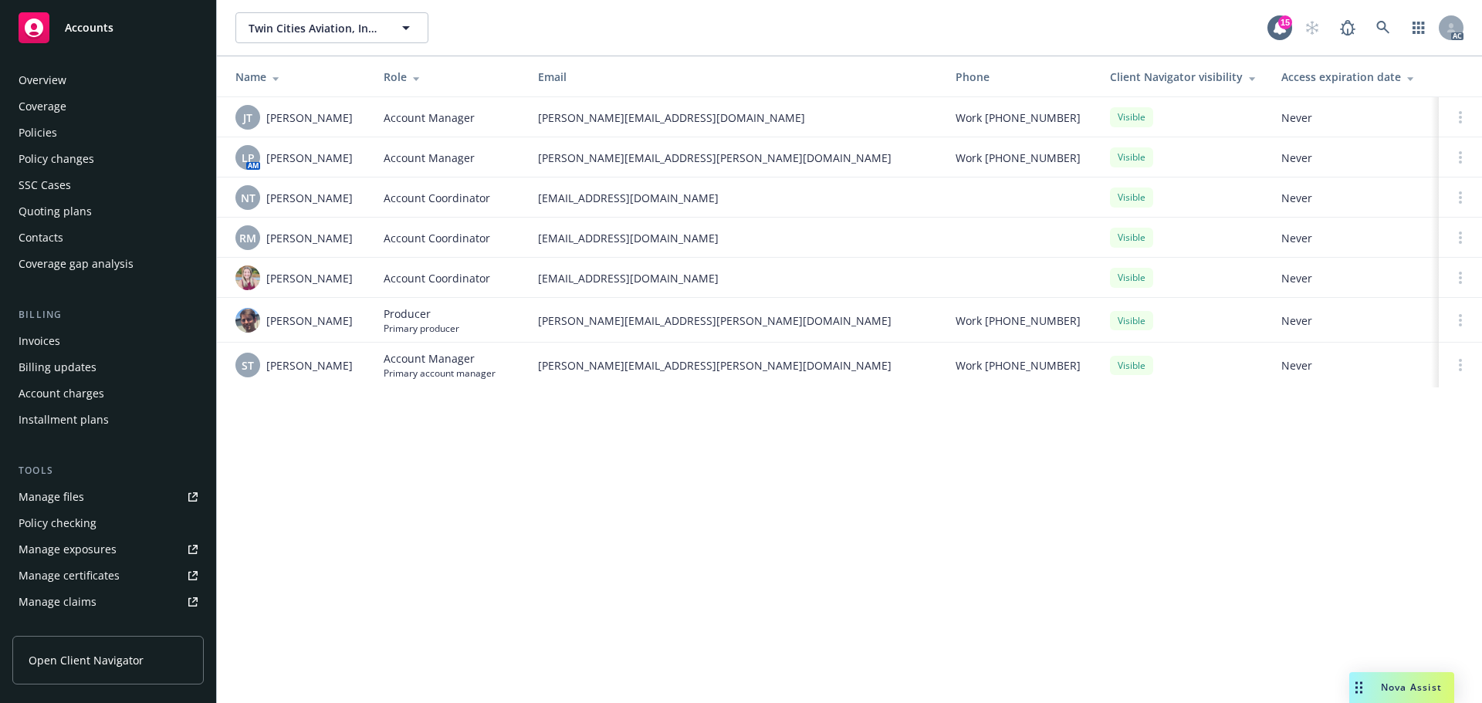
click at [130, 79] on div "Overview" at bounding box center [108, 80] width 179 height 25
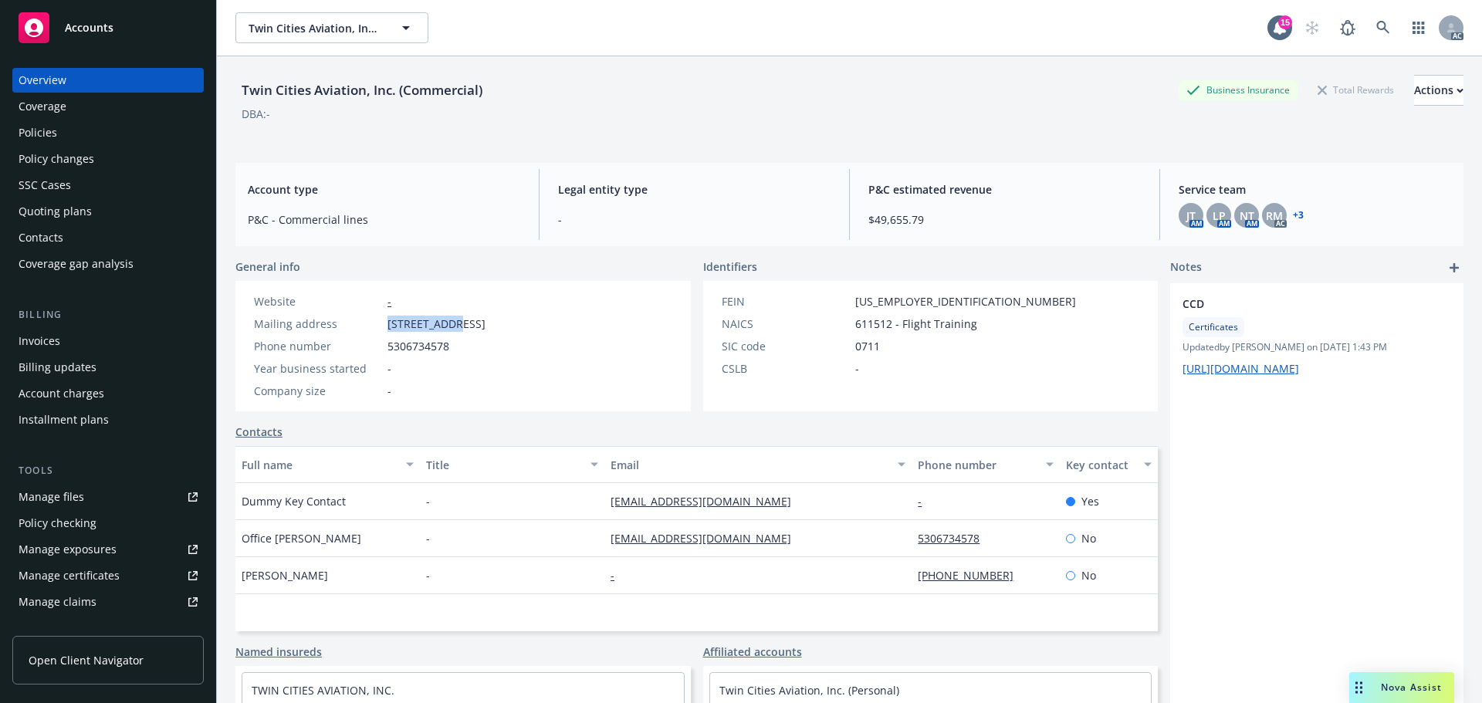
drag, startPoint x: 389, startPoint y: 324, endPoint x: 451, endPoint y: 321, distance: 61.8
click at [451, 321] on span "94 Second St., Yuba City, CA, 95991" at bounding box center [437, 324] width 98 height 16
click at [486, 327] on span "94 Second St., Yuba City, CA, 95991" at bounding box center [437, 324] width 98 height 16
drag, startPoint x: 509, startPoint y: 326, endPoint x: 458, endPoint y: 327, distance: 51.0
click at [458, 327] on span "94 Second St., Yuba City, CA, 95991" at bounding box center [437, 324] width 98 height 16
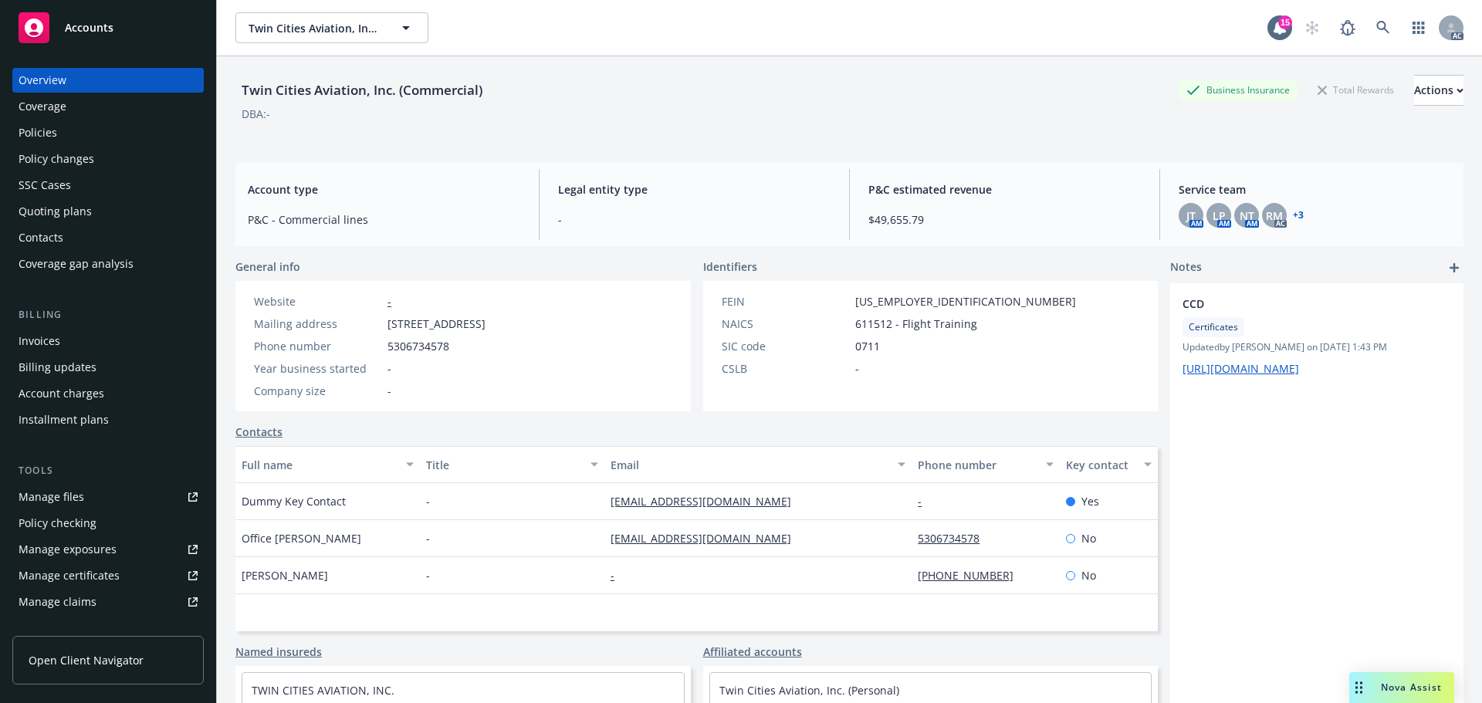
drag, startPoint x: 526, startPoint y: 326, endPoint x: 513, endPoint y: 326, distance: 13.1
click at [486, 326] on span "94 Second St., Yuba City, CA, 95991" at bounding box center [437, 324] width 98 height 16
drag, startPoint x: 555, startPoint y: 329, endPoint x: 534, endPoint y: 329, distance: 20.8
click at [504, 329] on div "Website - Mailing address 94 Second St., Yuba City, CA, 95991 Phone number 5306…" at bounding box center [369, 346] width 269 height 130
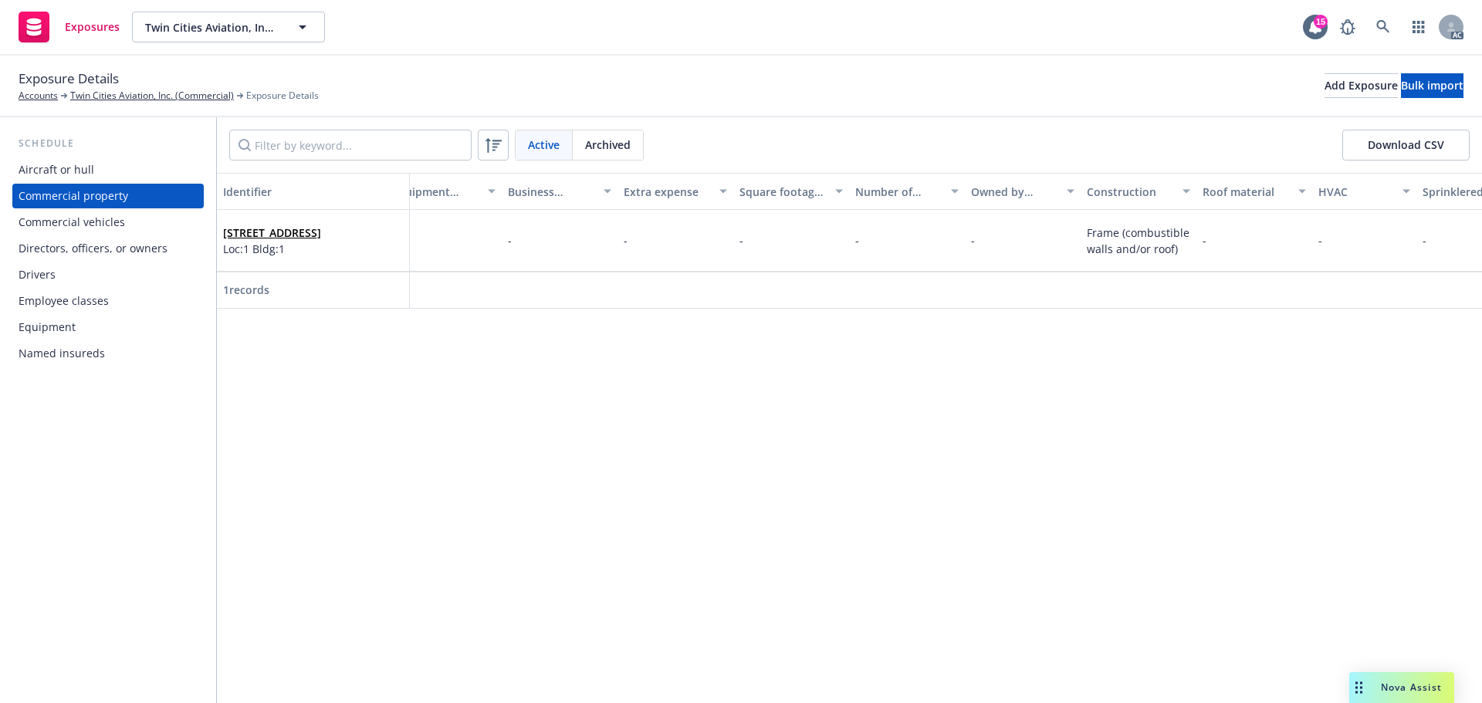
scroll to position [0, 2239]
drag, startPoint x: 869, startPoint y: 232, endPoint x: 828, endPoint y: 232, distance: 40.9
click at [828, 232] on div "[STREET_ADDRESS] 1 Loc:1 Bldg:1 Loc:1 Bldg:1 - 1 Office [STREET_ADDRESS] - $45,…" at bounding box center [269, 241] width 4582 height 62
drag, startPoint x: 877, startPoint y: 234, endPoint x: 833, endPoint y: 235, distance: 44.0
click at [833, 235] on div "[STREET_ADDRESS] 1 Loc:1 Bldg:1 Loc:1 Bldg:1 - 1 Office [STREET_ADDRESS] - $45,…" at bounding box center [269, 241] width 4582 height 62
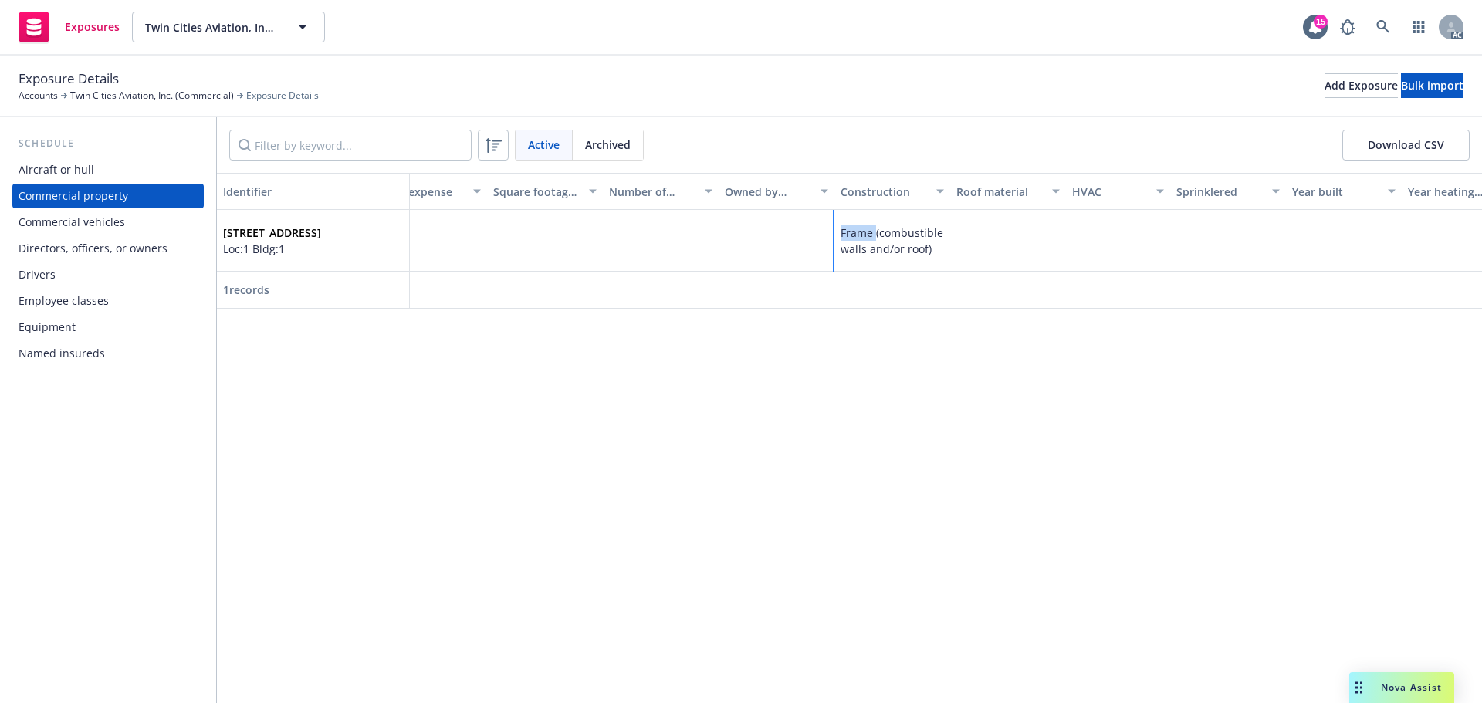
copy div "Frame"
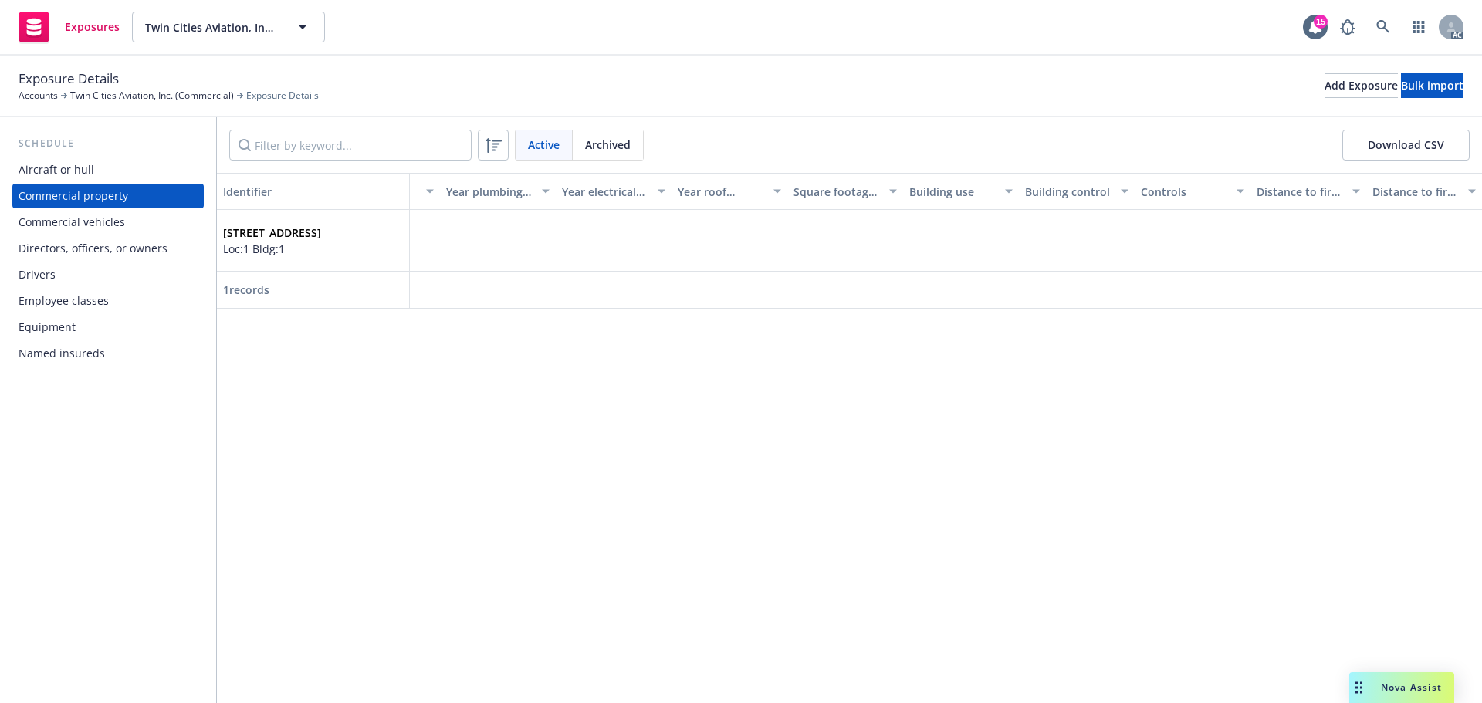
drag, startPoint x: 1214, startPoint y: 323, endPoint x: 847, endPoint y: 314, distance: 366.8
click at [847, 314] on div "Identifier Display name Location number Building number Description Address Rev…" at bounding box center [849, 438] width 1265 height 530
click at [52, 275] on div "Drivers" at bounding box center [37, 274] width 37 height 25
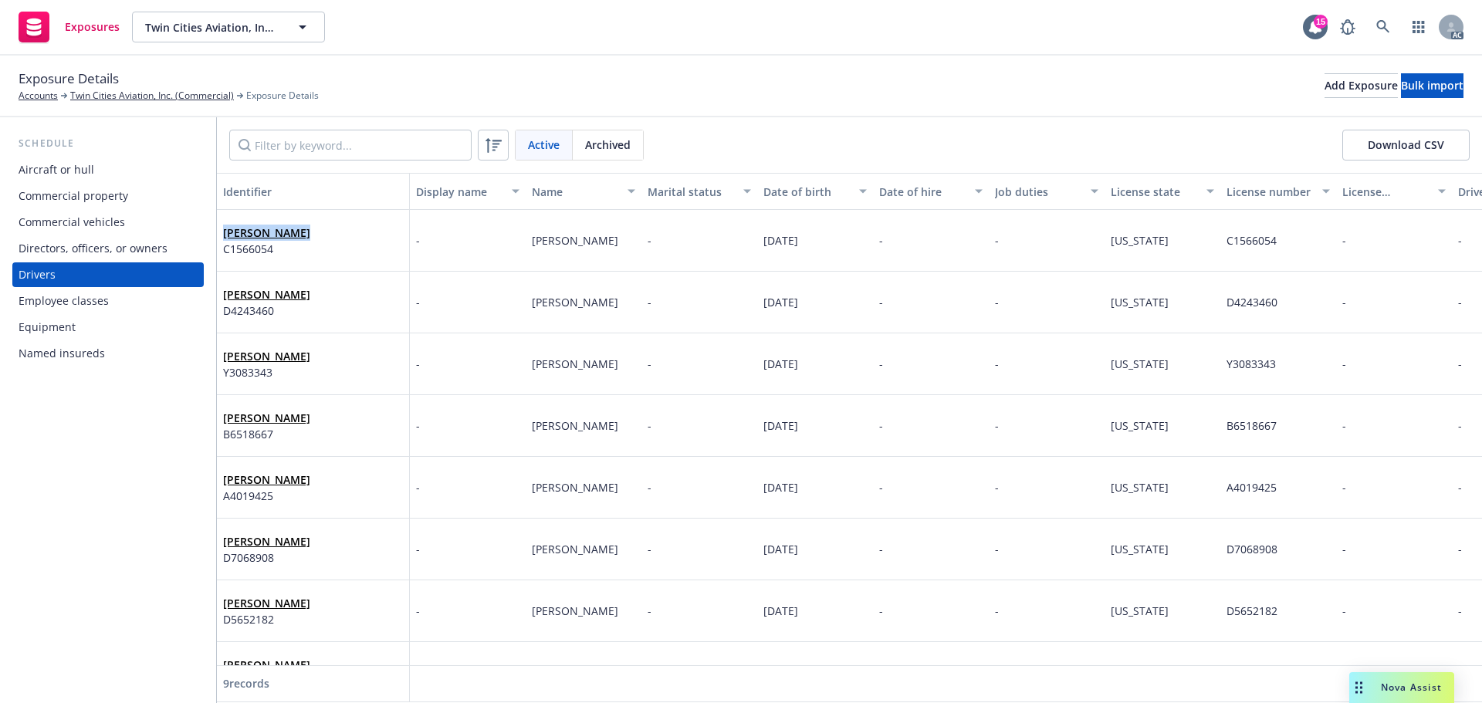
drag, startPoint x: 310, startPoint y: 230, endPoint x: 220, endPoint y: 229, distance: 90.3
click at [220, 229] on div "[PERSON_NAME] C1566054" at bounding box center [313, 241] width 193 height 62
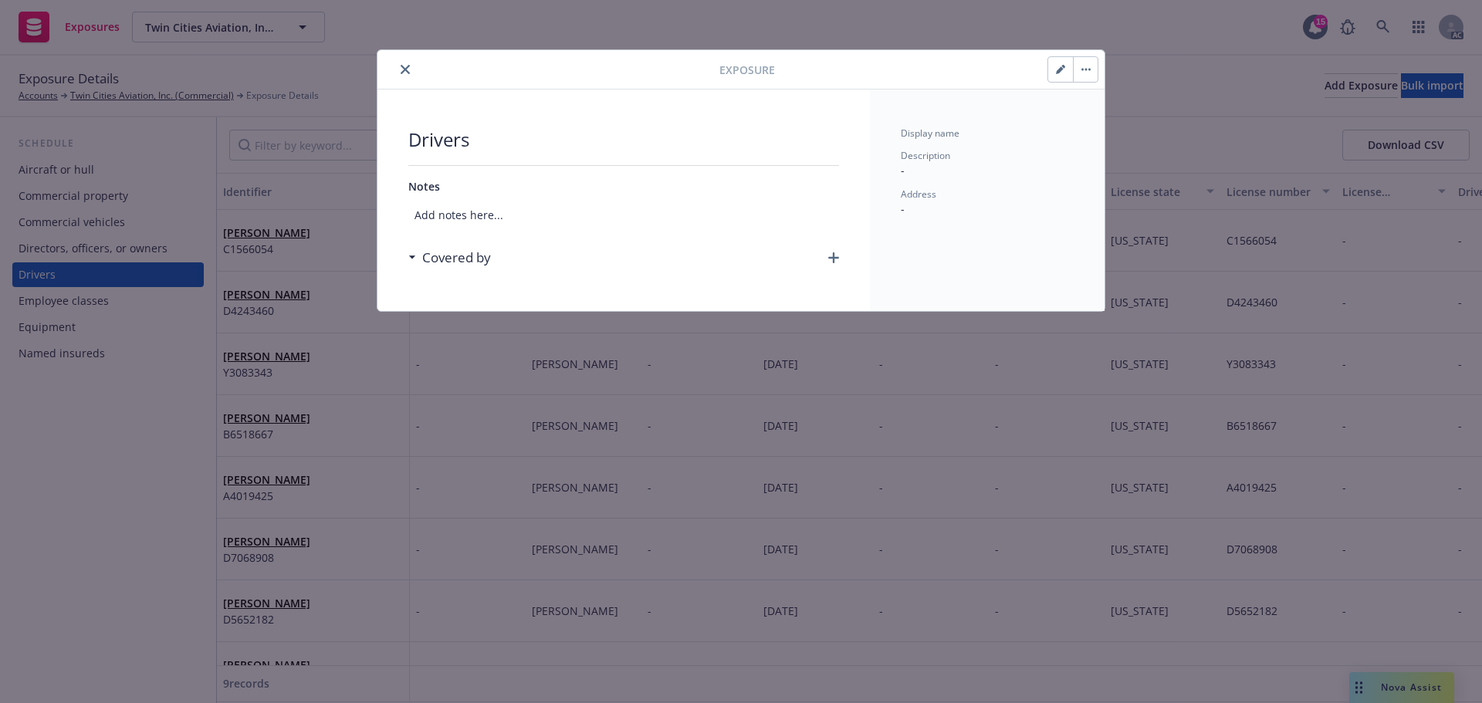
click at [393, 73] on div at bounding box center [552, 69] width 336 height 19
click at [399, 70] on button "close" at bounding box center [405, 69] width 19 height 19
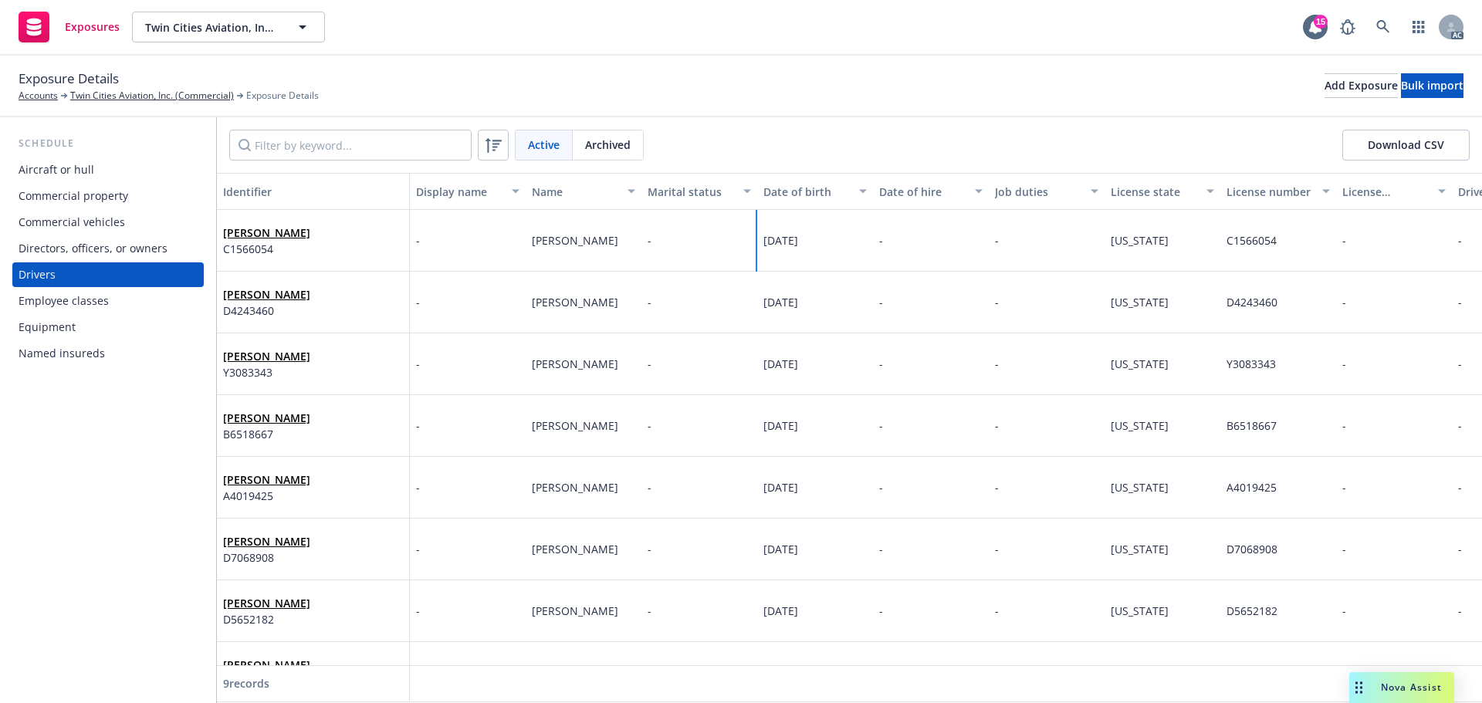
drag, startPoint x: 831, startPoint y: 239, endPoint x: 831, endPoint y: 248, distance: 9.3
click at [743, 241] on div "[PERSON_NAME] C1566054 - [PERSON_NAME] - [DATE] - - [US_STATE] C1566054 - - - -…" at bounding box center [1066, 241] width 1698 height 62
copy div "[DATE]"
drag, startPoint x: 1282, startPoint y: 243, endPoint x: 1217, endPoint y: 246, distance: 64.9
click at [1210, 245] on div "[PERSON_NAME] C1566054 - [PERSON_NAME] - [DATE] - - [US_STATE] C1566054 - - - -…" at bounding box center [1066, 241] width 1698 height 62
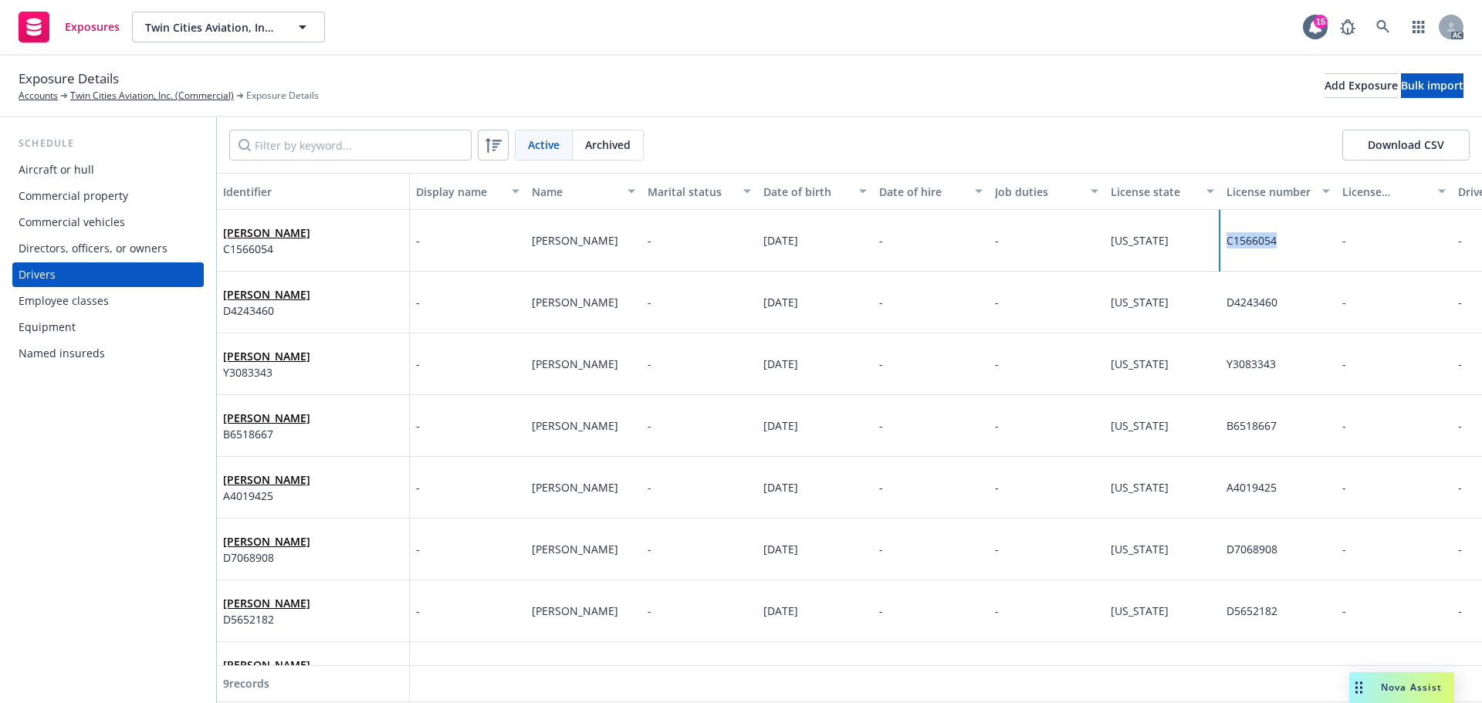
copy div "C1566054"
drag, startPoint x: 311, startPoint y: 303, endPoint x: 220, endPoint y: 298, distance: 91.2
click at [220, 298] on div "[PERSON_NAME] D4243460" at bounding box center [313, 303] width 193 height 62
drag, startPoint x: 584, startPoint y: 308, endPoint x: 513, endPoint y: 310, distance: 71.8
click at [510, 310] on div "[PERSON_NAME] D4243460 - [PERSON_NAME] - [DATE] - - [US_STATE] D4243460 - - - -…" at bounding box center [1066, 303] width 1698 height 62
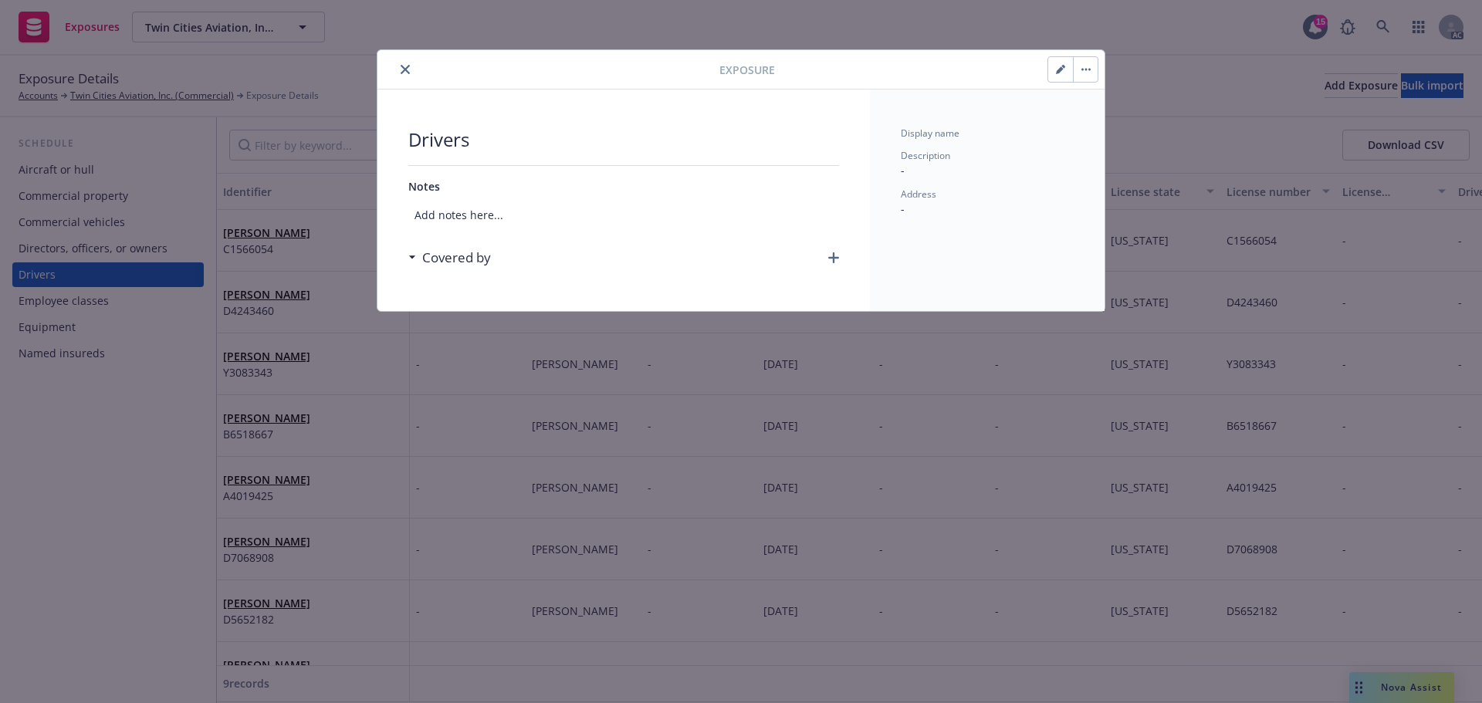
click at [404, 65] on icon "close" at bounding box center [405, 69] width 9 height 9
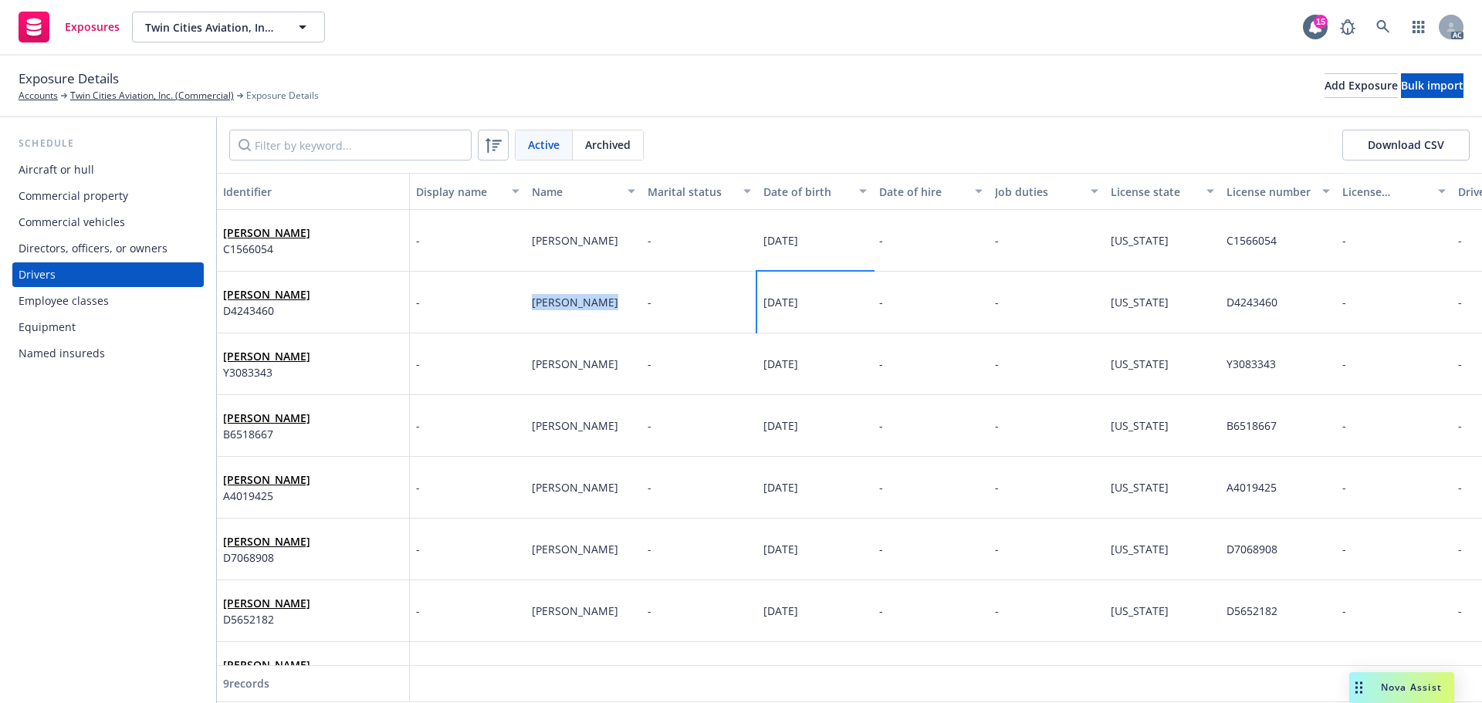
drag, startPoint x: 811, startPoint y: 308, endPoint x: 758, endPoint y: 308, distance: 53.3
click at [758, 308] on div "[DATE]" at bounding box center [815, 303] width 116 height 62
copy span "[DATE]"
drag, startPoint x: 1283, startPoint y: 304, endPoint x: 1208, endPoint y: 308, distance: 75.0
click at [1208, 308] on div "[PERSON_NAME] D4243460 - [PERSON_NAME] - [DATE] - - [US_STATE] D4243460 - - - -…" at bounding box center [1066, 303] width 1698 height 62
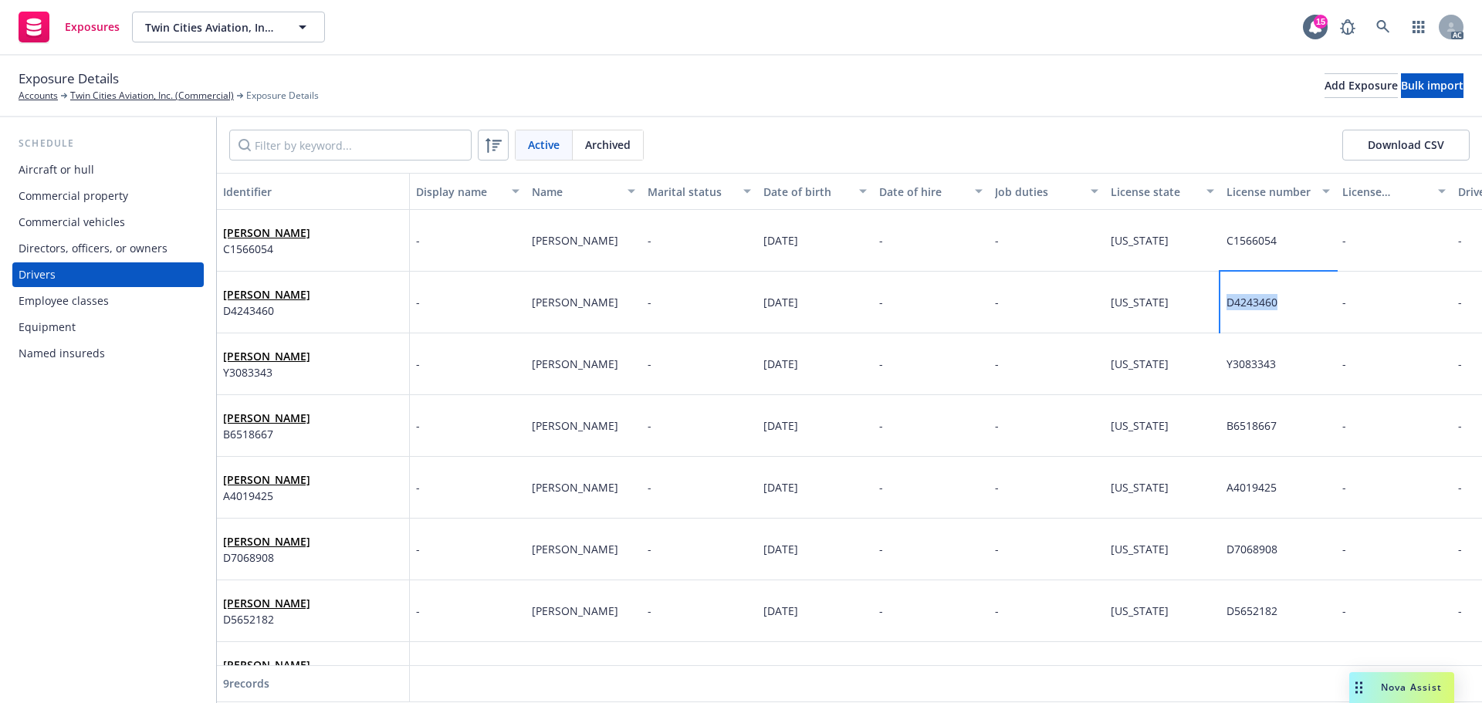
copy div "D4243460"
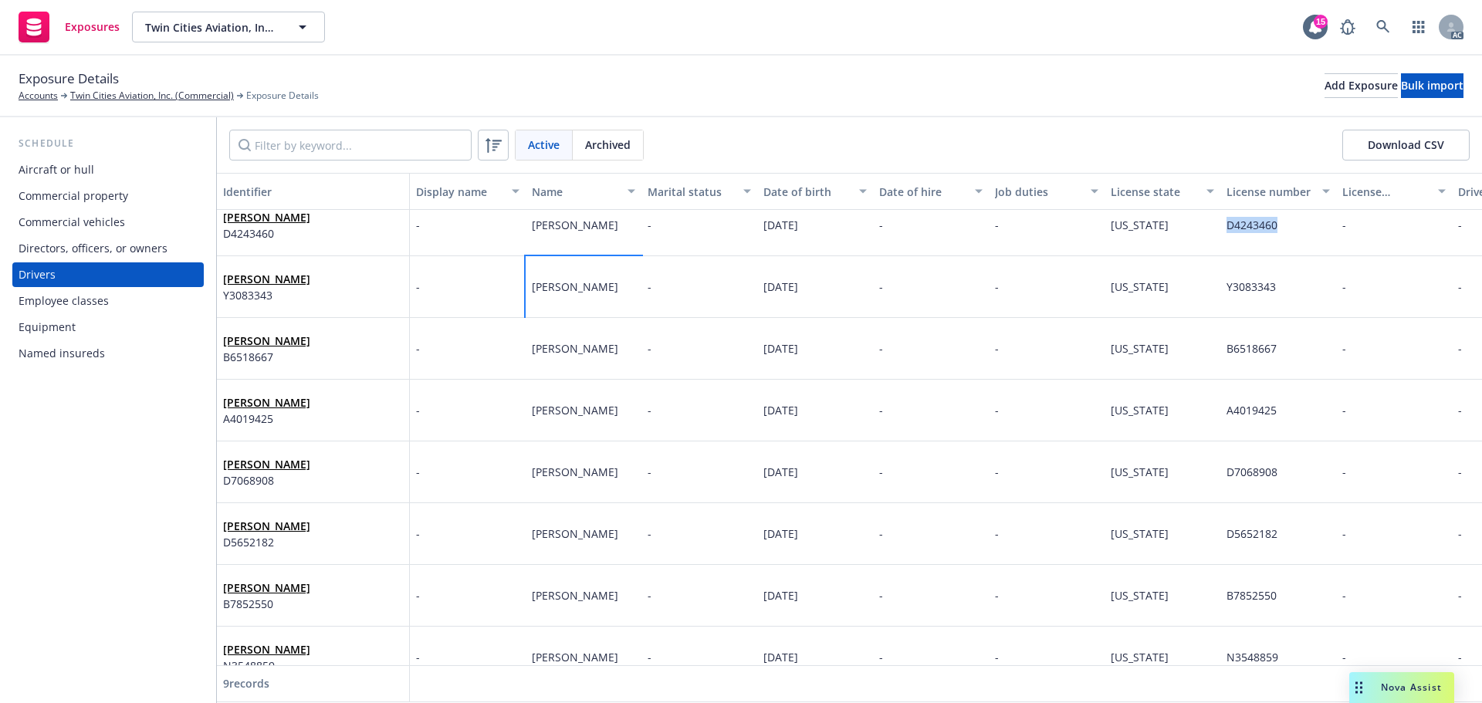
drag, startPoint x: 591, startPoint y: 306, endPoint x: 528, endPoint y: 278, distance: 68.7
click at [528, 278] on div "[PERSON_NAME]" at bounding box center [584, 287] width 116 height 62
copy span "[PERSON_NAME]"
drag, startPoint x: 818, startPoint y: 287, endPoint x: 747, endPoint y: 288, distance: 71.8
click at [747, 288] on div "[PERSON_NAME] Y3083343 - [PERSON_NAME] - [DATE] - - [US_STATE] Y3083343 - - - -…" at bounding box center [1066, 287] width 1698 height 62
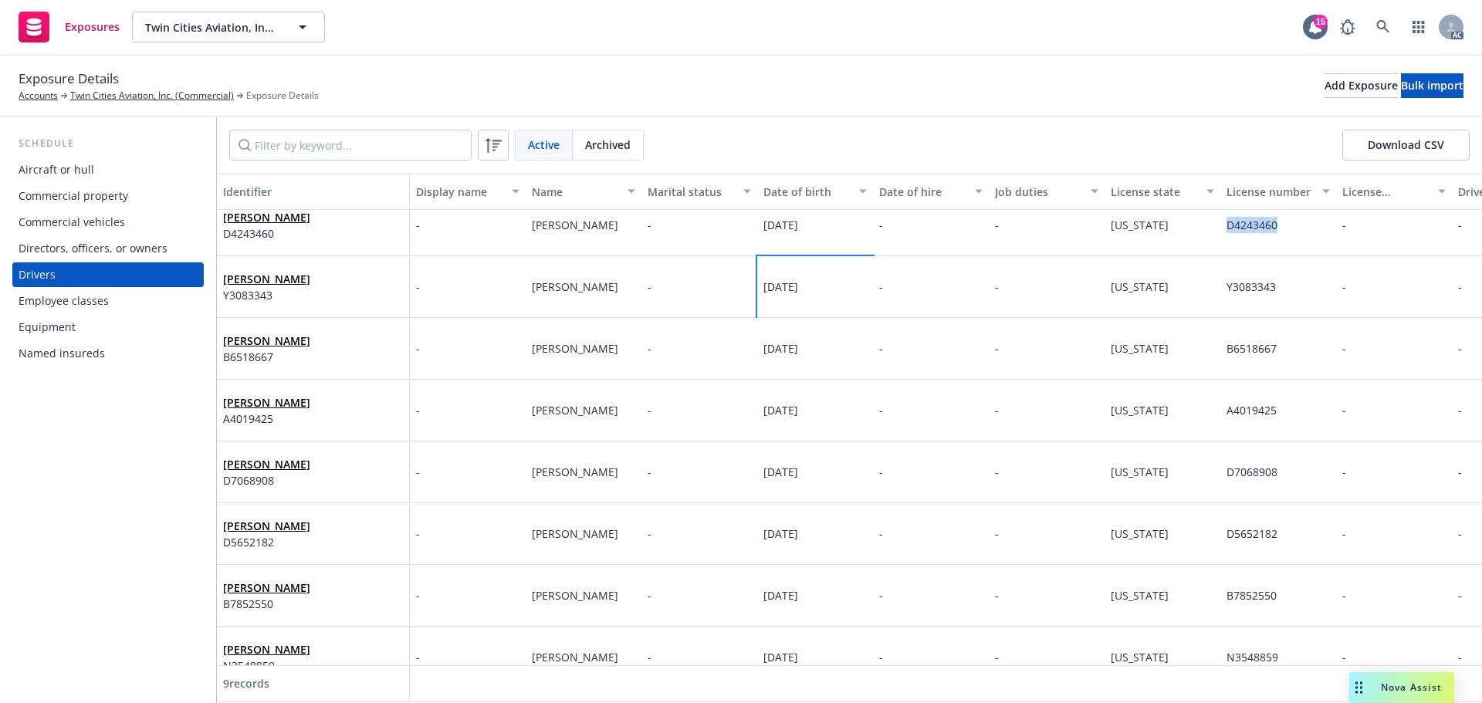
copy div "[DATE]"
drag, startPoint x: 1268, startPoint y: 289, endPoint x: 1211, endPoint y: 294, distance: 56.6
click at [1211, 294] on div "[PERSON_NAME] Y3083343 - [PERSON_NAME] - [DATE] - - [US_STATE] Y3083343 - - - -…" at bounding box center [1066, 287] width 1698 height 62
copy div "Y3083343"
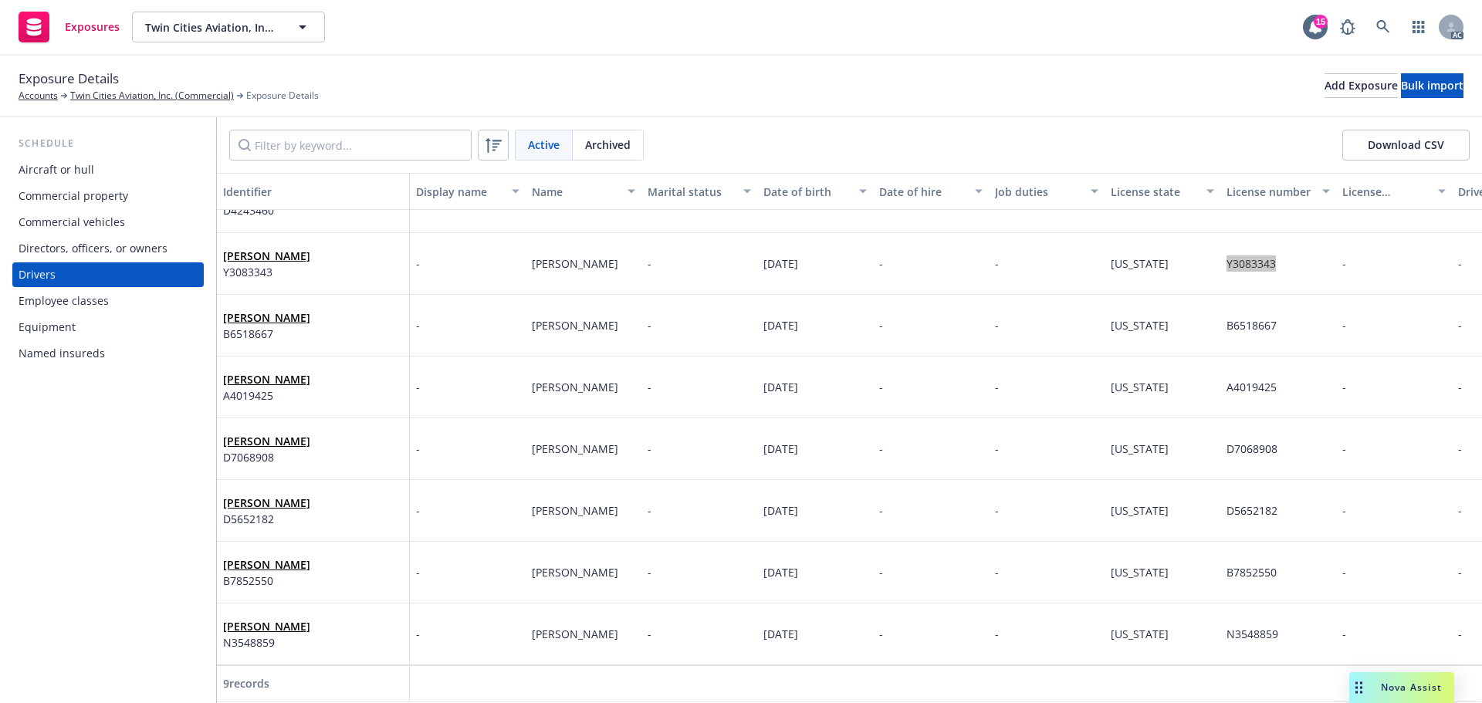
scroll to position [112, 0]
drag, startPoint x: 575, startPoint y: 327, endPoint x: 529, endPoint y: 312, distance: 48.6
click at [529, 312] on div "Ramon Chavez-Hernandez" at bounding box center [584, 326] width 116 height 62
click at [529, 309] on div "Ramon Chavez-Hernandez" at bounding box center [584, 326] width 116 height 62
drag, startPoint x: 591, startPoint y: 329, endPoint x: 528, endPoint y: 303, distance: 68.5
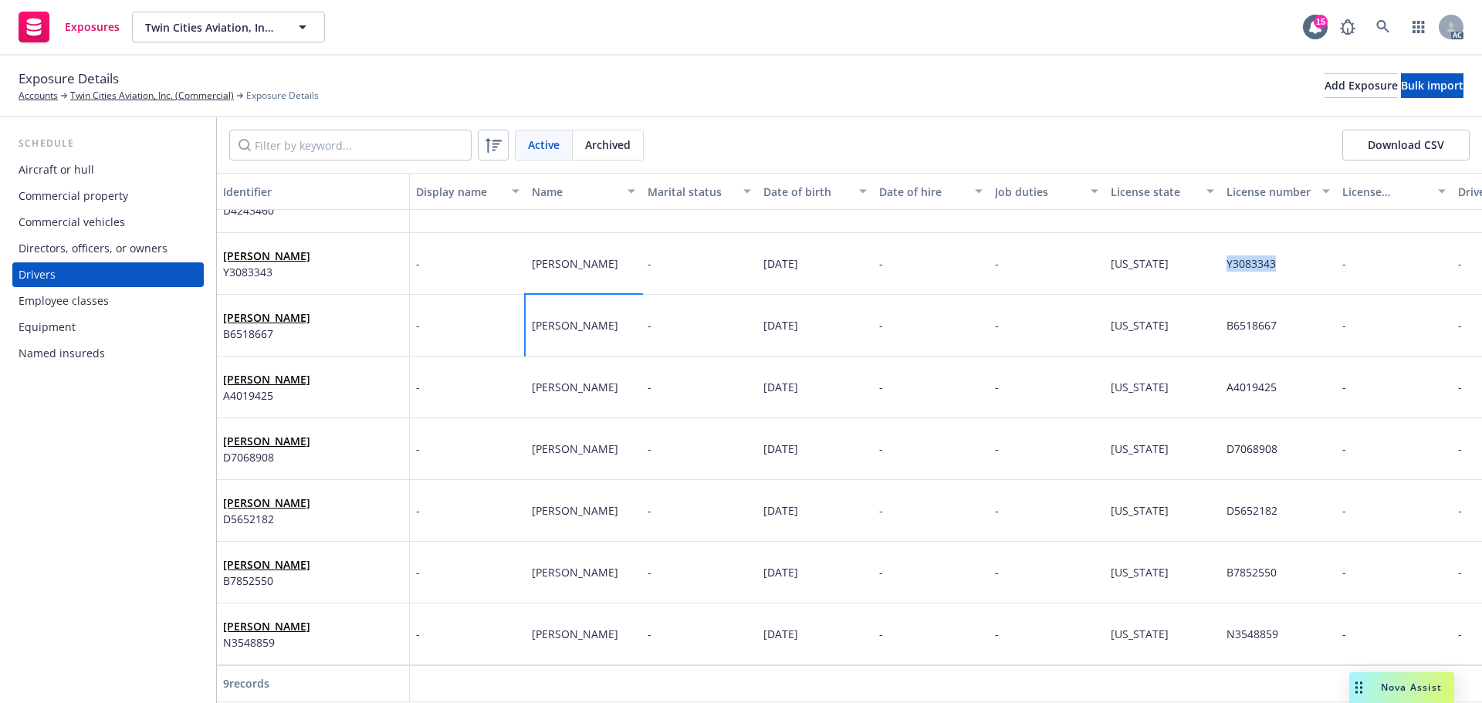
click at [528, 303] on div "Ramon Chavez-Hernandez" at bounding box center [584, 326] width 116 height 62
drag, startPoint x: 859, startPoint y: 317, endPoint x: 723, endPoint y: 312, distance: 135.9
click at [723, 312] on div "Ramon Chavez-Hernandez B6518667 - Ramon Chavez-Hernandez - 11/13/1975 - - Calif…" at bounding box center [1066, 326] width 1698 height 62
copy div "11/13/1975"
drag, startPoint x: 1285, startPoint y: 317, endPoint x: 1214, endPoint y: 315, distance: 71.0
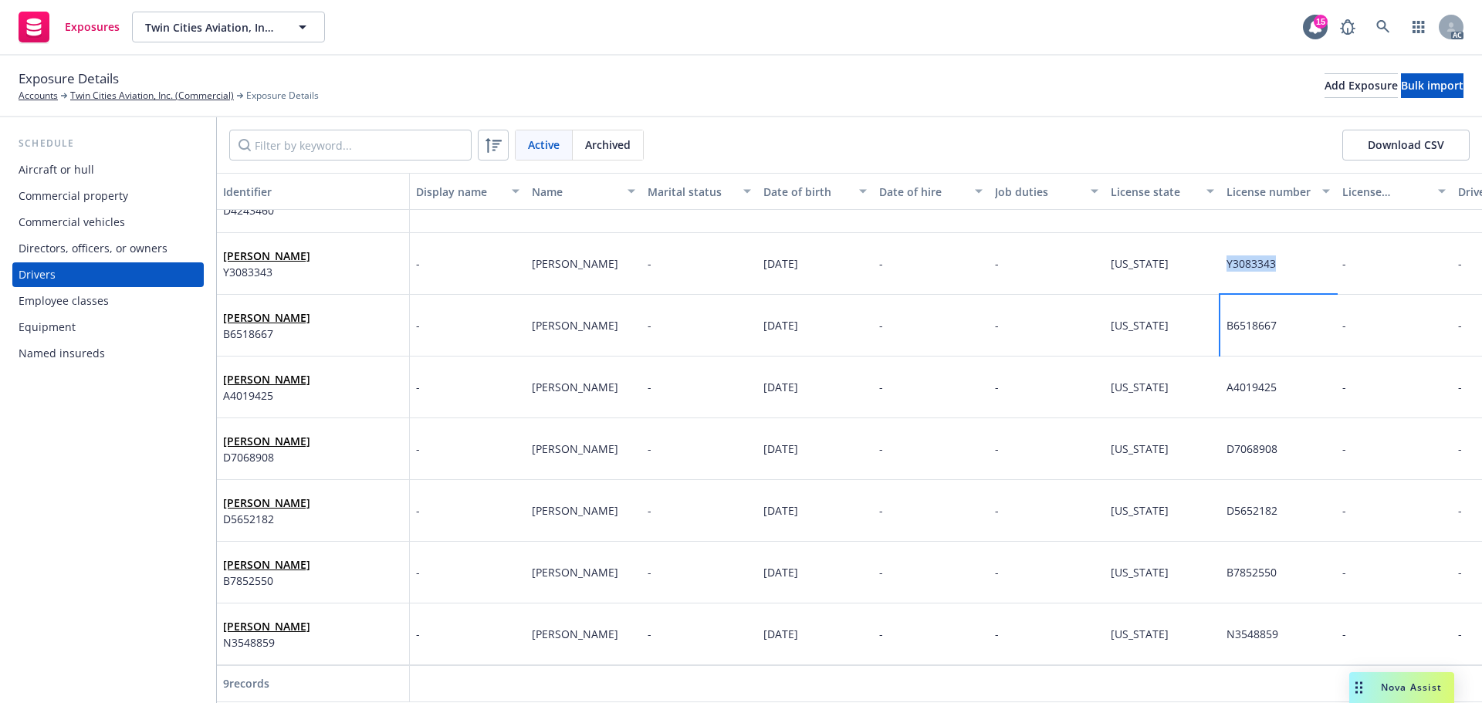
click at [1214, 315] on div "Ramon Chavez-Hernandez B6518667 - Ramon Chavez-Hernandez - 11/13/1975 - - Calif…" at bounding box center [1066, 326] width 1698 height 62
copy div "B6518667"
click at [726, 344] on div "-" at bounding box center [700, 326] width 116 height 62
click at [615, 380] on span "Guillermo Figueroa-Vargas" at bounding box center [575, 387] width 86 height 15
drag, startPoint x: 577, startPoint y: 394, endPoint x: 523, endPoint y: 375, distance: 56.7
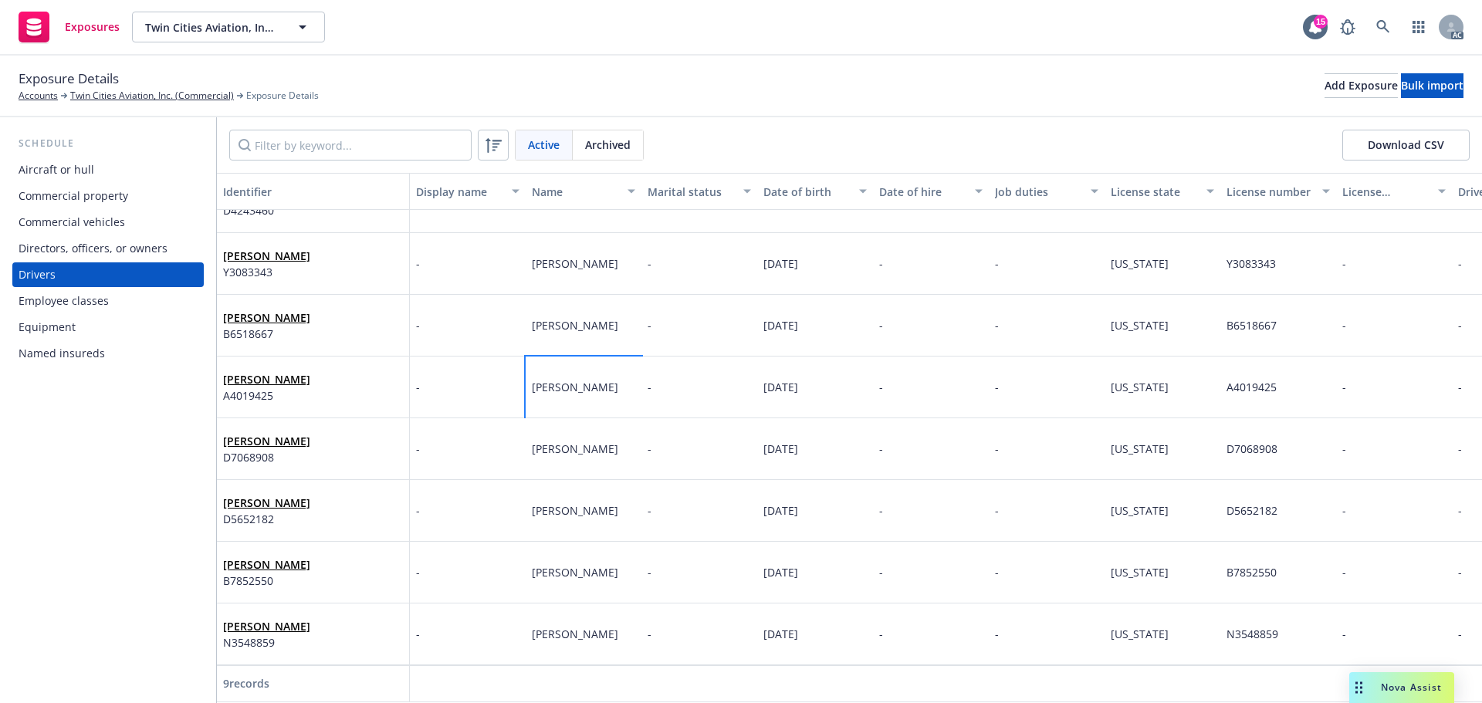
click at [523, 375] on div "Guillermo Figueroa-Vargas A4019425 - Guillermo Figueroa-Vargas - 06/14/1969 - -…" at bounding box center [1066, 388] width 1698 height 62
drag, startPoint x: 843, startPoint y: 384, endPoint x: 760, endPoint y: 383, distance: 82.6
click at [760, 383] on div "06/14/1969" at bounding box center [815, 388] width 116 height 62
drag, startPoint x: 1306, startPoint y: 376, endPoint x: 1220, endPoint y: 378, distance: 86.5
click at [1220, 378] on div "Guillermo Figueroa-Vargas A4019425 - Guillermo Figueroa-Vargas - 06/14/1969 - -…" at bounding box center [1066, 388] width 1698 height 62
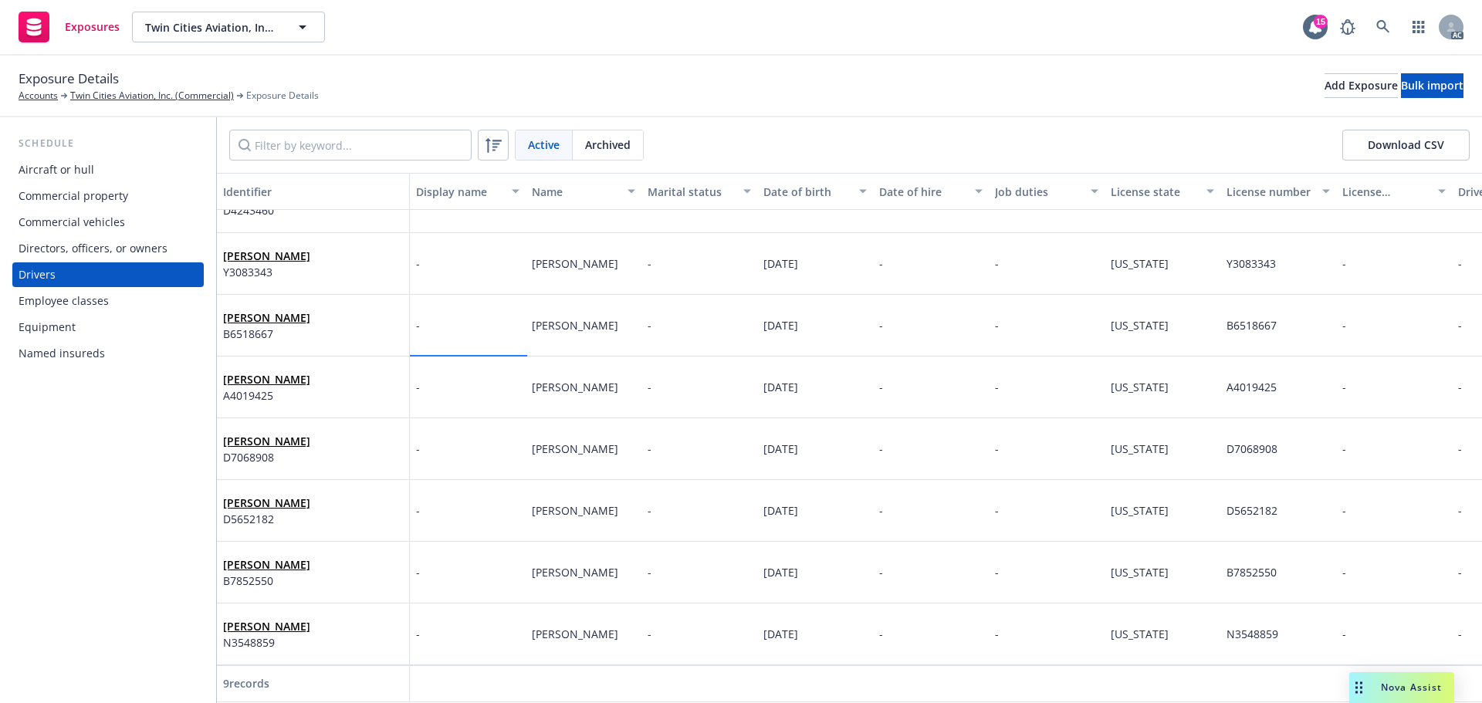
click at [436, 365] on div "-" at bounding box center [468, 388] width 116 height 62
click at [553, 384] on span "Guillermo Figueroa-Vargas" at bounding box center [575, 387] width 86 height 15
click at [611, 450] on div "Amanda Minkema" at bounding box center [584, 449] width 116 height 62
drag, startPoint x: 645, startPoint y: 437, endPoint x: 490, endPoint y: 438, distance: 154.4
click at [490, 438] on div "Amanda Minkema D7068908 - Amanda Minkema - 01/03/1990 - - California D7068908 -…" at bounding box center [1066, 449] width 1698 height 62
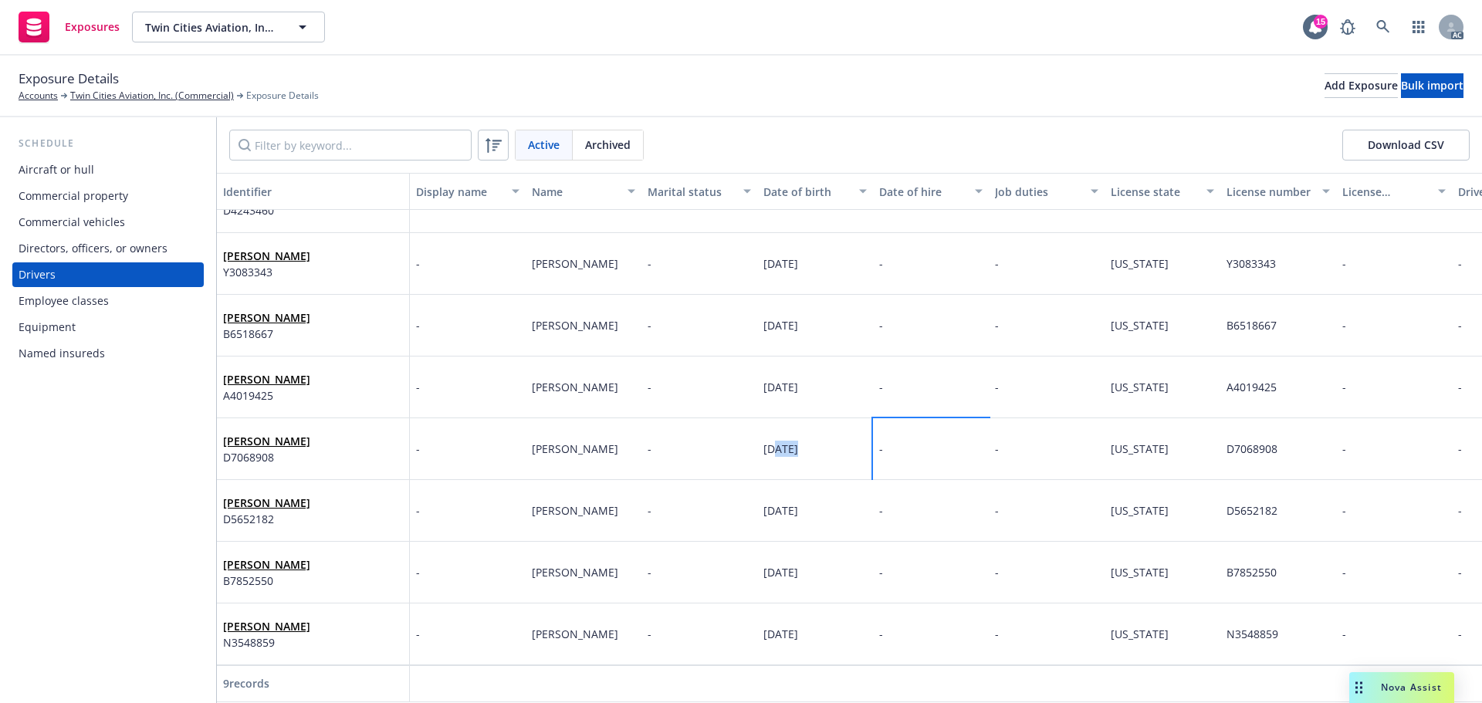
drag, startPoint x: 845, startPoint y: 446, endPoint x: 777, endPoint y: 449, distance: 68.7
click at [777, 449] on div "Amanda Minkema D7068908 - Amanda Minkema - 01/03/1990 - - California D7068908 -…" at bounding box center [1066, 449] width 1698 height 62
click at [833, 444] on div "01/03/1990" at bounding box center [815, 449] width 116 height 62
drag, startPoint x: 838, startPoint y: 440, endPoint x: 740, endPoint y: 440, distance: 97.3
click at [740, 440] on div "Amanda Minkema D7068908 - Amanda Minkema - 01/03/1990 - - California D7068908 -…" at bounding box center [1066, 449] width 1698 height 62
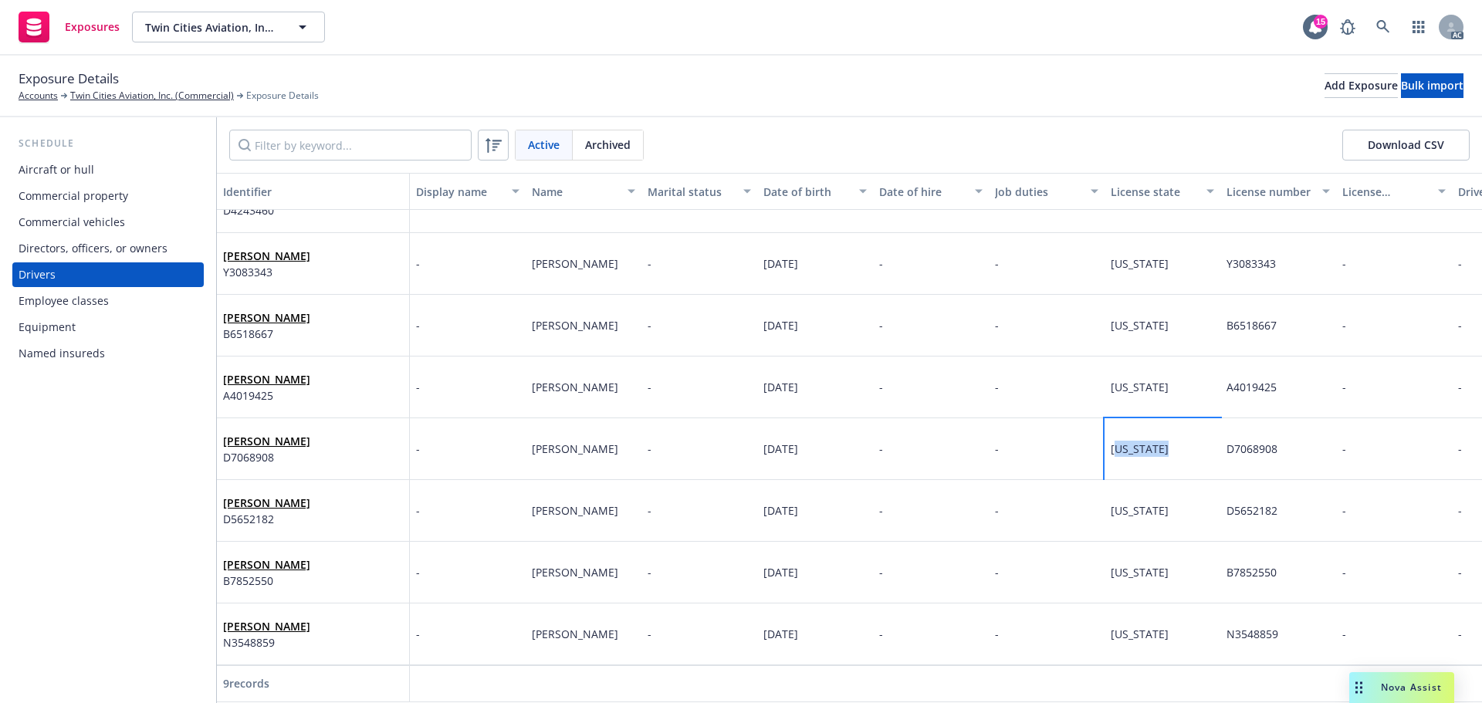
drag, startPoint x: 1169, startPoint y: 435, endPoint x: 1118, endPoint y: 438, distance: 51.0
click at [1118, 438] on div "California" at bounding box center [1163, 449] width 116 height 62
drag, startPoint x: 1285, startPoint y: 435, endPoint x: 1214, endPoint y: 440, distance: 71.2
click at [1196, 440] on div "Amanda Minkema D7068908 - Amanda Minkema - 01/03/1990 - - California D7068908 -…" at bounding box center [1066, 449] width 1698 height 62
drag, startPoint x: 608, startPoint y: 504, endPoint x: 526, endPoint y: 505, distance: 82.6
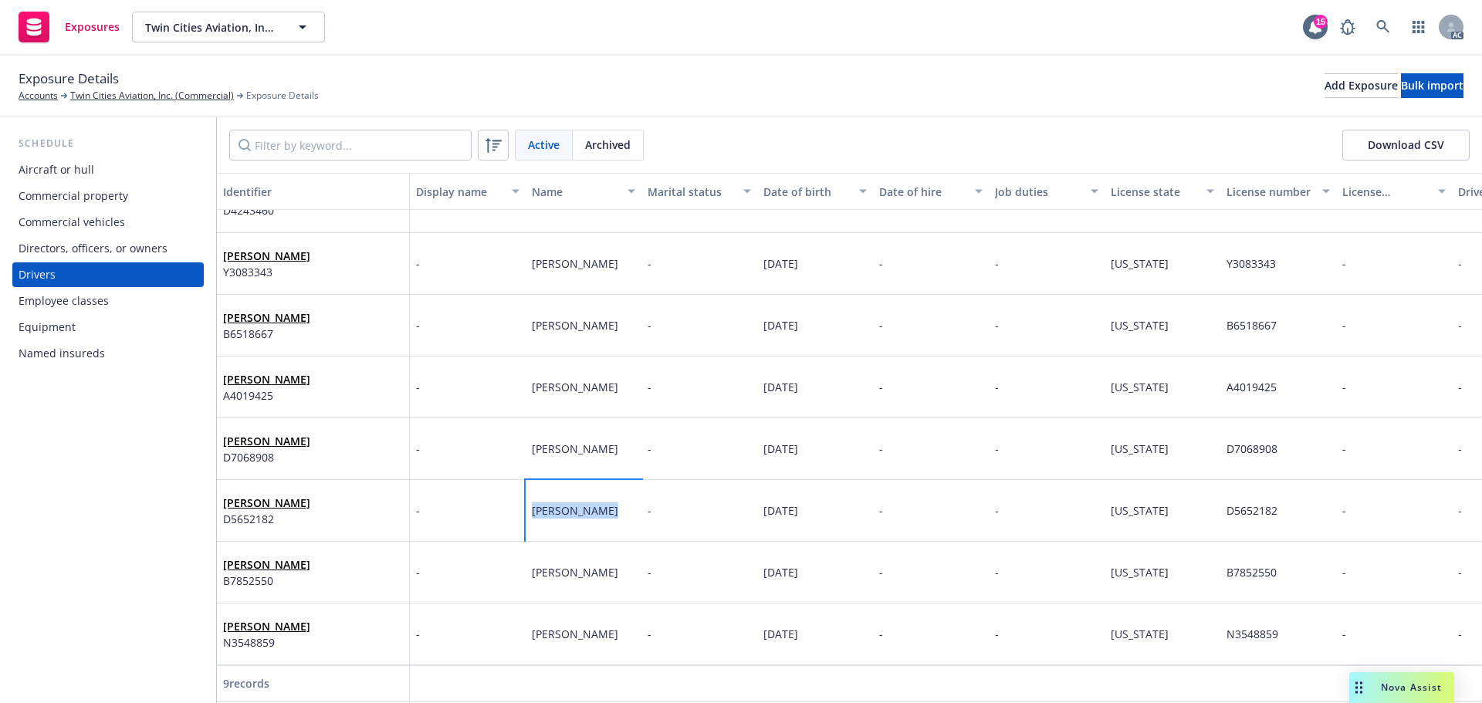
click at [526, 505] on div "Kyle Minkema" at bounding box center [584, 511] width 116 height 62
drag, startPoint x: 836, startPoint y: 490, endPoint x: 756, endPoint y: 492, distance: 80.3
click at [756, 492] on div "Kyle Minkema D5652182 - Kyle Minkema - 02/20/1987 - - California D5652182 - - -…" at bounding box center [1066, 511] width 1698 height 62
drag, startPoint x: 1285, startPoint y: 498, endPoint x: 1455, endPoint y: 502, distance: 169.9
click at [1199, 497] on div "Kyle Minkema D5652182 - Kyle Minkema - 02/20/1987 - - California D5652182 - - -…" at bounding box center [1066, 511] width 1698 height 62
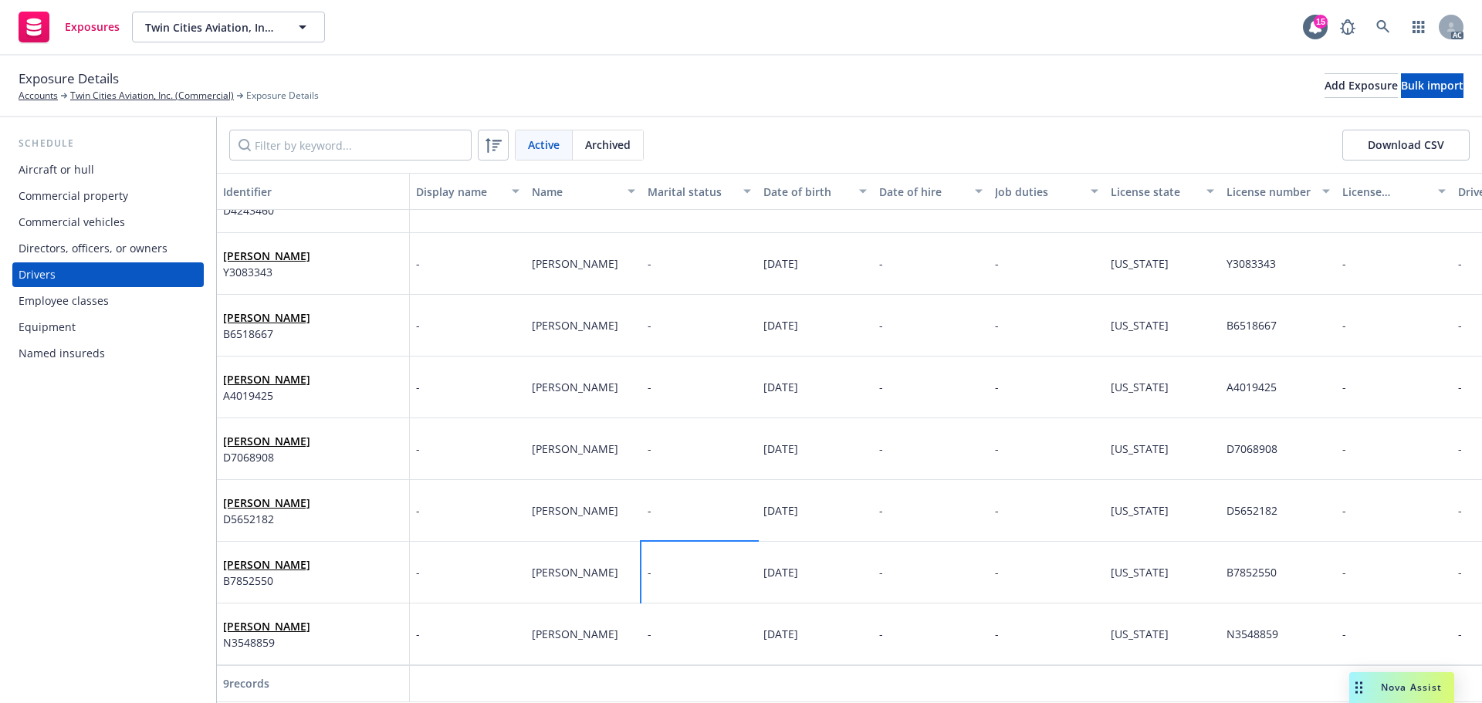
click at [644, 564] on div "-" at bounding box center [700, 573] width 116 height 62
drag, startPoint x: 627, startPoint y: 560, endPoint x: 469, endPoint y: 560, distance: 157.5
click at [469, 560] on div "Nicholas Minkema B7852550 - Nicholas Minkema - 04/12/1981 - - California B78525…" at bounding box center [1066, 573] width 1698 height 62
drag, startPoint x: 838, startPoint y: 560, endPoint x: 734, endPoint y: 560, distance: 103.4
click at [734, 560] on div "Nicholas Minkema B7852550 - Nicholas Minkema - 04/12/1981 - - California B78525…" at bounding box center [1066, 573] width 1698 height 62
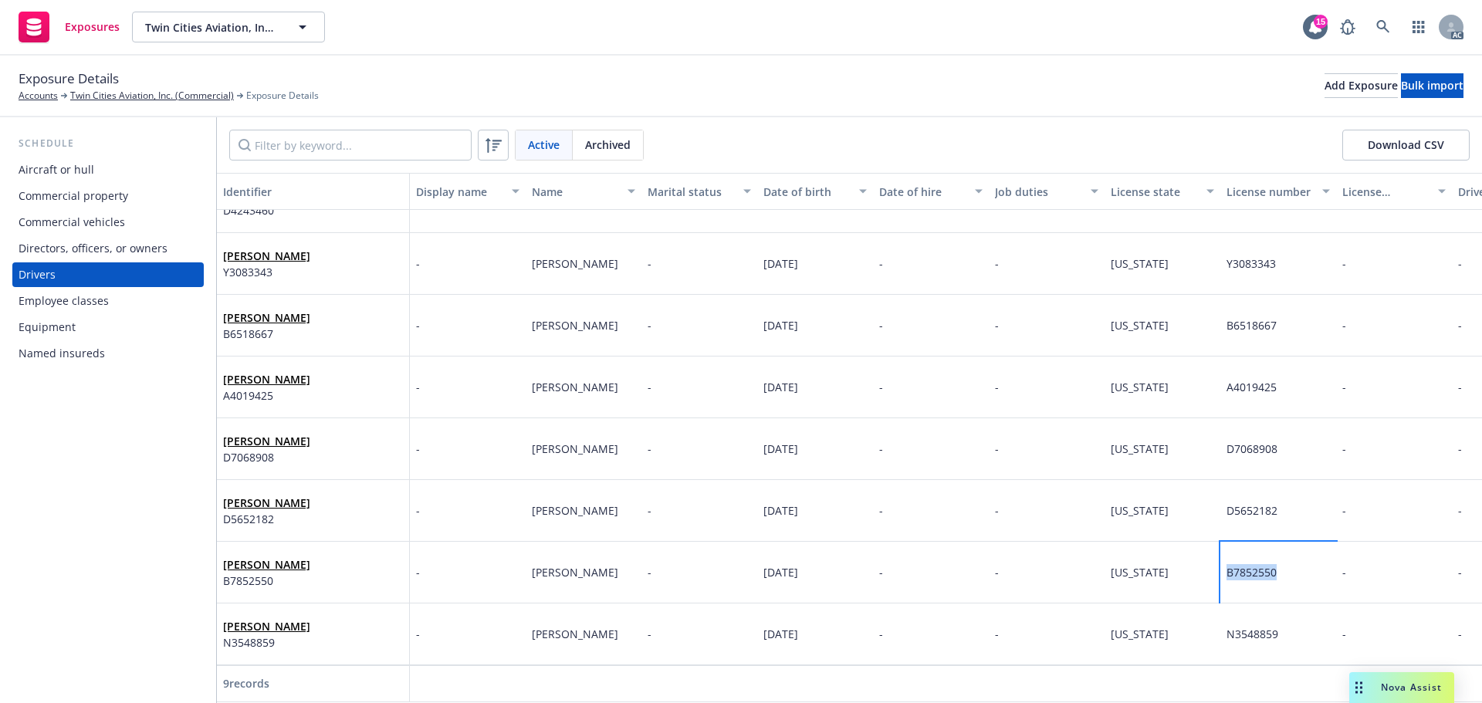
drag, startPoint x: 1264, startPoint y: 560, endPoint x: 1204, endPoint y: 564, distance: 59.5
click at [1204, 564] on div "Nicholas Minkema B7852550 - Nicholas Minkema - 04/12/1981 - - California B78525…" at bounding box center [1066, 573] width 1698 height 62
drag, startPoint x: 618, startPoint y: 621, endPoint x: 503, endPoint y: 624, distance: 115.1
click at [503, 624] on div "Mark Minkema N3548859 - Mark Minkema - 01/05/1957 - - California N3548859 - - -…" at bounding box center [1066, 635] width 1698 height 62
drag, startPoint x: 838, startPoint y: 617, endPoint x: 756, endPoint y: 620, distance: 82.7
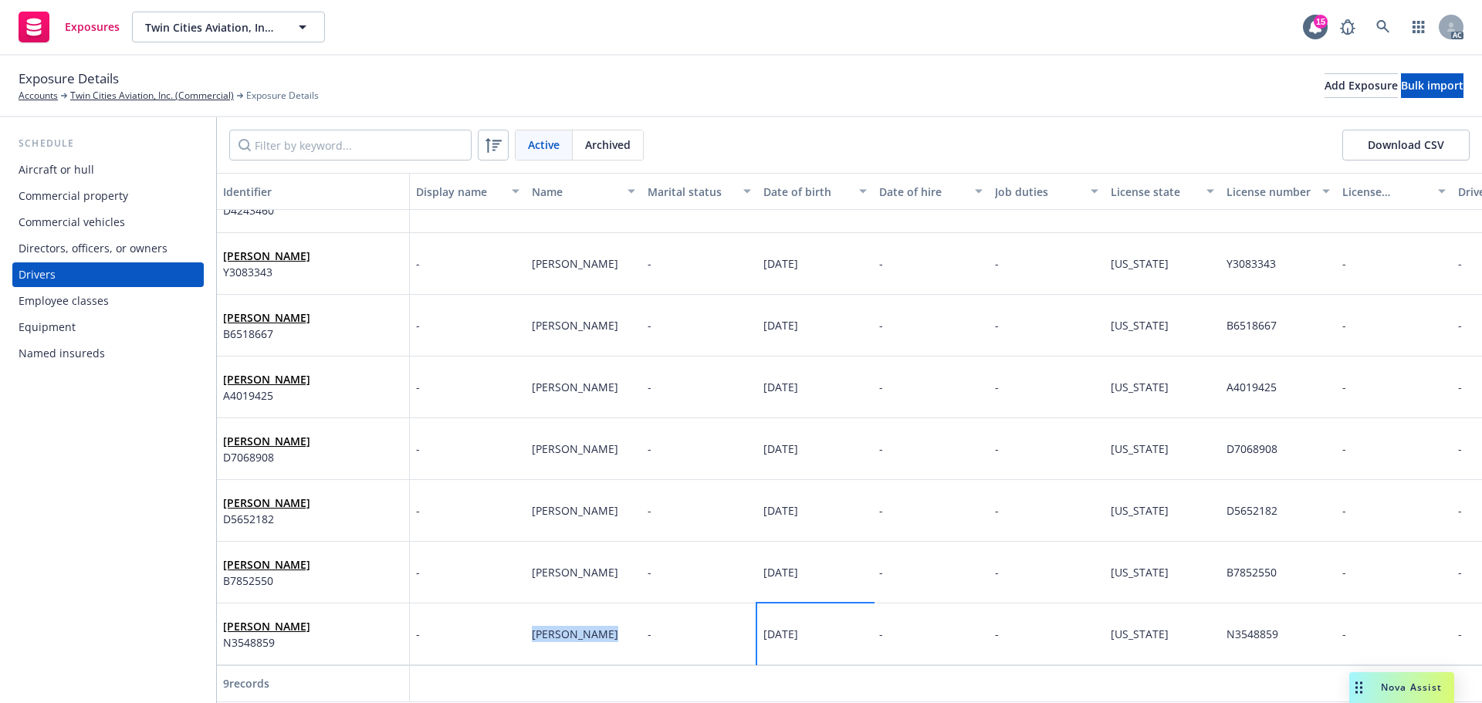
click at [756, 620] on div "Mark Minkema N3548859 - Mark Minkema - 01/05/1957 - - California N3548859 - - -…" at bounding box center [1066, 635] width 1698 height 62
drag, startPoint x: 1284, startPoint y: 618, endPoint x: 1211, endPoint y: 615, distance: 72.7
click at [1206, 617] on div "Mark Minkema N3548859 - Mark Minkema - 01/05/1957 - - California N3548859 - - -…" at bounding box center [1066, 635] width 1698 height 62
click at [83, 221] on div "Commercial vehicles" at bounding box center [72, 222] width 107 height 25
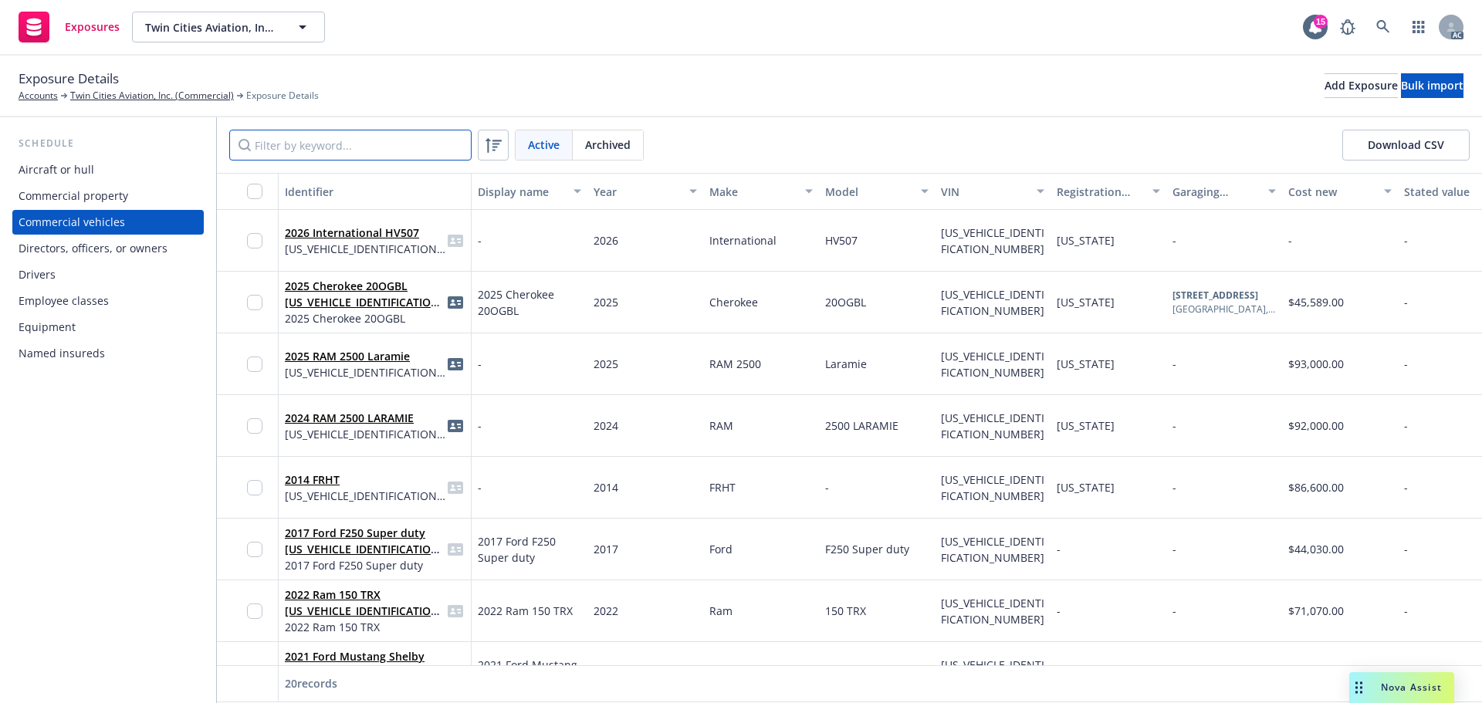
click at [443, 138] on input "Filter by keyword..." at bounding box center [350, 145] width 242 height 31
paste input "2005"
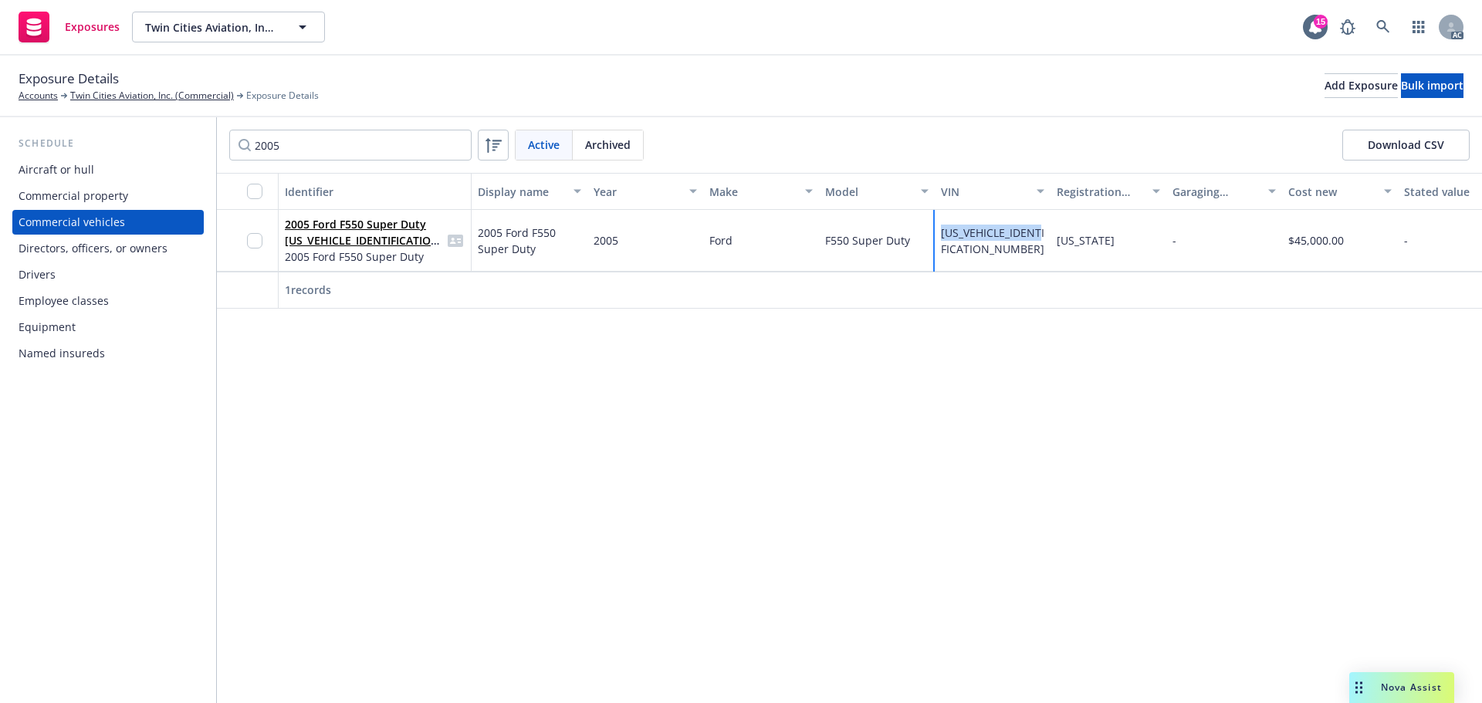
drag, startPoint x: 953, startPoint y: 252, endPoint x: 934, endPoint y: 226, distance: 32.6
click at [934, 226] on div "2005 Ford F550 Super Duty 1FDAF57P25EB64519 2005 Ford F550 Super Duty 2005 Ford…" at bounding box center [1213, 241] width 1992 height 62
drag, startPoint x: 932, startPoint y: 323, endPoint x: 1141, endPoint y: 327, distance: 209.2
click at [1141, 327] on div "Identifier Display name Year Make Model VIN Registration state Garaging address…" at bounding box center [849, 438] width 1265 height 530
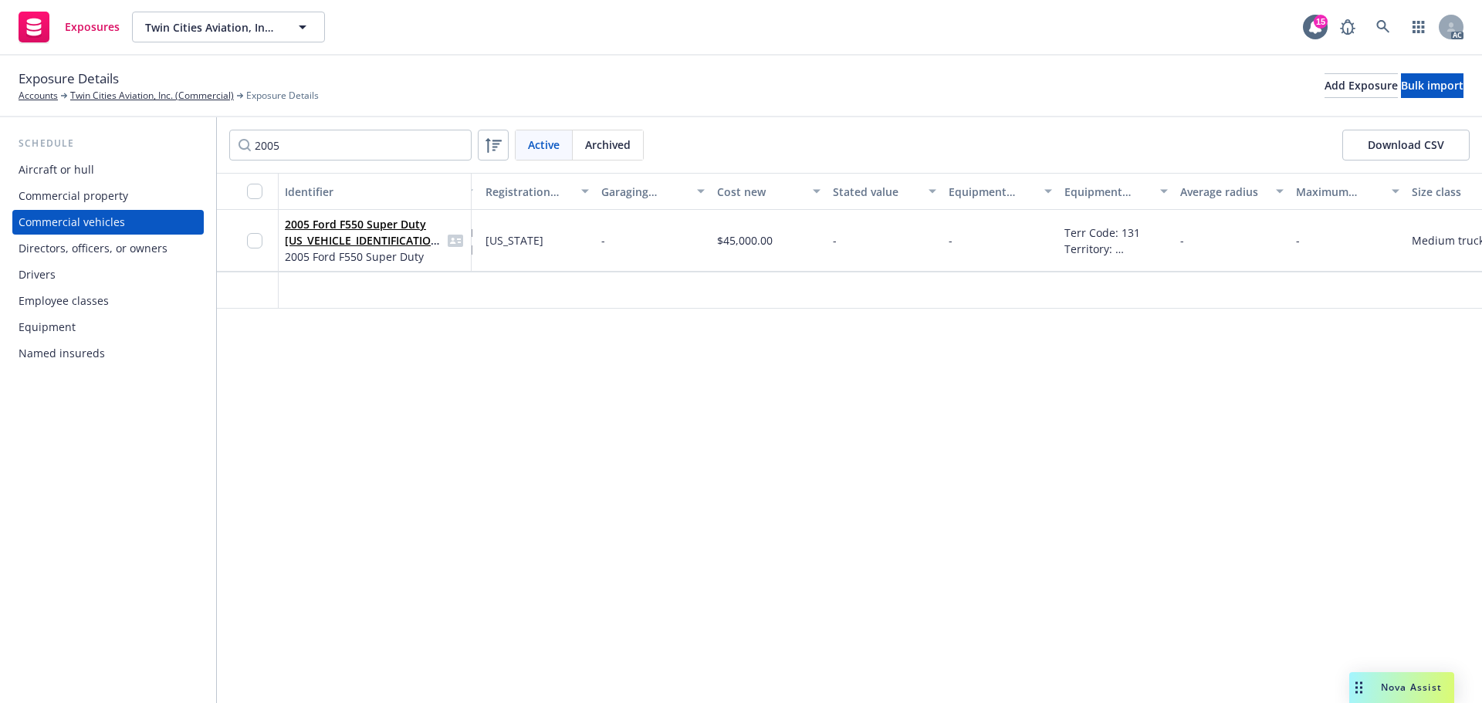
scroll to position [0, 726]
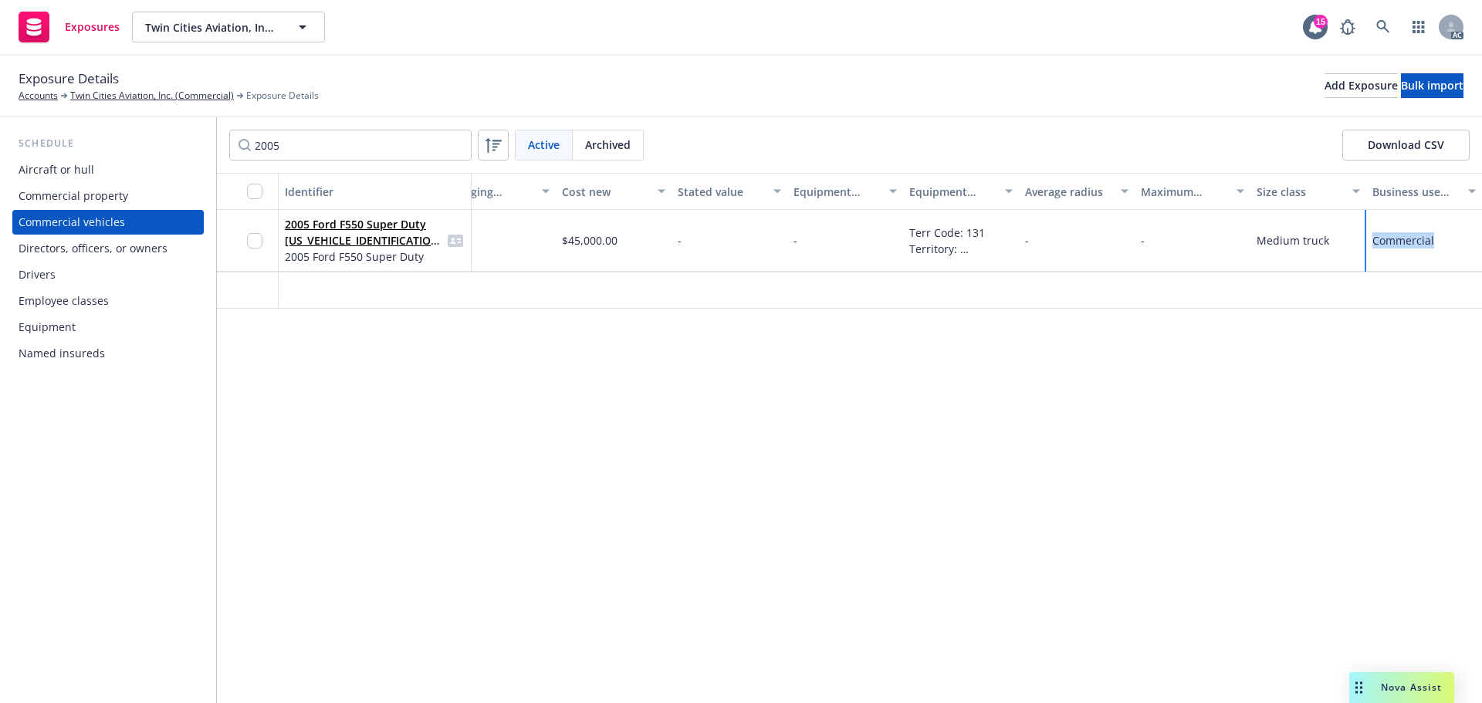
drag, startPoint x: 1447, startPoint y: 240, endPoint x: 1367, endPoint y: 242, distance: 80.3
click at [1367, 242] on div "Commercial" at bounding box center [1424, 241] width 116 height 62
drag, startPoint x: 1335, startPoint y: 239, endPoint x: 1246, endPoint y: 247, distance: 89.2
click at [1246, 247] on div "2005 Ford F550 Super Duty 1FDAF57P25EB64519 2005 Ford F550 Super Duty 2005 Ford…" at bounding box center [486, 241] width 1992 height 62
click at [999, 383] on div "Identifier Display name Year Make Model VIN Registration state Garaging address…" at bounding box center [849, 438] width 1265 height 530
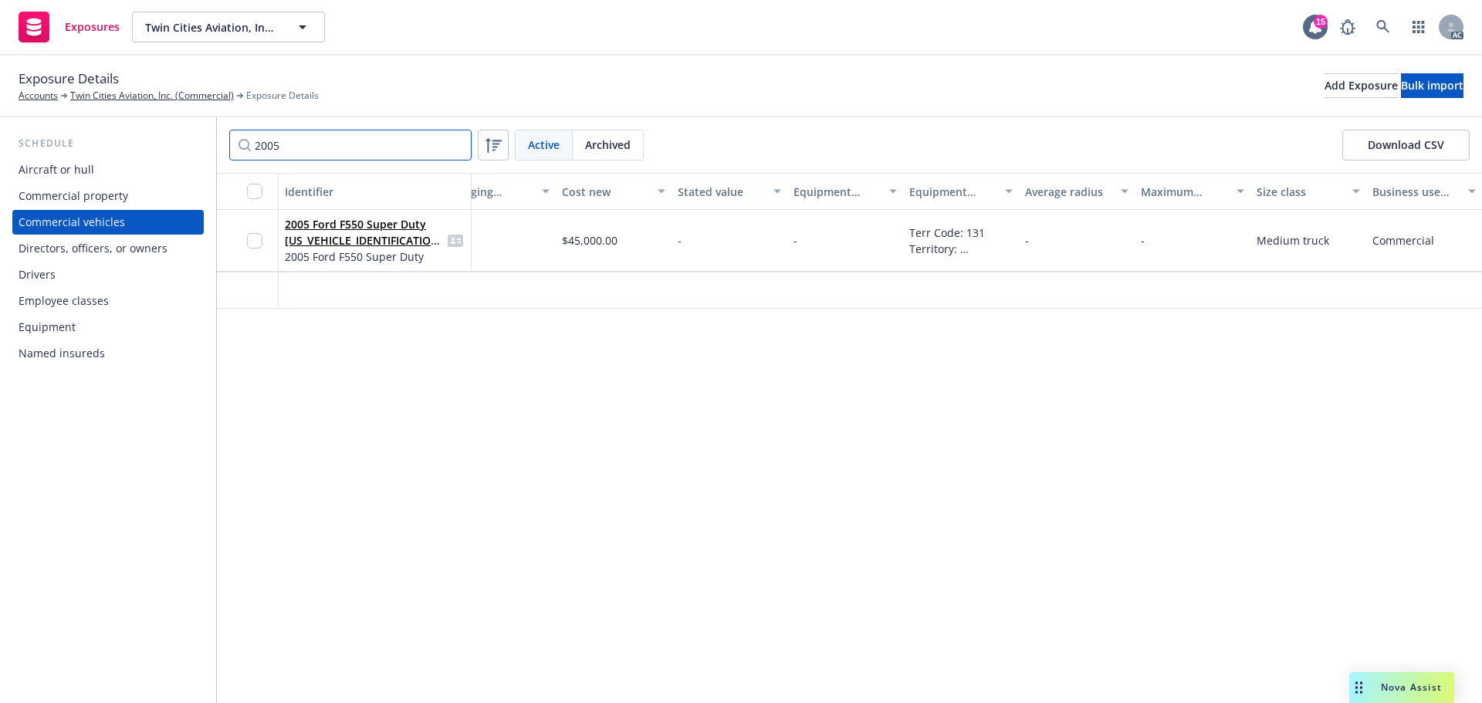
drag, startPoint x: 334, startPoint y: 133, endPoint x: 208, endPoint y: 128, distance: 126.7
click at [208, 128] on div "Schedule Aircraft or hull Commercial property Commercial vehicles Directors, of…" at bounding box center [741, 410] width 1482 height 586
paste input "4"
drag, startPoint x: 848, startPoint y: 330, endPoint x: 754, endPoint y: 330, distance: 94.2
click at [754, 330] on div "Identifier Display name Year Make Model VIN Registration state Garaging address…" at bounding box center [849, 438] width 1265 height 530
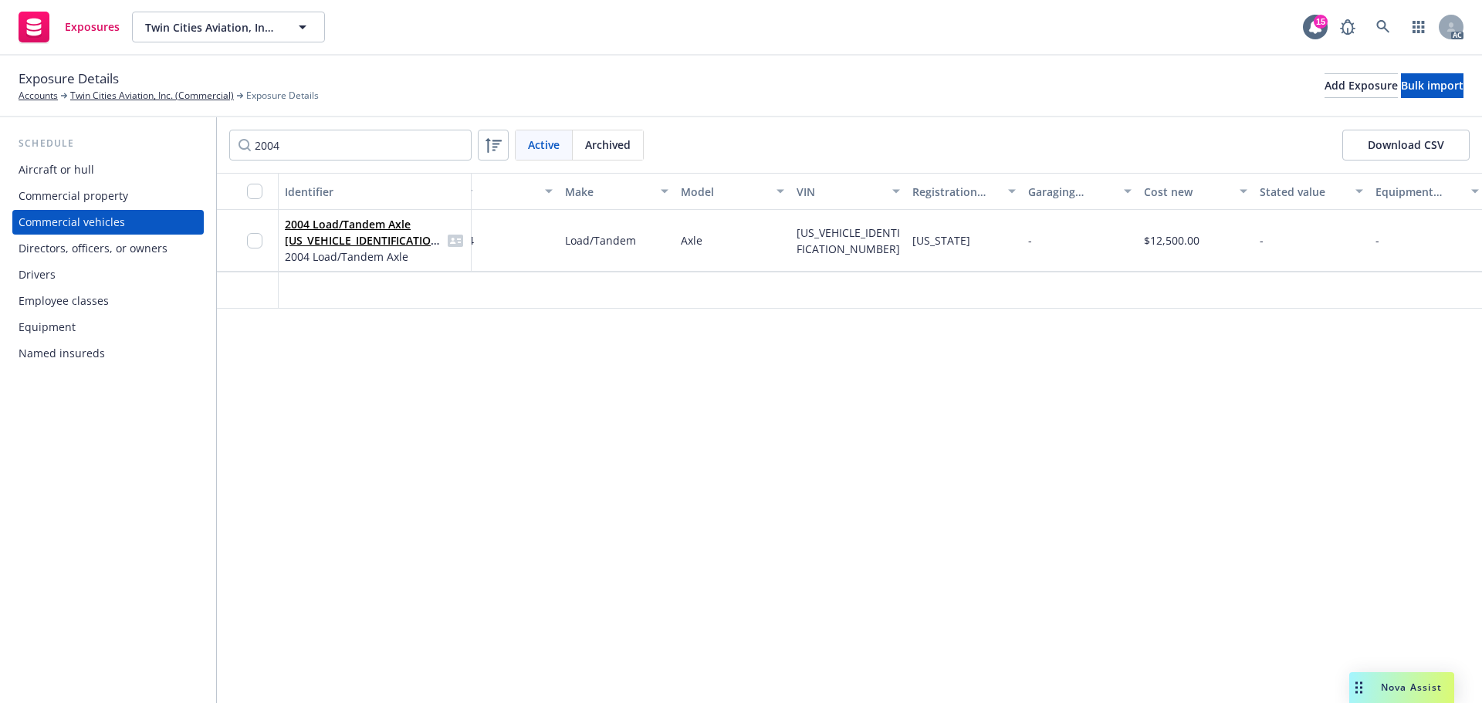
scroll to position [0, 31]
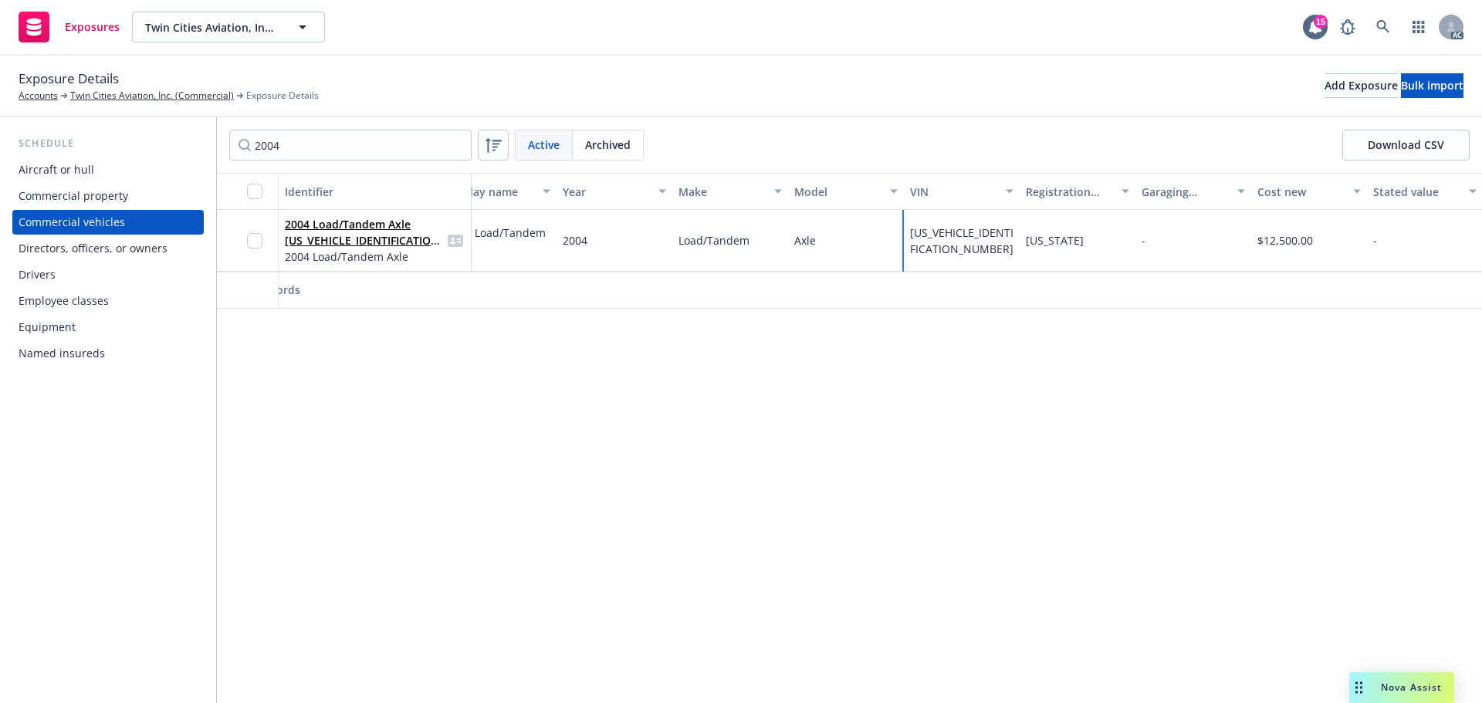
click at [914, 262] on div "4ZEGF222041168031" at bounding box center [962, 241] width 116 height 62
drag, startPoint x: 933, startPoint y: 256, endPoint x: 908, endPoint y: 229, distance: 36.6
click at [908, 229] on div "4ZEGF222041168031" at bounding box center [962, 241] width 116 height 62
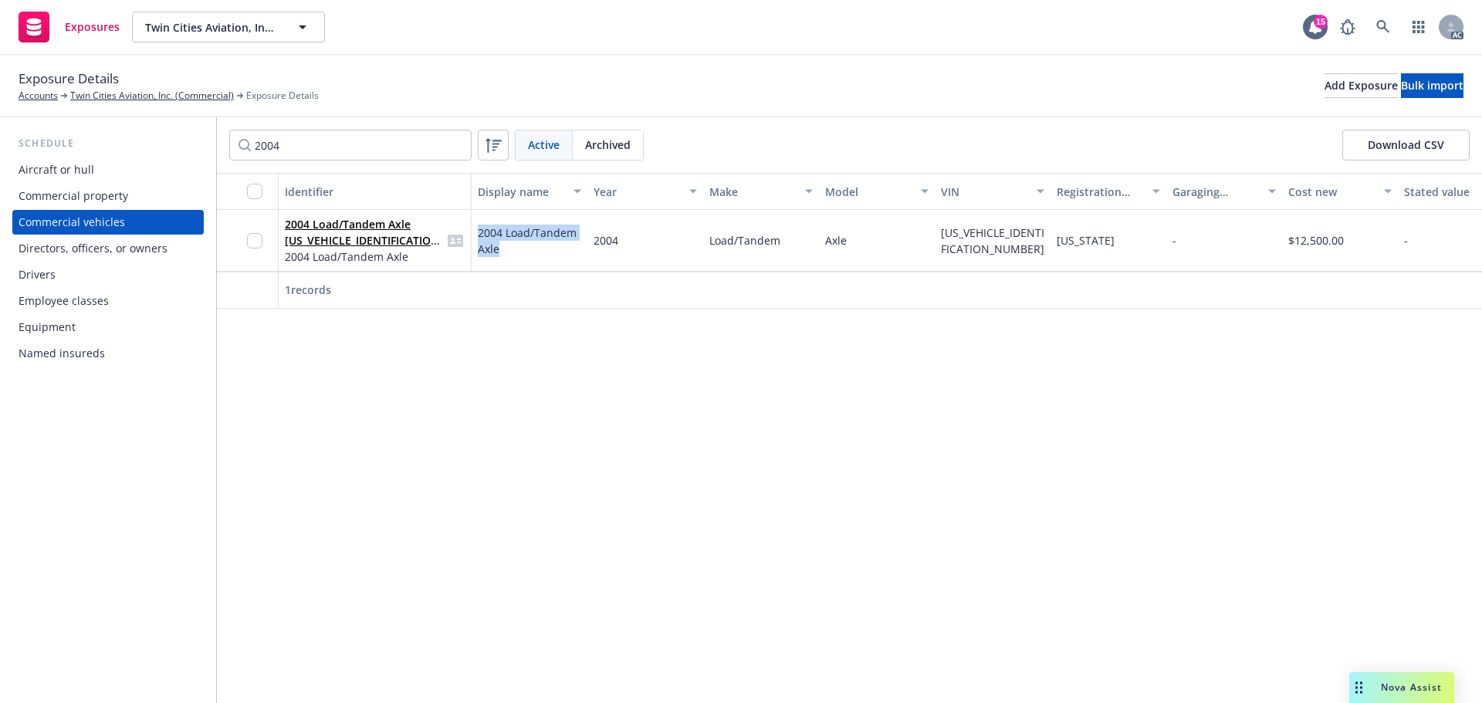
drag, startPoint x: 496, startPoint y: 252, endPoint x: 472, endPoint y: 222, distance: 38.9
click at [472, 222] on div "2004 Load/Tandem Axle" at bounding box center [530, 241] width 116 height 62
drag, startPoint x: 320, startPoint y: 153, endPoint x: 267, endPoint y: 146, distance: 53.7
click at [267, 146] on input "2004" at bounding box center [350, 145] width 242 height 31
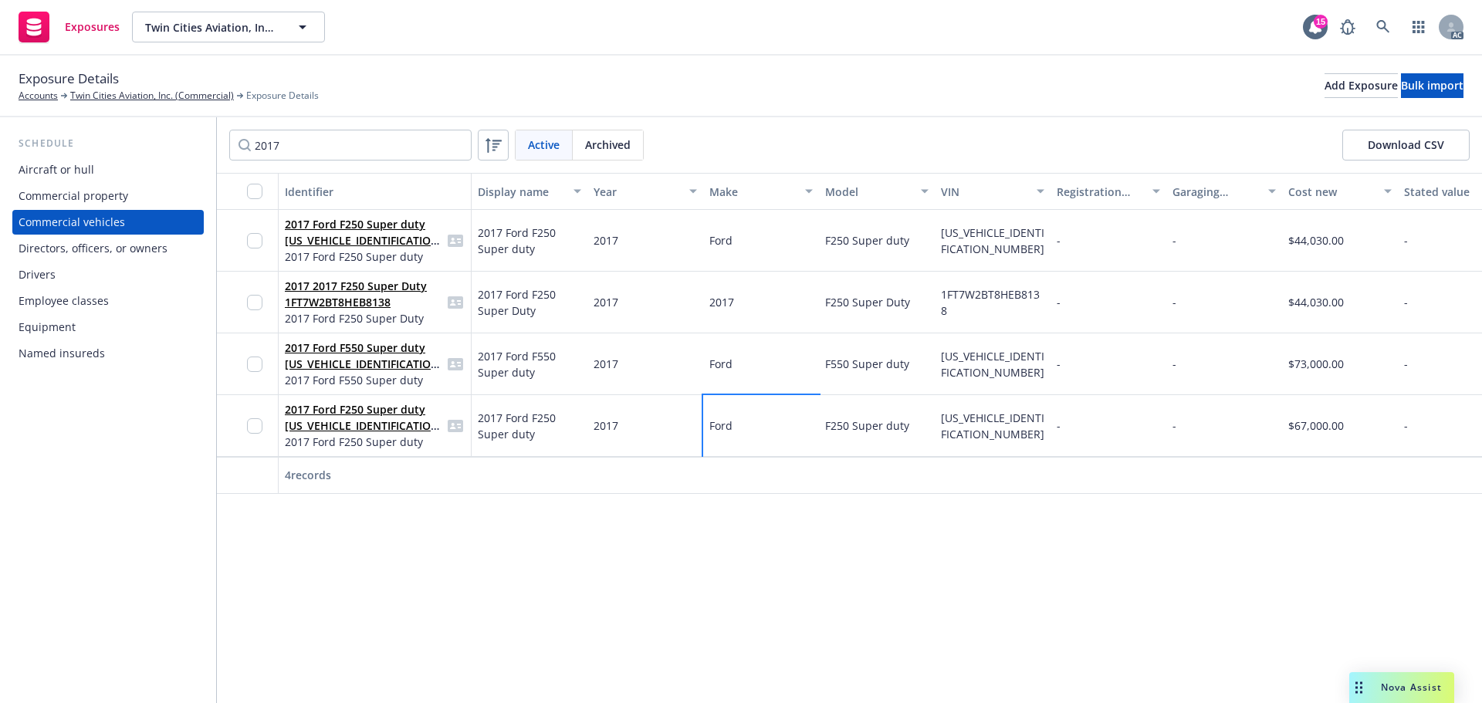
drag, startPoint x: 742, startPoint y: 427, endPoint x: 711, endPoint y: 428, distance: 30.9
click at [711, 428] on div "Ford" at bounding box center [761, 426] width 116 height 62
drag, startPoint x: 909, startPoint y: 426, endPoint x: 816, endPoint y: 425, distance: 93.4
click at [816, 425] on div "2017 Ford F250 Super duty 1FT7X2BT0HEC31864 2017 Ford F250 Super duty 2017 Ford…" at bounding box center [1213, 426] width 1992 height 62
drag, startPoint x: 547, startPoint y: 443, endPoint x: 475, endPoint y: 414, distance: 77.6
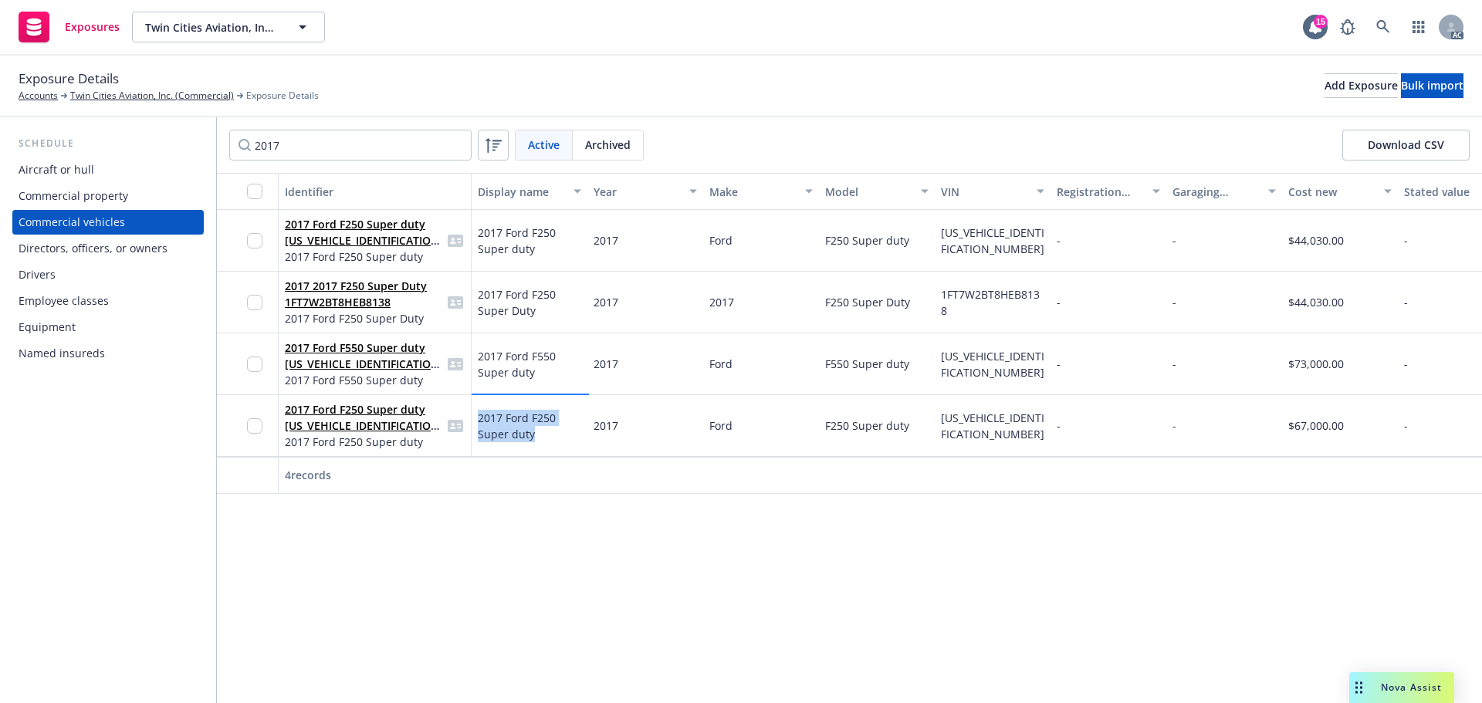
click at [475, 414] on div "2017 Ford F250 Super duty" at bounding box center [530, 426] width 116 height 62
drag, startPoint x: 970, startPoint y: 438, endPoint x: 943, endPoint y: 412, distance: 37.1
click at [943, 412] on div "1FT7X2BT0HEC31864" at bounding box center [992, 426] width 103 height 32
drag, startPoint x: 756, startPoint y: 366, endPoint x: 709, endPoint y: 367, distance: 47.1
click at [709, 367] on div "Ford" at bounding box center [761, 365] width 116 height 62
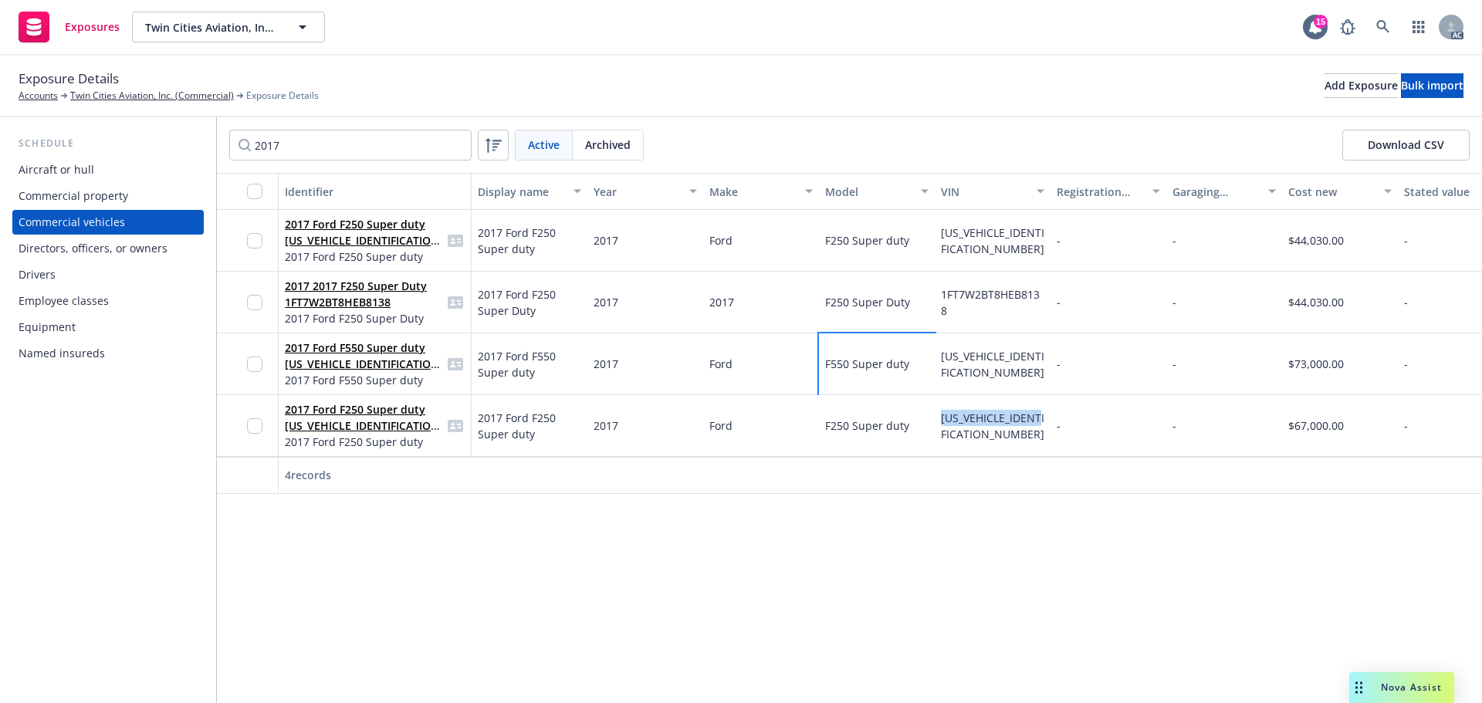
drag, startPoint x: 916, startPoint y: 366, endPoint x: 1187, endPoint y: 324, distance: 274.2
click at [811, 366] on div "2017 Ford F550 Super duty 1FD0X5HT1HED51775 2017 Ford F550 Super duty 2017 Ford…" at bounding box center [1213, 365] width 1992 height 62
drag, startPoint x: 479, startPoint y: 364, endPoint x: 472, endPoint y: 355, distance: 11.5
click at [472, 355] on div "2017 Ford F550 Super duty" at bounding box center [530, 365] width 116 height 62
drag, startPoint x: 964, startPoint y: 378, endPoint x: 936, endPoint y: 358, distance: 33.8
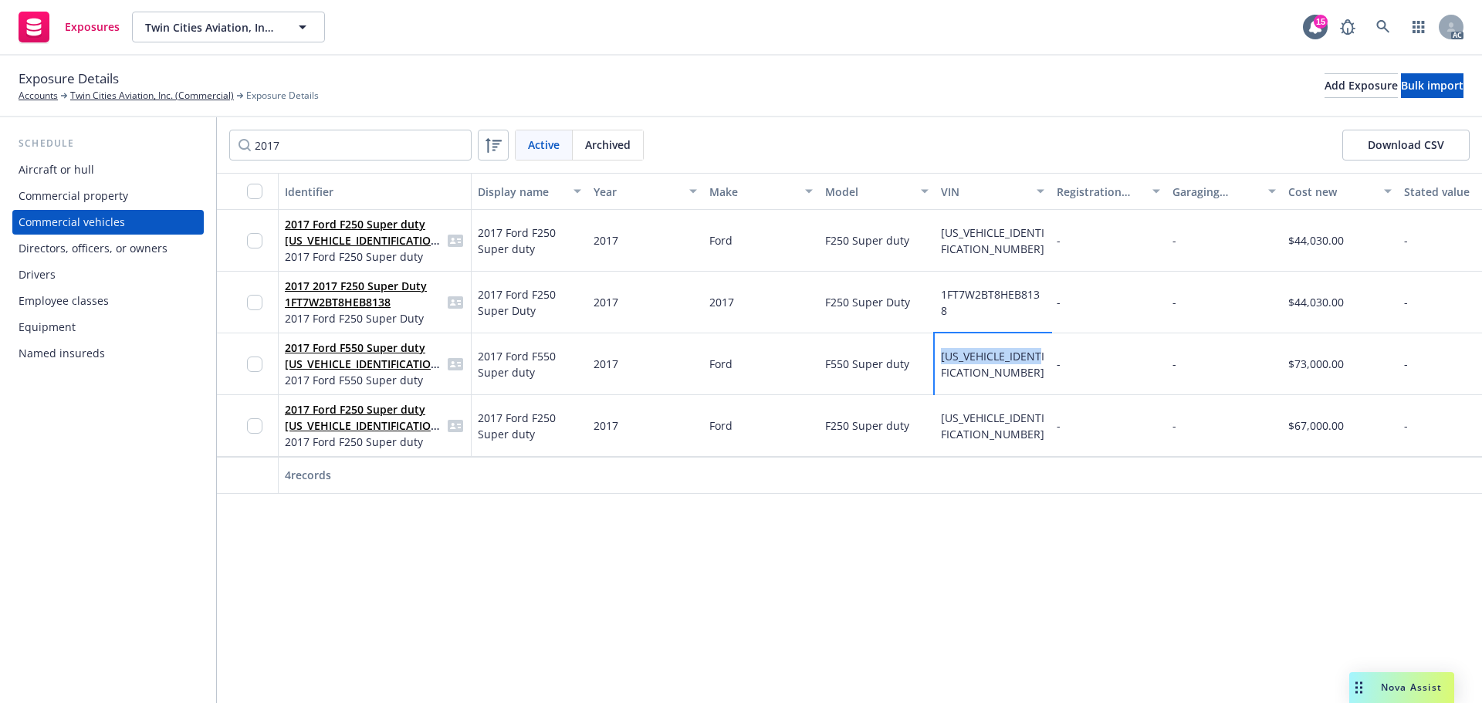
click at [936, 358] on div "1FD0X5HT1HED51775" at bounding box center [993, 365] width 116 height 62
click at [220, 146] on div "2017 Active Archived Download CSV" at bounding box center [849, 145] width 1265 height 56
paste input "1988"
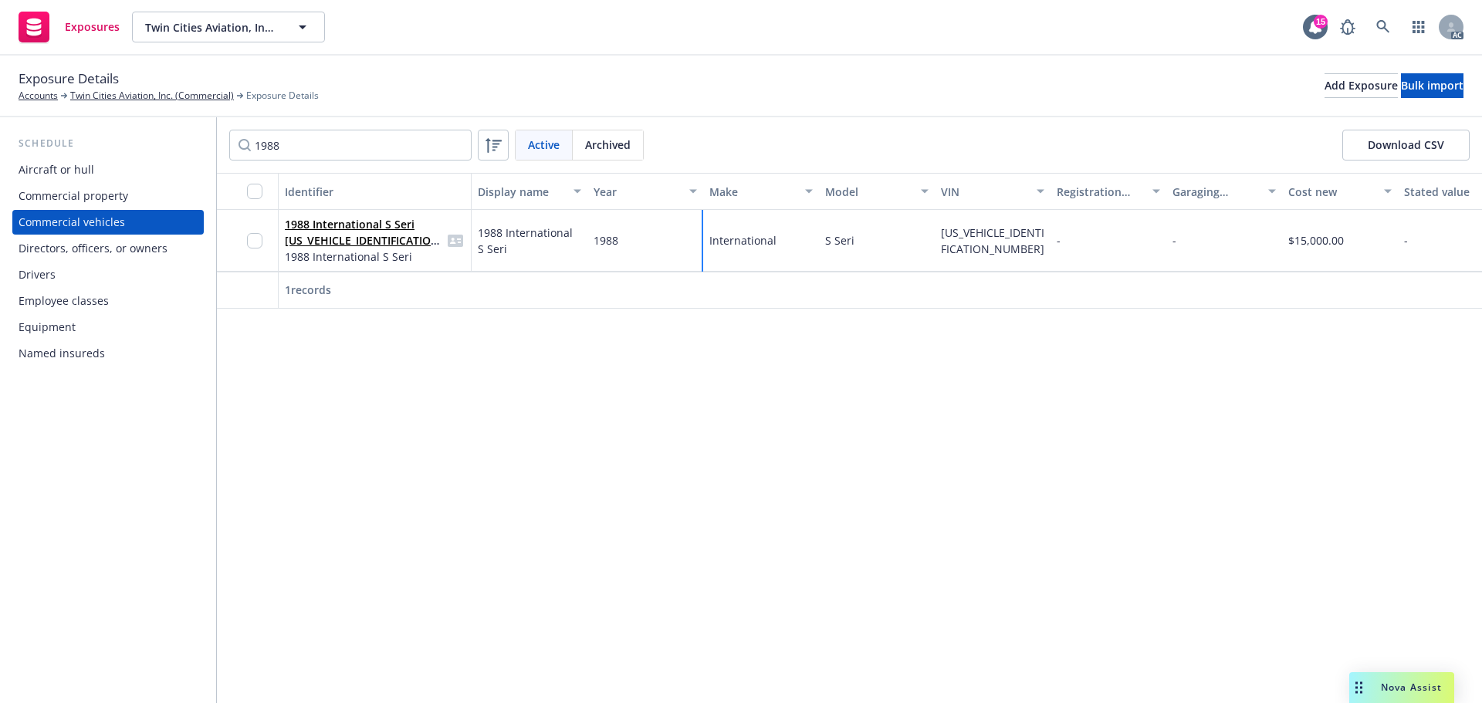
drag, startPoint x: 770, startPoint y: 243, endPoint x: 689, endPoint y: 245, distance: 81.9
click at [689, 245] on div "1988 International S Seri 1HTLC2VT8JH612192 1988 International S Seri 1988 Inte…" at bounding box center [1213, 241] width 1992 height 62
drag, startPoint x: 875, startPoint y: 239, endPoint x: 821, endPoint y: 241, distance: 54.1
click at [821, 241] on div "S Seri" at bounding box center [877, 241] width 116 height 62
drag, startPoint x: 950, startPoint y: 262, endPoint x: 937, endPoint y: 237, distance: 27.6
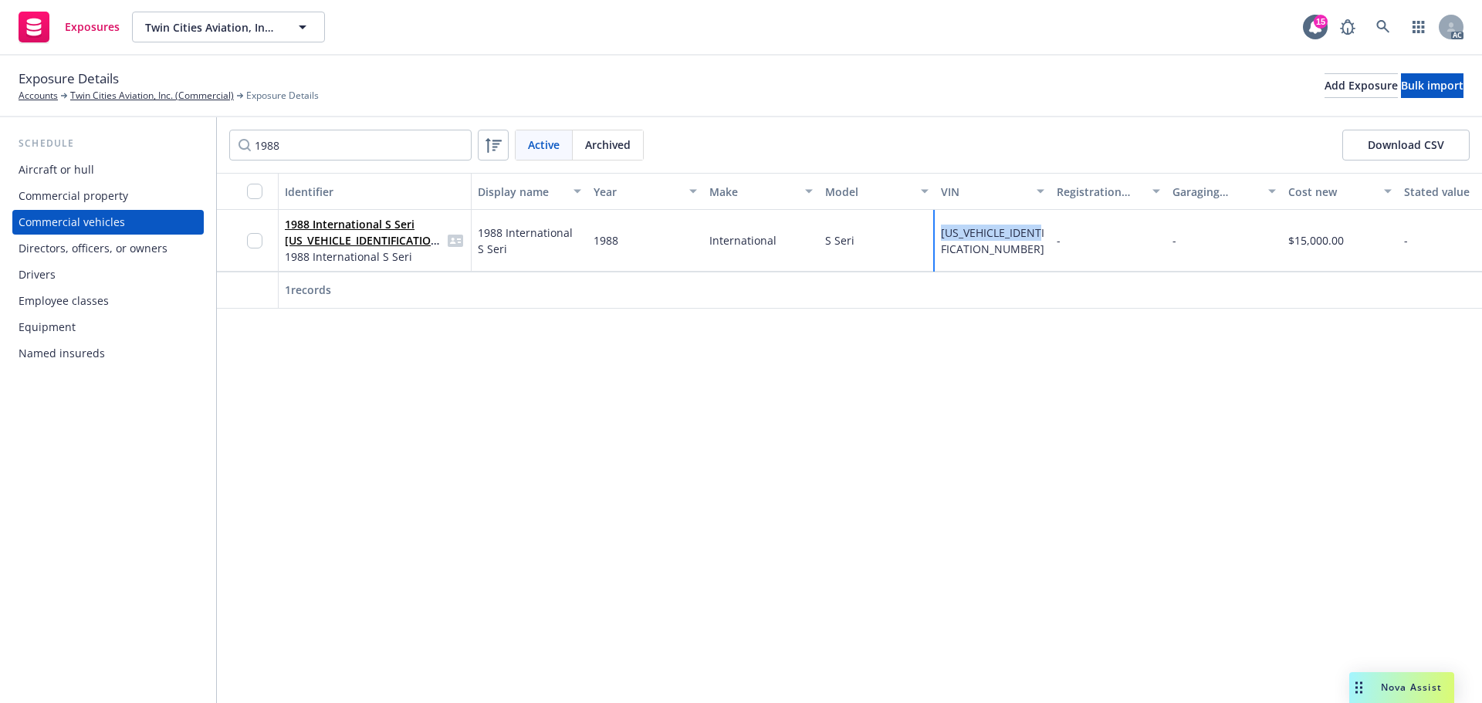
click at [937, 237] on div "1HTLC2VT8JH612192" at bounding box center [993, 241] width 116 height 62
drag, startPoint x: 515, startPoint y: 245, endPoint x: 467, endPoint y: 229, distance: 50.5
click at [467, 229] on div "1988 International S Seri 1HTLC2VT8JH612192 1988 International S Seri 1988 Inte…" at bounding box center [1213, 241] width 1992 height 62
drag, startPoint x: 343, startPoint y: 141, endPoint x: 283, endPoint y: 147, distance: 59.8
click at [210, 127] on div "Schedule Aircraft or hull Commercial property Commercial vehicles Directors, of…" at bounding box center [741, 410] width 1482 height 586
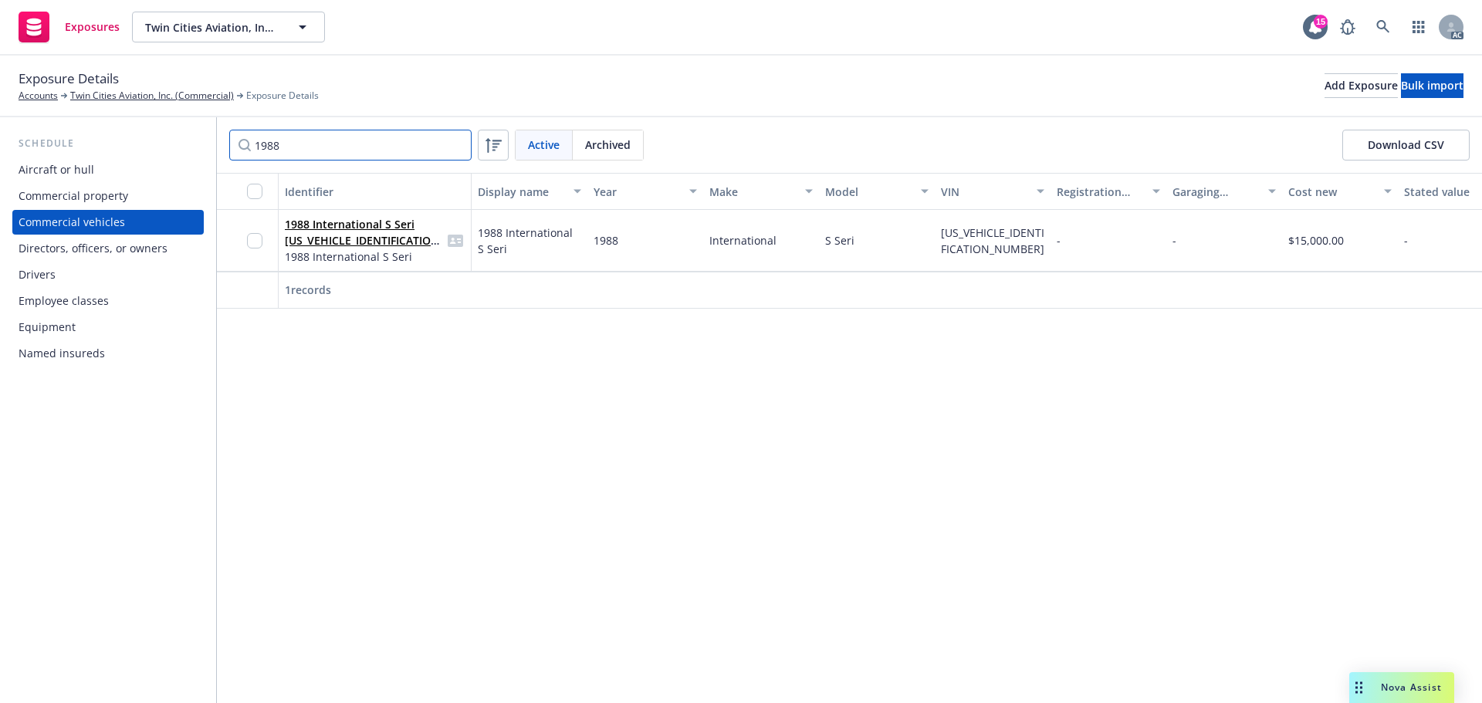
paste input "2020"
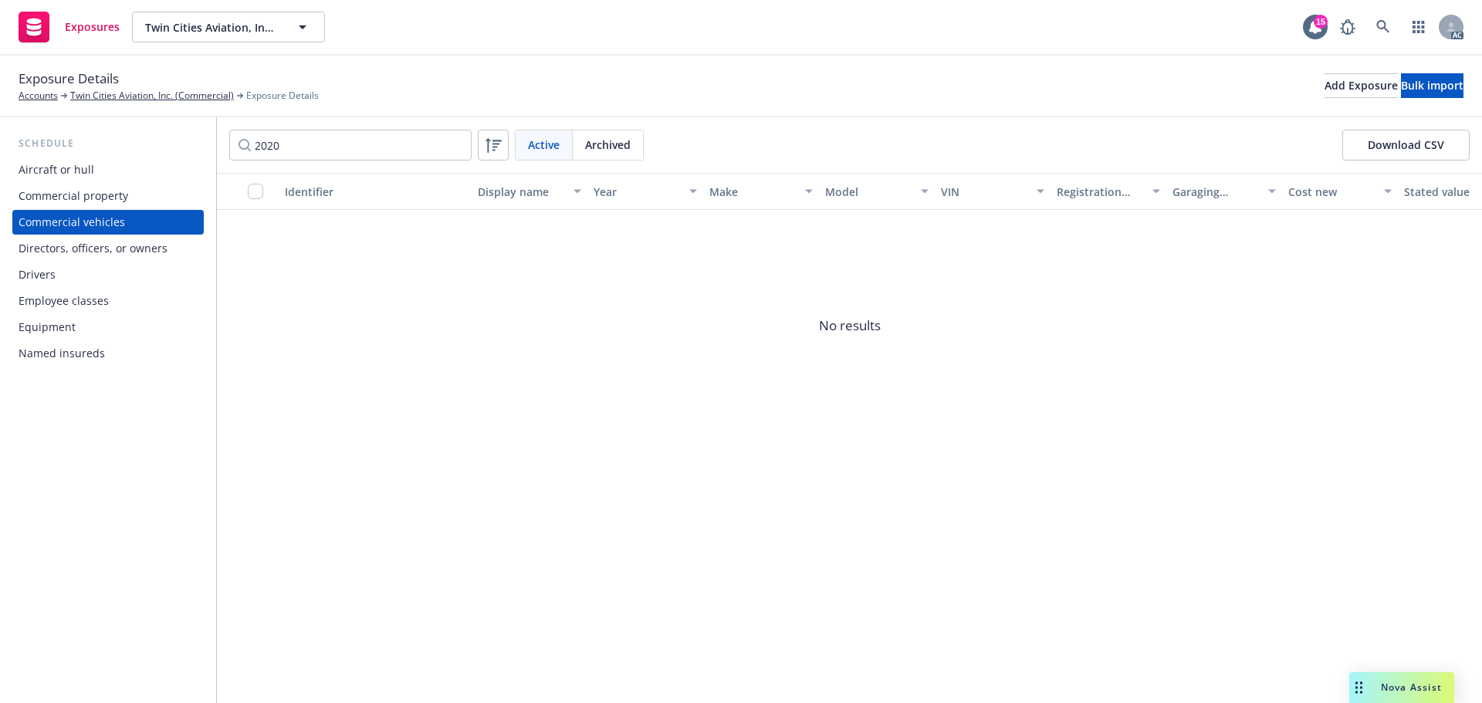
click at [318, 126] on div "2020 Active Archived Download CSV" at bounding box center [849, 145] width 1265 height 56
drag, startPoint x: 256, startPoint y: 141, endPoint x: 172, endPoint y: 144, distance: 84.2
click at [172, 144] on div "Schedule Aircraft or hull Commercial property Commercial vehicles Directors, of…" at bounding box center [741, 410] width 1482 height 586
paste input "1991"
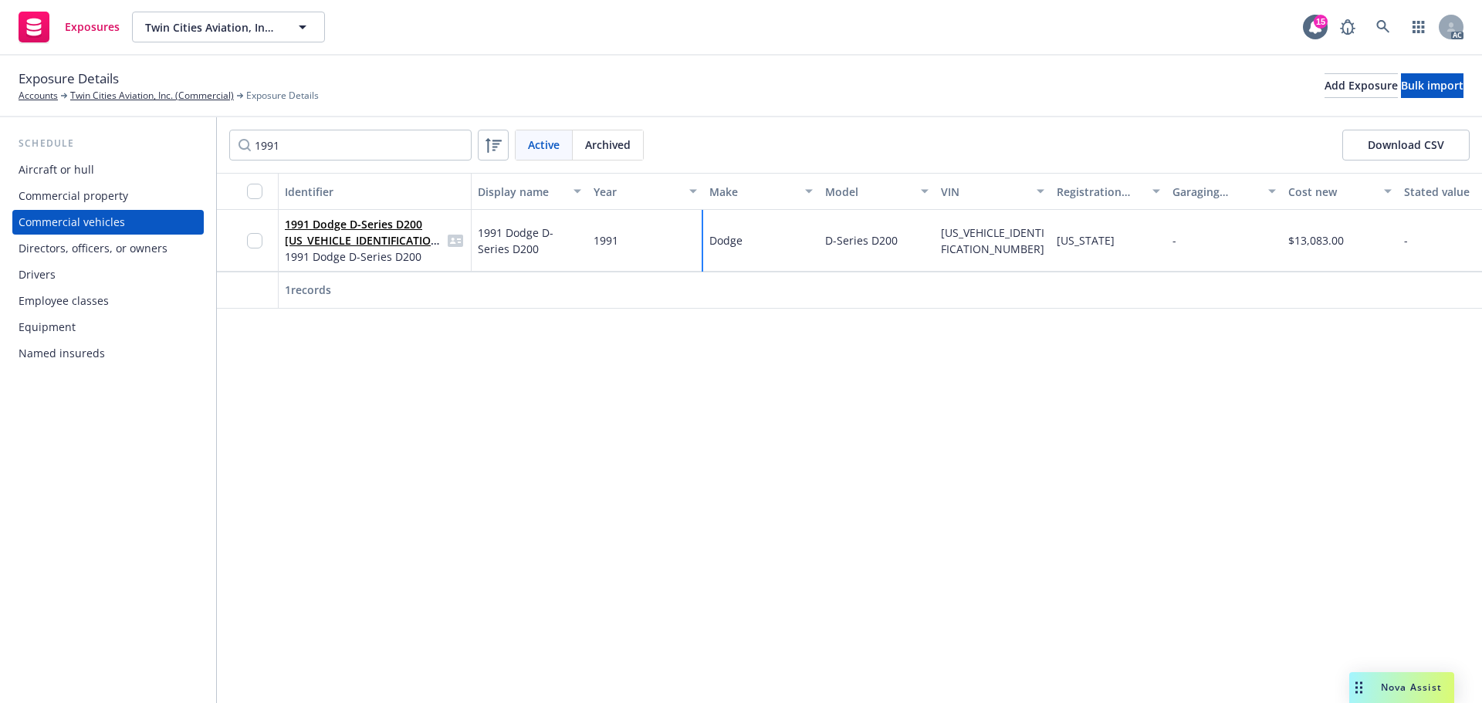
drag, startPoint x: 699, startPoint y: 237, endPoint x: 995, endPoint y: 249, distance: 295.9
click at [703, 237] on div "Dodge" at bounding box center [761, 241] width 116 height 62
drag, startPoint x: 909, startPoint y: 238, endPoint x: 789, endPoint y: 242, distance: 120.5
click at [789, 242] on div "1991 Dodge D-Series D200 1B7KE26C9MS362815 1991 Dodge D-Series D200 1991 Dodge …" at bounding box center [1213, 241] width 1992 height 62
drag, startPoint x: 941, startPoint y: 249, endPoint x: 934, endPoint y: 235, distance: 16.2
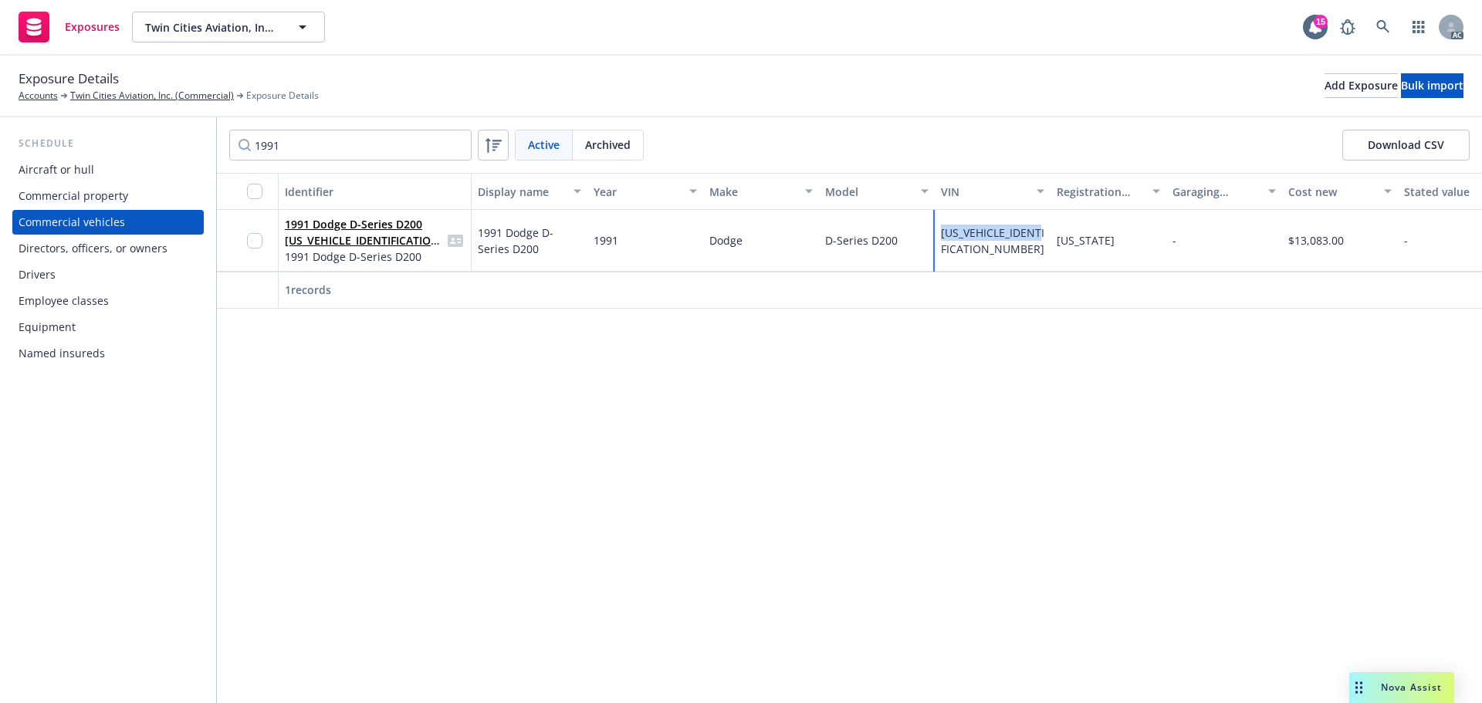
click at [934, 235] on div "1991 Dodge D-Series D200 1B7KE26C9MS362815 1991 Dodge D-Series D200 1991 Dodge …" at bounding box center [1213, 241] width 1992 height 62
drag, startPoint x: 605, startPoint y: 241, endPoint x: 569, endPoint y: 241, distance: 36.3
click at [569, 241] on div "1991 Dodge D-Series D200 1B7KE26C9MS362815 1991 Dodge D-Series D200 1991 Dodge …" at bounding box center [1213, 241] width 1992 height 62
drag, startPoint x: 729, startPoint y: 238, endPoint x: 873, endPoint y: 231, distance: 144.5
click at [702, 239] on div "1991 Dodge D-Series D200 1B7KE26C9MS362815 1991 Dodge D-Series D200 1991 Dodge …" at bounding box center [1213, 241] width 1992 height 62
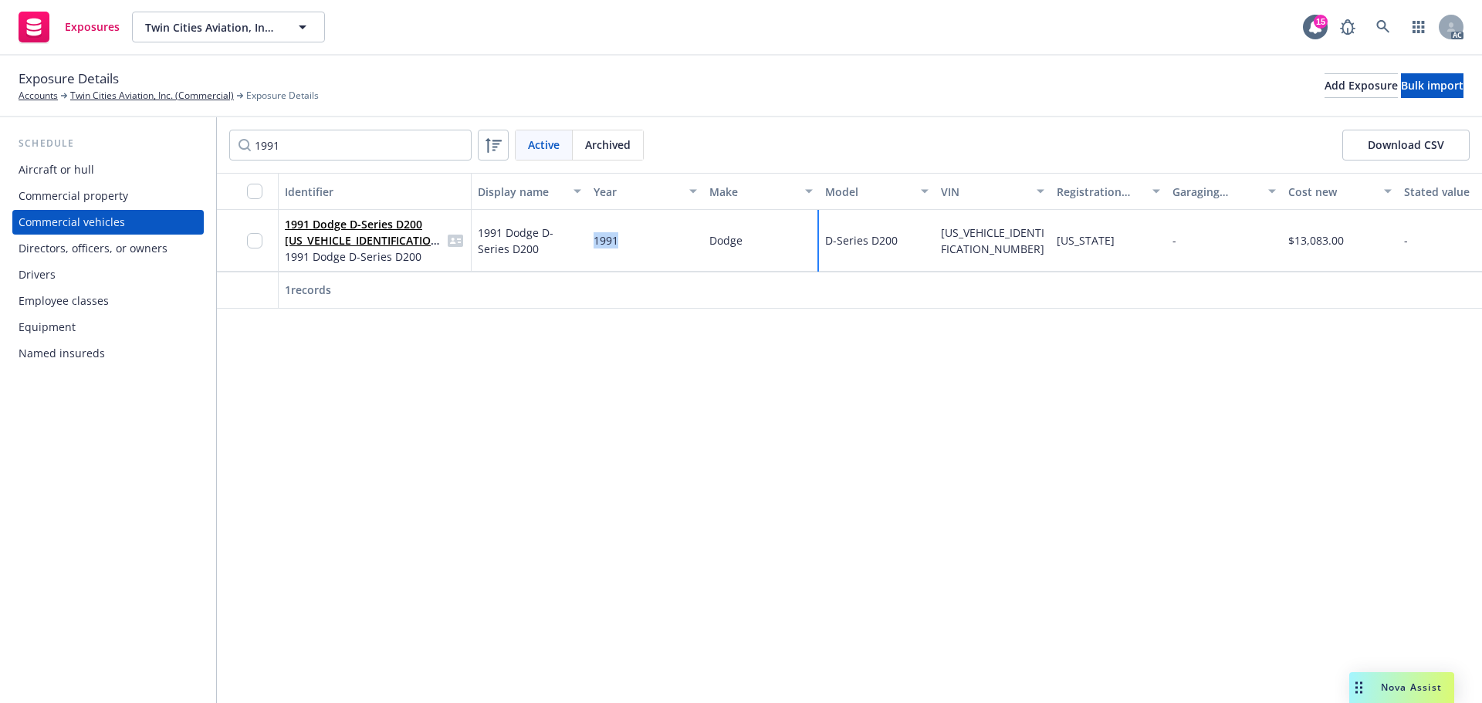
drag, startPoint x: 895, startPoint y: 236, endPoint x: 791, endPoint y: 239, distance: 104.3
click at [791, 239] on div "1991 Dodge D-Series D200 1B7KE26C9MS362815 1991 Dodge D-Series D200 1991 Dodge …" at bounding box center [1213, 241] width 1992 height 62
paste input "202"
drag, startPoint x: 391, startPoint y: 147, endPoint x: 240, endPoint y: 133, distance: 151.9
click at [165, 133] on div "Schedule Aircraft or hull Commercial property Commercial vehicles Directors, of…" at bounding box center [741, 410] width 1482 height 586
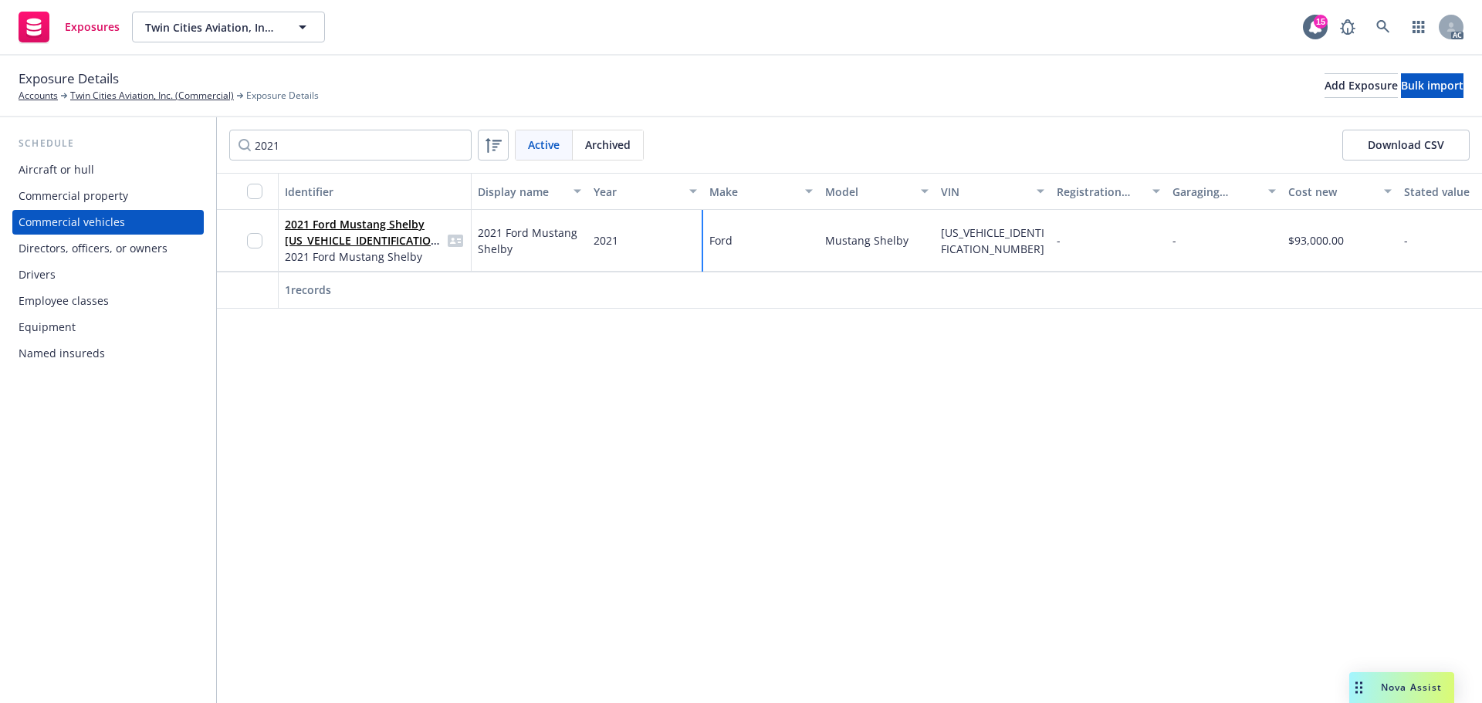
click at [699, 245] on div "2021 Ford Mustang Shelby 1FA6P8SJ5M5502771 2021 Ford Mustang Shelby 2021 Ford M…" at bounding box center [1213, 241] width 1992 height 62
drag, startPoint x: 923, startPoint y: 245, endPoint x: 1201, endPoint y: 234, distance: 278.1
click at [790, 252] on div "2021 Ford Mustang Shelby 1FA6P8SJ5M5502771 2021 Ford Mustang Shelby 2021 Ford M…" at bounding box center [1213, 241] width 1992 height 62
drag, startPoint x: 534, startPoint y: 260, endPoint x: 480, endPoint y: 232, distance: 61.1
click at [480, 232] on div "2021 Ford Mustang Shelby" at bounding box center [530, 241] width 116 height 62
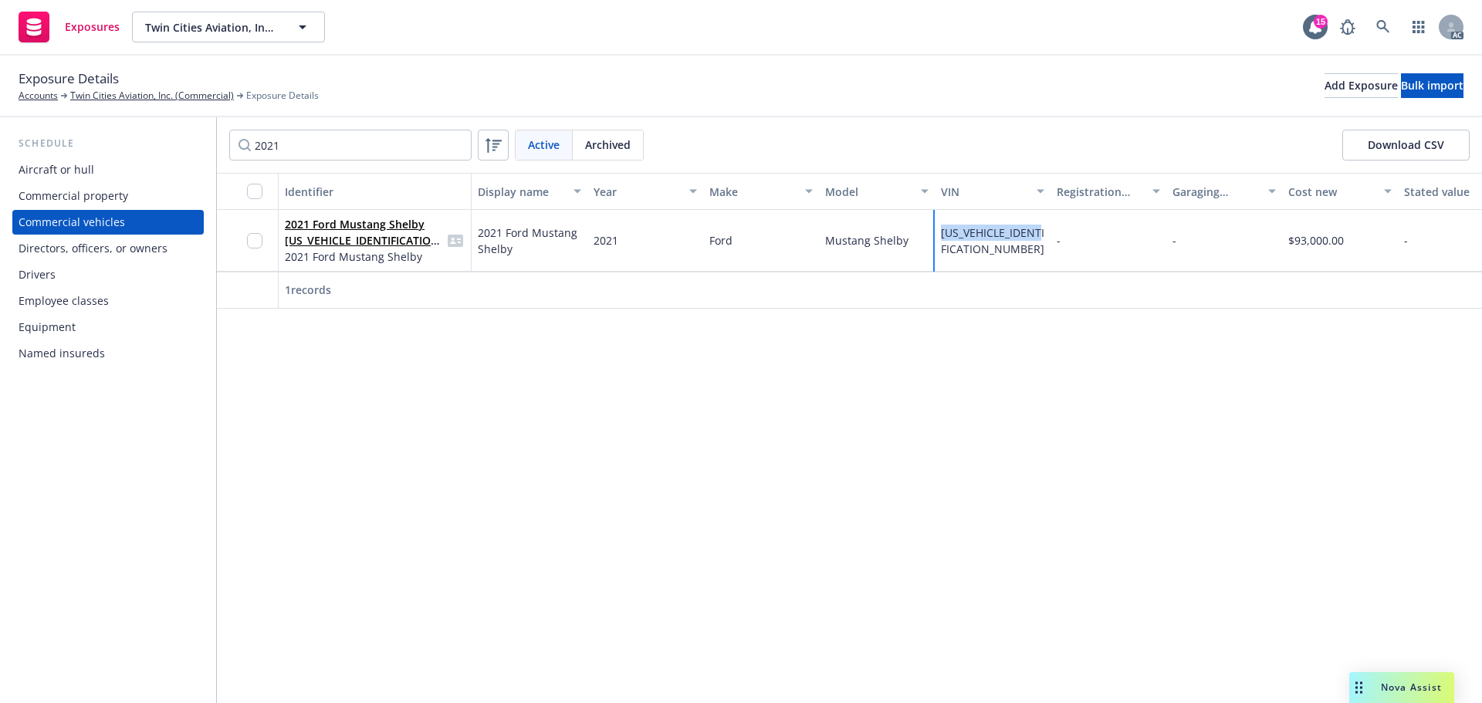
drag, startPoint x: 946, startPoint y: 243, endPoint x: 939, endPoint y: 225, distance: 19.8
click at [939, 225] on div "1FA6P8SJ5M5502771" at bounding box center [993, 241] width 116 height 62
drag, startPoint x: 321, startPoint y: 152, endPoint x: 318, endPoint y: 130, distance: 22.6
click at [178, 147] on div "Schedule Aircraft or hull Commercial property Commercial vehicles Directors, of…" at bounding box center [741, 410] width 1482 height 586
paste input "2"
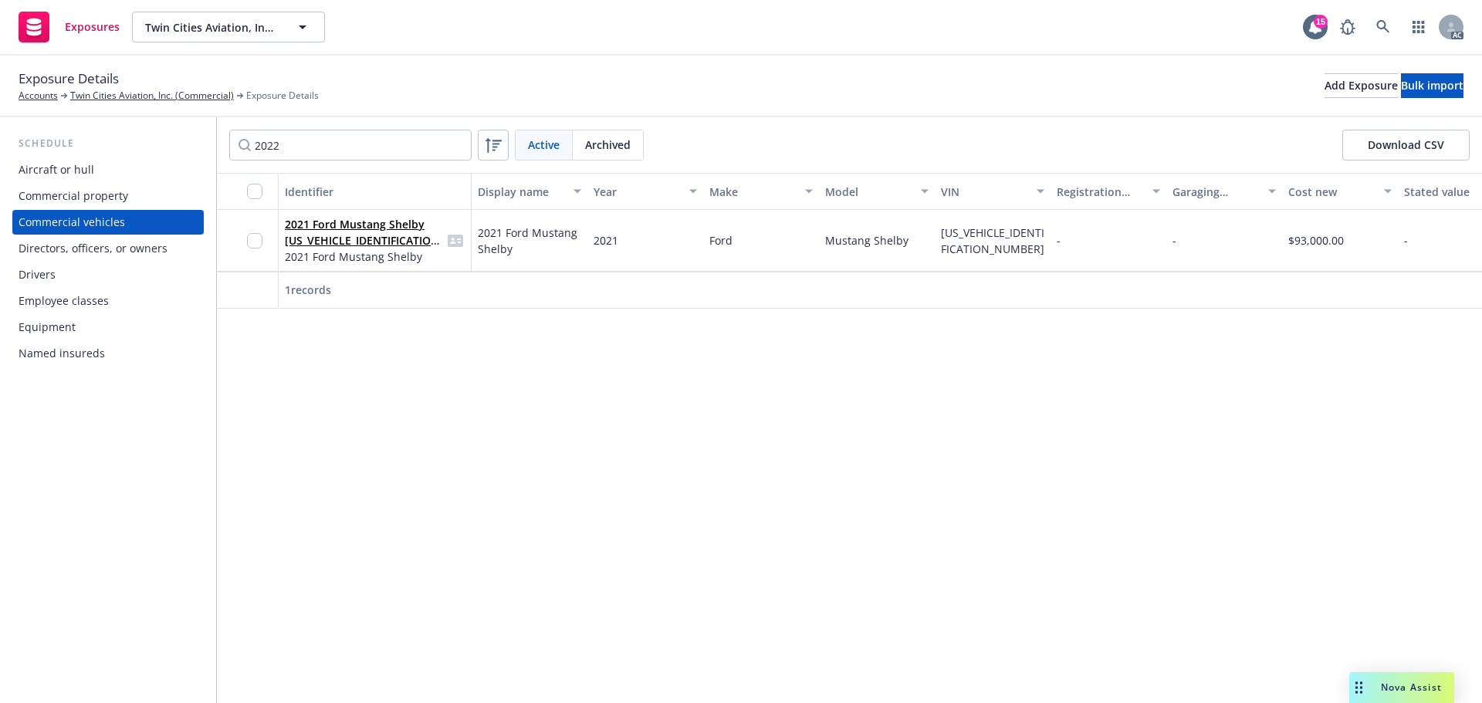
click at [658, 119] on div "2022 Active Archived Download CSV" at bounding box center [849, 145] width 1265 height 56
drag, startPoint x: 638, startPoint y: 239, endPoint x: 1021, endPoint y: 241, distance: 382.1
click at [558, 240] on div "2022 Ram 150 TRX 1C6SRFU93NN299785 2022 Ram 150 TRX 2022 Ram 150 TRX 2022 Ram 1…" at bounding box center [1213, 241] width 1992 height 62
drag, startPoint x: 748, startPoint y: 239, endPoint x: 1477, endPoint y: 256, distance: 729.0
click at [713, 239] on div "Ram" at bounding box center [761, 241] width 116 height 62
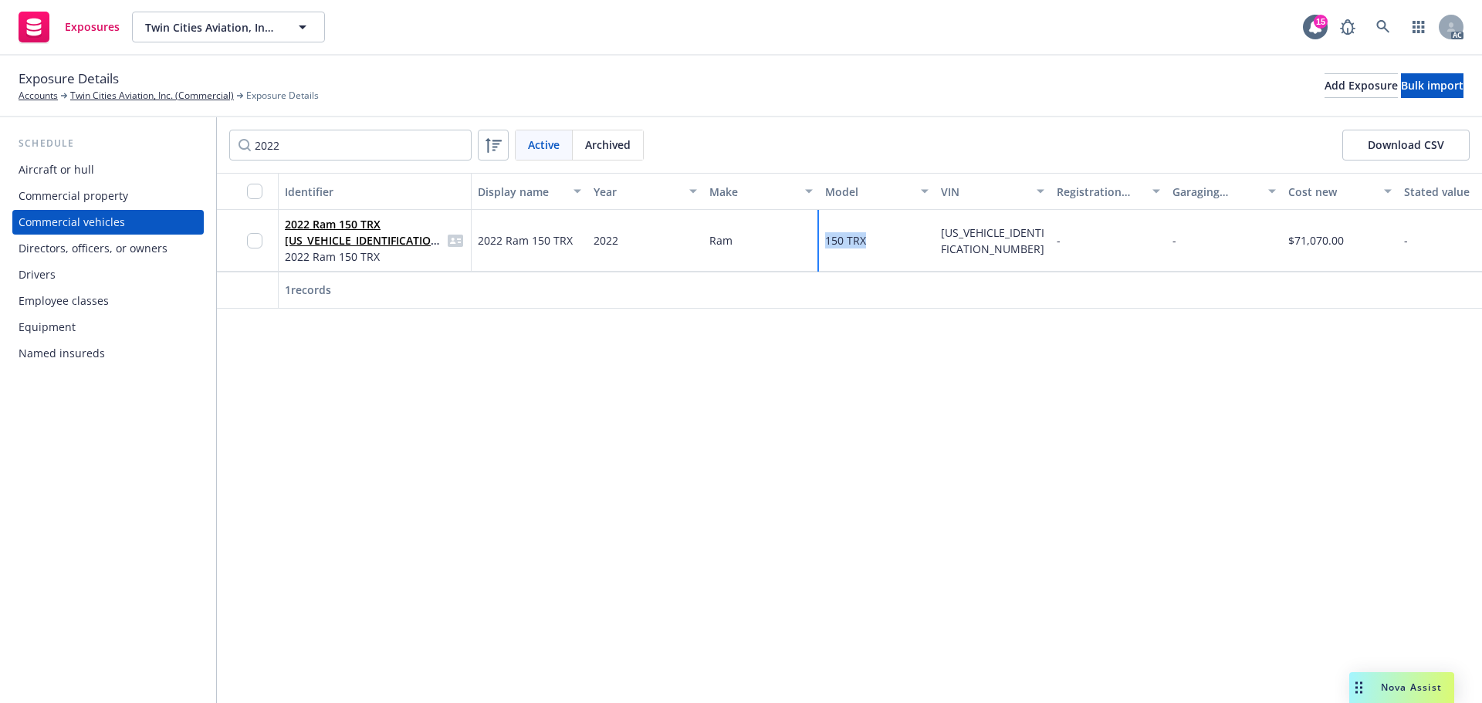
drag, startPoint x: 877, startPoint y: 245, endPoint x: 827, endPoint y: 245, distance: 50.2
click at [827, 245] on div "150 TRX" at bounding box center [877, 241] width 116 height 62
drag, startPoint x: 579, startPoint y: 242, endPoint x: 1177, endPoint y: 250, distance: 598.4
click at [466, 243] on div "2022 Ram 150 TRX 1C6SRFU93NN299785 2022 Ram 150 TRX 2022 Ram 150 TRX 2022 Ram 1…" at bounding box center [1213, 241] width 1992 height 62
drag, startPoint x: 935, startPoint y: 242, endPoint x: 926, endPoint y: 234, distance: 11.5
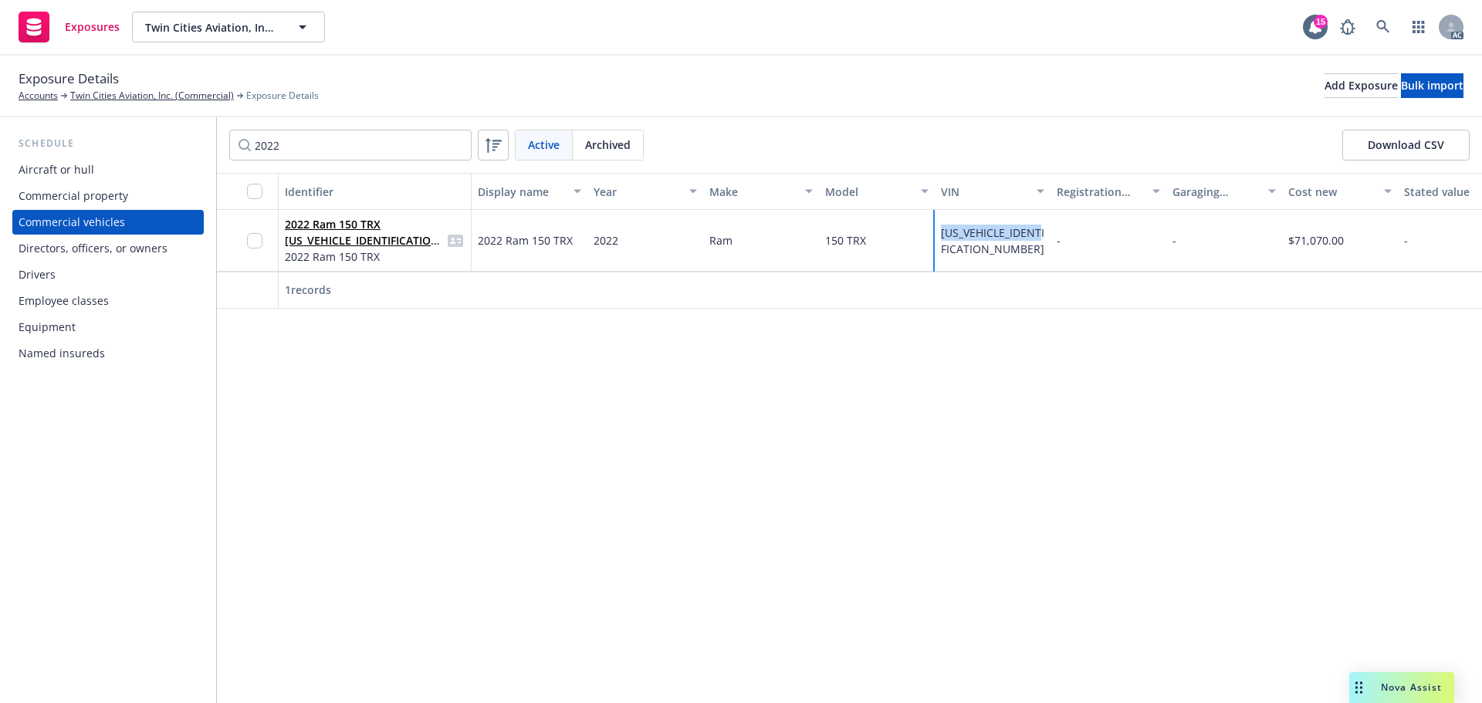
click at [926, 234] on div "2022 Ram 150 TRX 1C6SRFU93NN299785 2022 Ram 150 TRX 2022 Ram 150 TRX 2022 Ram 1…" at bounding box center [1213, 241] width 1992 height 62
click at [175, 144] on div "Schedule Aircraft or hull Commercial property Commercial vehicles Directors, of…" at bounding box center [741, 410] width 1482 height 586
paste input "95991"
click at [289, 129] on div "95991 Active Archived Download CSV" at bounding box center [849, 145] width 1265 height 56
drag, startPoint x: 327, startPoint y: 142, endPoint x: 200, endPoint y: 144, distance: 126.6
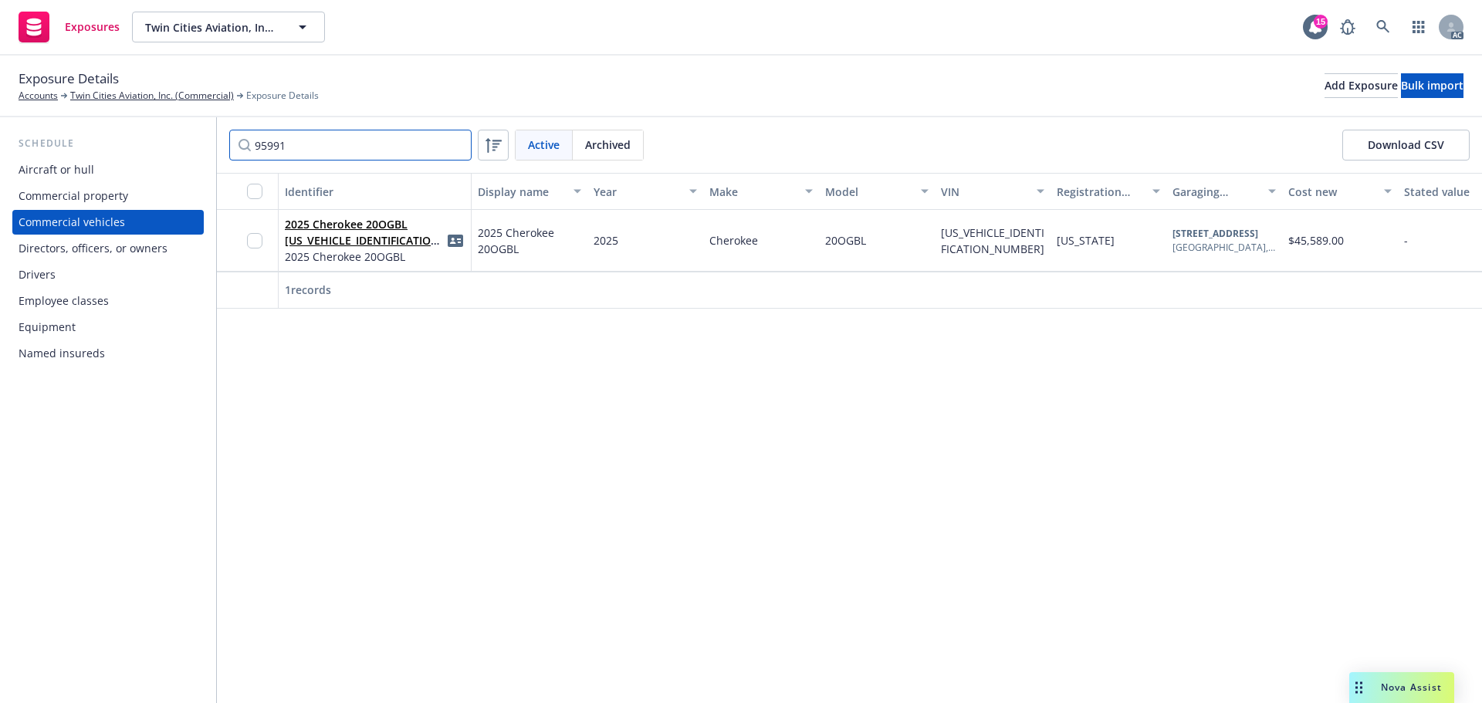
click at [200, 144] on div "Schedule Aircraft or hull Commercial property Commercial vehicles Directors, of…" at bounding box center [741, 410] width 1482 height 586
paste input "1993"
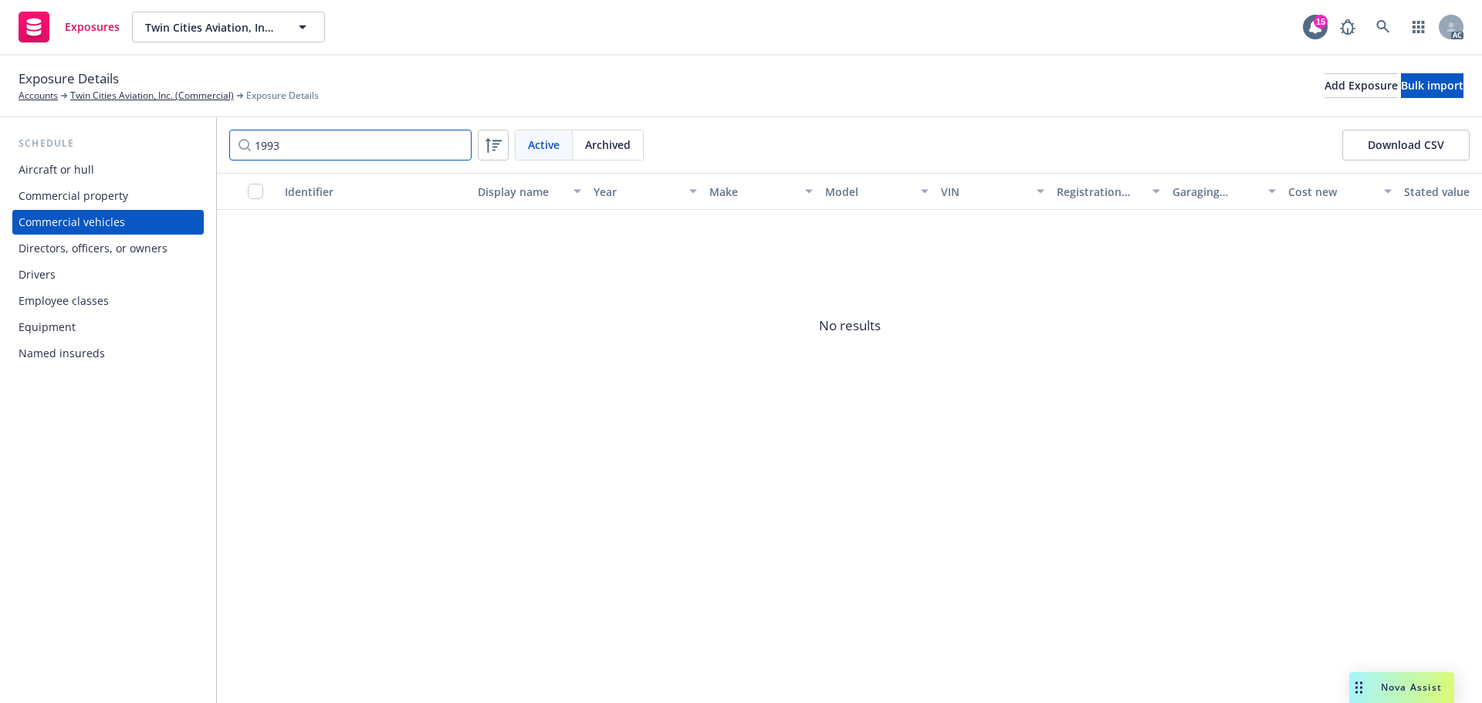
drag, startPoint x: 261, startPoint y: 139, endPoint x: 187, endPoint y: 136, distance: 74.2
click at [184, 136] on div "Schedule Aircraft or hull Commercial property Commercial vehicles Directors, of…" at bounding box center [741, 410] width 1482 height 586
paste input "2014"
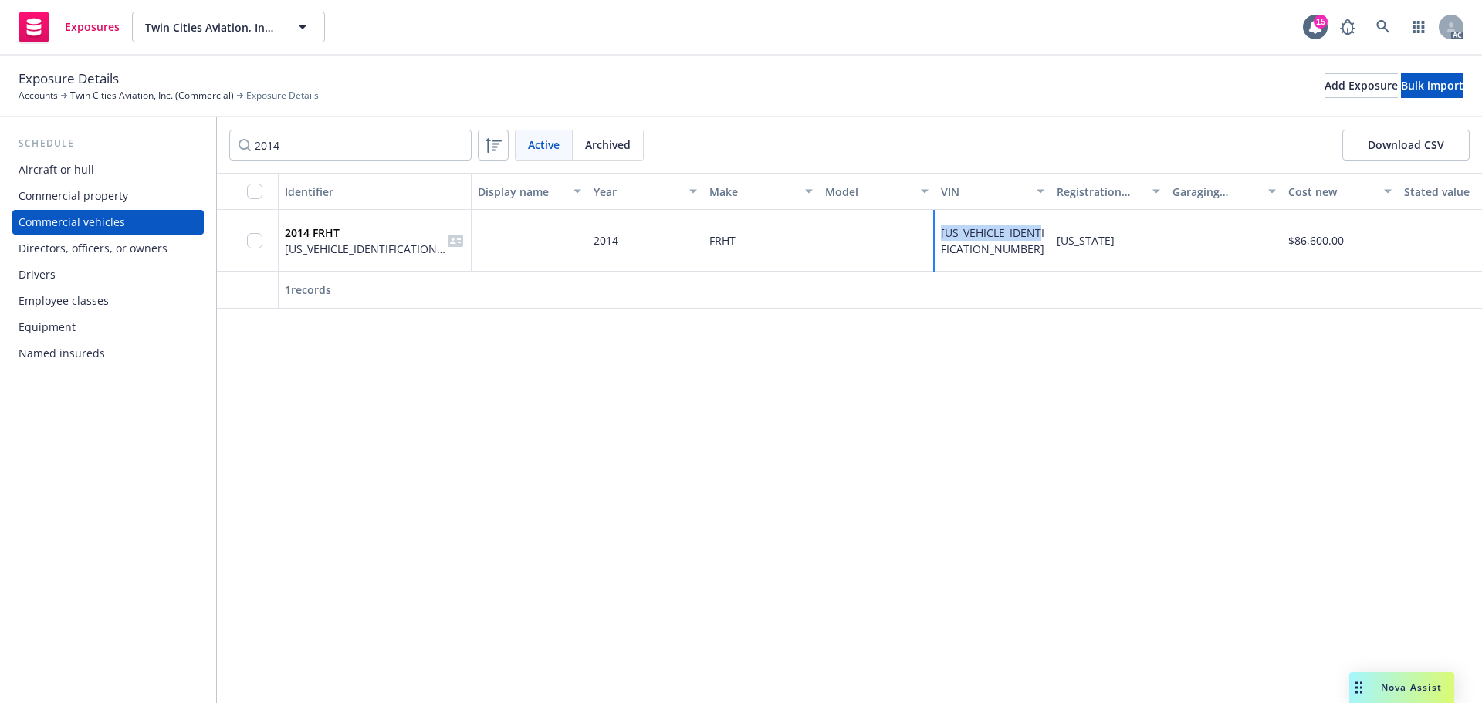
drag, startPoint x: 958, startPoint y: 245, endPoint x: 934, endPoint y: 225, distance: 31.7
click at [934, 225] on div "2014 FRHT 3ALACXDT4EDFV7377 - 2014 FRHT - 3ALACXDT4EDFV7377 California - $86,60…" at bounding box center [1213, 241] width 1992 height 62
click at [198, 138] on div "Schedule Aircraft or hull Commercial property Commercial vehicles Directors, of…" at bounding box center [741, 410] width 1482 height 586
paste input "2"
drag, startPoint x: 337, startPoint y: 153, endPoint x: 205, endPoint y: 151, distance: 132.0
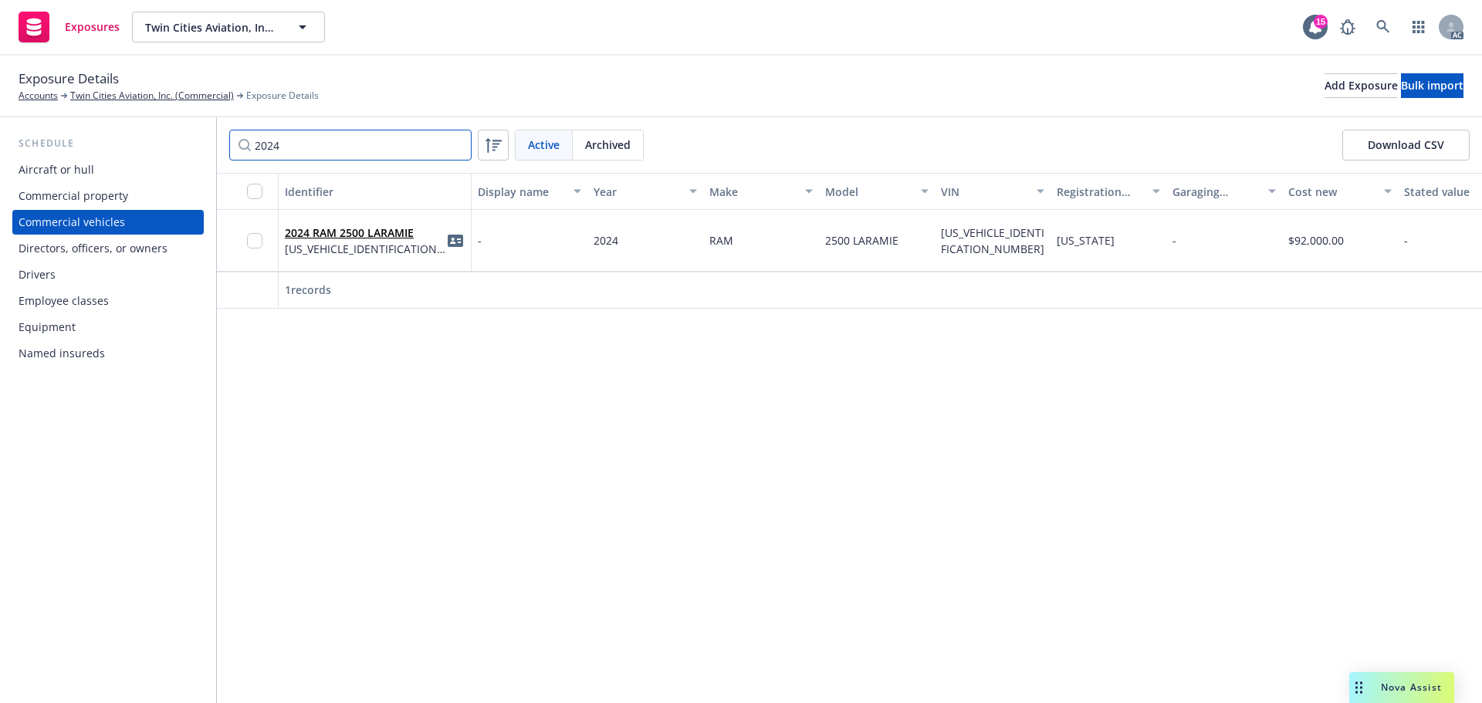
click at [205, 151] on div "Schedule Aircraft or hull Commercial property Commercial vehicles Directors, of…" at bounding box center [741, 410] width 1482 height 586
paste input "17"
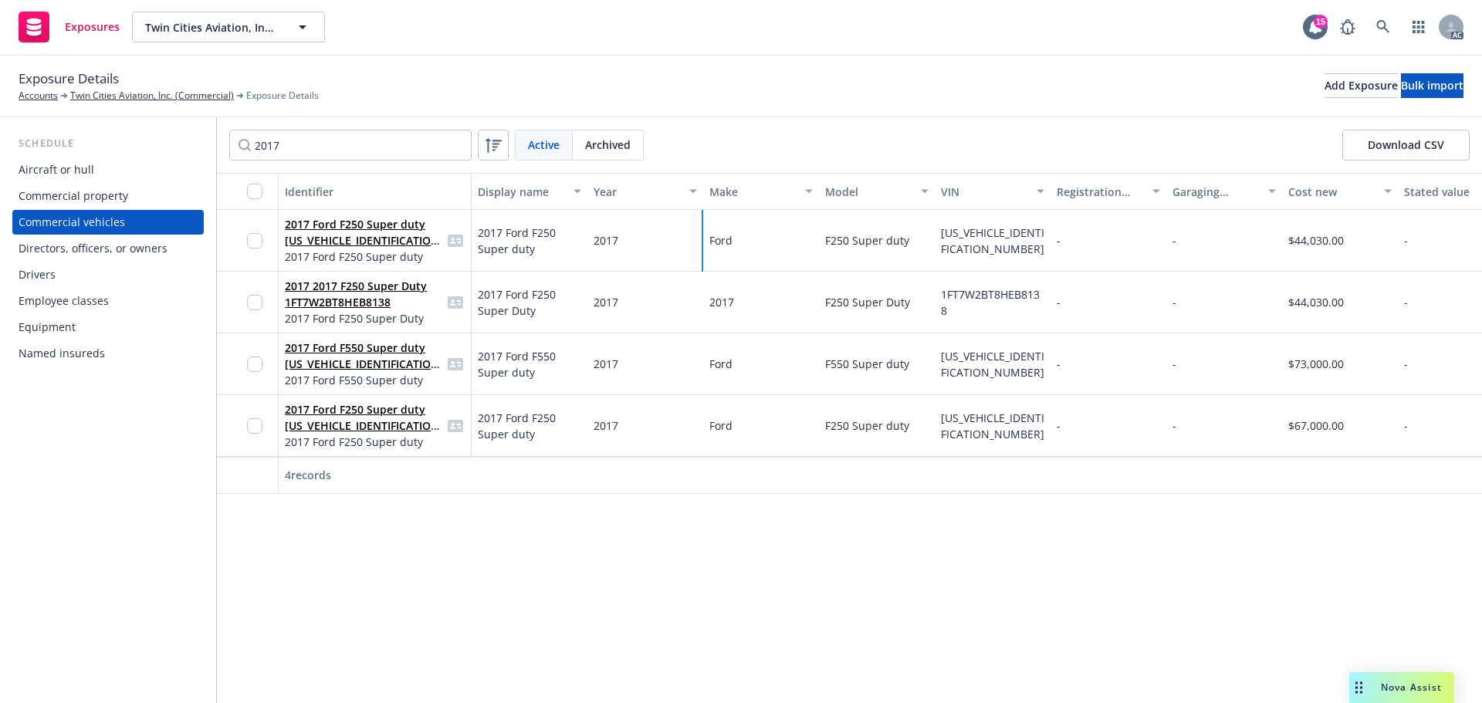
click at [665, 242] on div "2017 Ford F250 Super duty 1FT7W2BT8HEB78138 2017 Ford F250 Super duty 2017 Ford…" at bounding box center [1213, 241] width 1992 height 62
drag, startPoint x: 822, startPoint y: 242, endPoint x: 943, endPoint y: 244, distance: 121.2
click at [943, 244] on div "2017 Ford F250 Super duty 1FT7W2BT8HEB78138 2017 Ford F250 Super duty 2017 Ford…" at bounding box center [1213, 241] width 1992 height 62
drag, startPoint x: 929, startPoint y: 246, endPoint x: 921, endPoint y: 245, distance: 8.5
click at [929, 246] on div "F250 Super duty" at bounding box center [877, 241] width 116 height 62
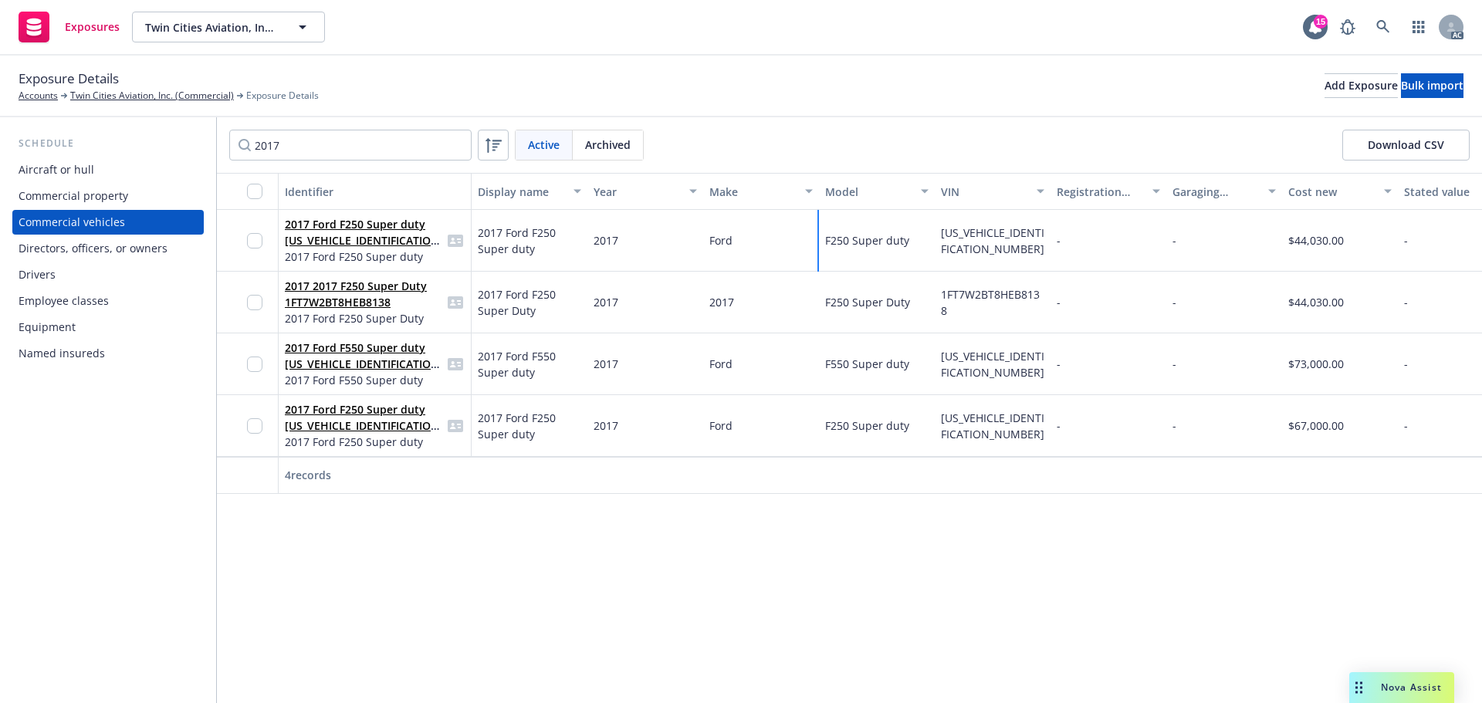
drag, startPoint x: 915, startPoint y: 244, endPoint x: 808, endPoint y: 248, distance: 107.4
click at [808, 248] on div "2017 Ford F250 Super duty 1FT7W2BT8HEB78138 2017 Ford F250 Super duty 2017 Ford…" at bounding box center [1213, 241] width 1992 height 62
drag, startPoint x: 967, startPoint y: 254, endPoint x: 939, endPoint y: 232, distance: 35.7
click at [939, 232] on div "1FT7W2BT8HEB78138" at bounding box center [993, 241] width 116 height 62
drag, startPoint x: 527, startPoint y: 256, endPoint x: 471, endPoint y: 228, distance: 62.8
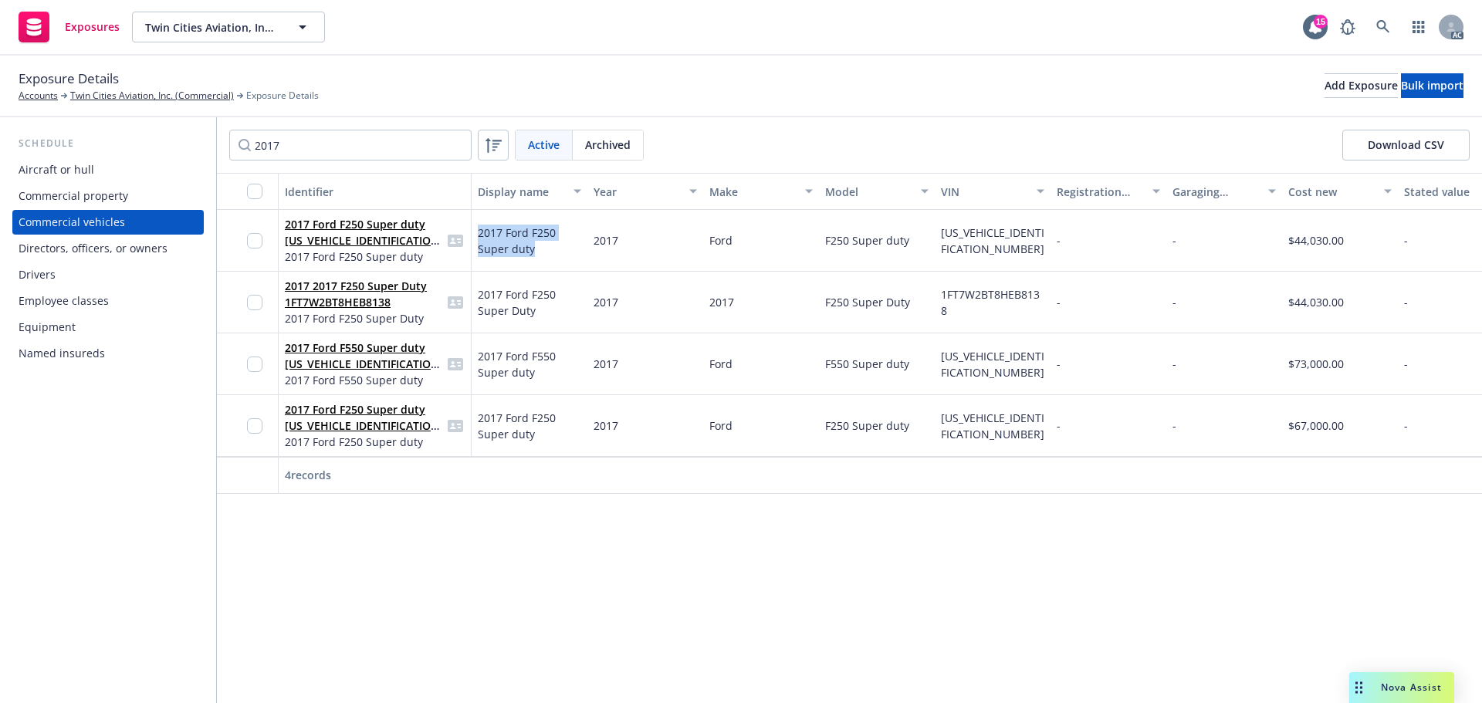
click at [466, 227] on div "2017 Ford F250 Super duty 1FT7W2BT8HEB78138 2017 Ford F250 Super duty 2017 Ford…" at bounding box center [1213, 241] width 1992 height 62
drag, startPoint x: 235, startPoint y: 142, endPoint x: 466, endPoint y: 176, distance: 232.5
click at [202, 141] on div "Schedule Aircraft or hull Commercial property Commercial vehicles Directors, of…" at bounding box center [741, 410] width 1482 height 586
paste input "22"
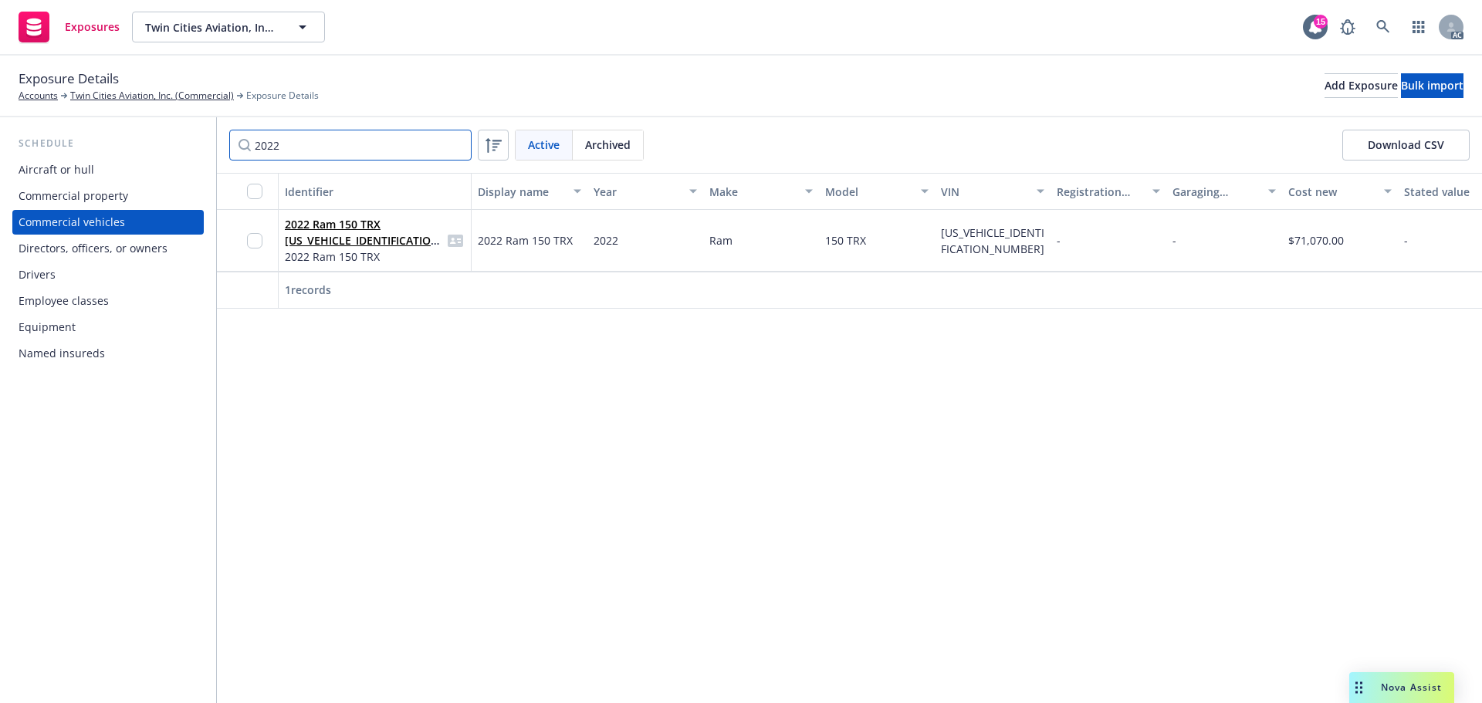
drag, startPoint x: 300, startPoint y: 141, endPoint x: 208, endPoint y: 136, distance: 92.0
click at [208, 136] on div "Schedule Aircraft or hull Commercial property Commercial vehicles Directors, of…" at bounding box center [741, 410] width 1482 height 586
paste input "4"
drag, startPoint x: 750, startPoint y: 246, endPoint x: 700, endPoint y: 245, distance: 50.2
click at [700, 245] on div "2024 RAM 2500 LARAMIE 3C6UR5NL4RG221740 - 2024 RAM 2500 LARAMIE 3C6UR5NL4RG2217…" at bounding box center [1213, 241] width 1992 height 62
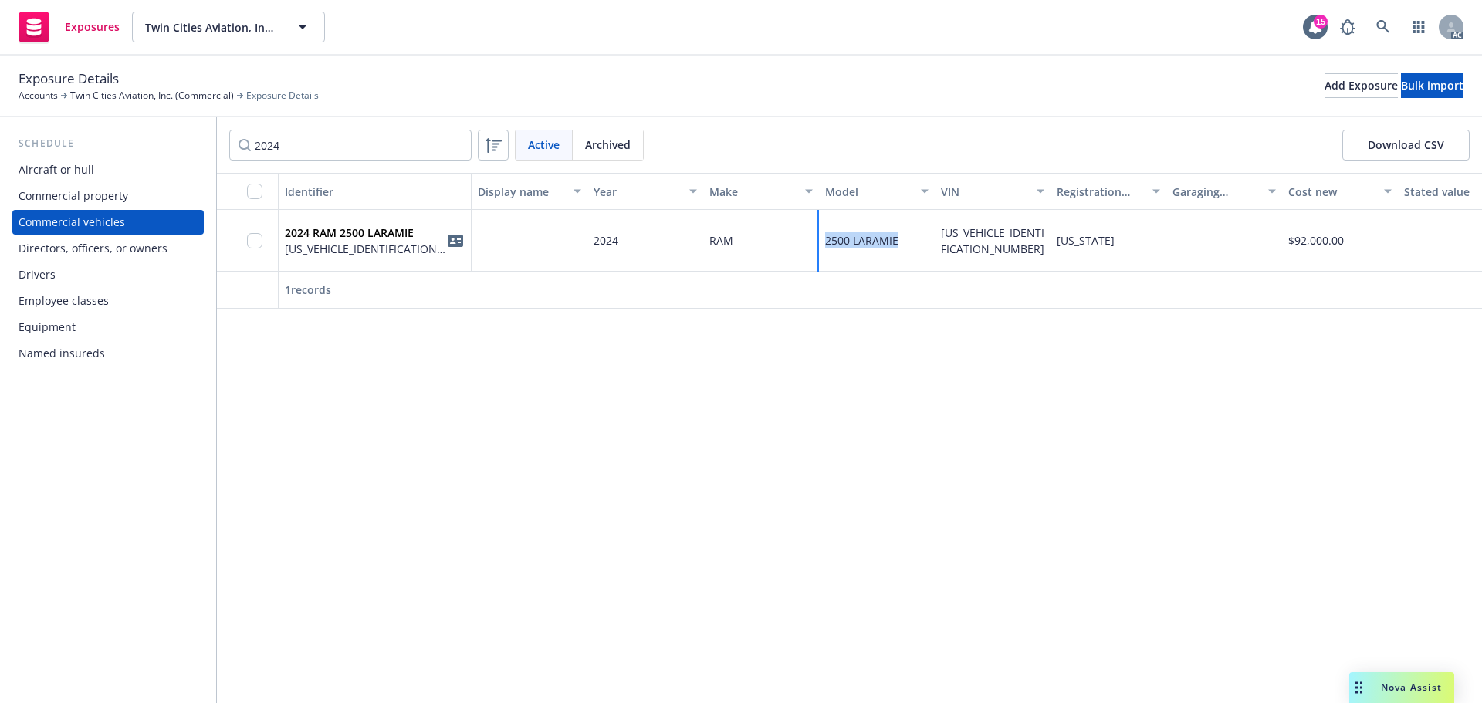
drag, startPoint x: 911, startPoint y: 242, endPoint x: 1136, endPoint y: 323, distance: 239.6
click at [816, 239] on div "2024 RAM 2500 LARAMIE 3C6UR5NL4RG221740 - 2024 RAM 2500 LARAMIE 3C6UR5NL4RG2217…" at bounding box center [1213, 241] width 1992 height 62
drag, startPoint x: 967, startPoint y: 251, endPoint x: 931, endPoint y: 230, distance: 41.2
click at [931, 230] on div "2024 RAM 2500 LARAMIE 3C6UR5NL4RG221740 - 2024 RAM 2500 LARAMIE 3C6UR5NL4RG2217…" at bounding box center [1213, 241] width 1992 height 62
drag, startPoint x: 347, startPoint y: 141, endPoint x: 348, endPoint y: 157, distance: 15.5
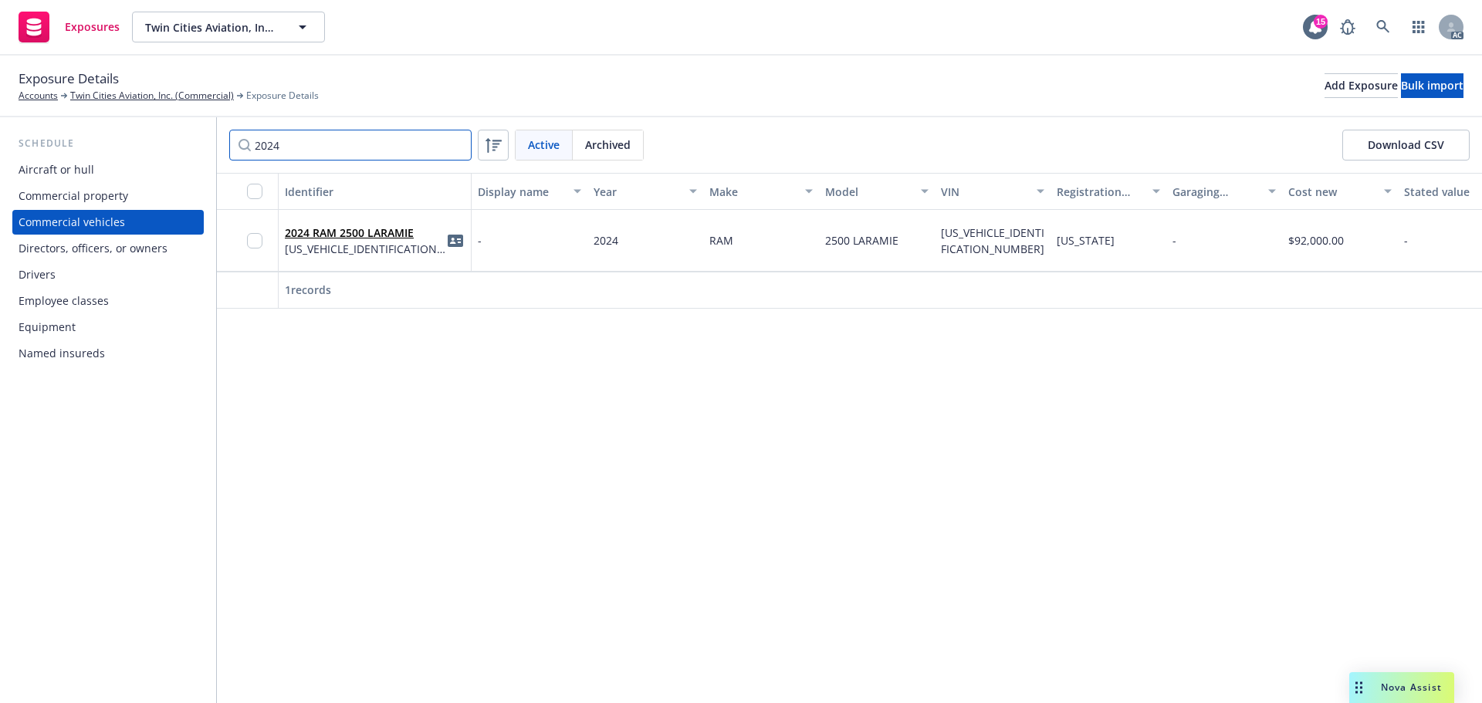
click at [185, 137] on div "Schedule Aircraft or hull Commercial property Commercial vehicles Directors, of…" at bounding box center [741, 410] width 1482 height 586
paste input "13"
drag, startPoint x: 348, startPoint y: 143, endPoint x: 175, endPoint y: 141, distance: 172.9
click at [175, 141] on div "Schedule Aircraft or hull Commercial property Commercial vehicles Directors, of…" at bounding box center [741, 410] width 1482 height 586
paste input "25"
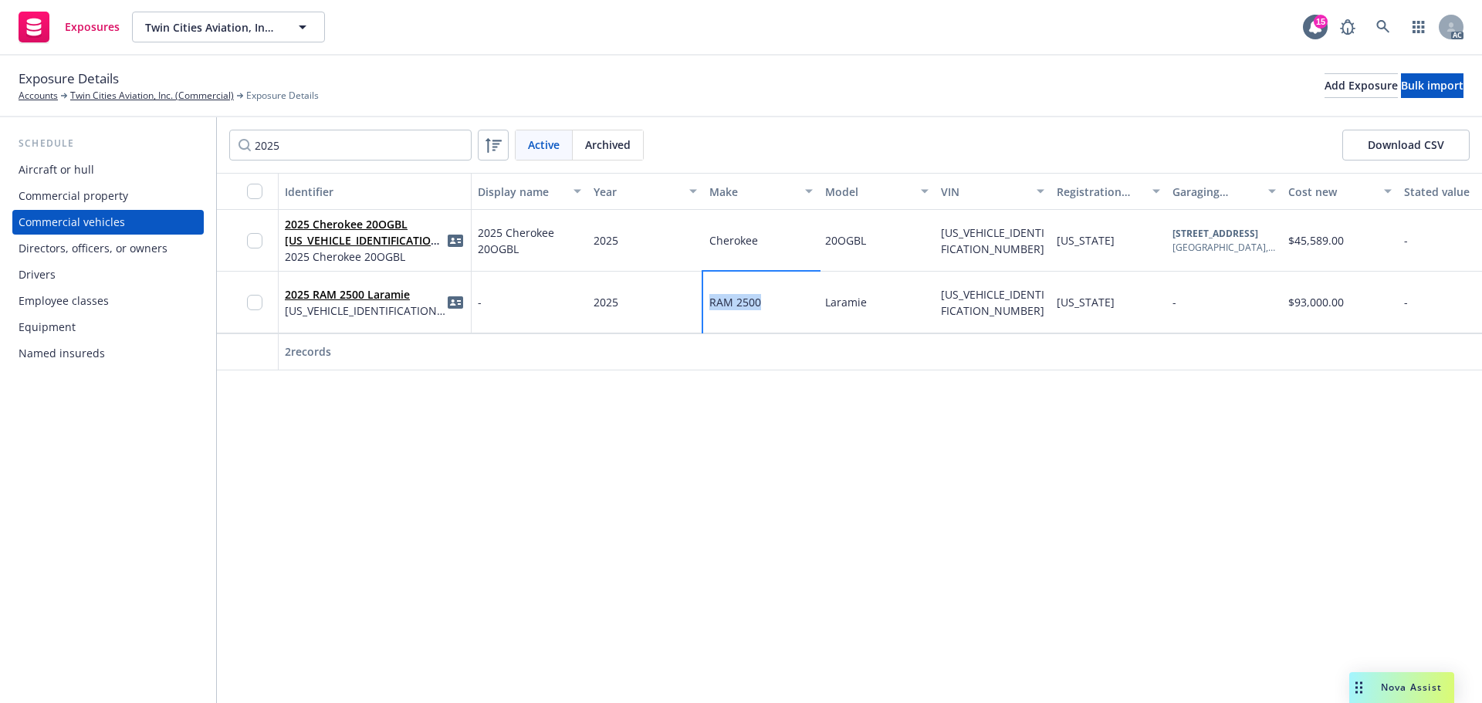
drag, startPoint x: 770, startPoint y: 303, endPoint x: 701, endPoint y: 306, distance: 68.7
click at [701, 306] on div "2025 RAM 2500 Laramie 3C63R5FL2SG521602 - 2025 RAM 2500 Laramie 3C63R5FL2SG5216…" at bounding box center [1213, 303] width 1992 height 62
drag, startPoint x: 422, startPoint y: 296, endPoint x: 286, endPoint y: 296, distance: 136.6
click at [286, 296] on div "2025 RAM 2500 Laramie 3C63R5FL2SG521602" at bounding box center [375, 302] width 180 height 42
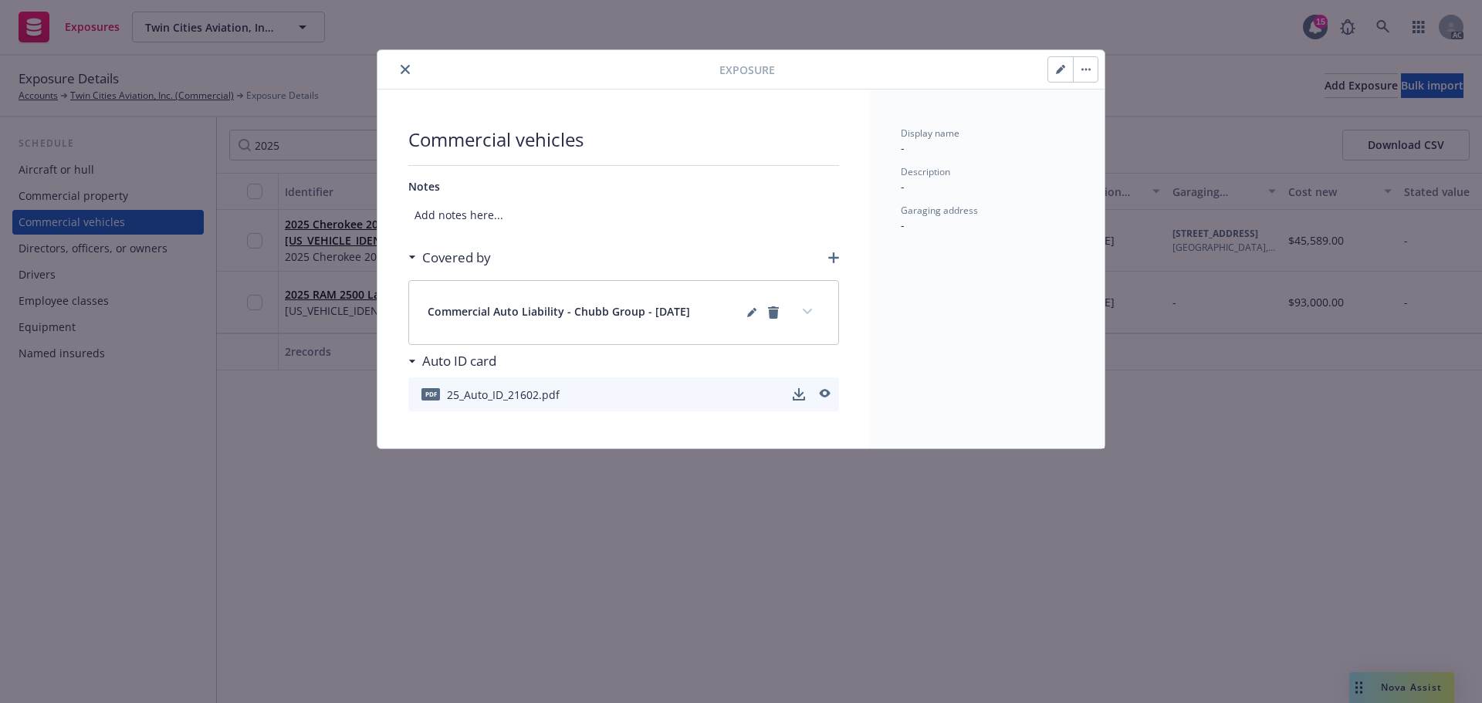
drag, startPoint x: 405, startPoint y: 69, endPoint x: 405, endPoint y: 78, distance: 8.5
click at [405, 69] on icon "close" at bounding box center [405, 69] width 9 height 9
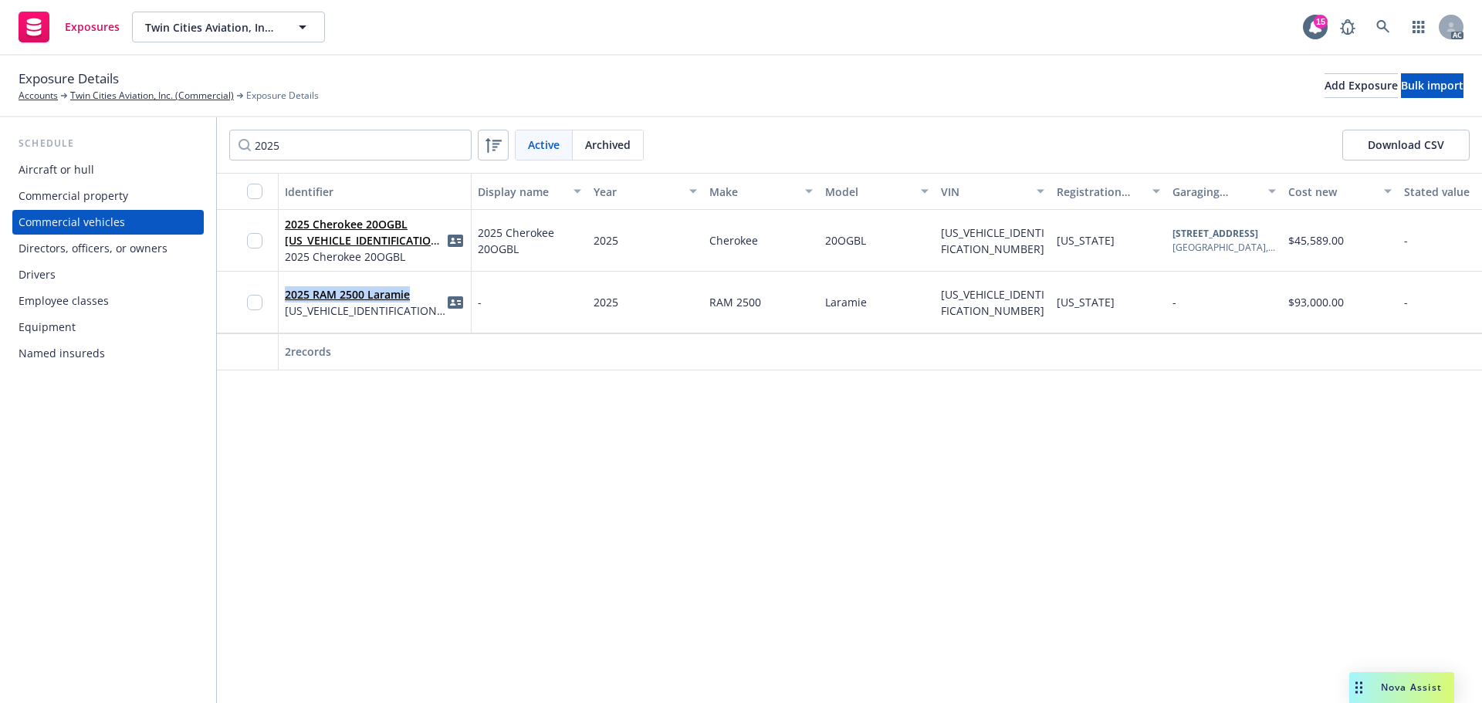
drag, startPoint x: 386, startPoint y: 291, endPoint x: 549, endPoint y: 316, distance: 164.8
click at [275, 296] on div "2025 RAM 2500 Laramie 3C63R5FL2SG521602 - 2025 RAM 2500 Laramie 3C63R5FL2SG5216…" at bounding box center [1213, 303] width 1992 height 62
drag, startPoint x: 950, startPoint y: 319, endPoint x: 936, endPoint y: 291, distance: 31.4
click at [936, 291] on div "3C63R5FL2SG521602" at bounding box center [993, 303] width 116 height 62
drag, startPoint x: 316, startPoint y: 144, endPoint x: 206, endPoint y: 140, distance: 109.7
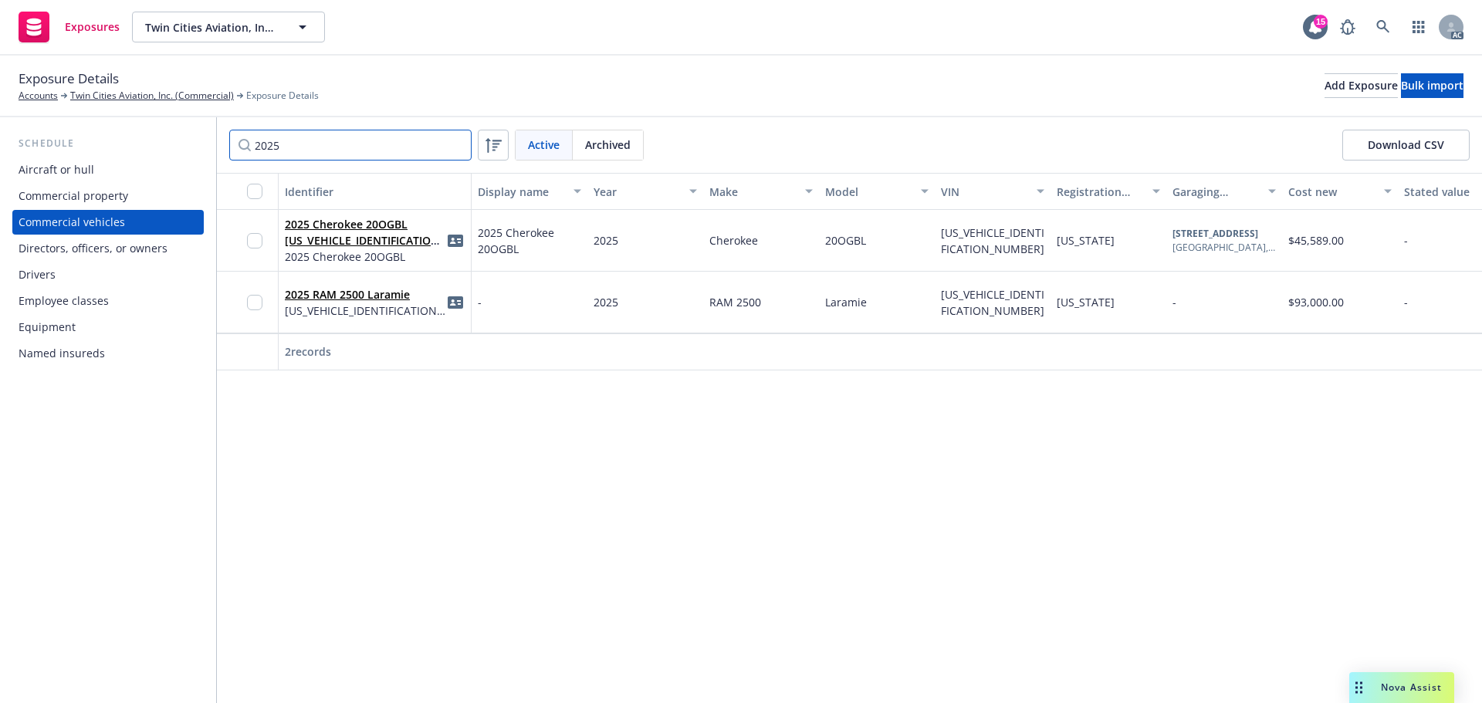
click at [206, 140] on div "Schedule Aircraft or hull Commercial property Commercial vehicles Directors, of…" at bounding box center [741, 410] width 1482 height 586
paste input "6"
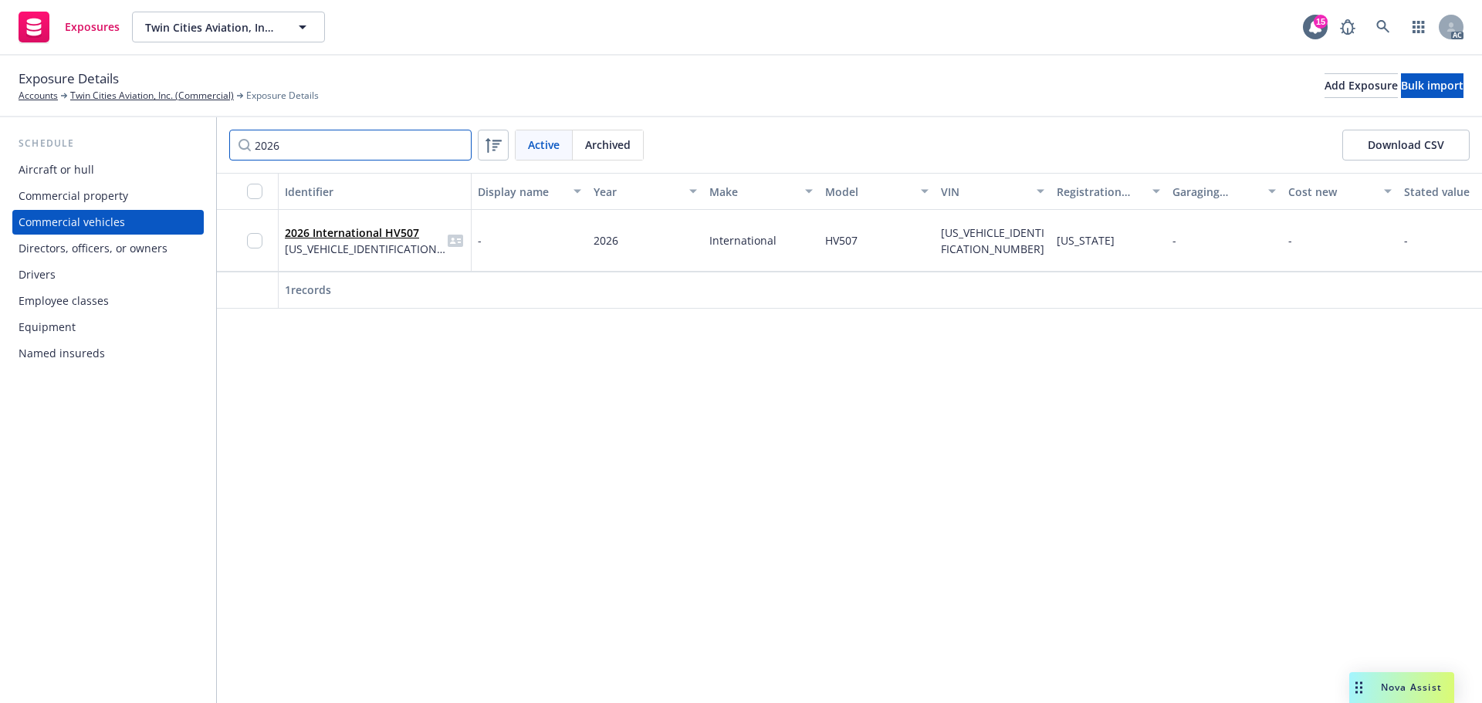
type input "2026"
drag, startPoint x: 787, startPoint y: 236, endPoint x: 679, endPoint y: 239, distance: 108.1
click at [679, 239] on div "2026 International HV507 3HAEGTAT7TL256604 - 2026 International HV507 3HAEGTAT7…" at bounding box center [1213, 241] width 1992 height 62
drag, startPoint x: 863, startPoint y: 229, endPoint x: 783, endPoint y: 238, distance: 80.8
click at [783, 238] on div "2026 International HV507 3HAEGTAT7TL256604 - 2026 International HV507 3HAEGTAT7…" at bounding box center [1213, 241] width 1992 height 62
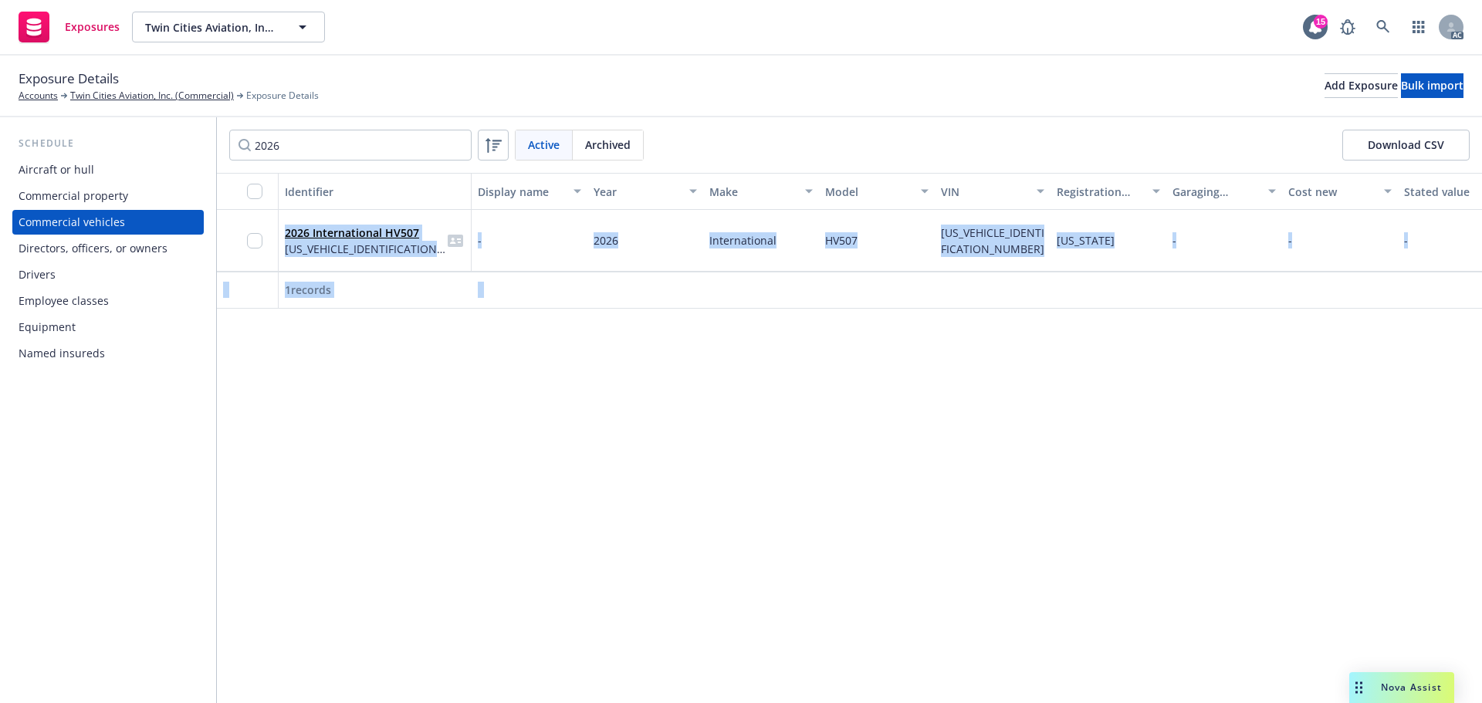
drag, startPoint x: 364, startPoint y: 232, endPoint x: 284, endPoint y: 233, distance: 79.5
click at [284, 233] on body "Exposures Twin Cities Aviation, Inc. (Commercial) Twin Cities Aviation, Inc. (C…" at bounding box center [741, 351] width 1482 height 703
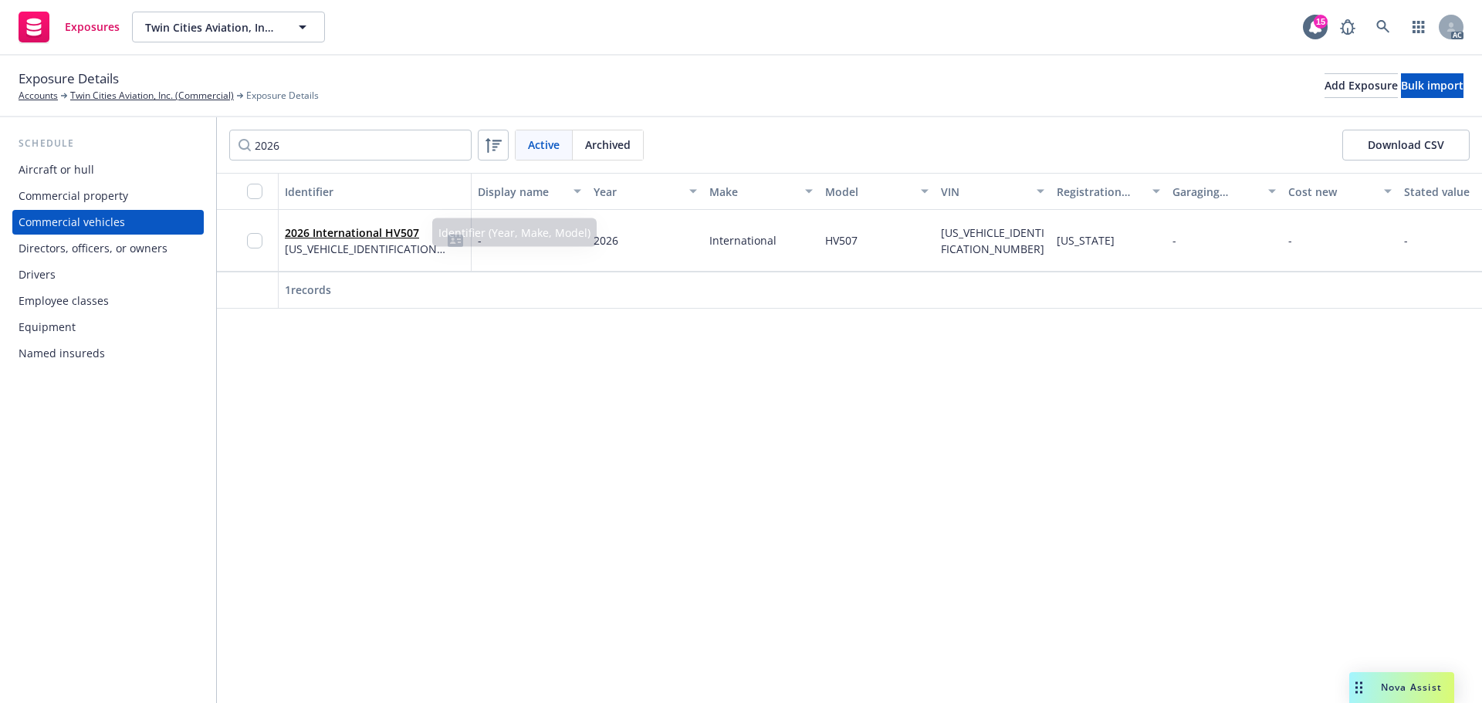
click at [515, 54] on div "Exposures Twin Cities Aviation, Inc. (Commercial) Twin Cities Aviation, Inc. (C…" at bounding box center [741, 28] width 1482 height 56
drag, startPoint x: 424, startPoint y: 232, endPoint x: 285, endPoint y: 230, distance: 139.0
click at [285, 230] on div "2026 International HV507 3HAEGTAT7TL256604" at bounding box center [375, 240] width 180 height 42
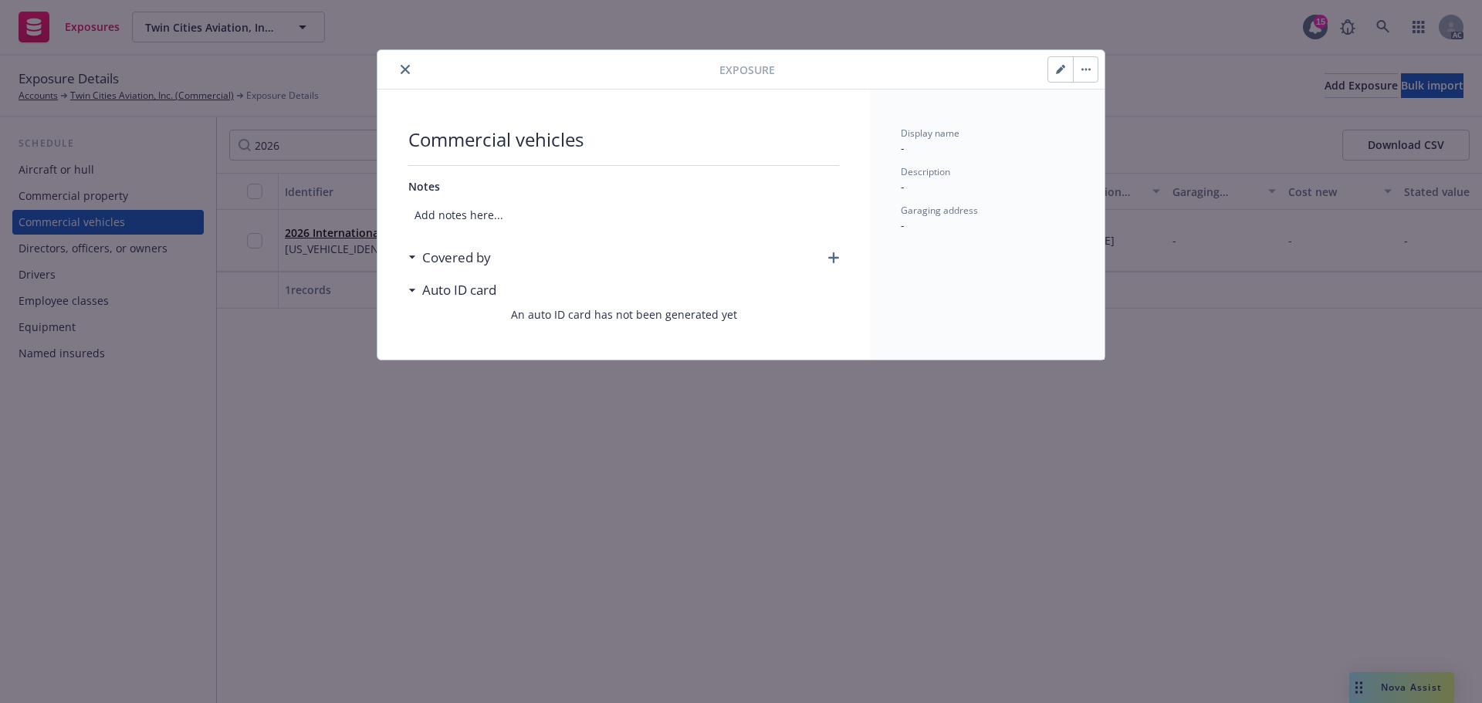
click at [405, 71] on icon "close" at bounding box center [405, 69] width 9 height 9
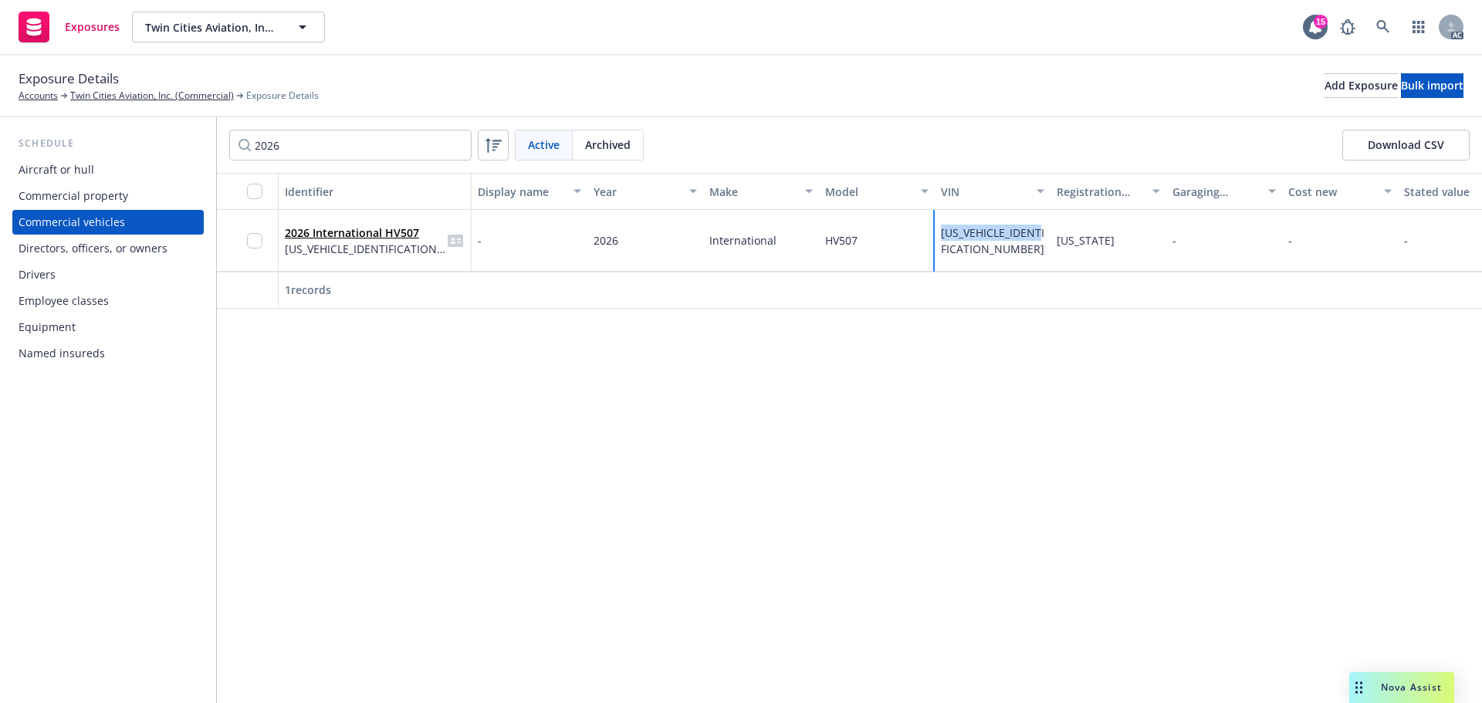
drag, startPoint x: 944, startPoint y: 250, endPoint x: 936, endPoint y: 230, distance: 21.5
click at [936, 230] on div "3HAEGTAT7TL256604" at bounding box center [993, 241] width 116 height 62
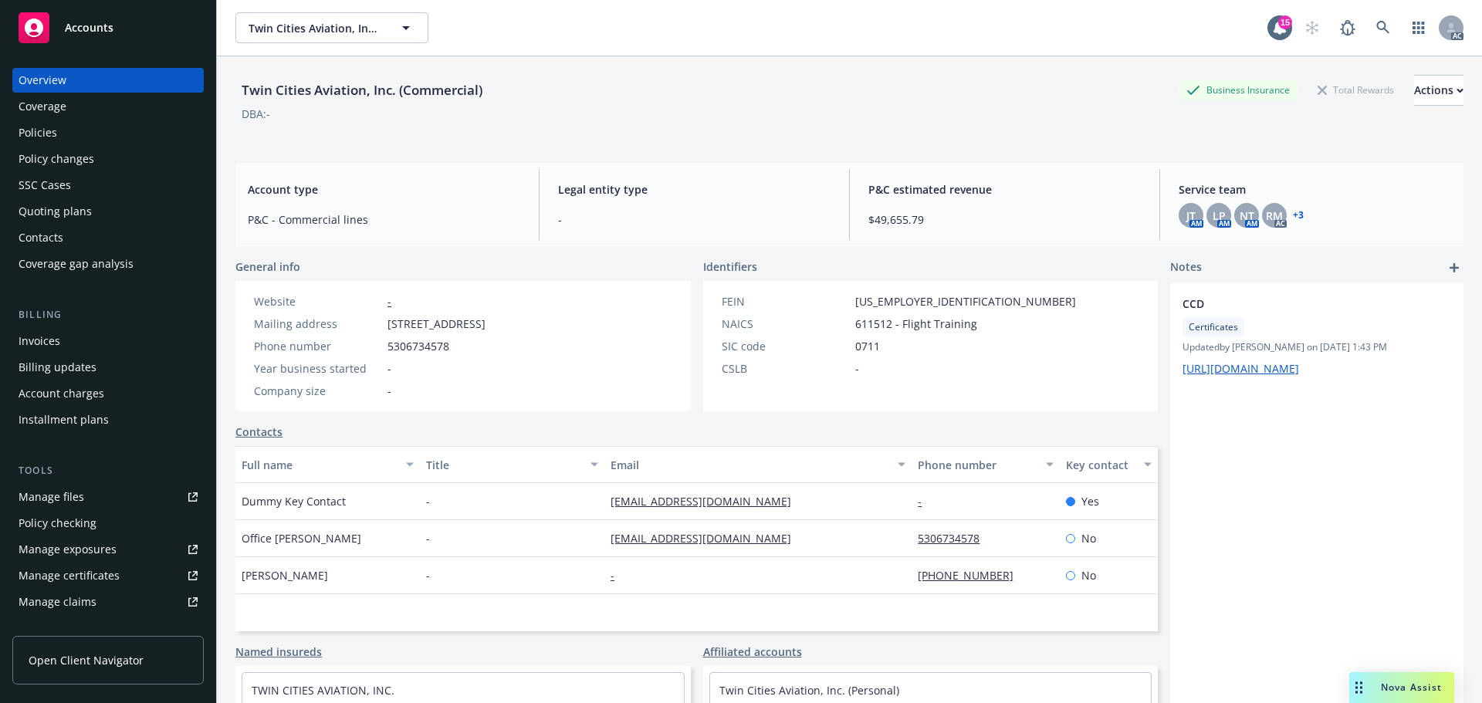
scroll to position [303, 0]
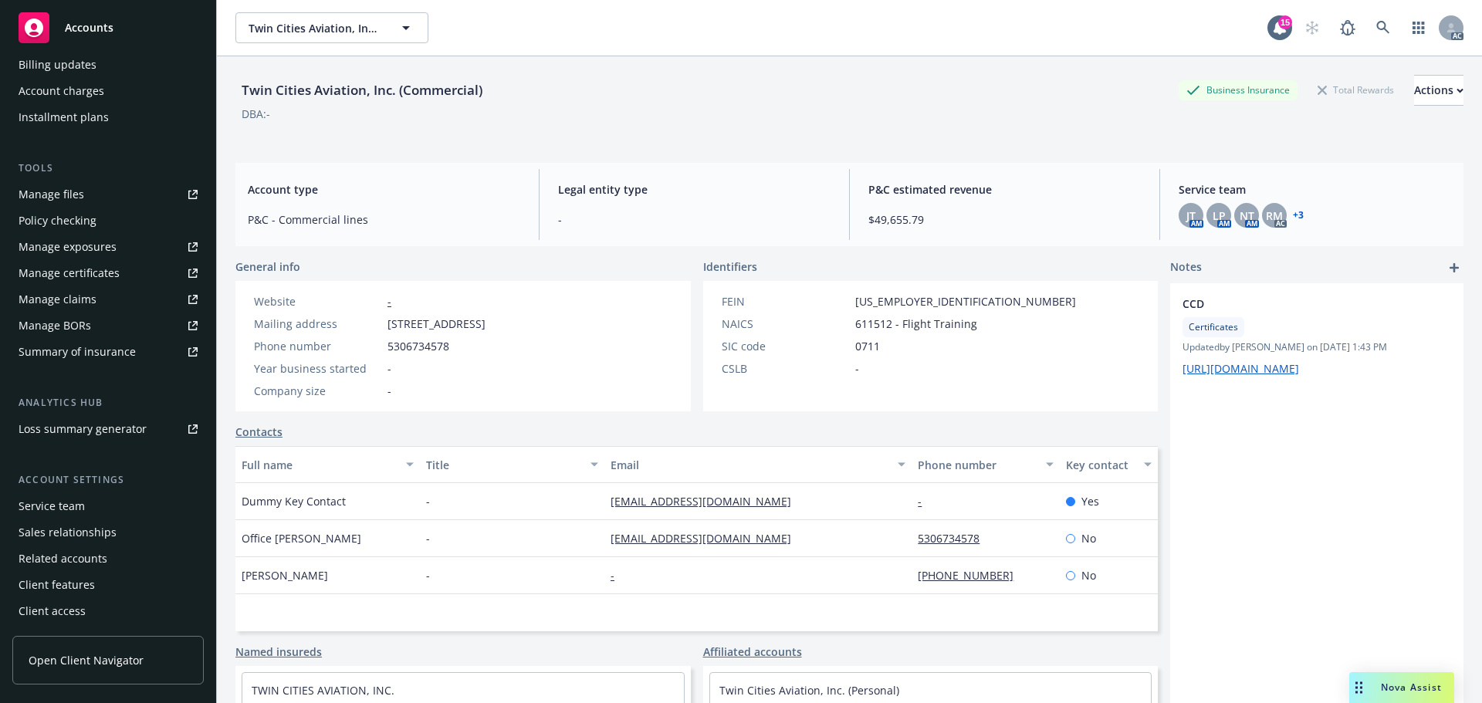
drag, startPoint x: 0, startPoint y: 0, endPoint x: 51, endPoint y: 499, distance: 501.3
click at [51, 499] on div "Service team" at bounding box center [52, 506] width 66 height 25
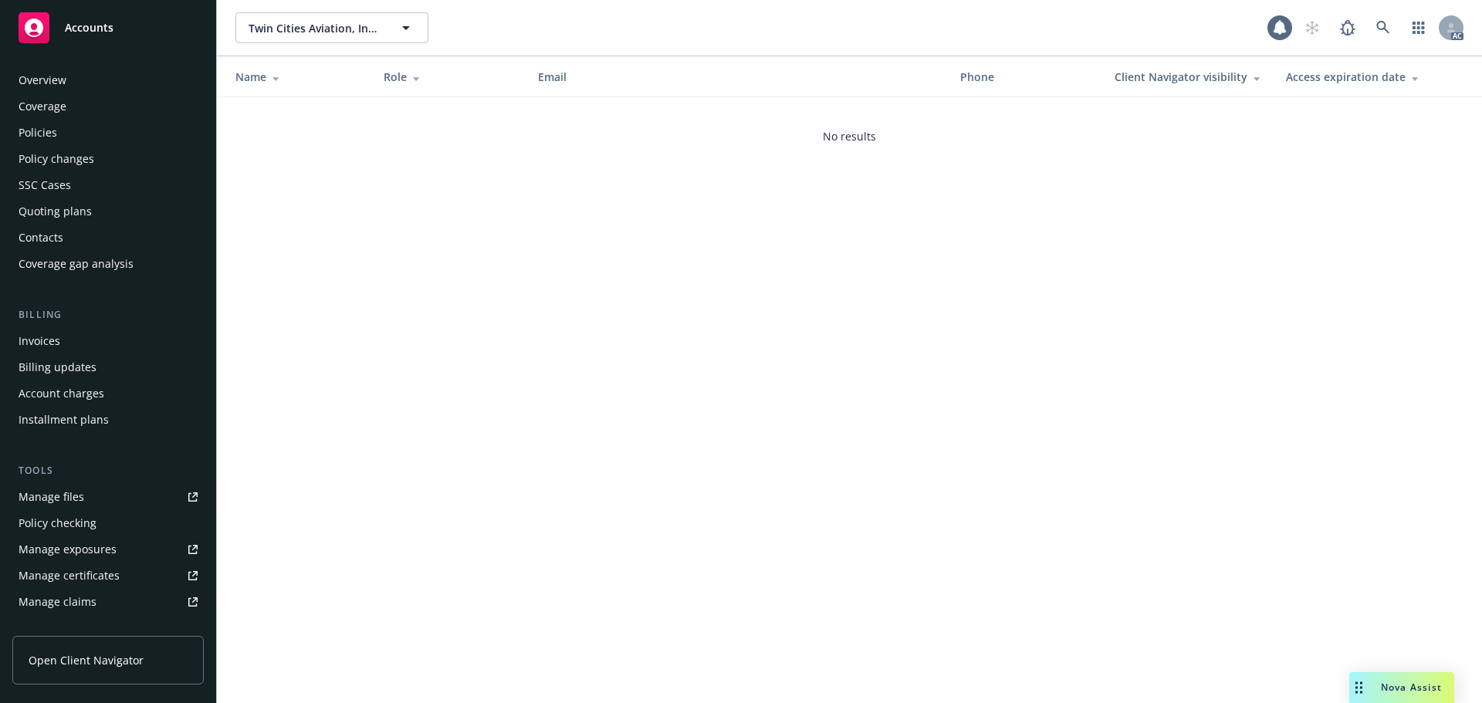
scroll to position [303, 0]
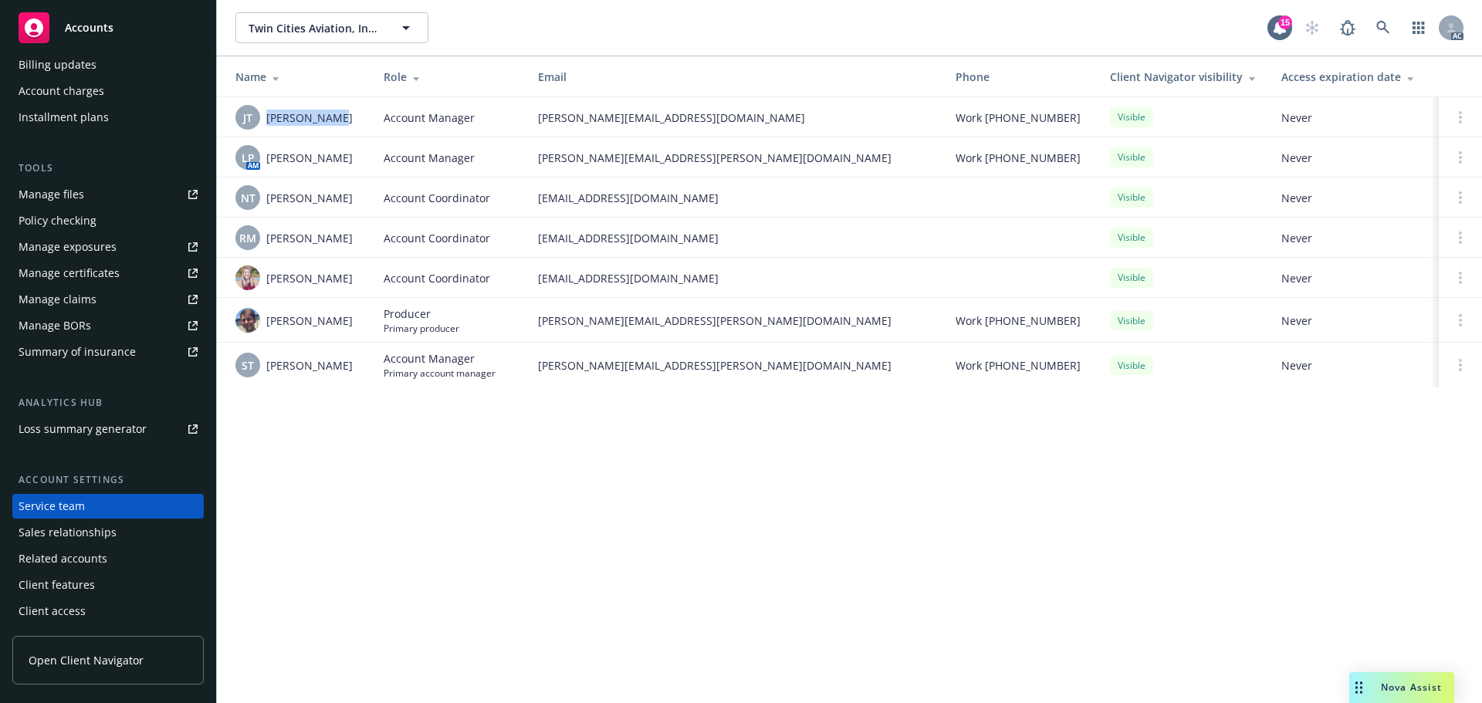
drag, startPoint x: 327, startPoint y: 124, endPoint x: 266, endPoint y: 122, distance: 60.2
click at [266, 122] on div "[PERSON_NAME] [PERSON_NAME] Thai" at bounding box center [297, 117] width 124 height 25
copy span "[PERSON_NAME]"
drag, startPoint x: 310, startPoint y: 197, endPoint x: 266, endPoint y: 204, distance: 45.3
click at [266, 204] on div "NT [PERSON_NAME]" at bounding box center [297, 197] width 124 height 25
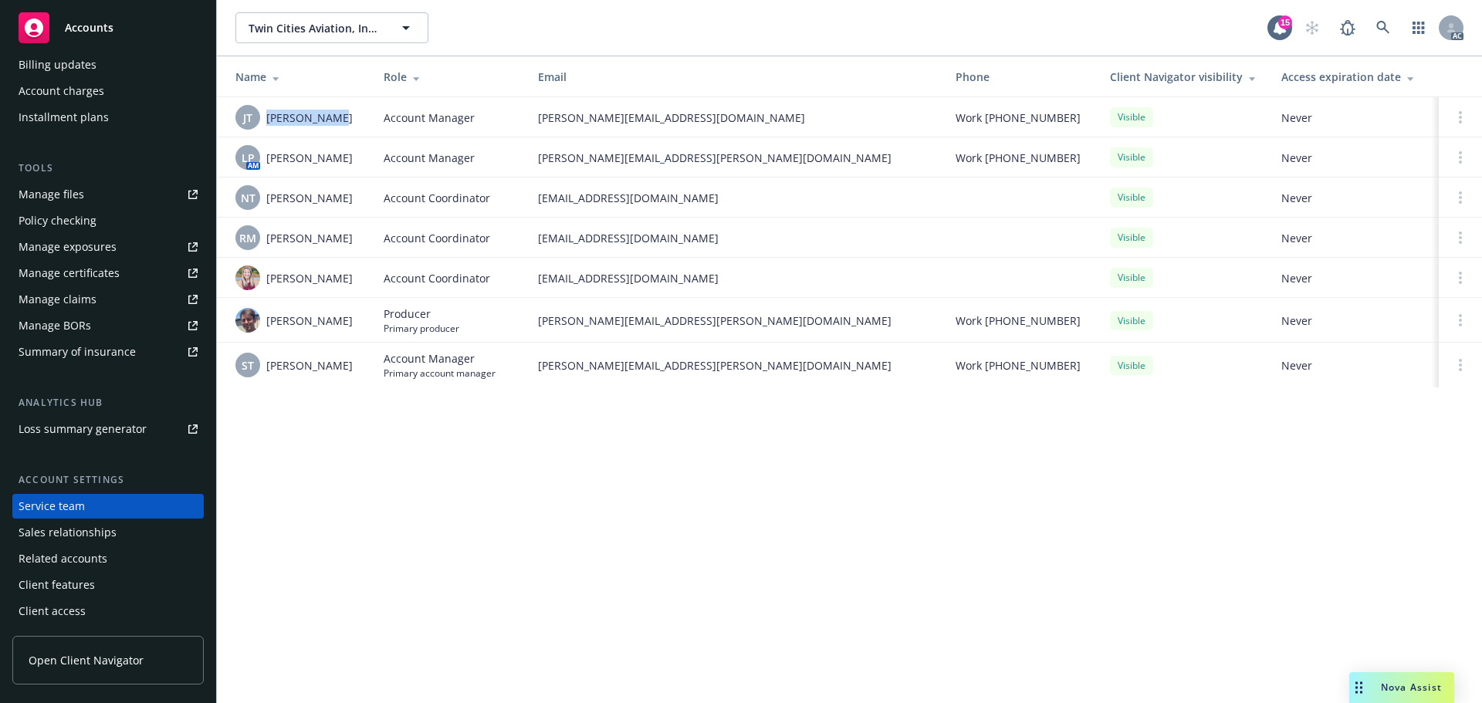
copy span "[PERSON_NAME]"
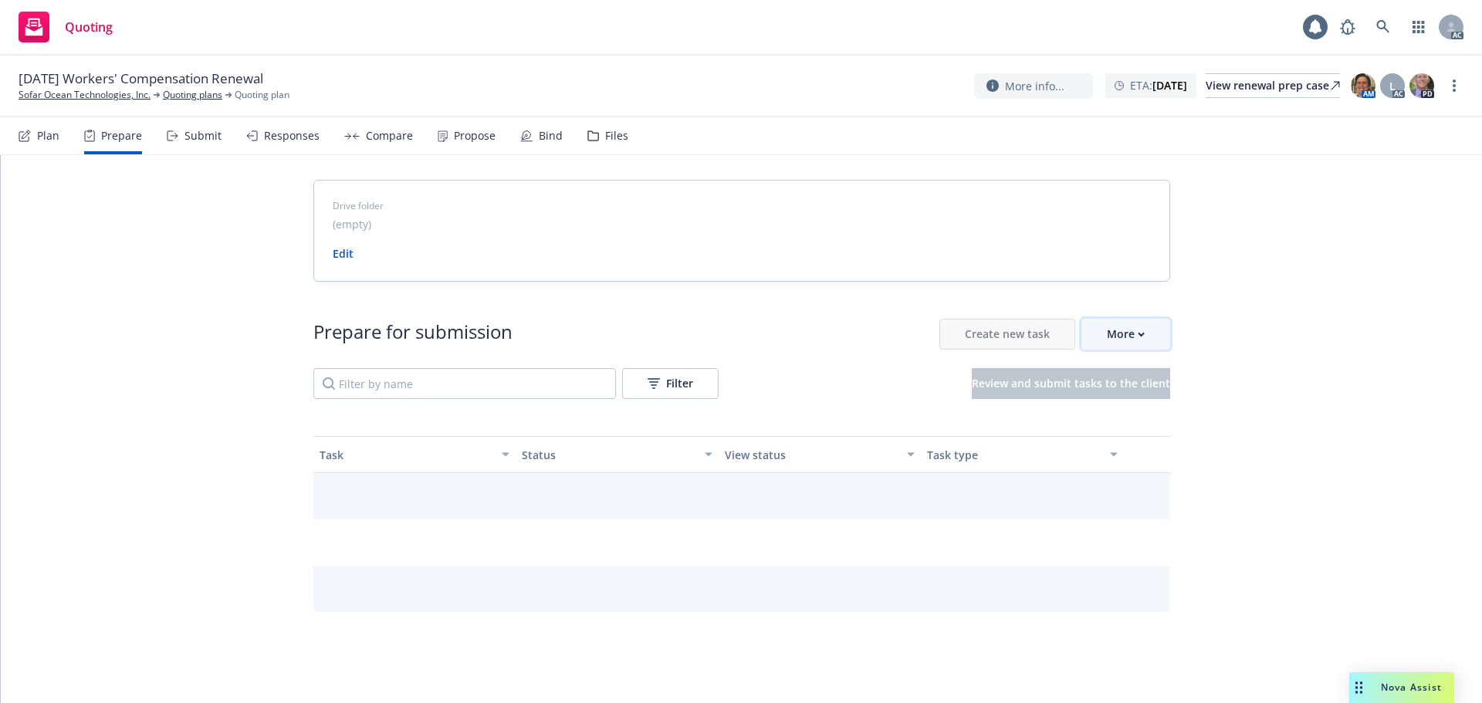
click at [1145, 347] on button "More" at bounding box center [1126, 334] width 89 height 31
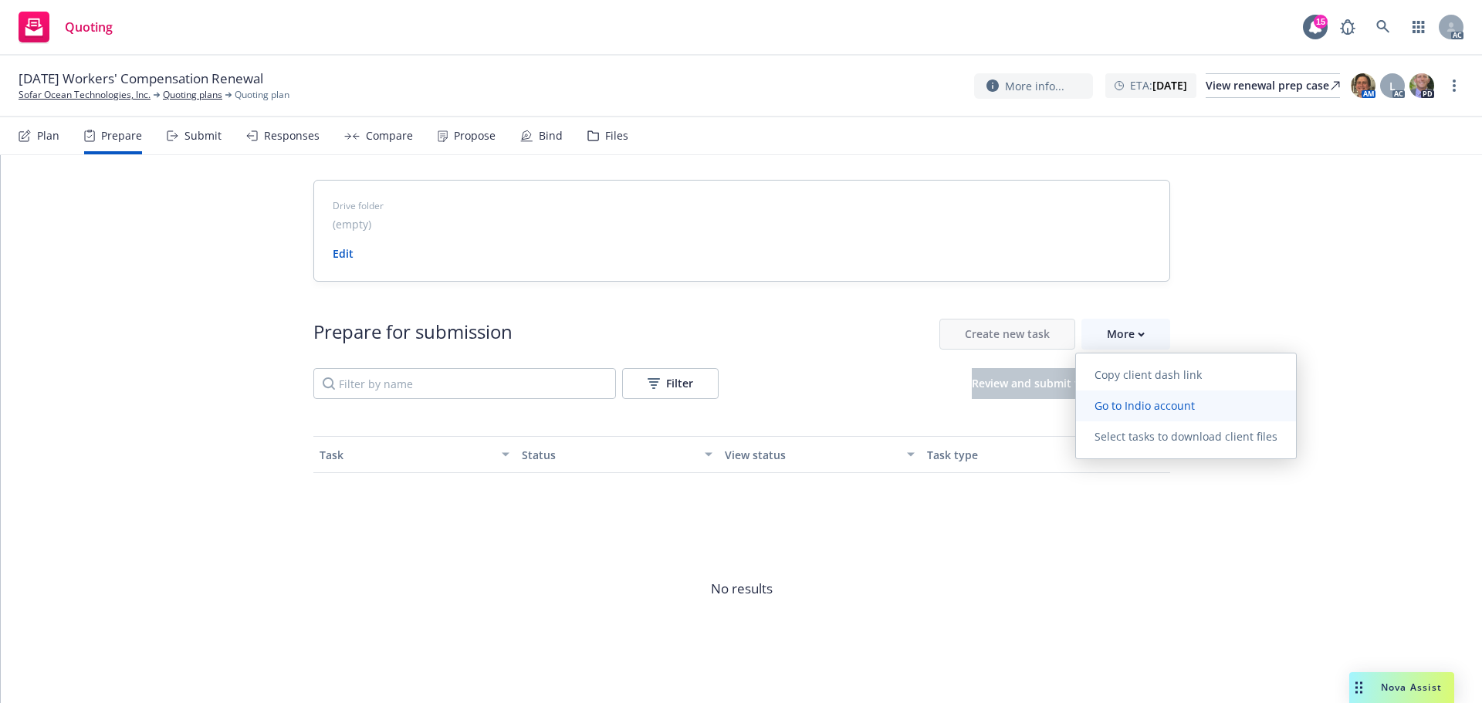
click at [1157, 407] on span "Go to Indio account" at bounding box center [1144, 405] width 137 height 15
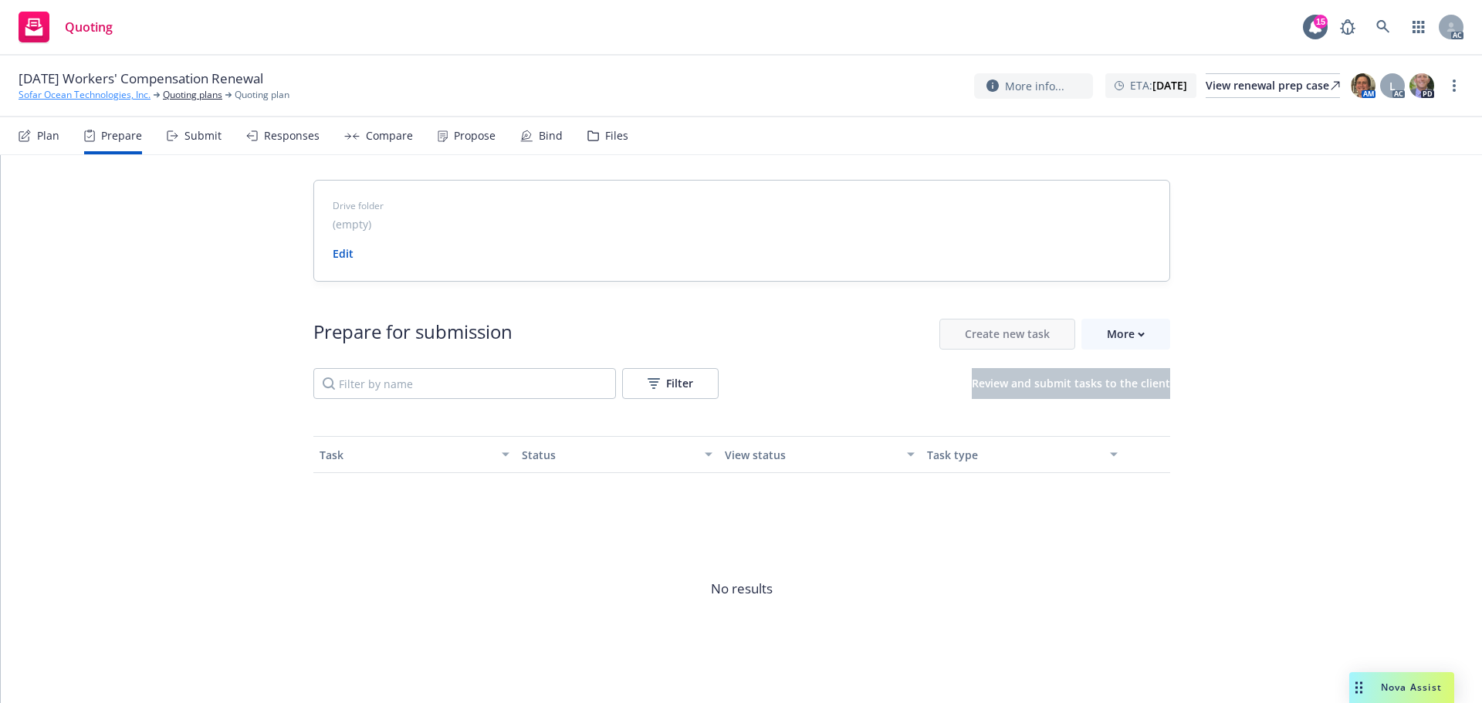
click at [139, 102] on div "12/30/25 Workers' Compensation Renewal Sofar Ocean Technologies, Inc. Quoting p…" at bounding box center [741, 87] width 1482 height 62
click at [120, 93] on link "Sofar Ocean Technologies, Inc." at bounding box center [85, 95] width 132 height 14
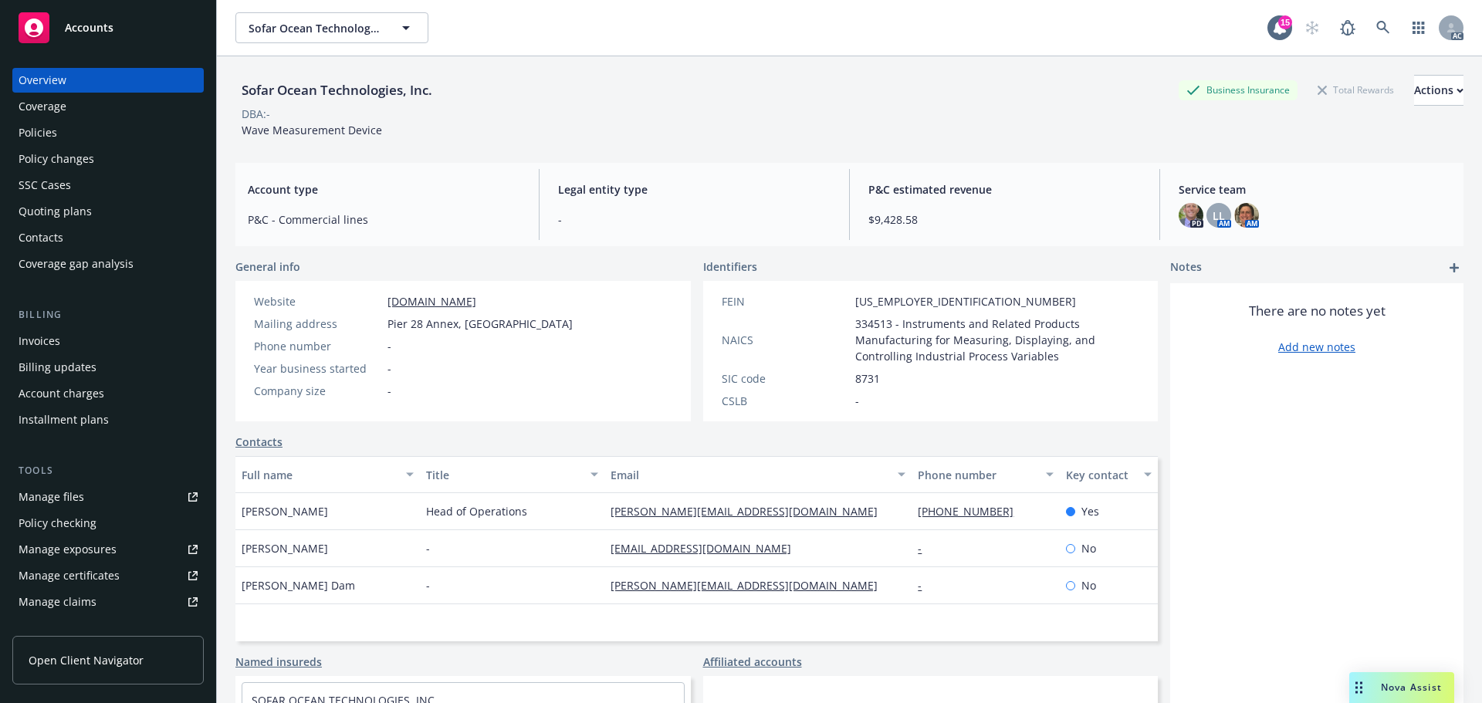
click at [551, 84] on div "Sofar Ocean Technologies, Inc. Business Insurance Total Rewards Actions" at bounding box center [849, 90] width 1228 height 31
click at [954, 229] on div "P&C estimated revenue $9,428.58" at bounding box center [1004, 204] width 297 height 71
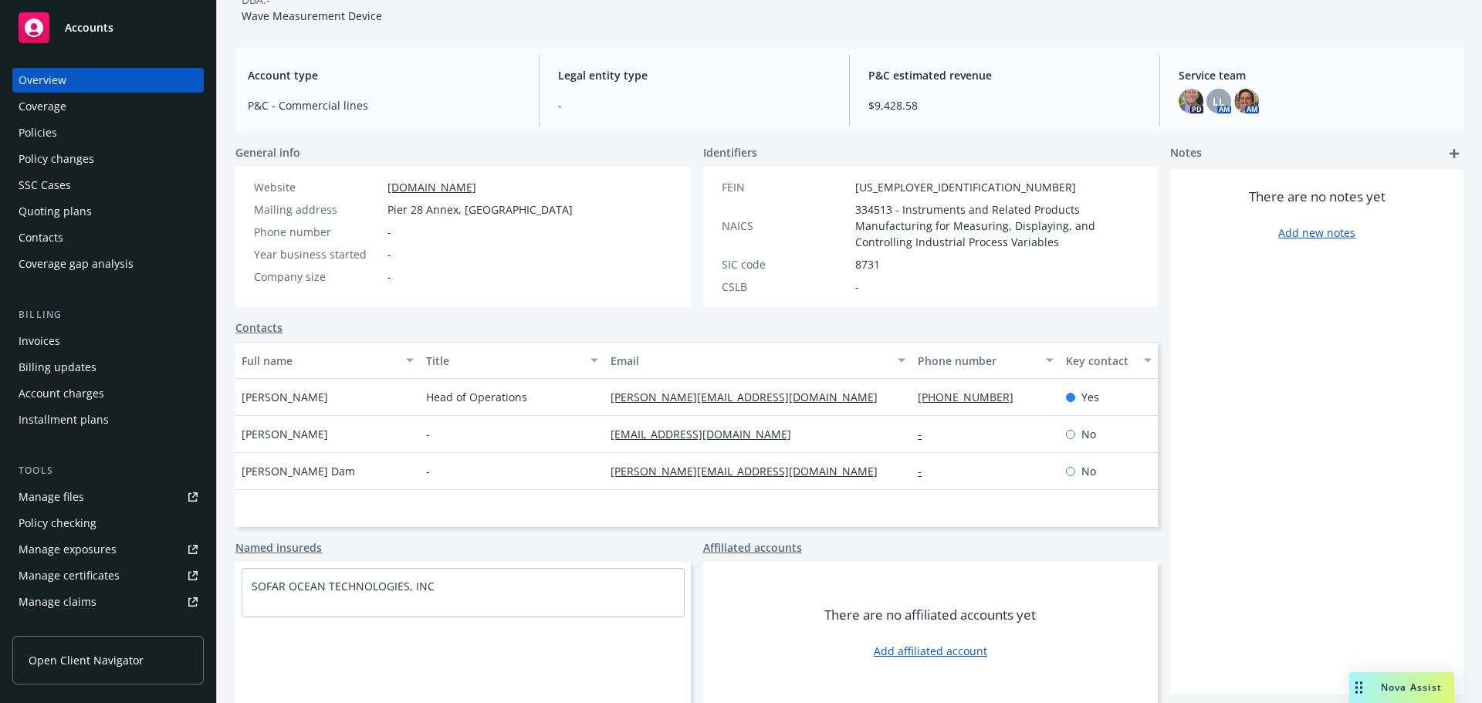
scroll to position [303, 0]
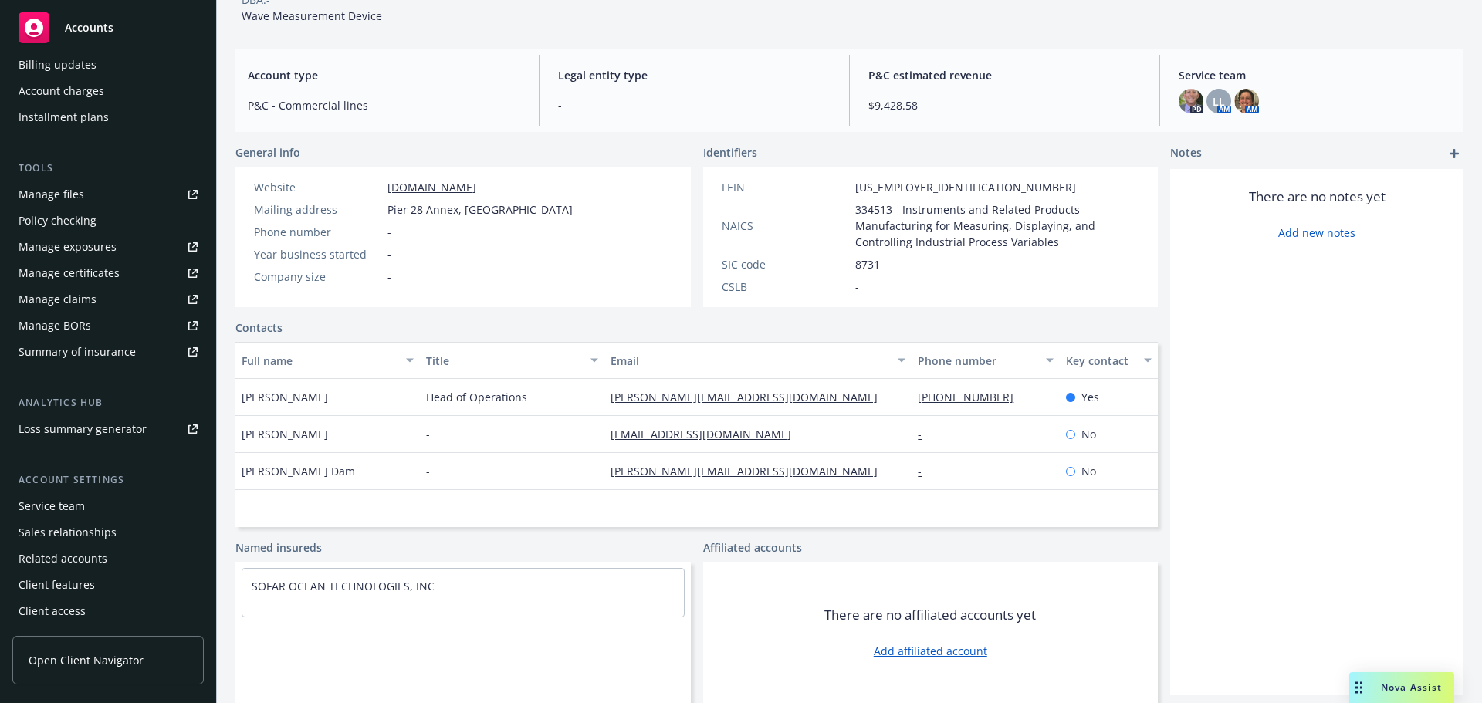
click at [78, 503] on div "Service team" at bounding box center [52, 506] width 66 height 25
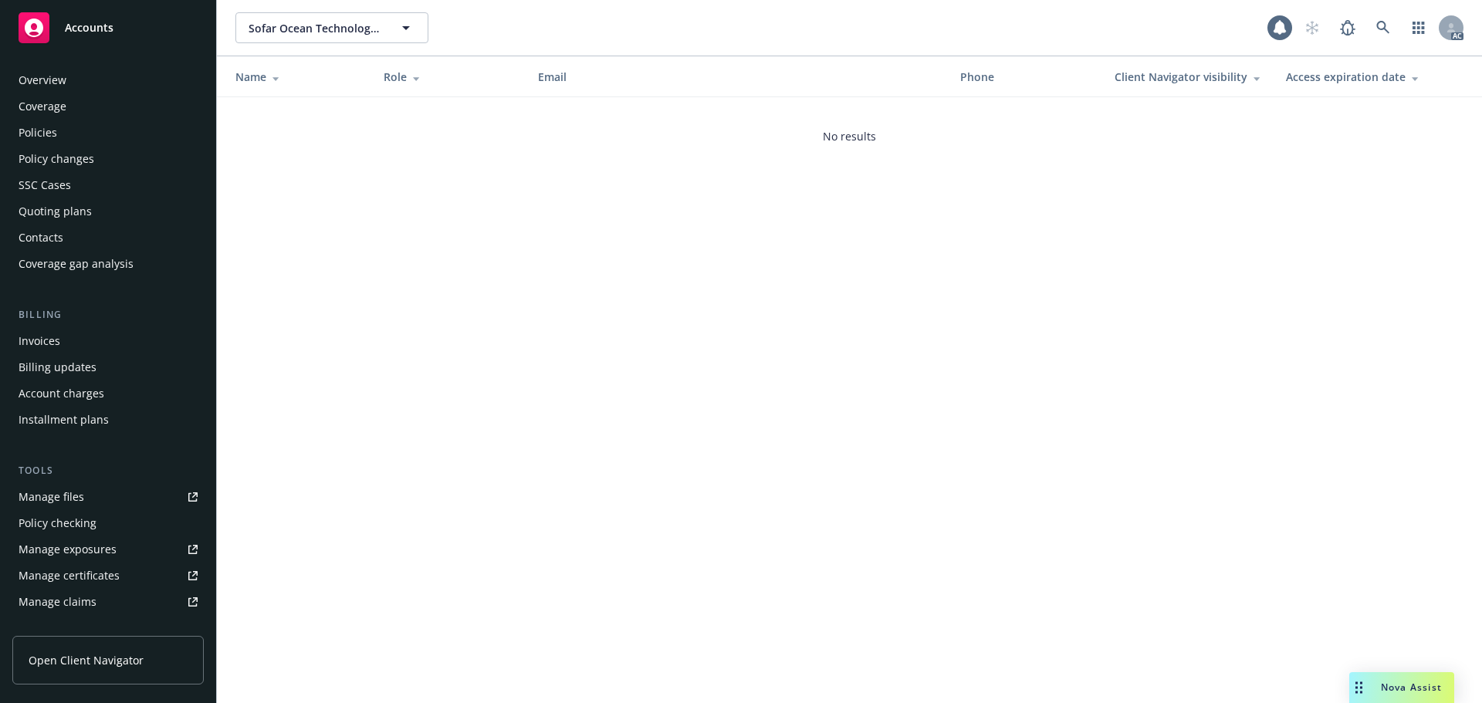
scroll to position [303, 0]
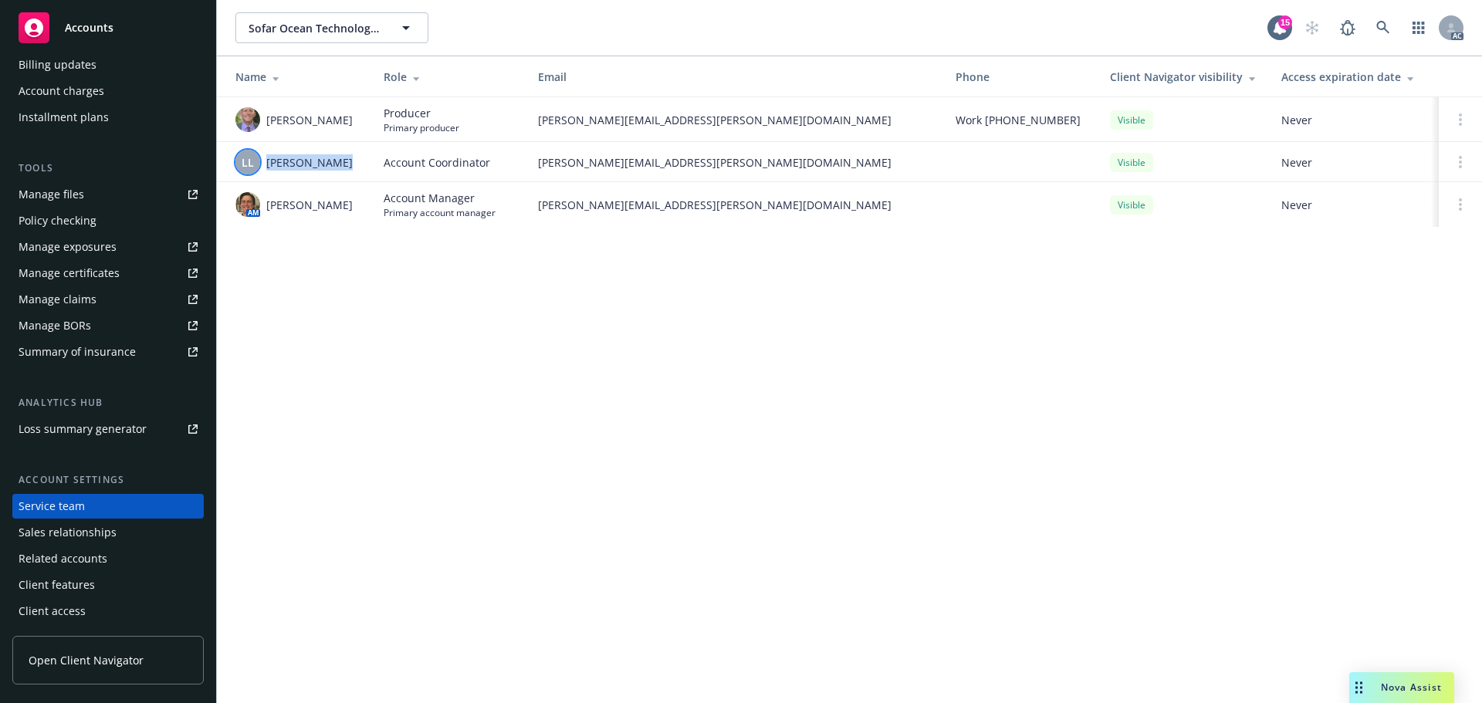
drag, startPoint x: 344, startPoint y: 168, endPoint x: 252, endPoint y: 157, distance: 93.3
click at [252, 157] on div "LL Lacy Lipetzky" at bounding box center [297, 162] width 124 height 25
copy div "Lacy Lipetzky"
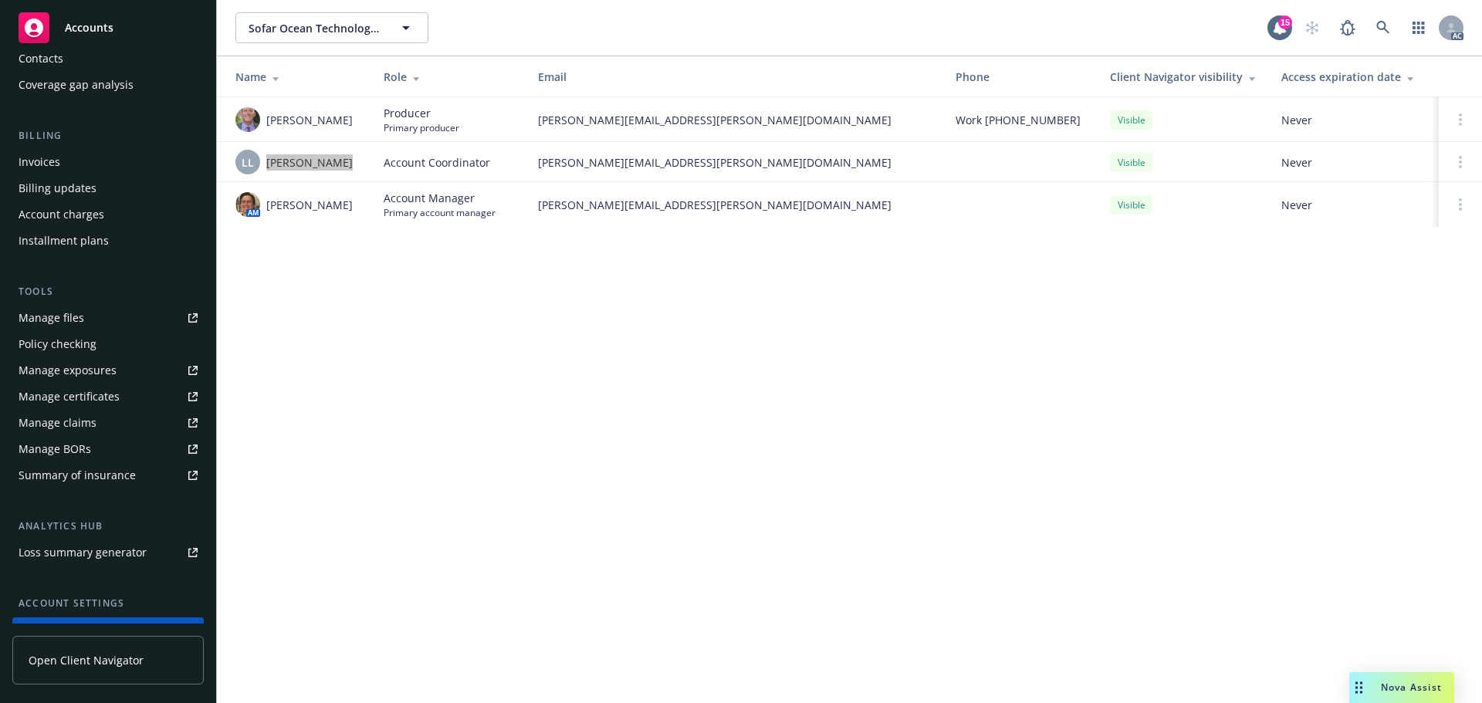
scroll to position [0, 0]
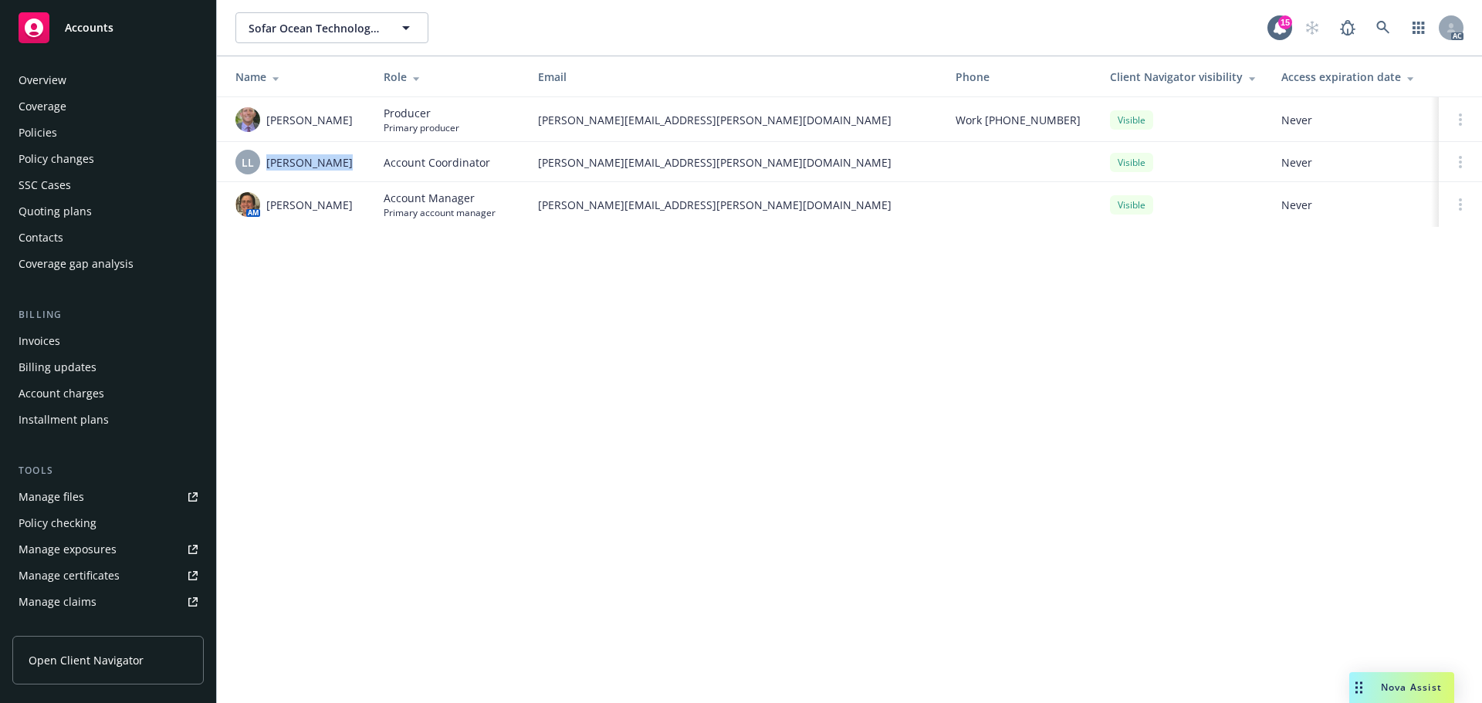
click at [76, 83] on div "Overview" at bounding box center [108, 80] width 179 height 25
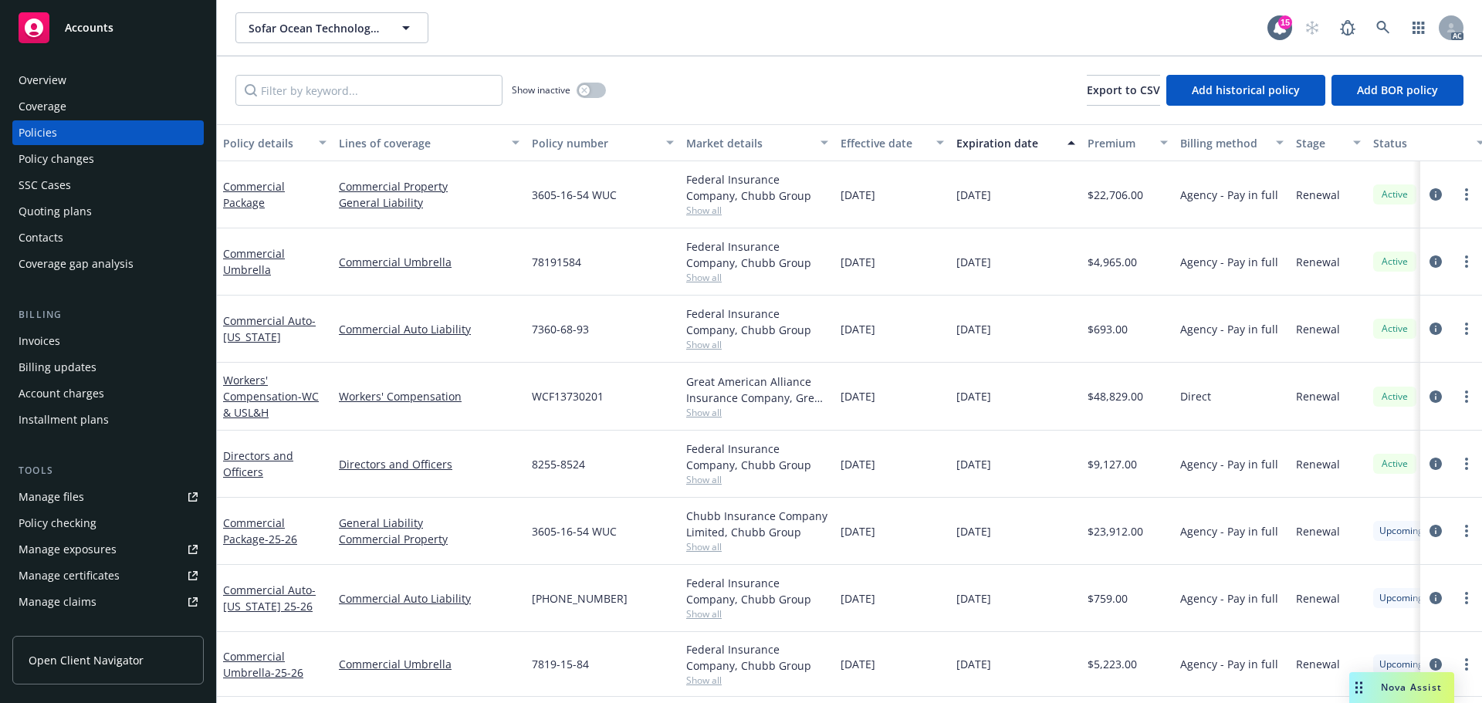
click at [608, 350] on div "7360-68-93" at bounding box center [603, 329] width 154 height 67
click at [1430, 391] on icon "circleInformation" at bounding box center [1436, 397] width 12 height 12
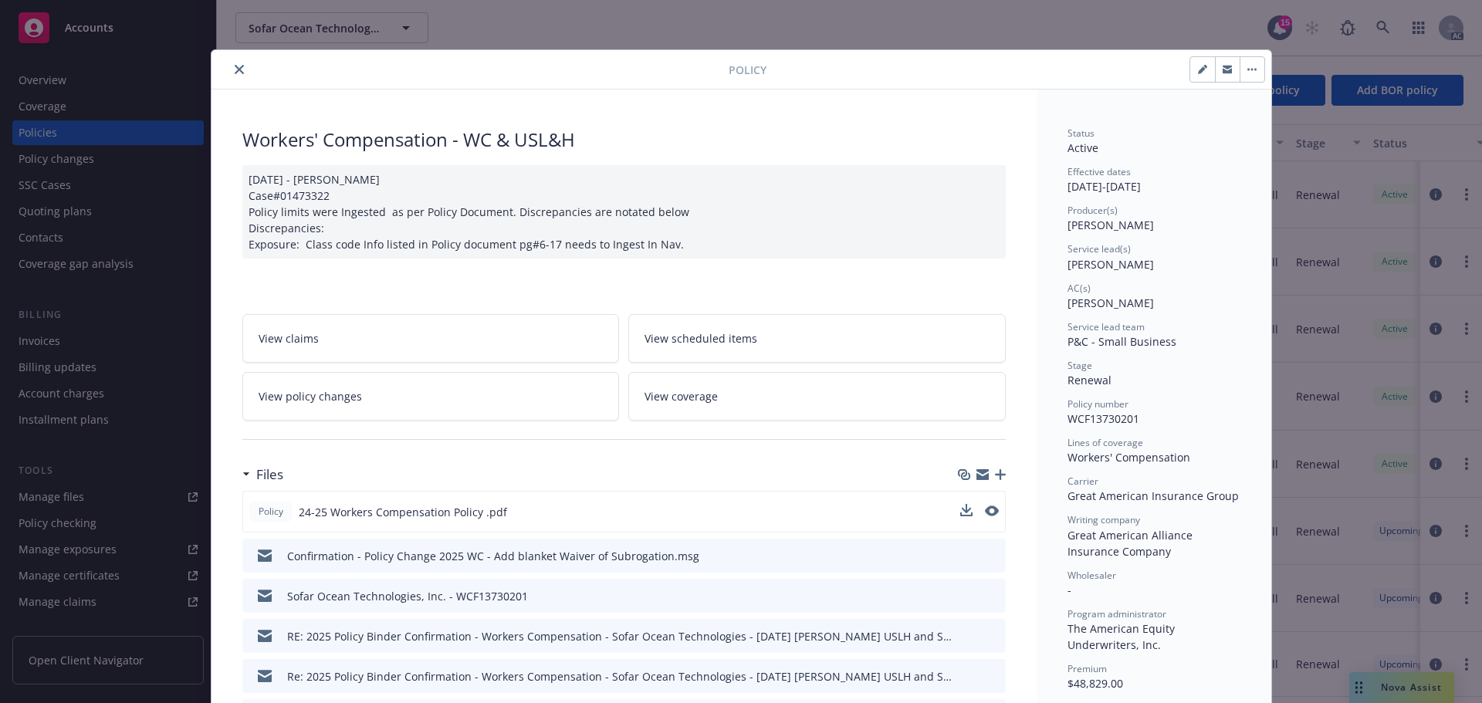
click at [985, 519] on button at bounding box center [992, 512] width 14 height 16
click at [984, 514] on icon "preview file" at bounding box center [991, 511] width 14 height 11
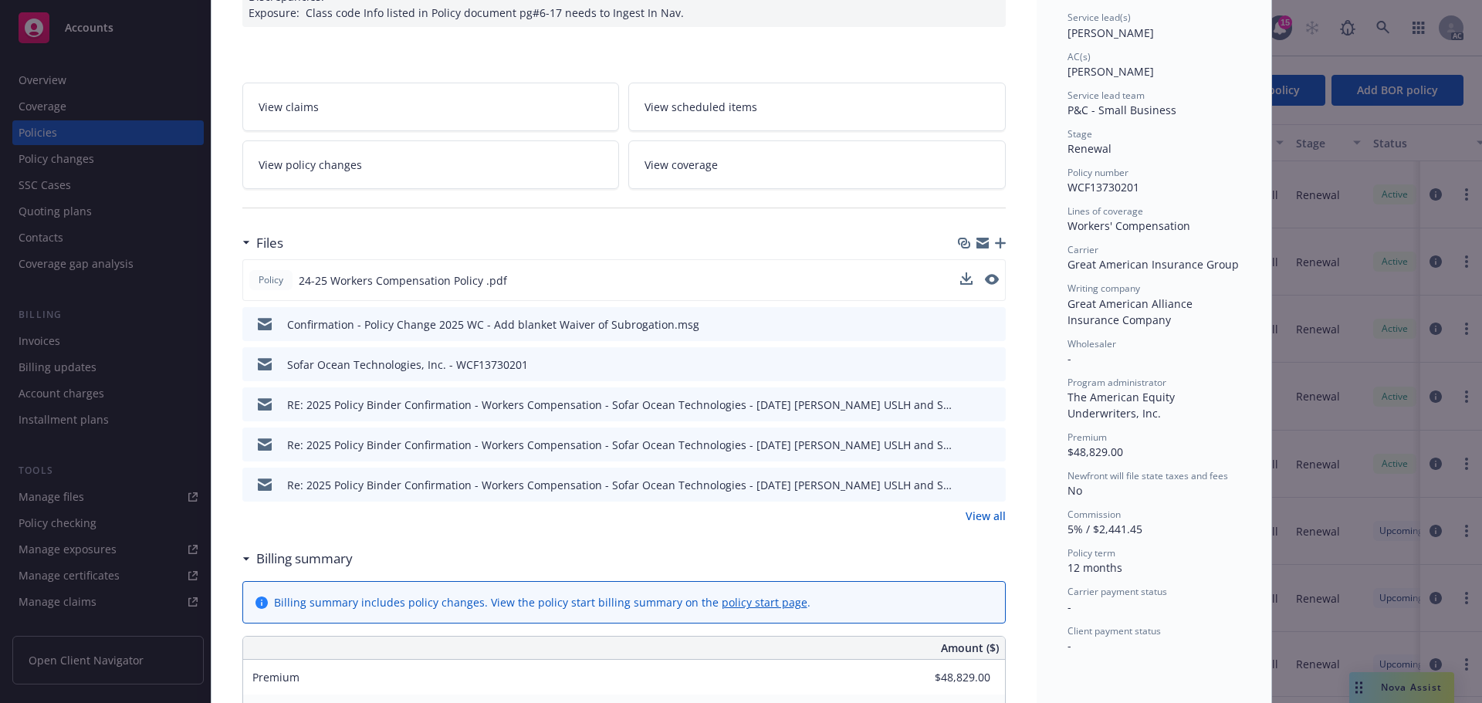
click at [984, 517] on link "View all" at bounding box center [986, 516] width 40 height 16
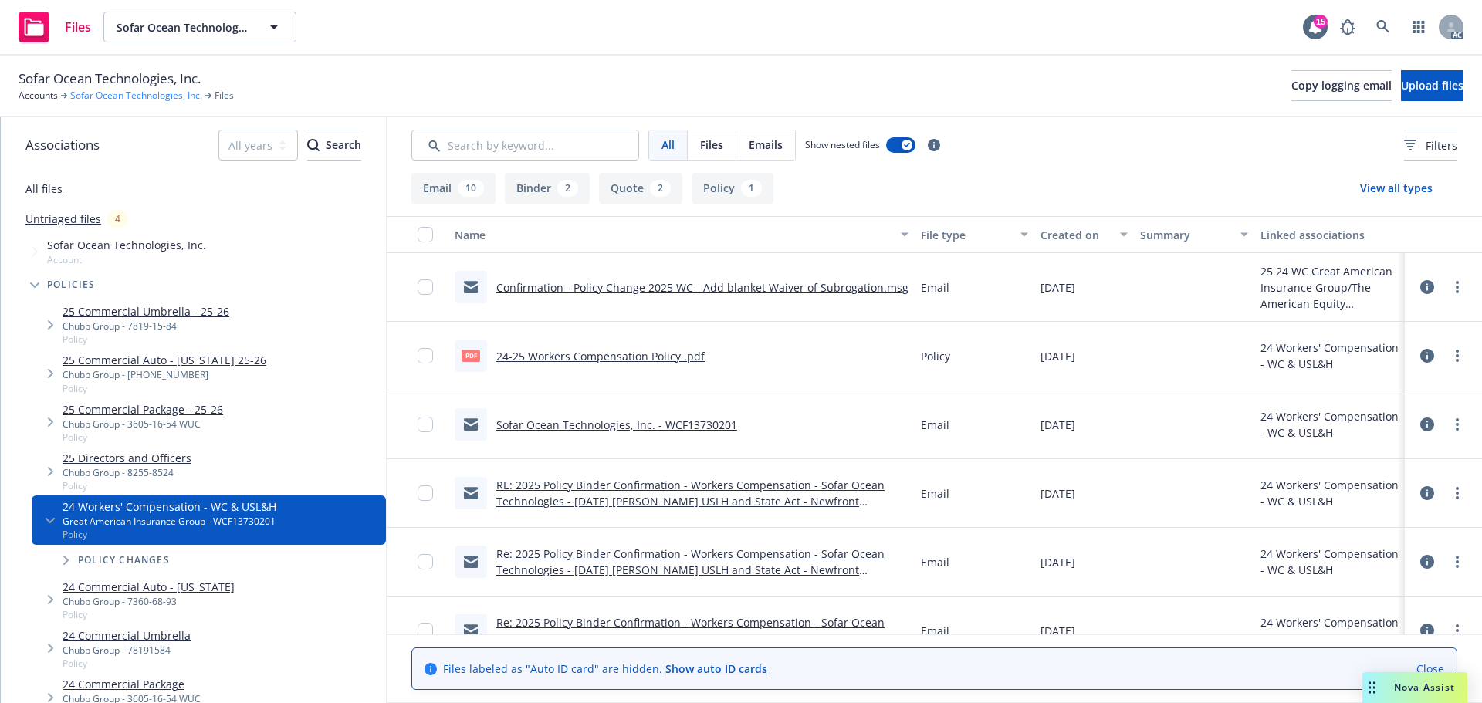
click at [151, 100] on link "Sofar Ocean Technologies, Inc." at bounding box center [136, 96] width 132 height 14
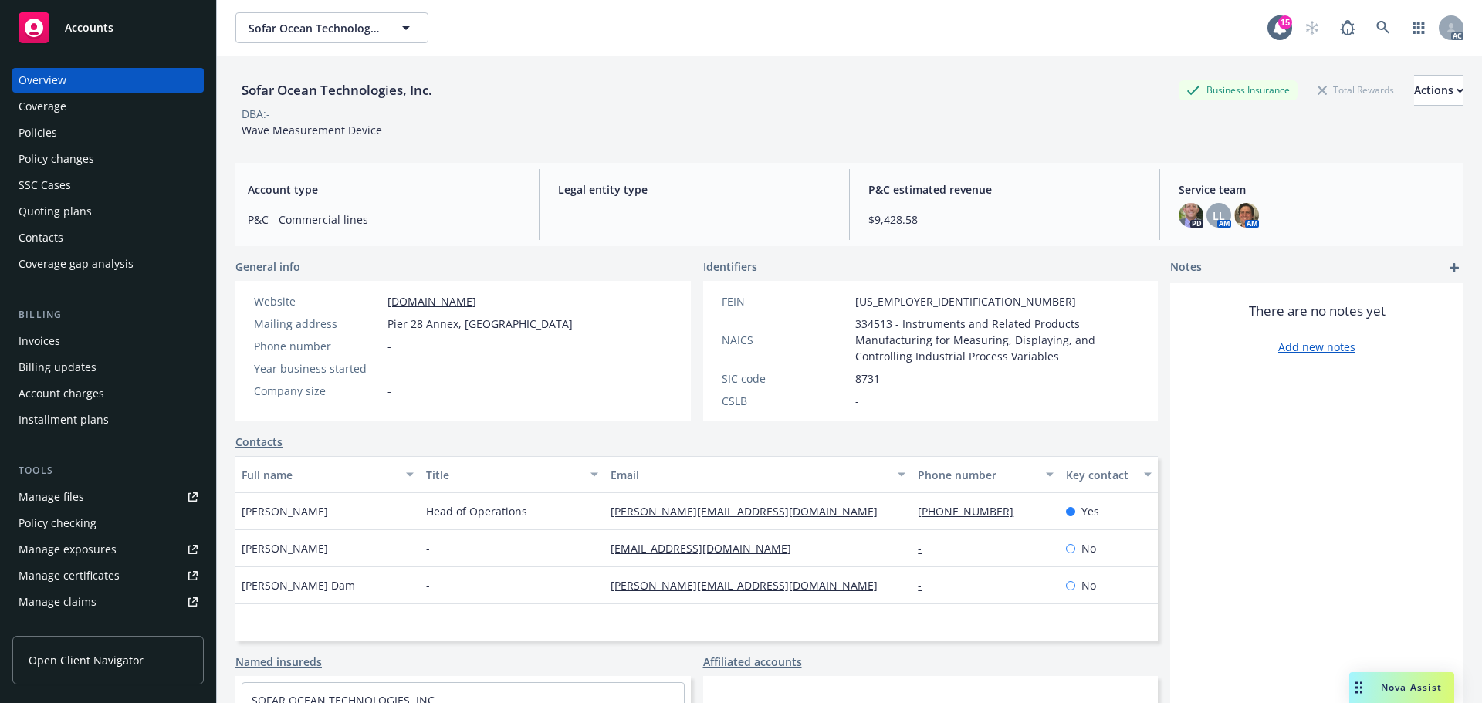
click at [86, 495] on link "Manage files" at bounding box center [107, 497] width 191 height 25
drag, startPoint x: 888, startPoint y: 321, endPoint x: 840, endPoint y: 317, distance: 48.1
click at [840, 317] on div "NAICS 334513 - Instruments and Related Products Manufacturing for Measuring, Di…" at bounding box center [931, 340] width 431 height 49
copy span "334513"
drag, startPoint x: 929, startPoint y: 303, endPoint x: 848, endPoint y: 300, distance: 81.9
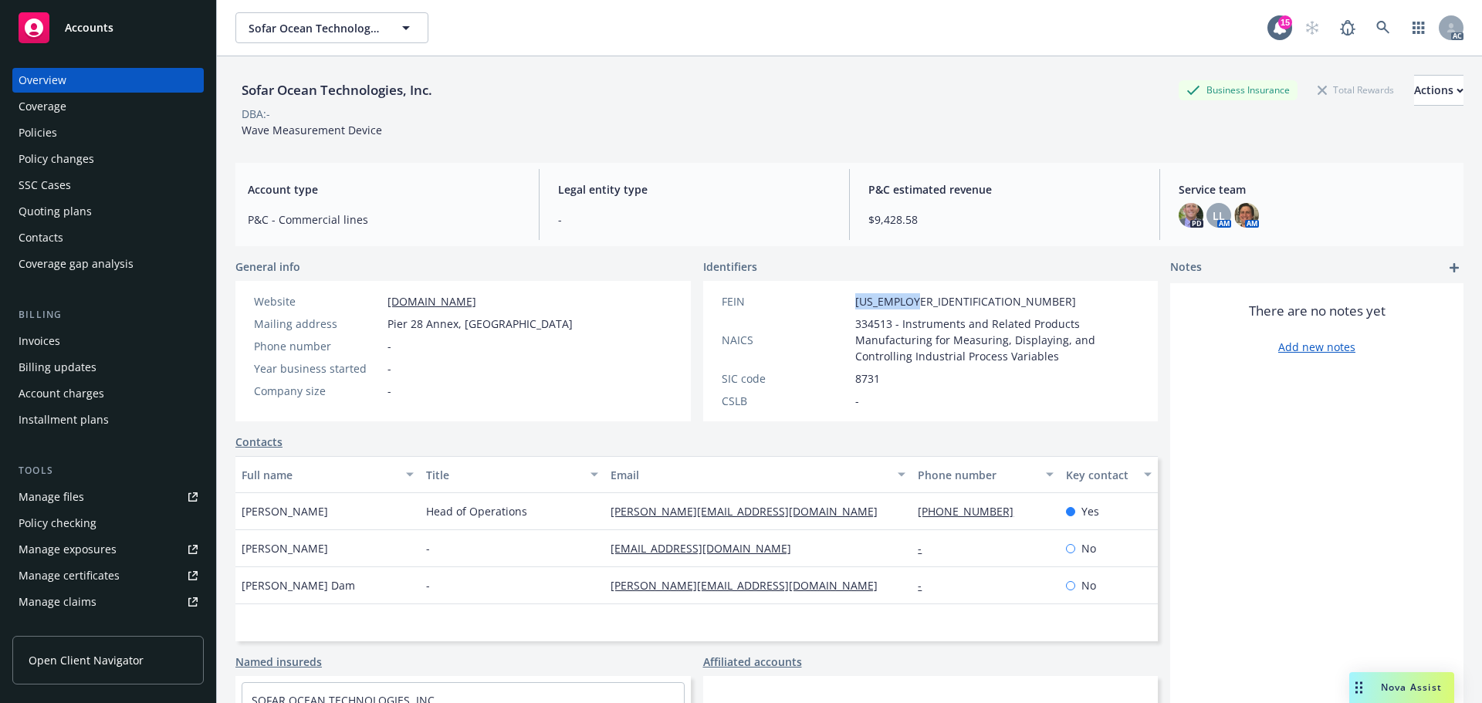
click at [848, 300] on div "FEIN [US_EMPLOYER_IDENTIFICATION_NUMBER]" at bounding box center [931, 301] width 431 height 16
copy span "[US_EMPLOYER_IDENTIFICATION_NUMBER]"
drag, startPoint x: 331, startPoint y: 512, endPoint x: 235, endPoint y: 512, distance: 96.5
click at [235, 512] on div "Sofar Ocean Technologies, Inc. Business Insurance Total Rewards Actions DBA: - …" at bounding box center [849, 407] width 1265 height 703
copy span "[PERSON_NAME]"
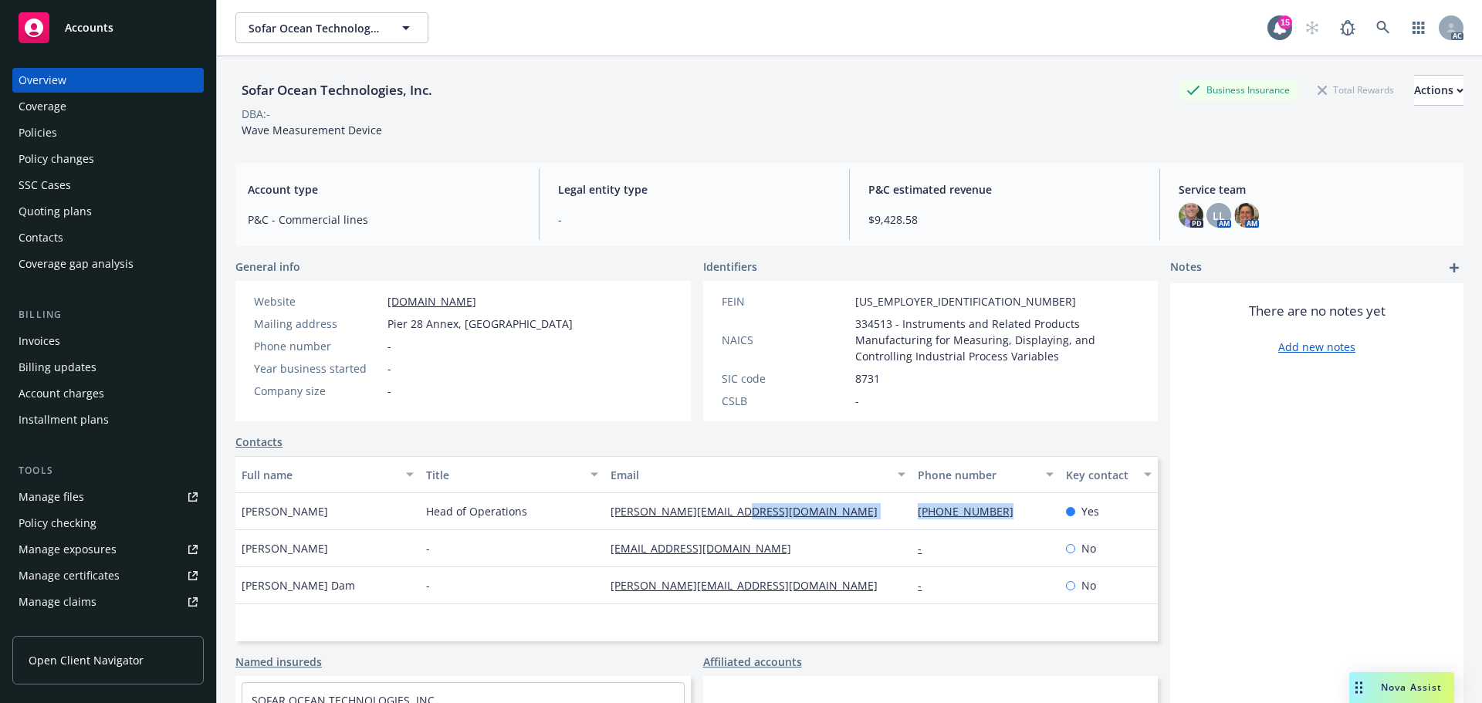
drag, startPoint x: 875, startPoint y: 505, endPoint x: 1010, endPoint y: 516, distance: 135.6
click at [1010, 516] on div "[PERSON_NAME] Head of Operations [PERSON_NAME][EMAIL_ADDRESS][DOMAIN_NAME] [PHO…" at bounding box center [696, 511] width 923 height 37
copy div "[PHONE_NUMBER]"
drag, startPoint x: 601, startPoint y: 514, endPoint x: 771, endPoint y: 520, distance: 170.7
click at [771, 520] on div "[PERSON_NAME][EMAIL_ADDRESS][DOMAIN_NAME]" at bounding box center [757, 511] width 307 height 37
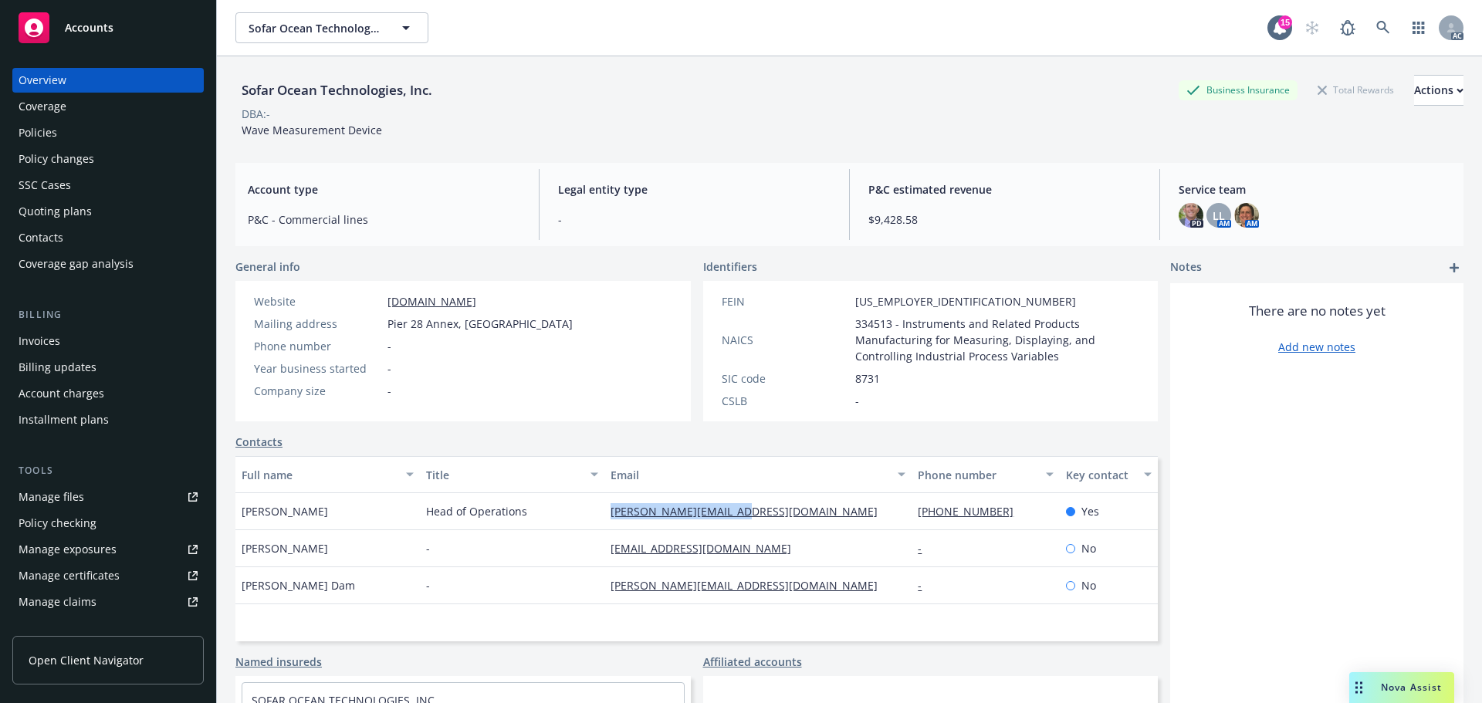
copy link "[PERSON_NAME][EMAIL_ADDRESS][DOMAIN_NAME]"
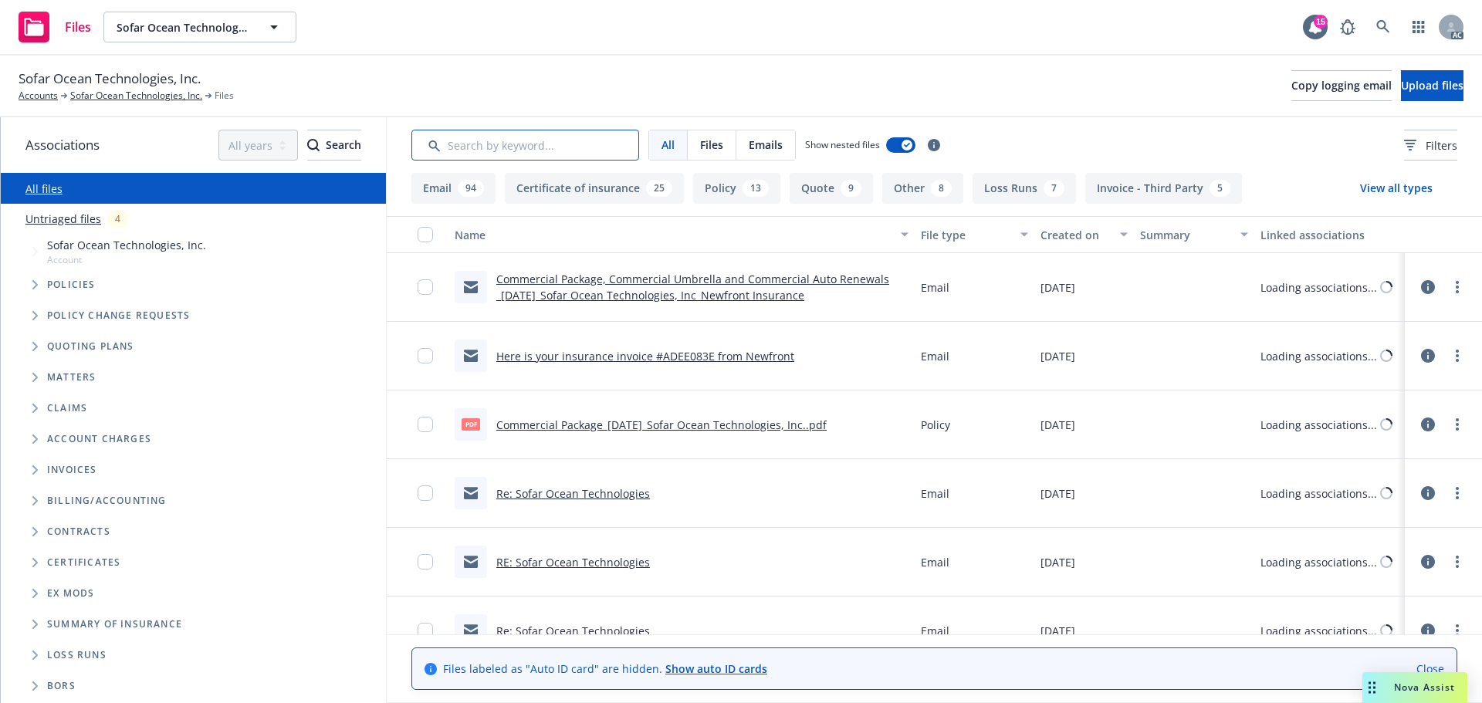
click at [501, 135] on input "Search by keyword..." at bounding box center [525, 145] width 228 height 31
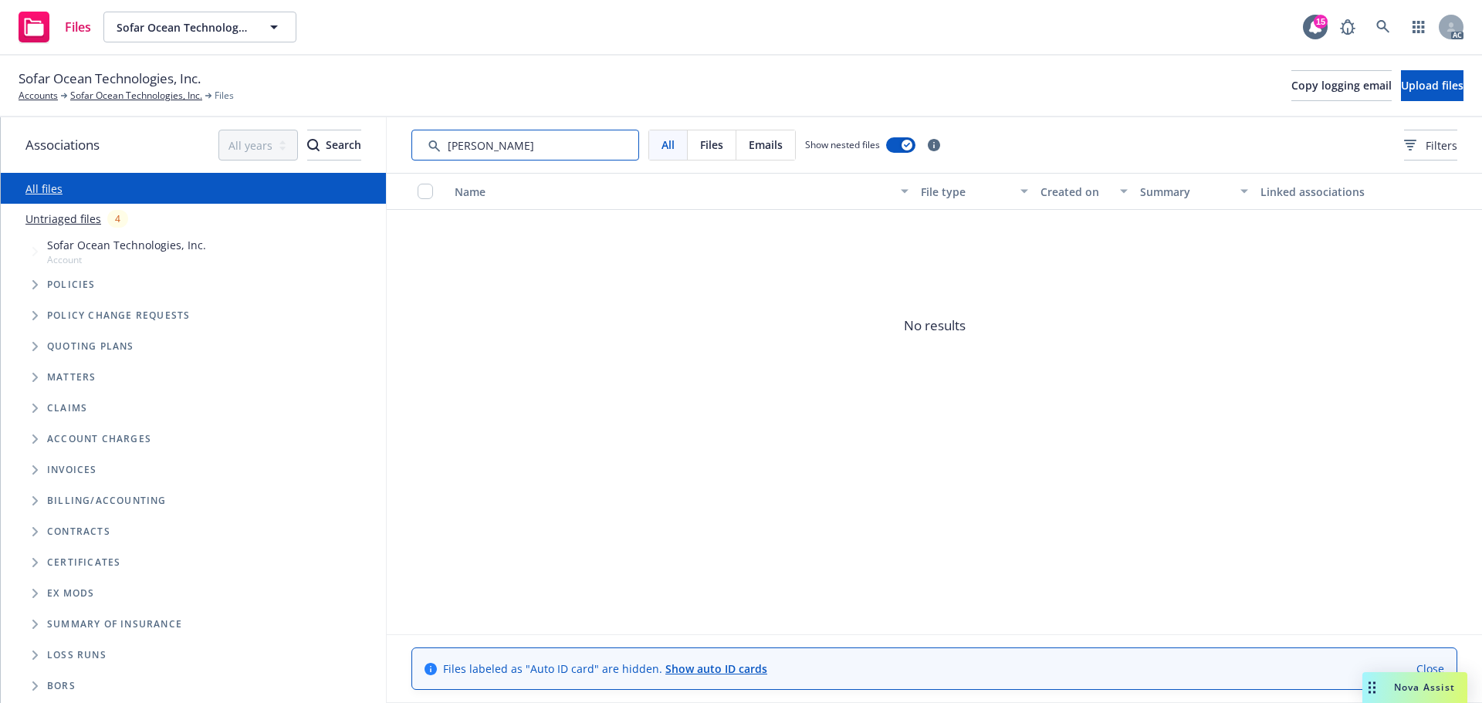
drag, startPoint x: 490, startPoint y: 141, endPoint x: 455, endPoint y: 147, distance: 36.0
click at [455, 147] on input "Search by keyword..." at bounding box center [525, 145] width 228 height 31
type input "app"
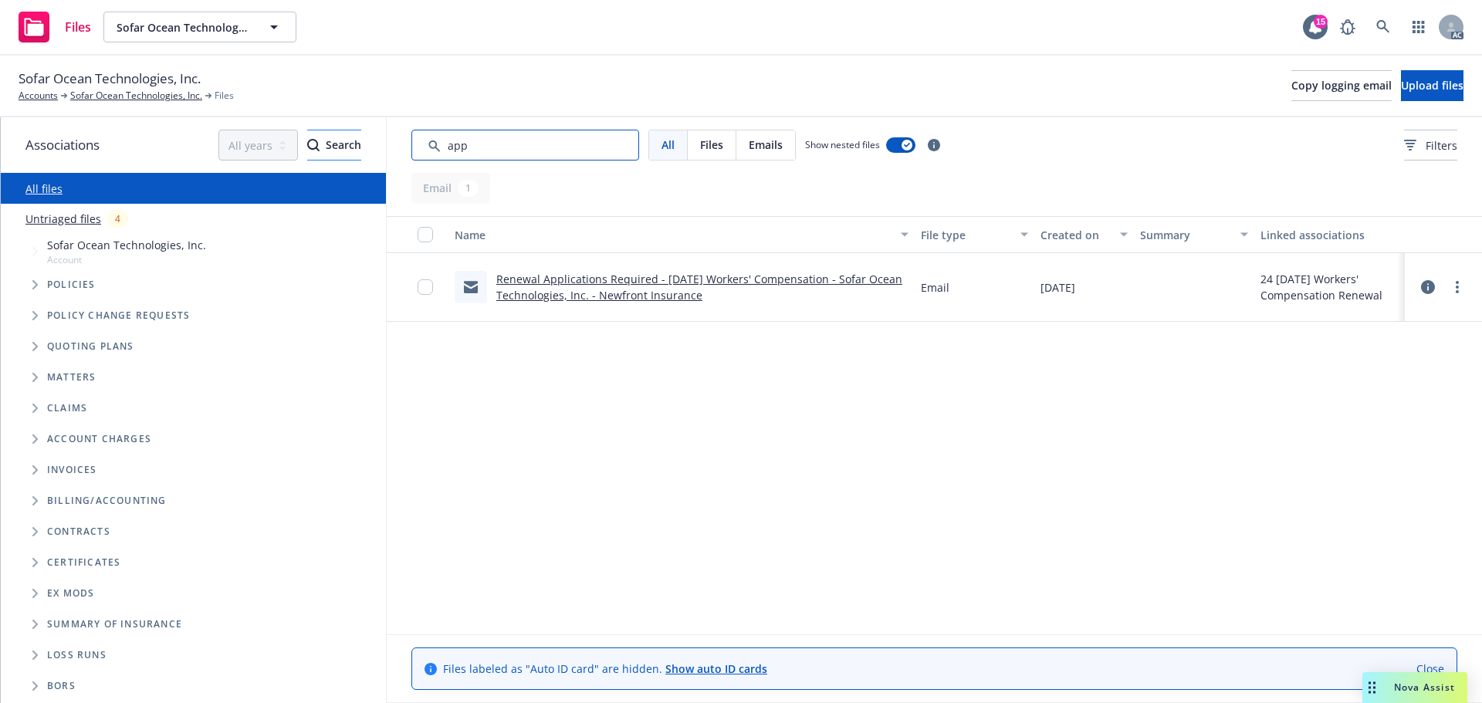
drag, startPoint x: 526, startPoint y: 144, endPoint x: 336, endPoint y: 137, distance: 190.0
click at [336, 137] on div "Associations All years 2027 2026 2025 2024 2023 2022 2021 2020 2019 2018 2017 2…" at bounding box center [741, 410] width 1481 height 586
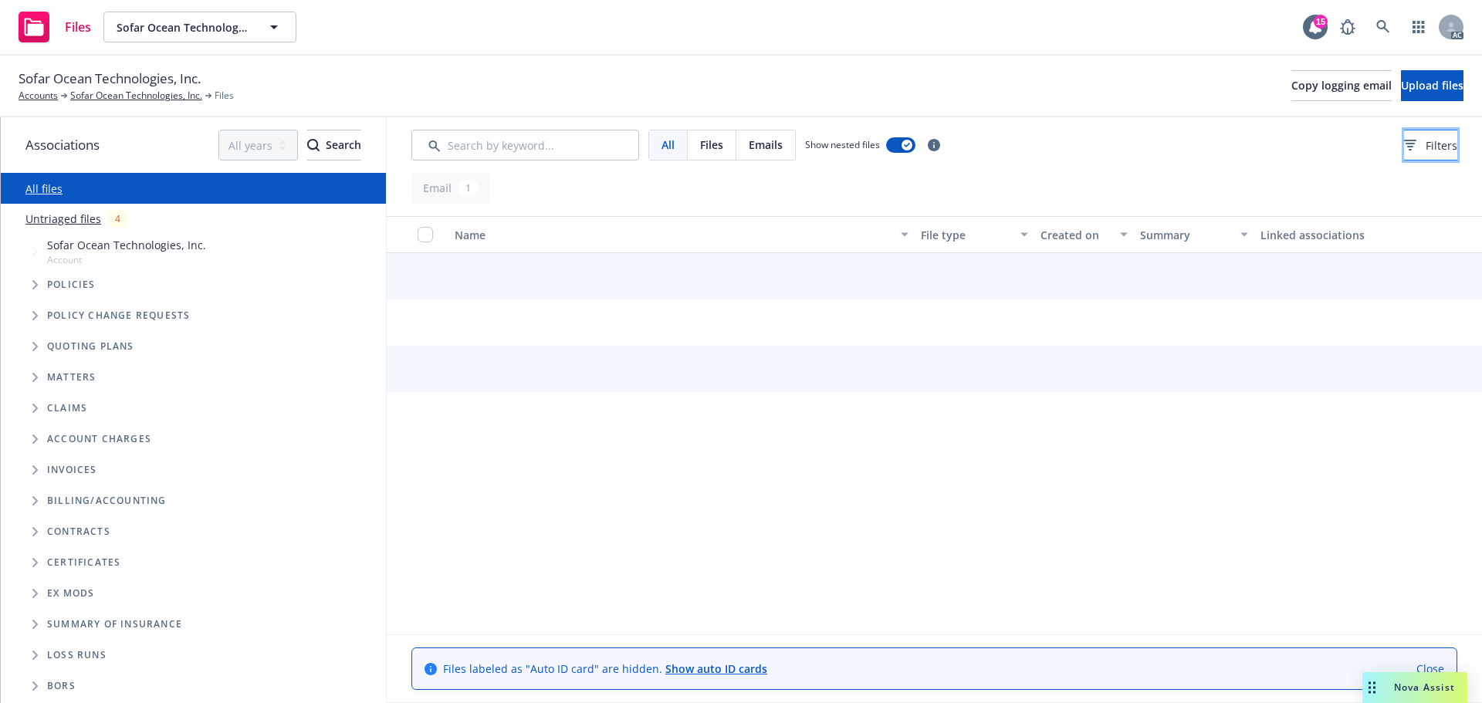
click at [1404, 159] on button "Filters" at bounding box center [1430, 145] width 53 height 31
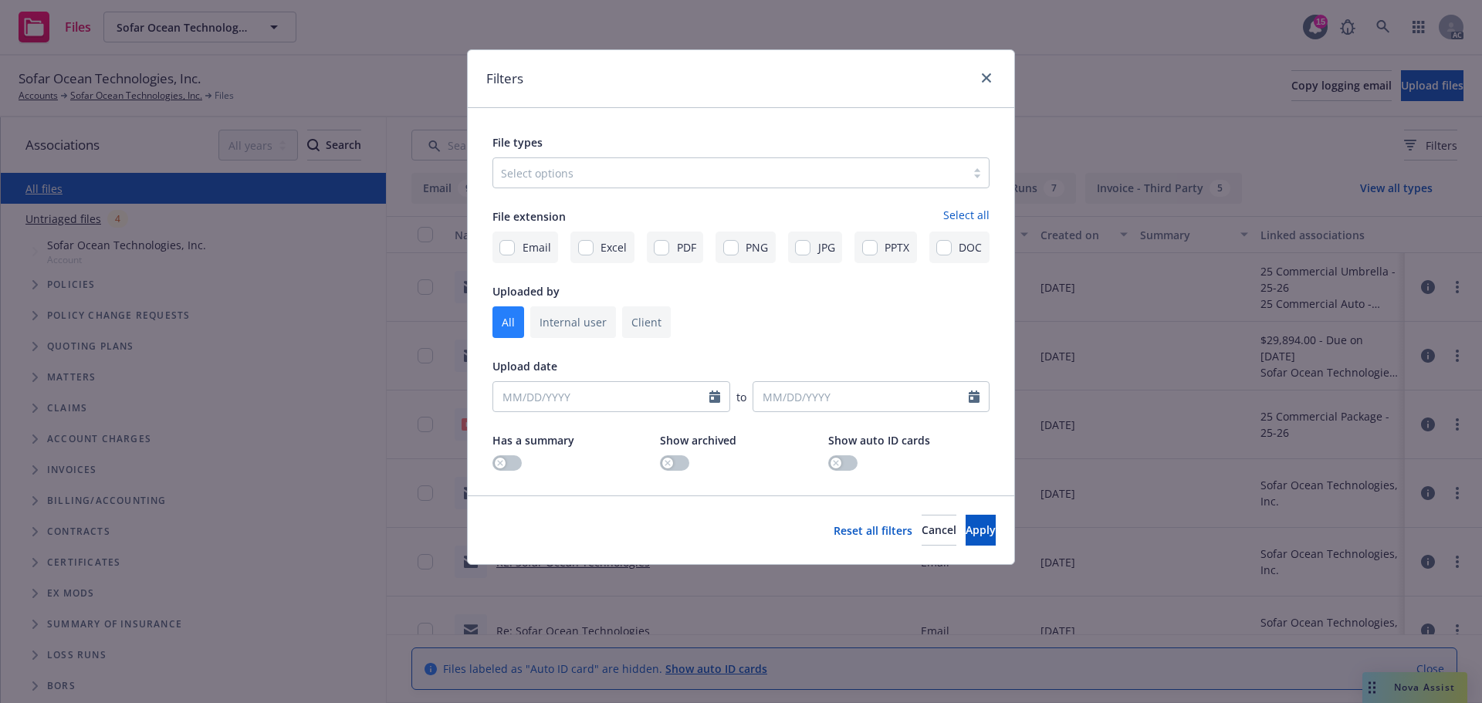
click at [574, 167] on div at bounding box center [729, 173] width 457 height 19
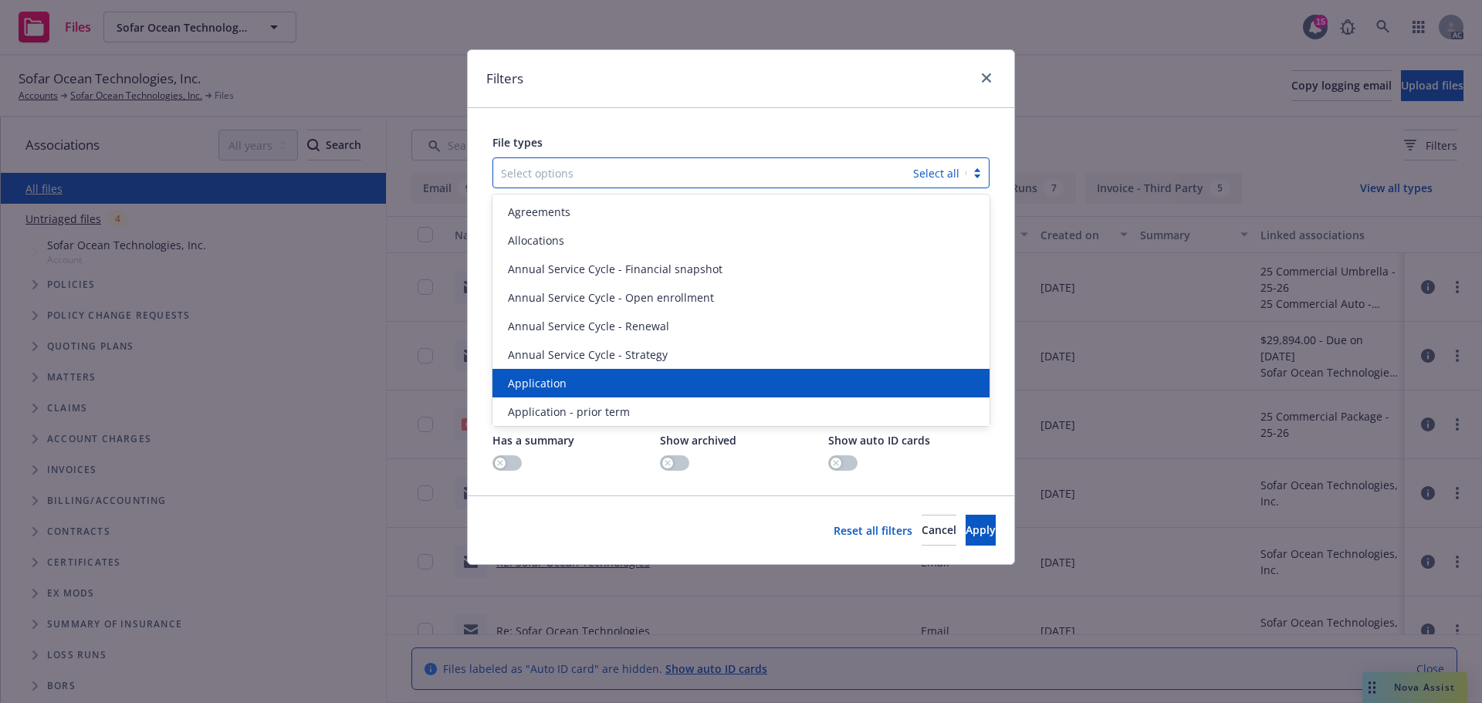
click at [526, 384] on span "Application" at bounding box center [537, 383] width 59 height 16
click at [526, 384] on span "Application - prior term" at bounding box center [569, 383] width 122 height 16
click at [526, 384] on span "Application - signed" at bounding box center [559, 383] width 103 height 16
click at [526, 384] on span "Application - unsigned" at bounding box center [566, 383] width 117 height 16
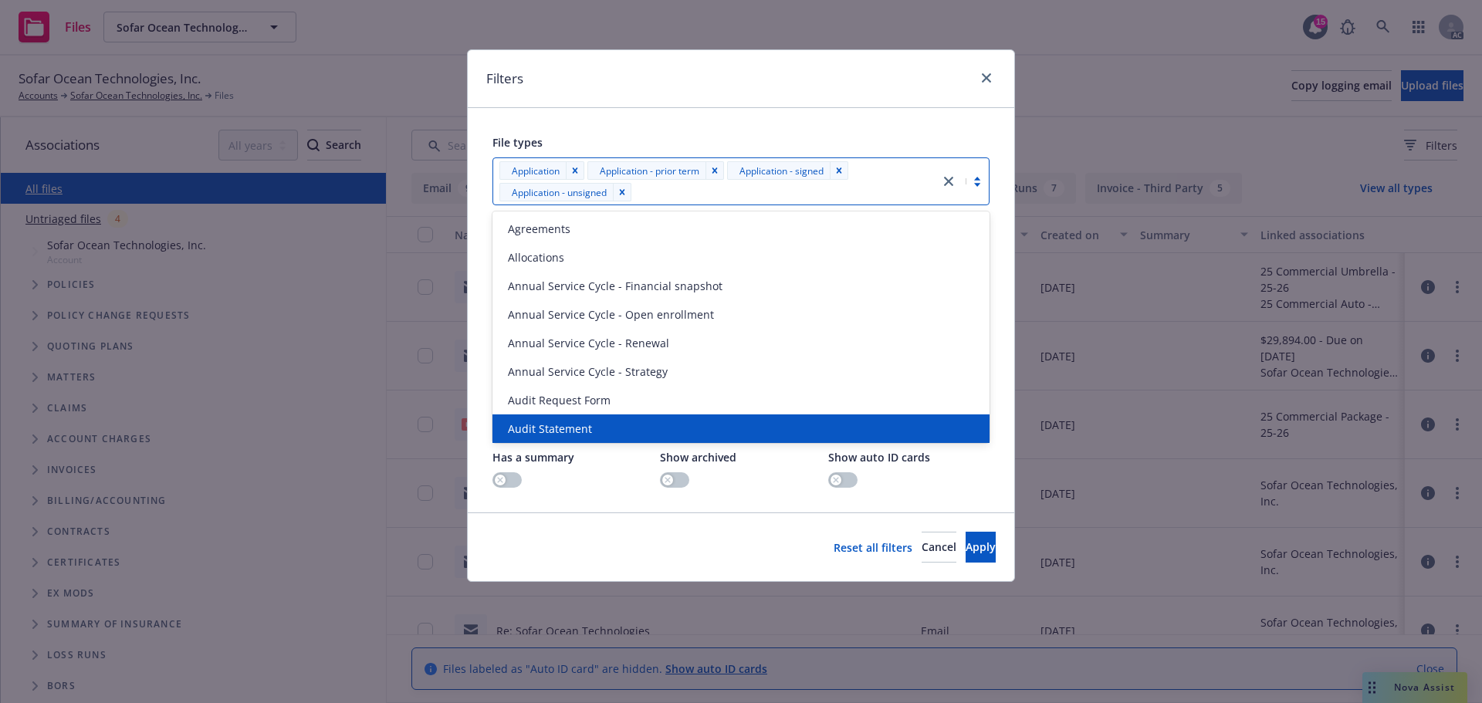
click at [993, 530] on div "Reset all filters Cancel Apply" at bounding box center [741, 547] width 547 height 69
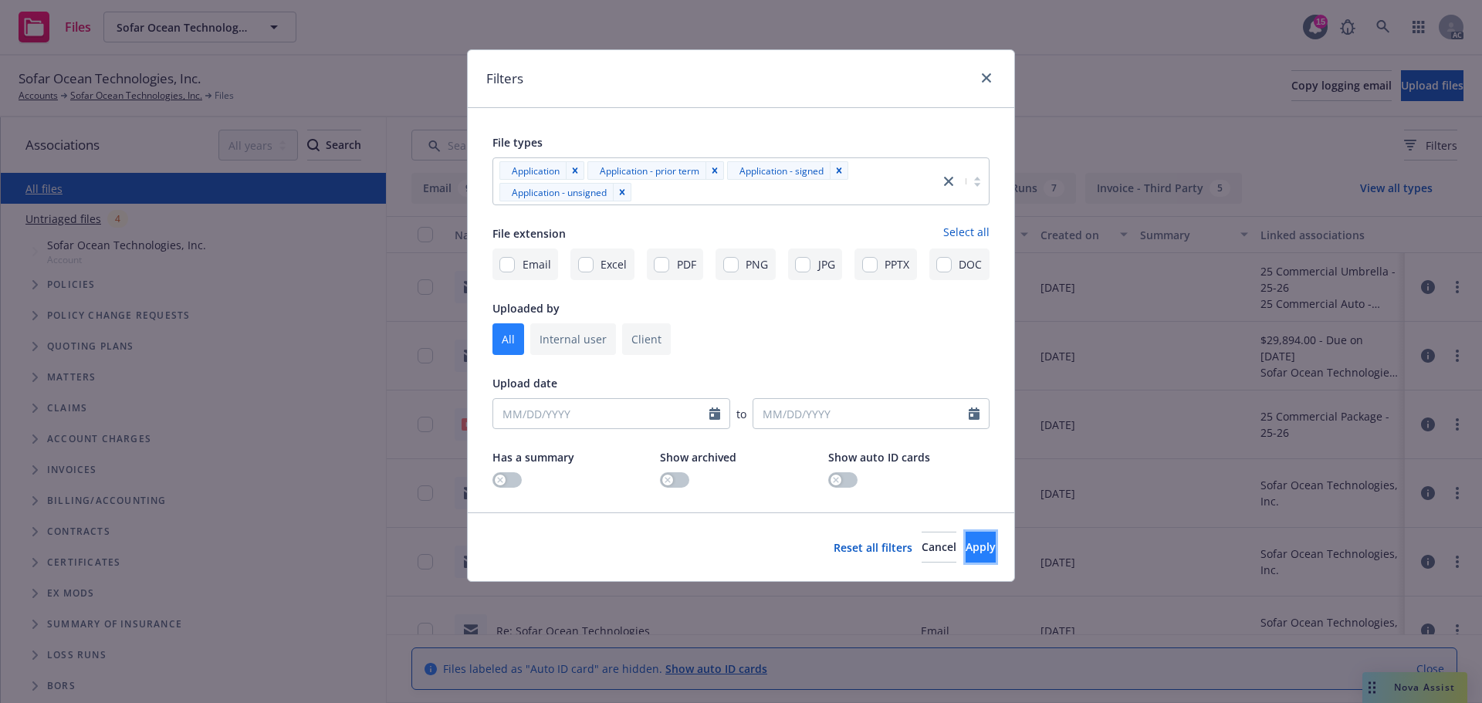
click at [988, 533] on button "Apply" at bounding box center [981, 547] width 30 height 31
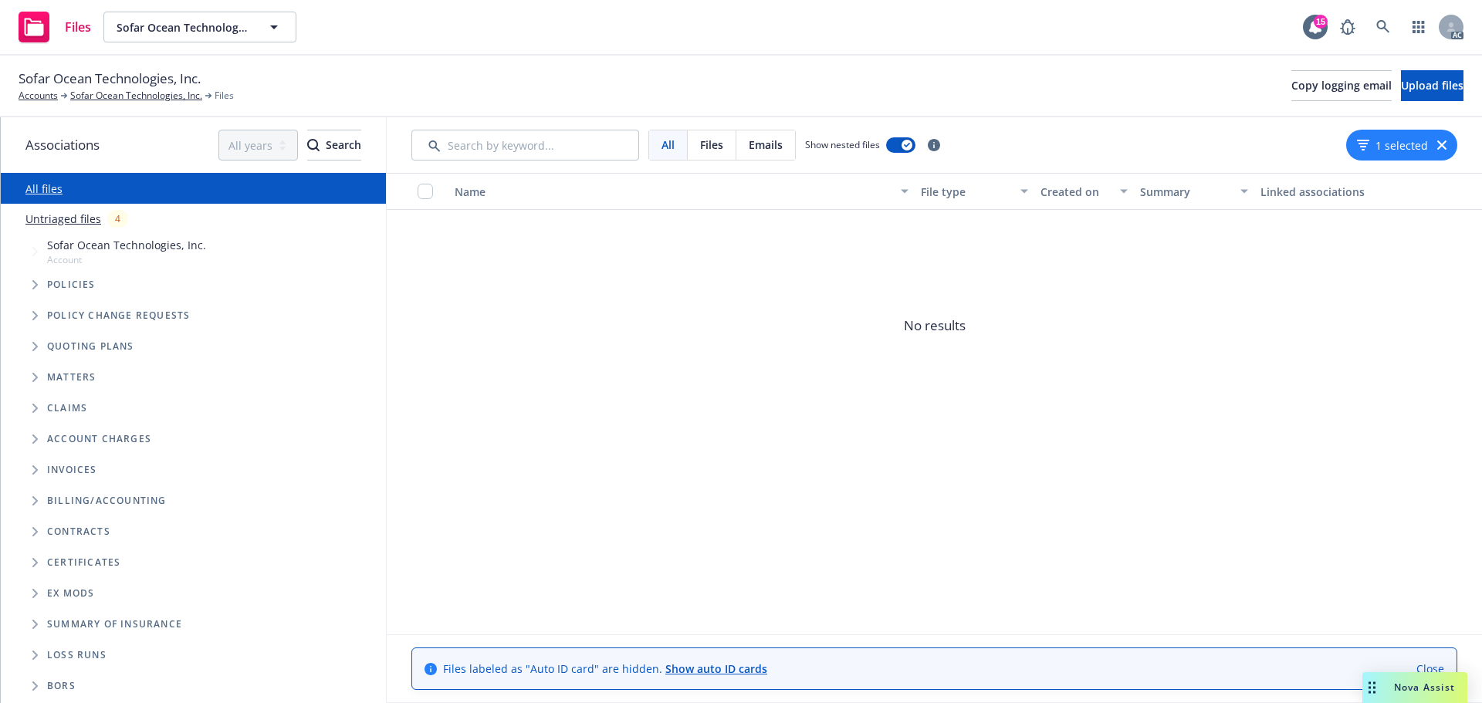
click at [1445, 141] on icon "button" at bounding box center [1441, 145] width 9 height 9
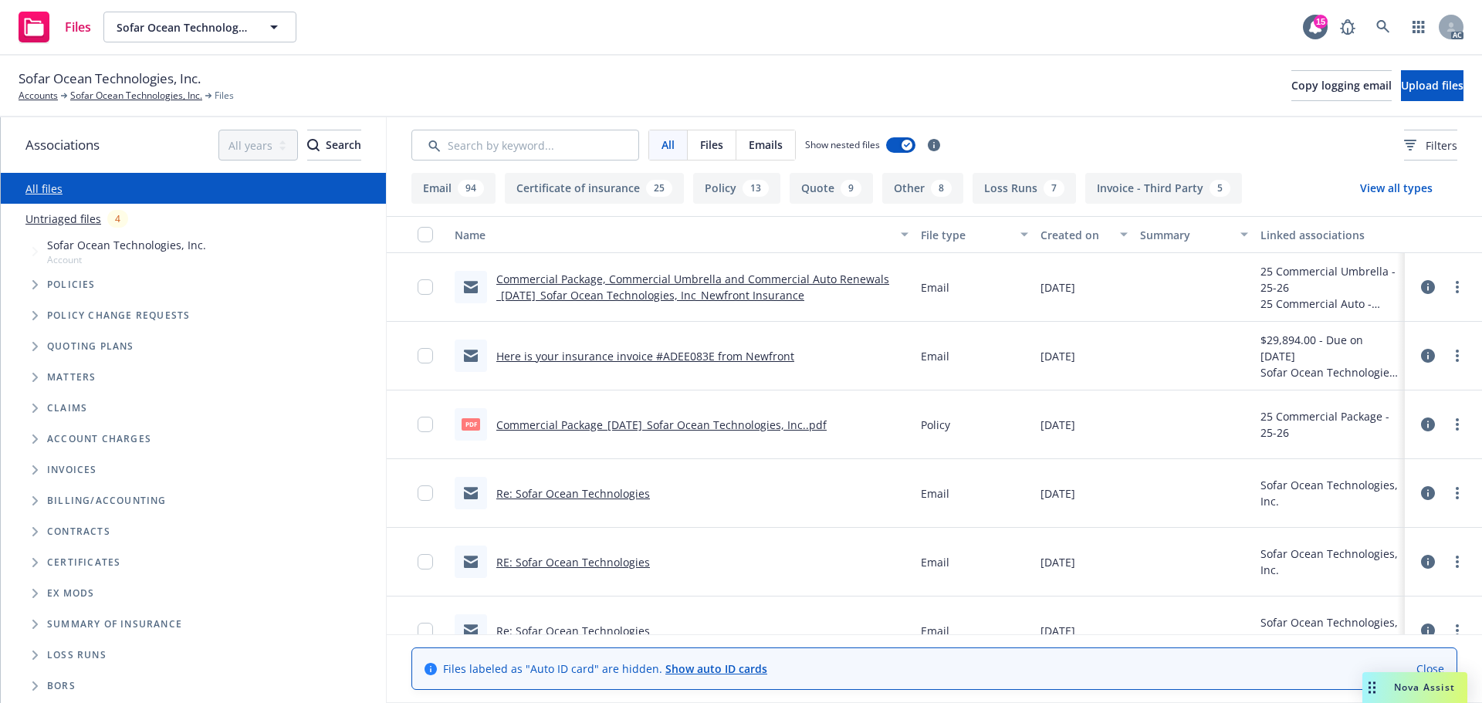
click at [34, 289] on icon "Tree Example" at bounding box center [34, 284] width 5 height 9
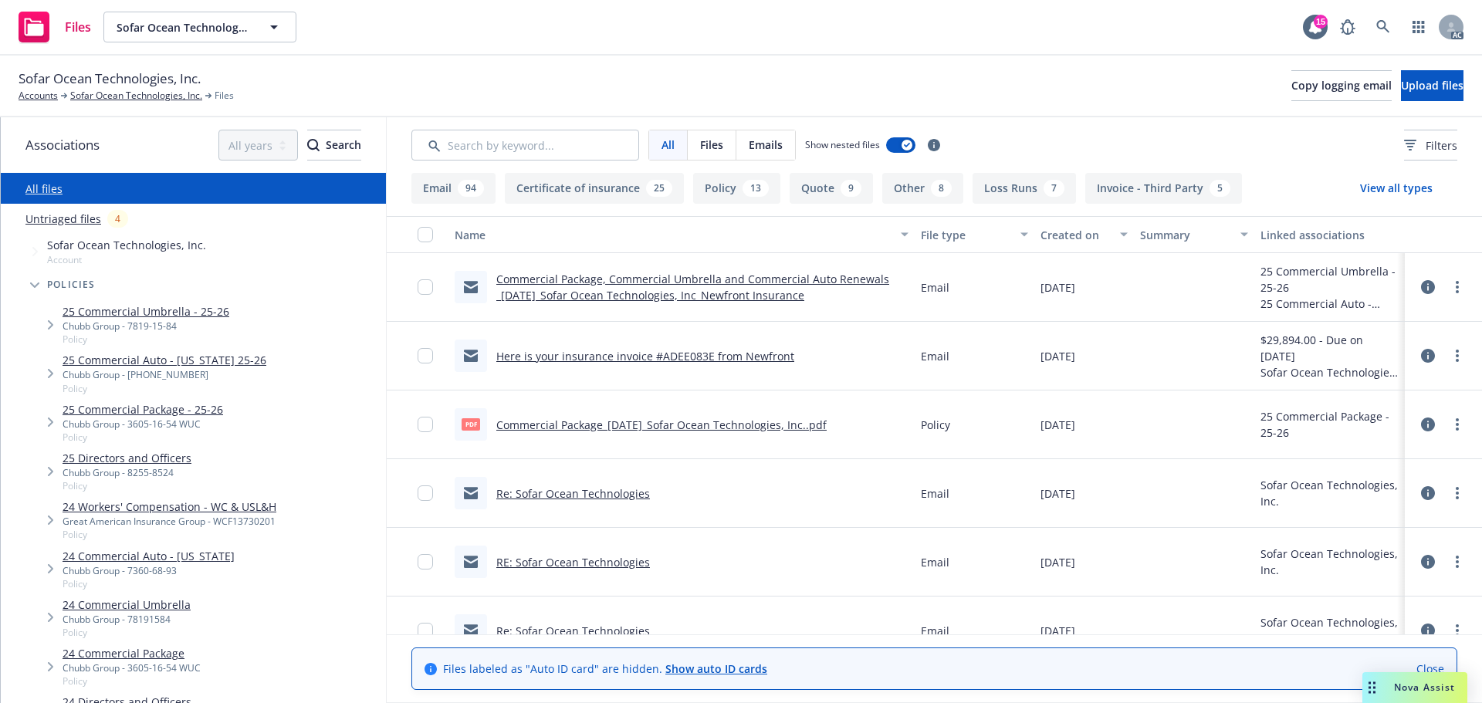
scroll to position [154, 0]
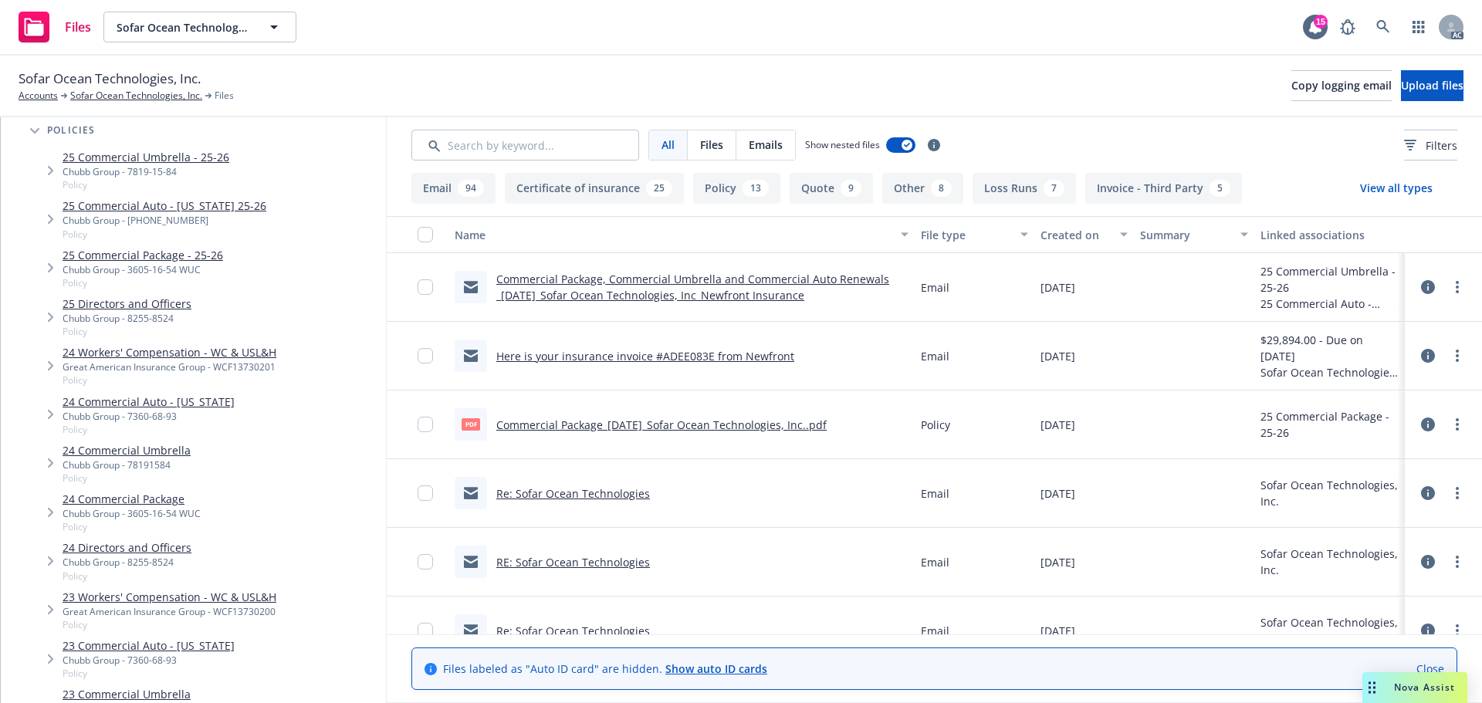
click at [225, 365] on div "Great American Insurance Group - WCF13730201" at bounding box center [170, 367] width 214 height 13
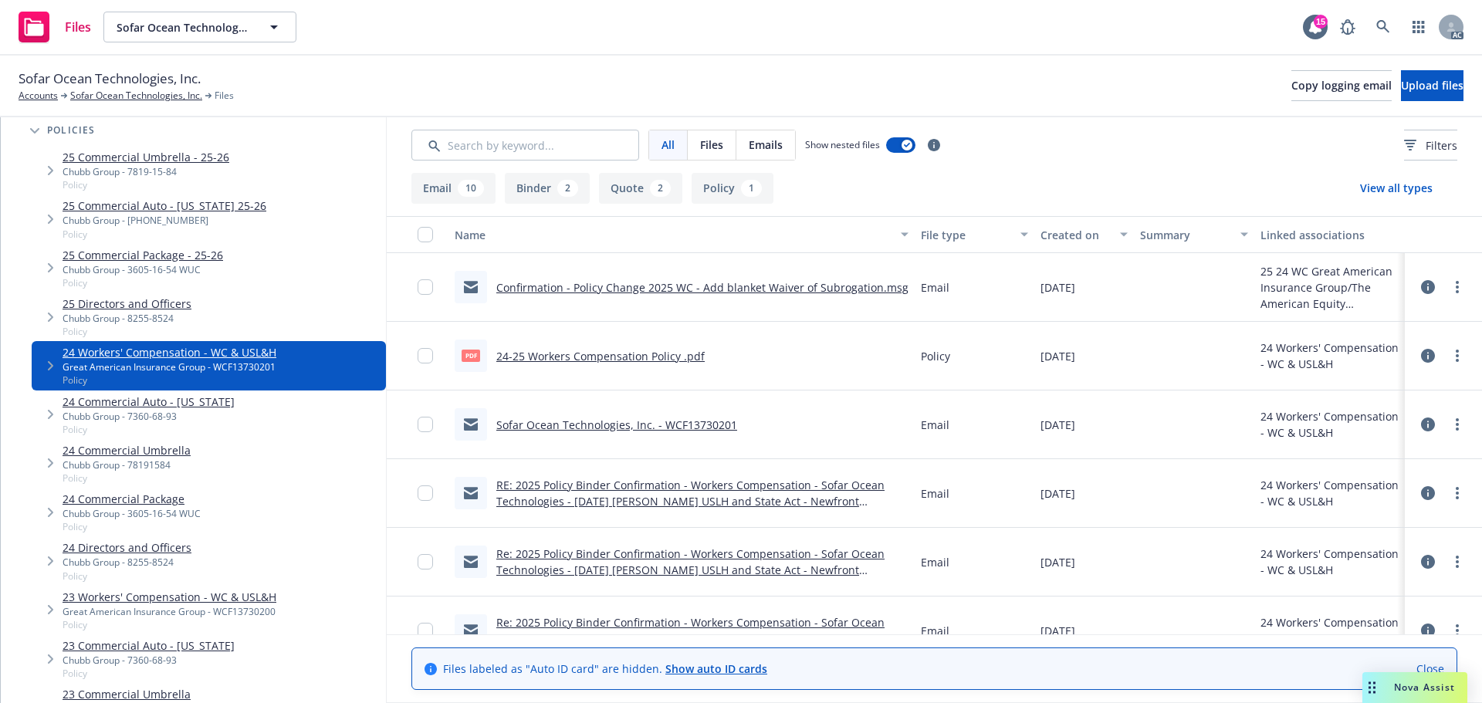
click at [1389, 187] on button "View all types" at bounding box center [1397, 188] width 122 height 31
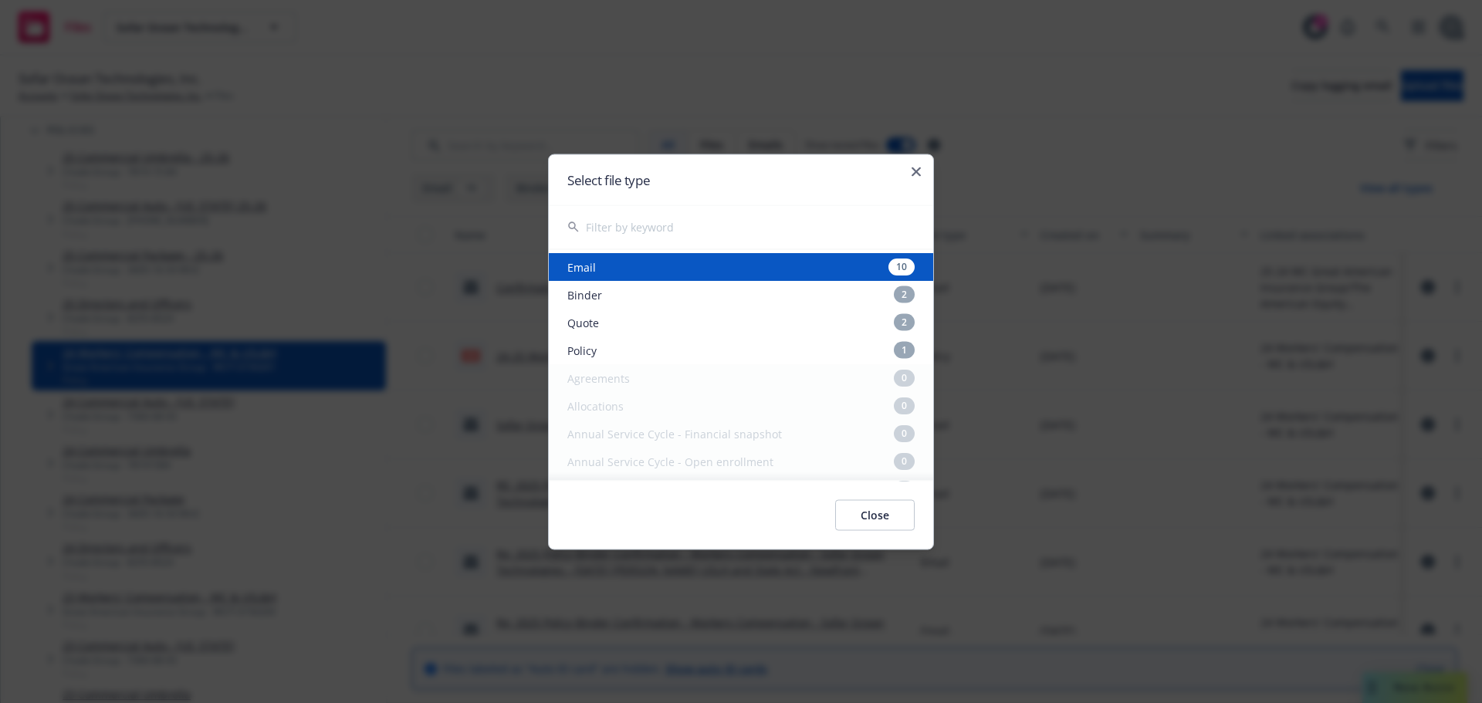
click at [923, 166] on div "Select file type" at bounding box center [741, 179] width 384 height 50
click at [914, 168] on icon "button" at bounding box center [916, 171] width 9 height 9
